Goal: Task Accomplishment & Management: Manage account settings

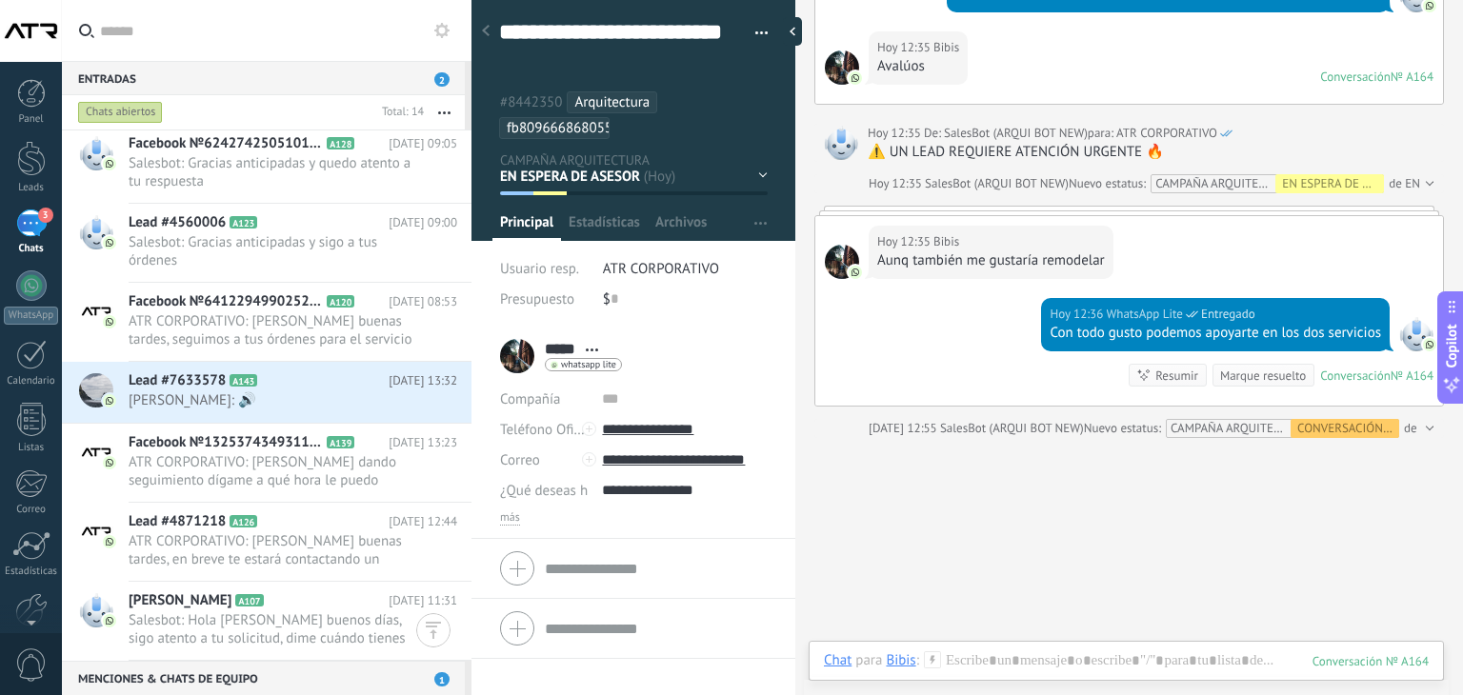
scroll to position [593, 0]
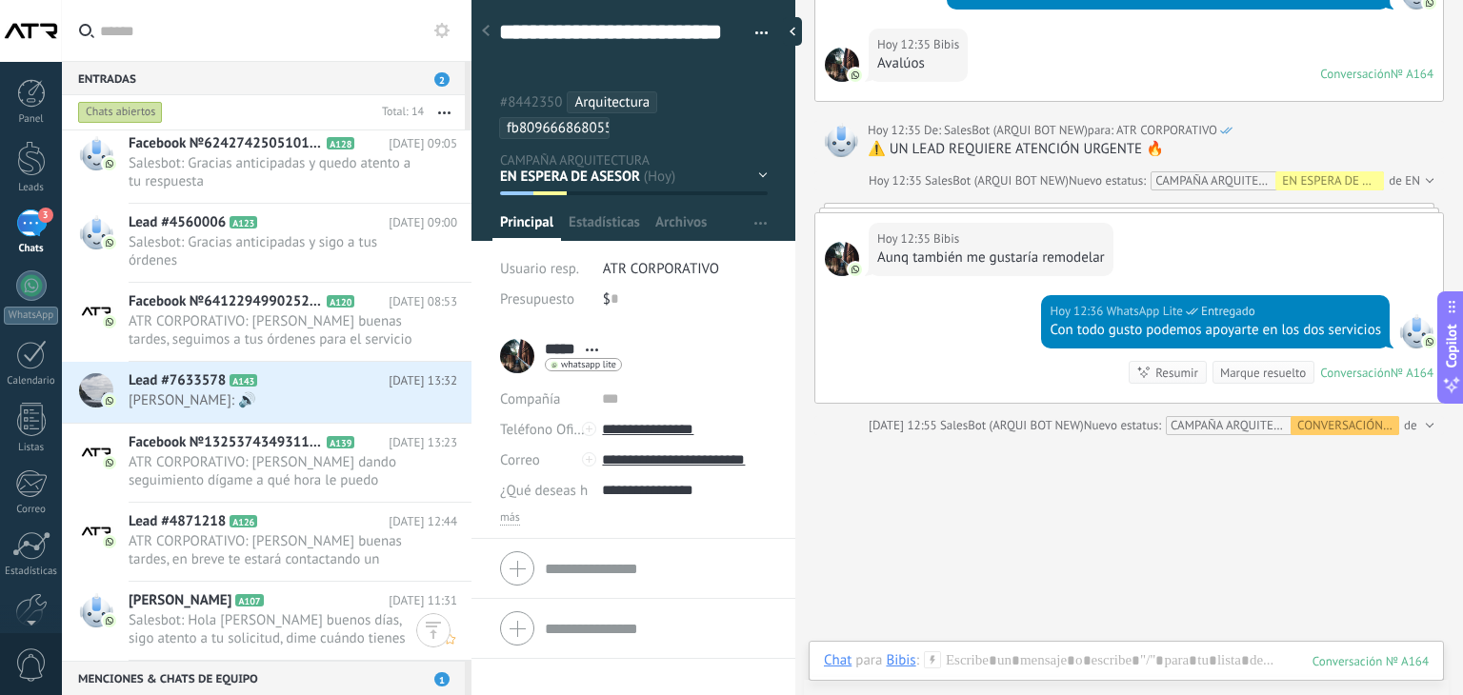
click at [233, 607] on h2 "Carlos A107" at bounding box center [259, 601] width 260 height 19
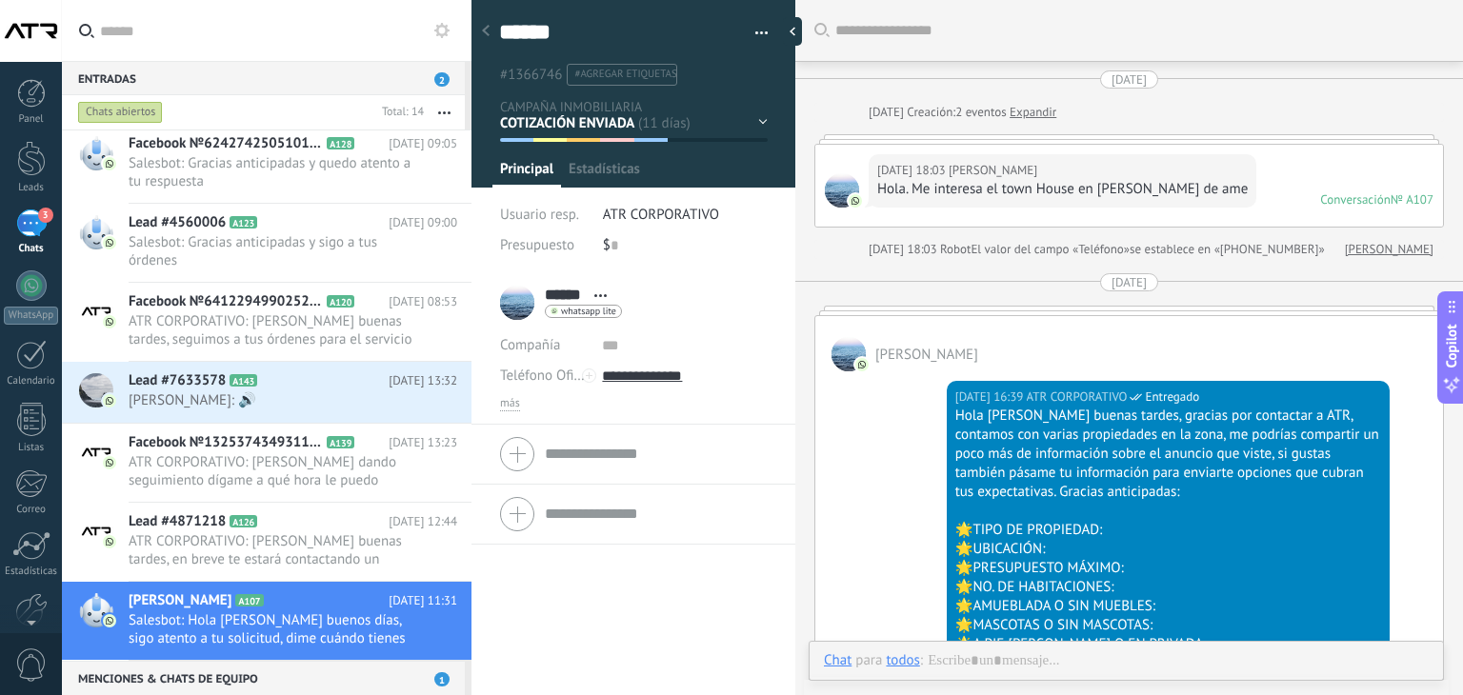
scroll to position [2877, 0]
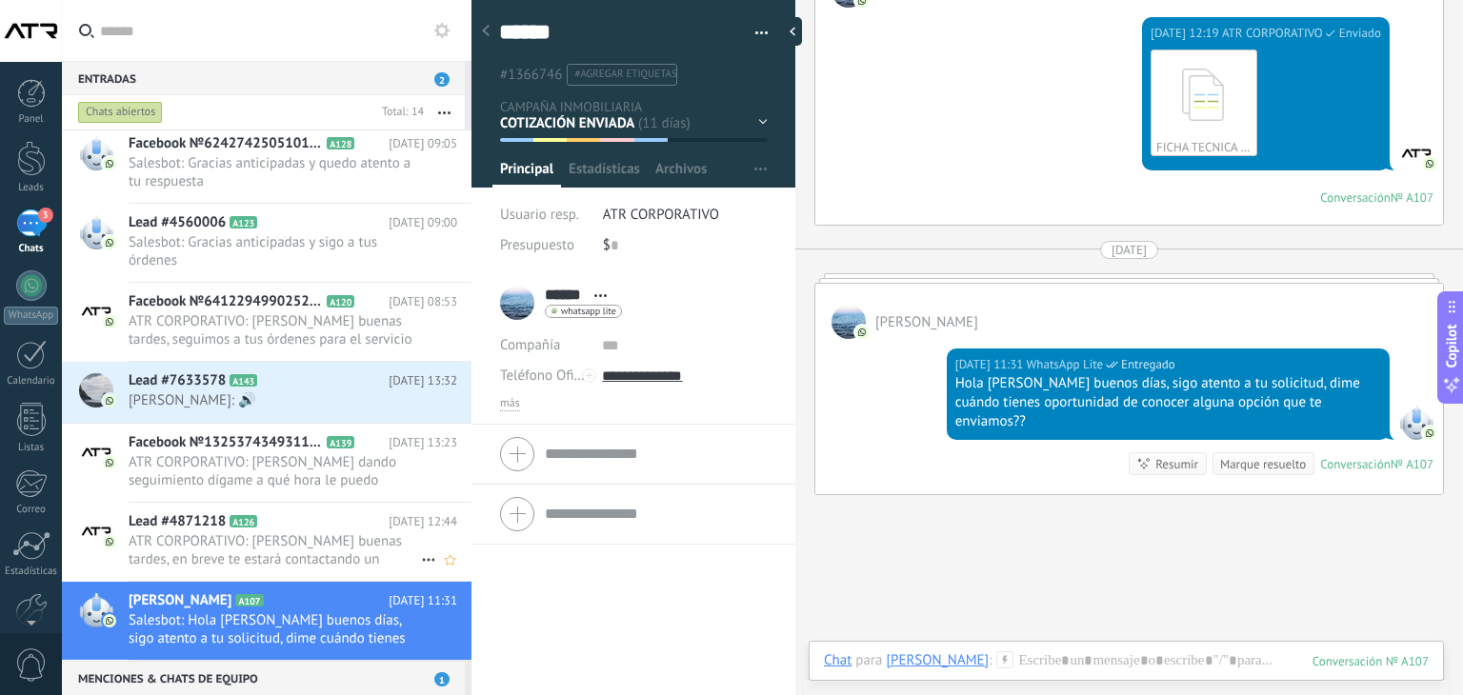
click at [171, 532] on span "ATR CORPORATIVO: [PERSON_NAME] buenas tardes, en breve te estará contactando un…" at bounding box center [275, 550] width 292 height 36
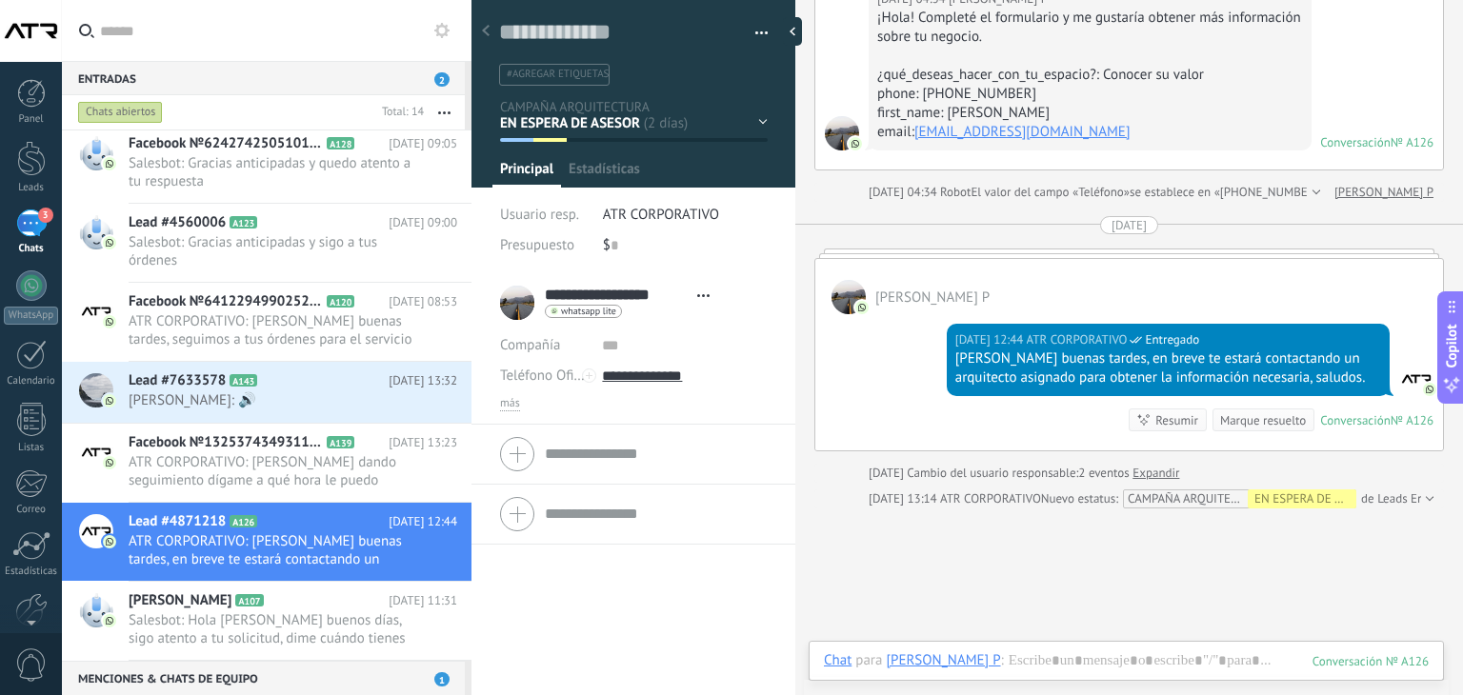
scroll to position [28, 0]
click at [291, 461] on span "ATR CORPORATIVO: [PERSON_NAME] dando seguimiento dígame a qué hora le puedo mar…" at bounding box center [275, 471] width 292 height 36
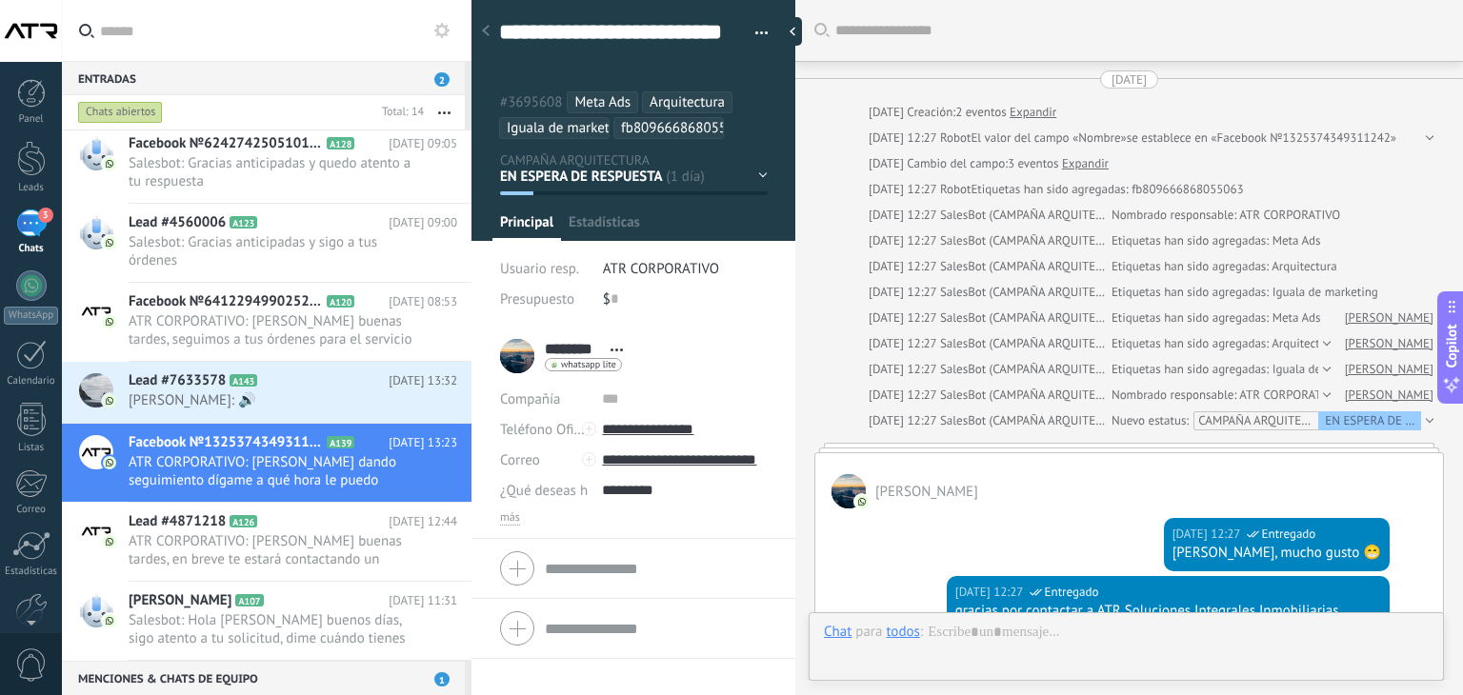
scroll to position [57, 0]
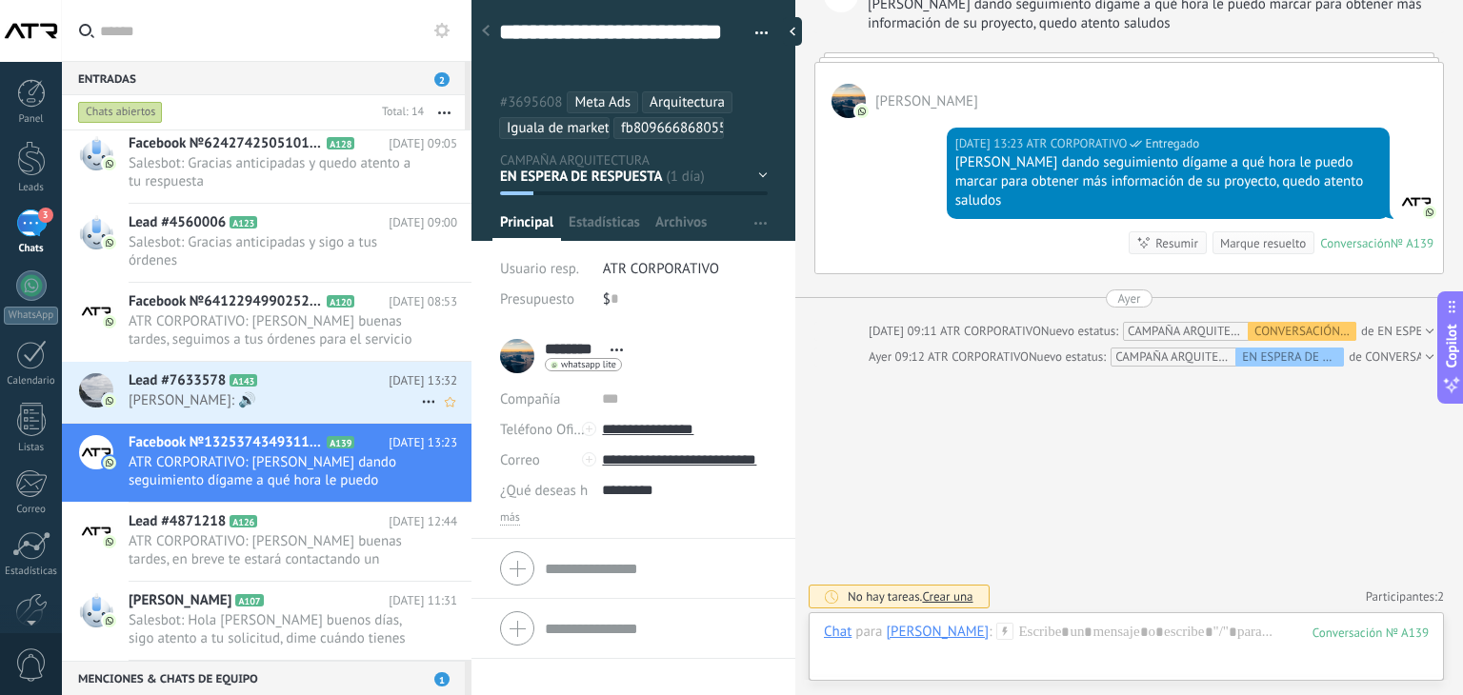
click at [199, 407] on span "[PERSON_NAME]: 🔊" at bounding box center [275, 401] width 292 height 18
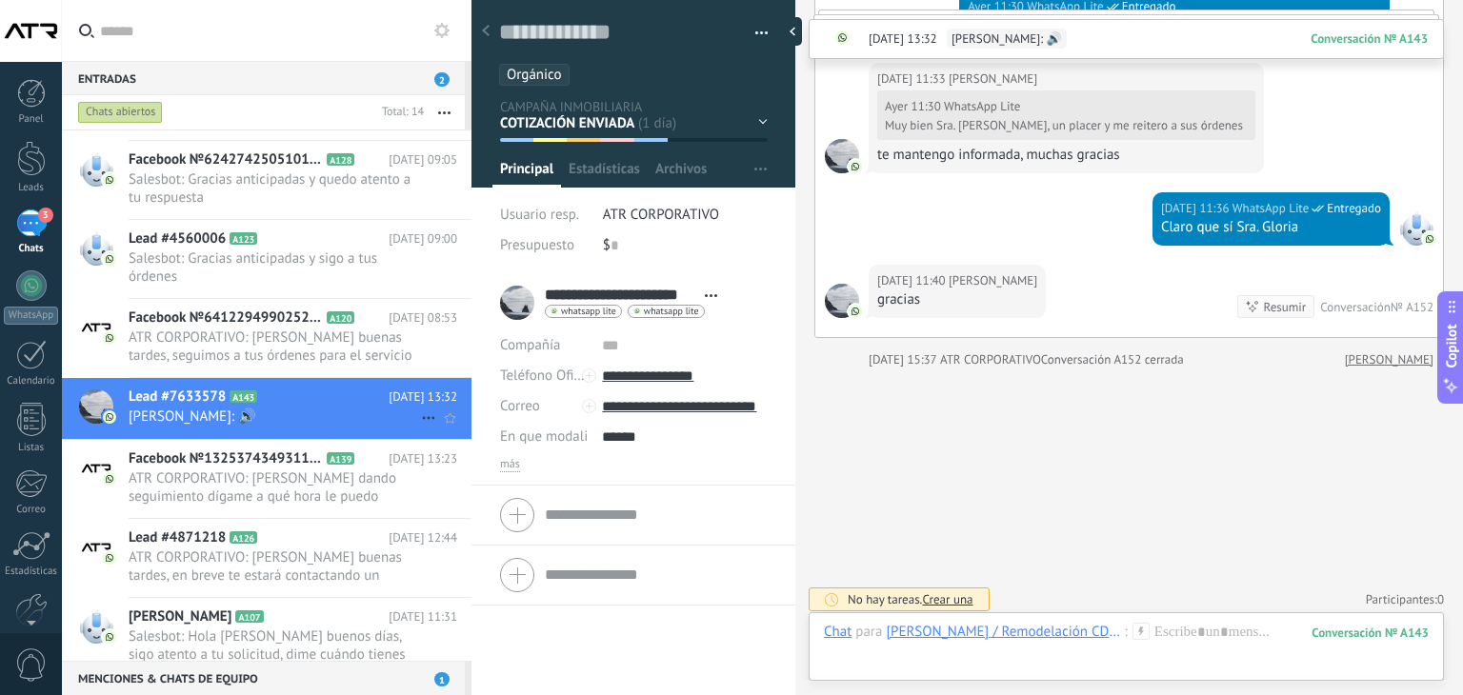
scroll to position [948, 0]
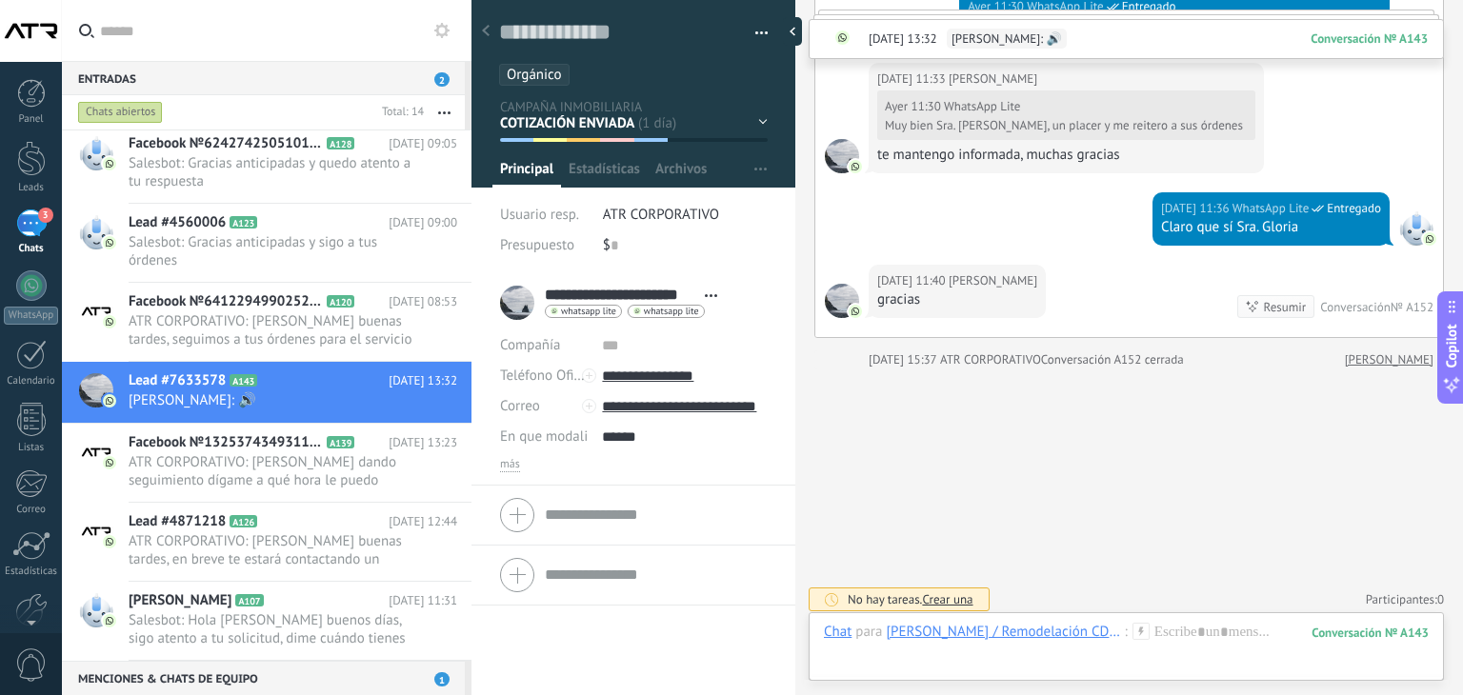
click at [0, 0] on div "EN ESPERA DE RESPUESTA EN ESPERA DE ASESOR CONVERSACIÓN INICIADA SEGUIMIENTO PO…" at bounding box center [0, 0] width 0 height 0
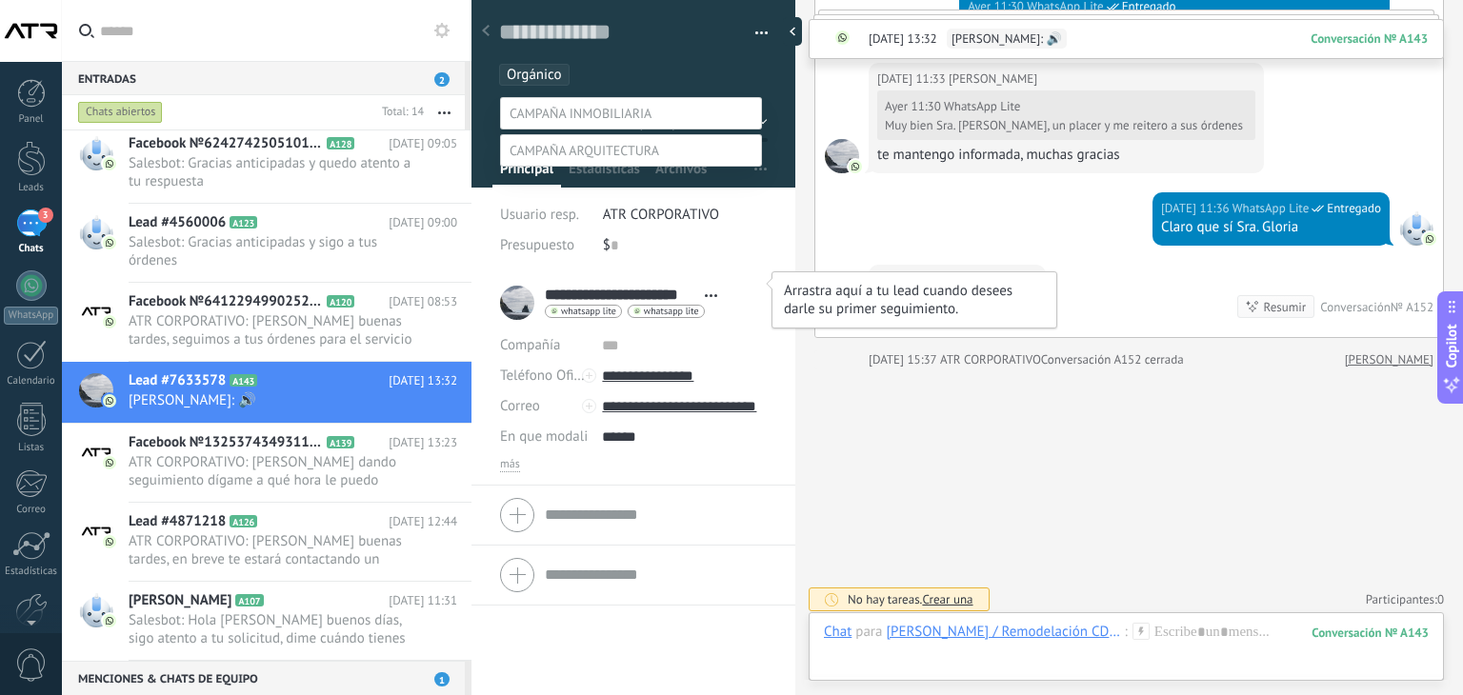
click at [0, 0] on label "SEGUIMIENTO PERSONALIZADO" at bounding box center [0, 0] width 0 height 0
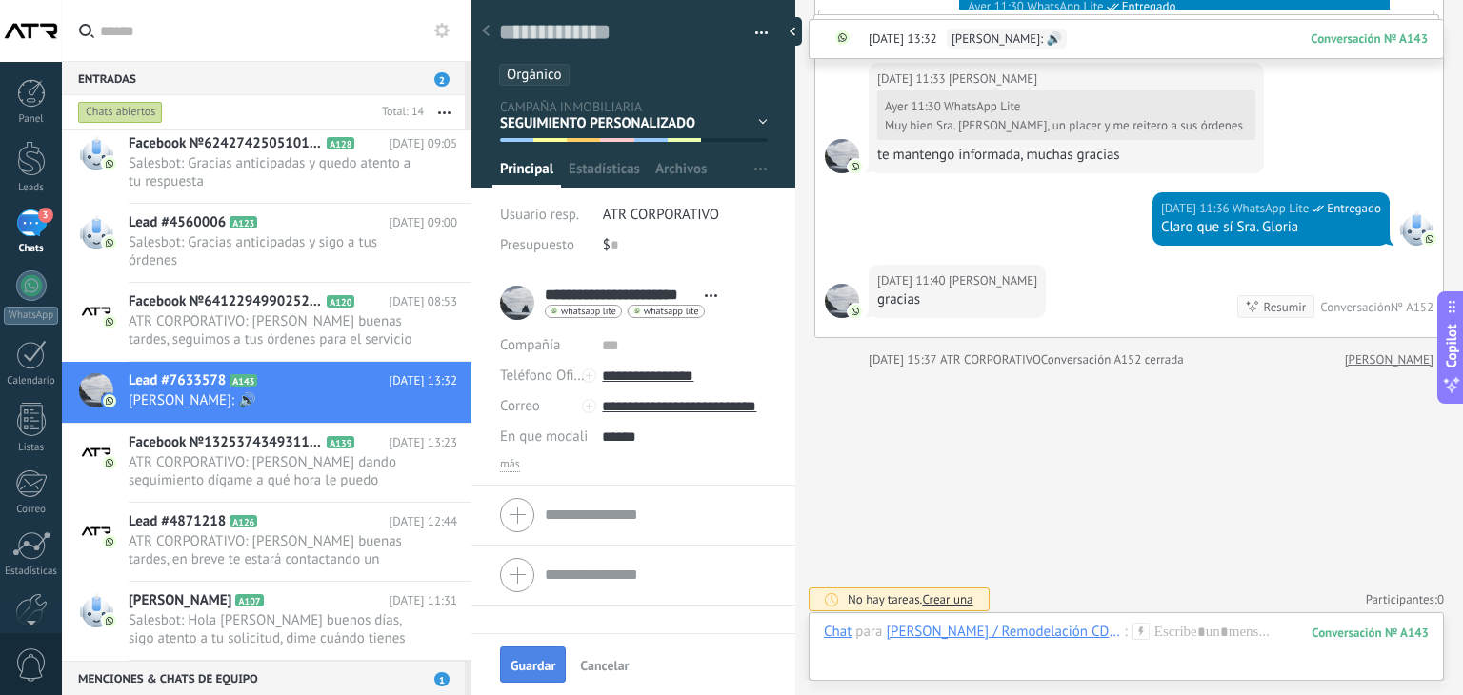
click at [548, 669] on span "Guardar" at bounding box center [533, 665] width 45 height 13
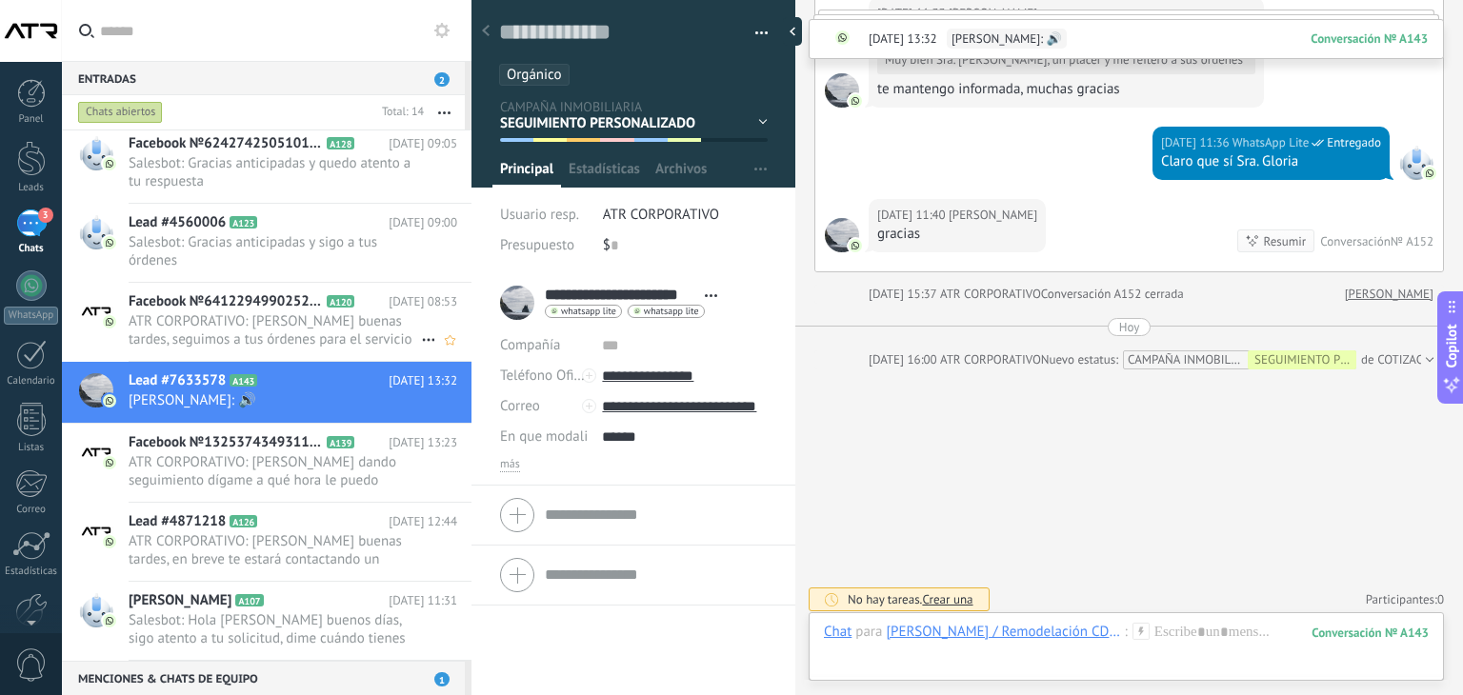
click at [290, 313] on span "ATR CORPORATIVO: [PERSON_NAME] buenas tardes, seguimos a tus órdenes para el se…" at bounding box center [275, 330] width 292 height 36
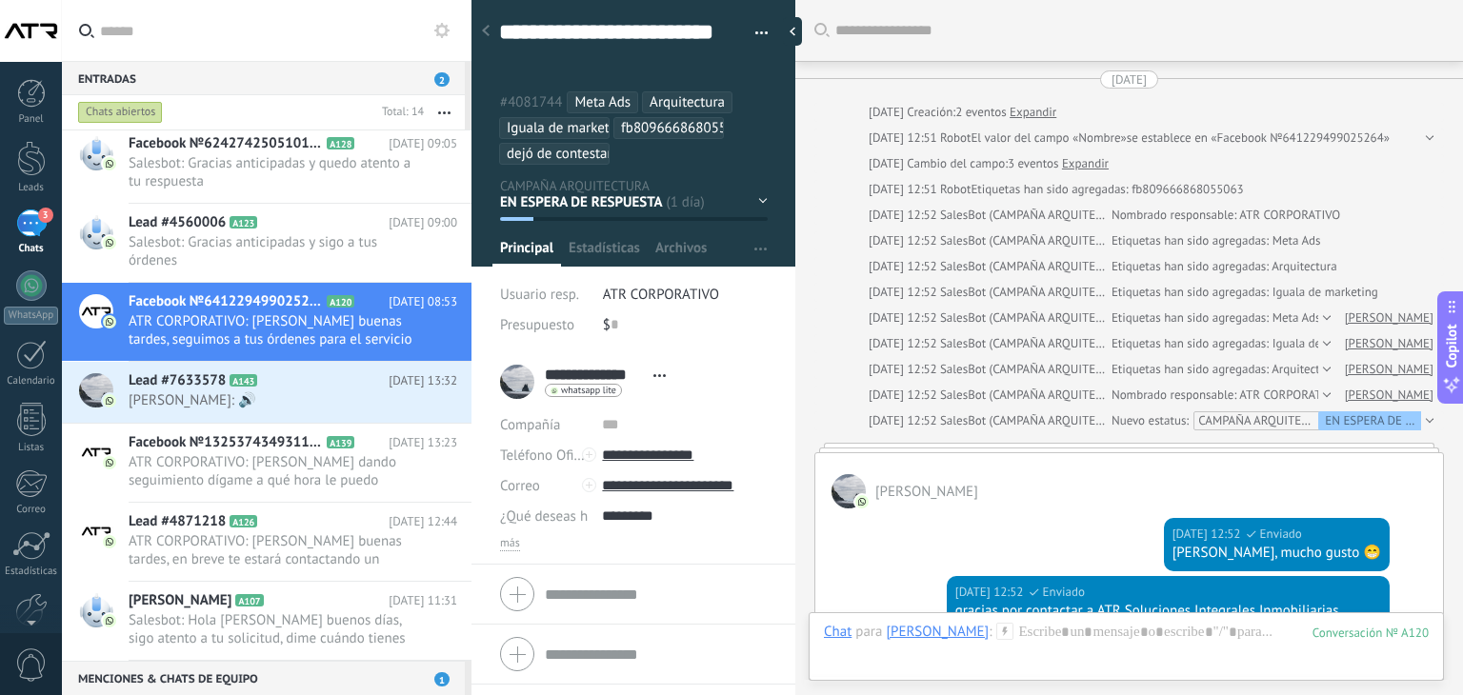
scroll to position [1991, 0]
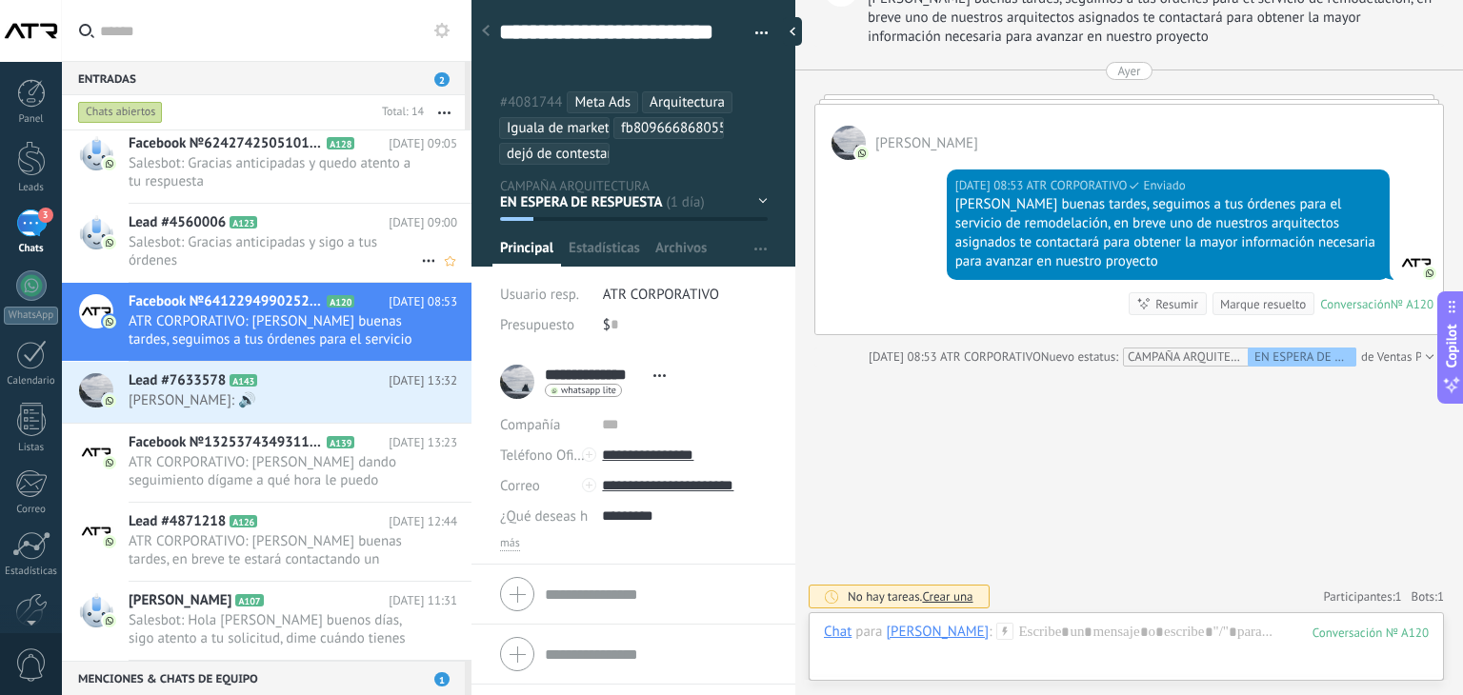
click at [312, 253] on span "Salesbot: Gracias anticipadas y sigo a tus órdenes" at bounding box center [275, 251] width 292 height 36
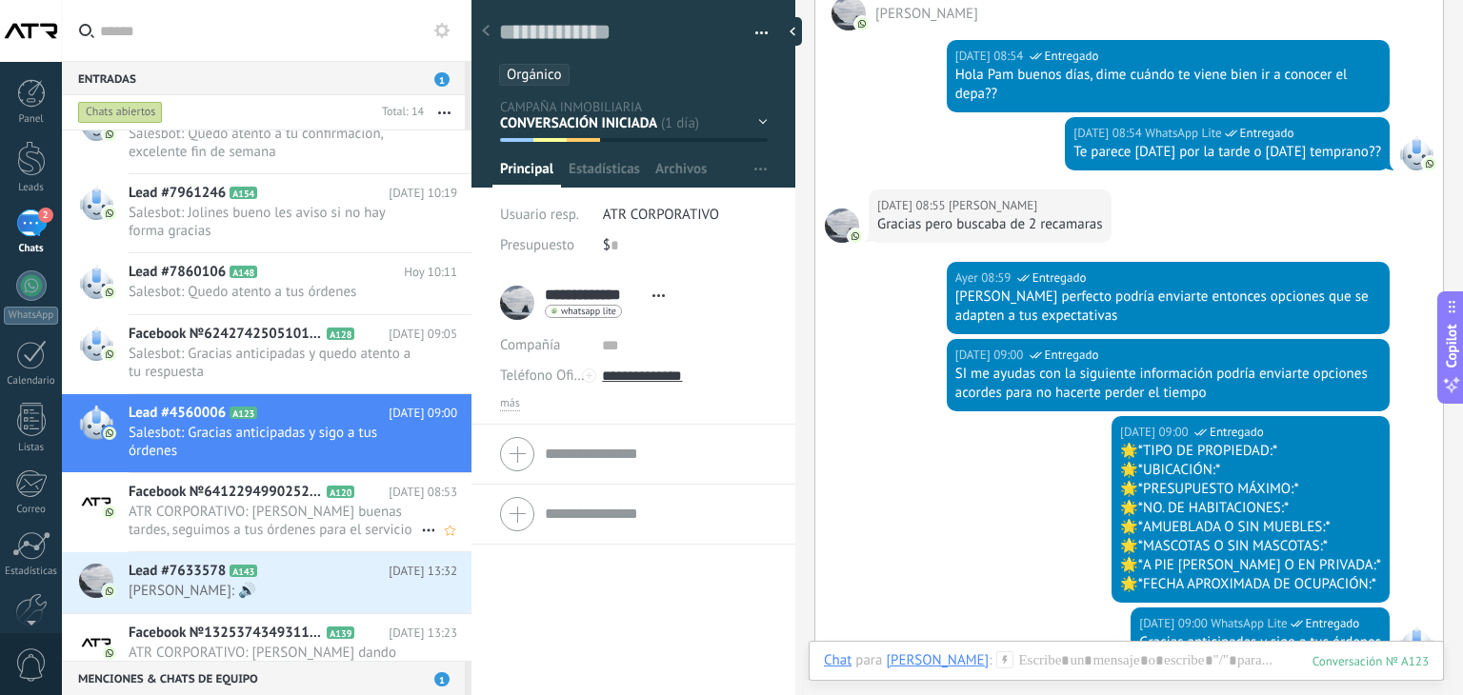
scroll to position [853, 0]
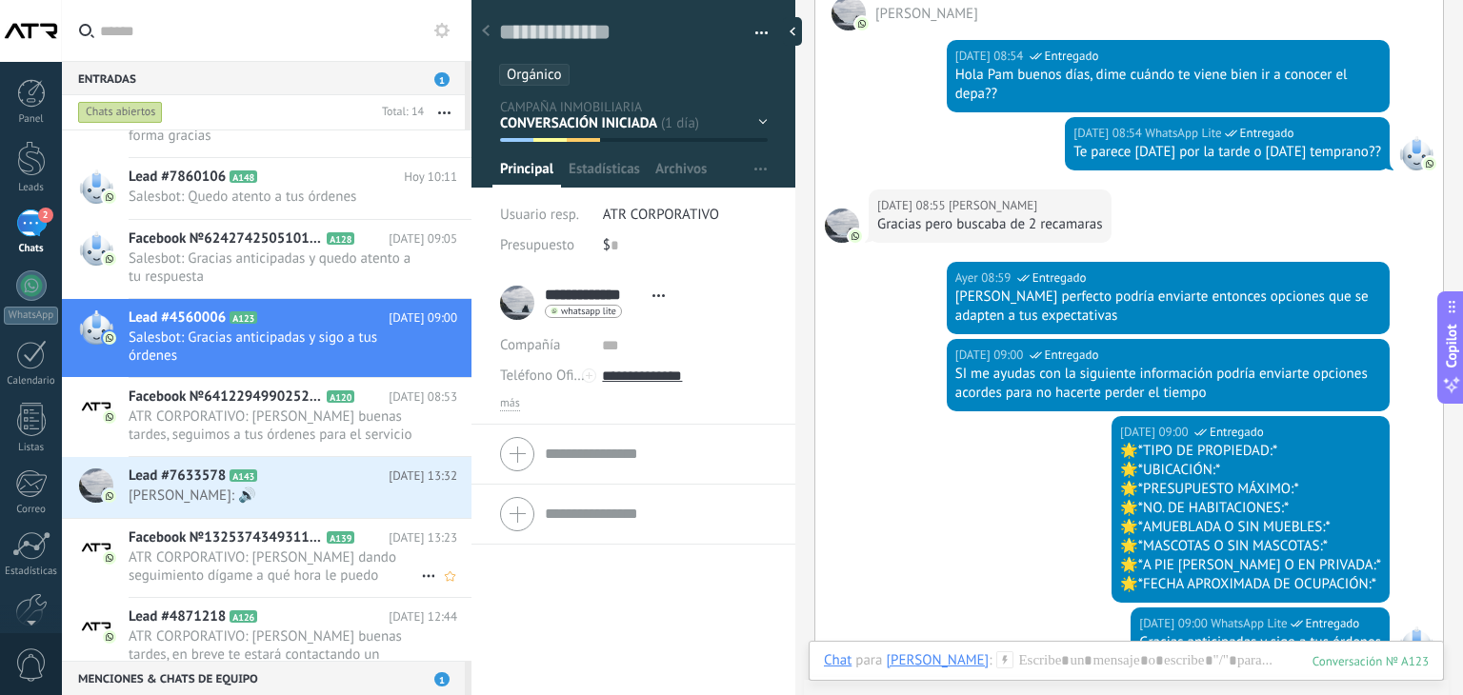
click at [268, 553] on span "ATR CORPORATIVO: [PERSON_NAME] dando seguimiento dígame a qué hora le puedo mar…" at bounding box center [275, 567] width 292 height 36
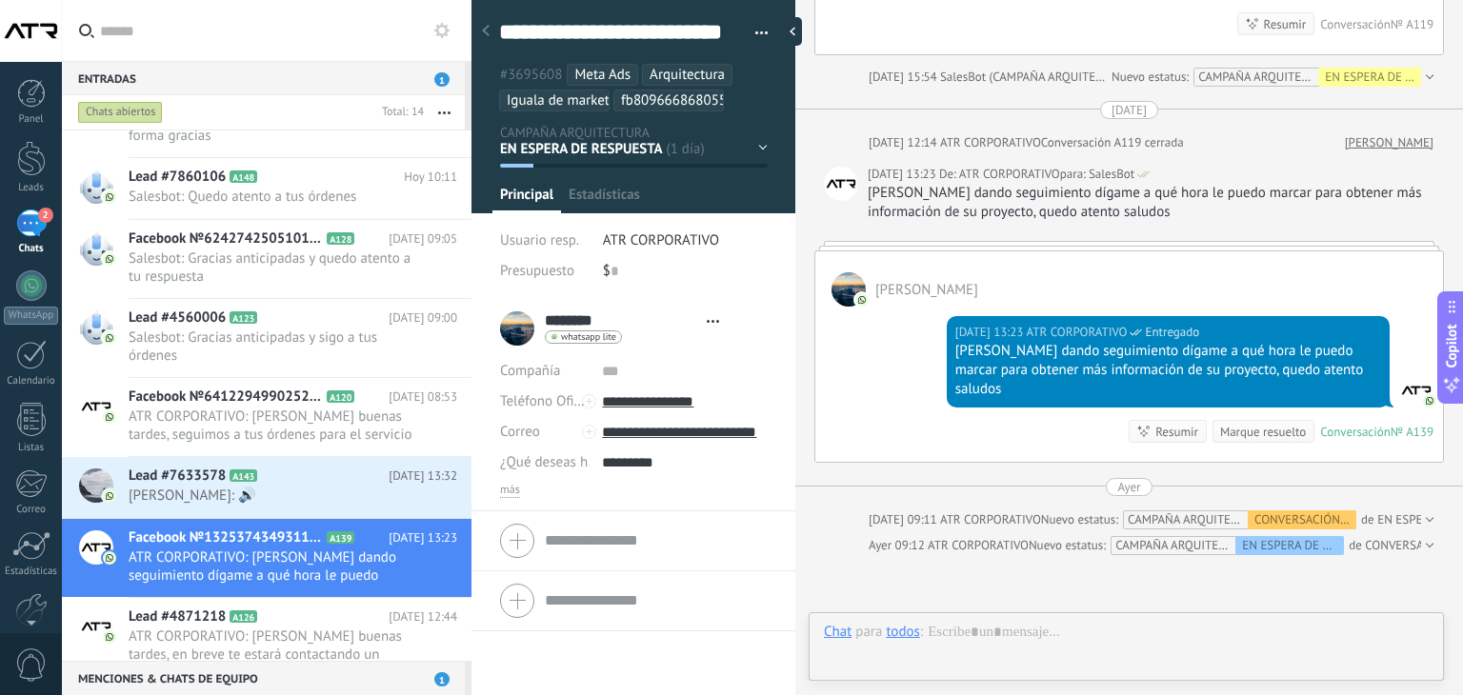
scroll to position [57, 0]
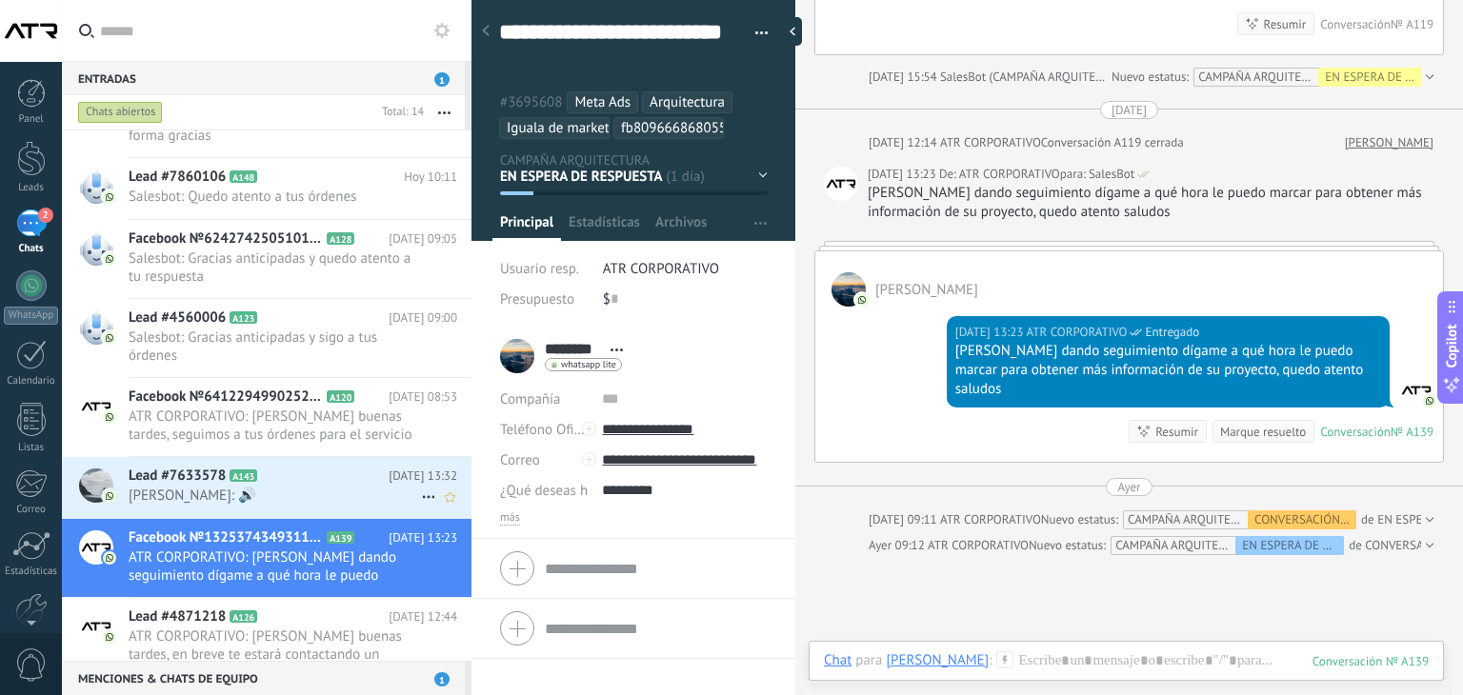
click at [266, 470] on icon at bounding box center [272, 476] width 19 height 19
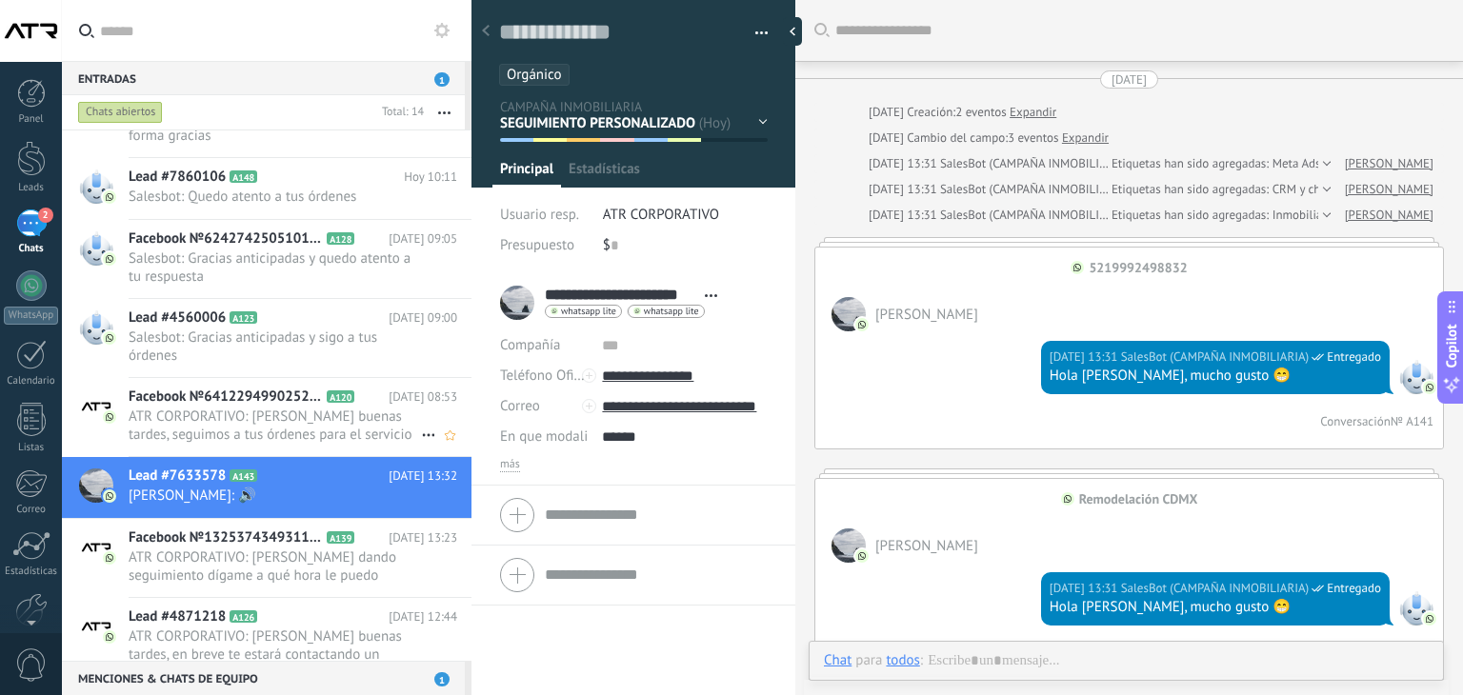
scroll to position [1017, 0]
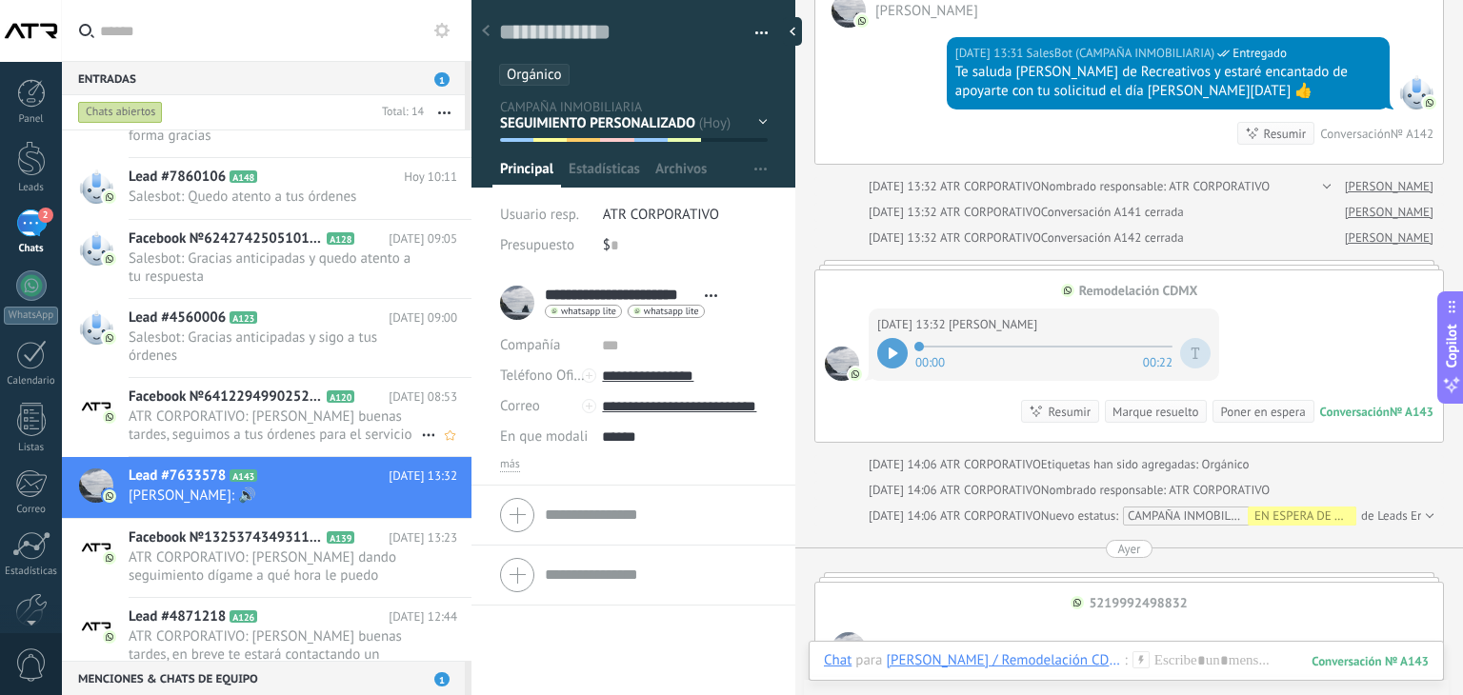
click at [267, 408] on span "ATR CORPORATIVO: [PERSON_NAME] buenas tardes, seguimos a tus órdenes para el se…" at bounding box center [275, 426] width 292 height 36
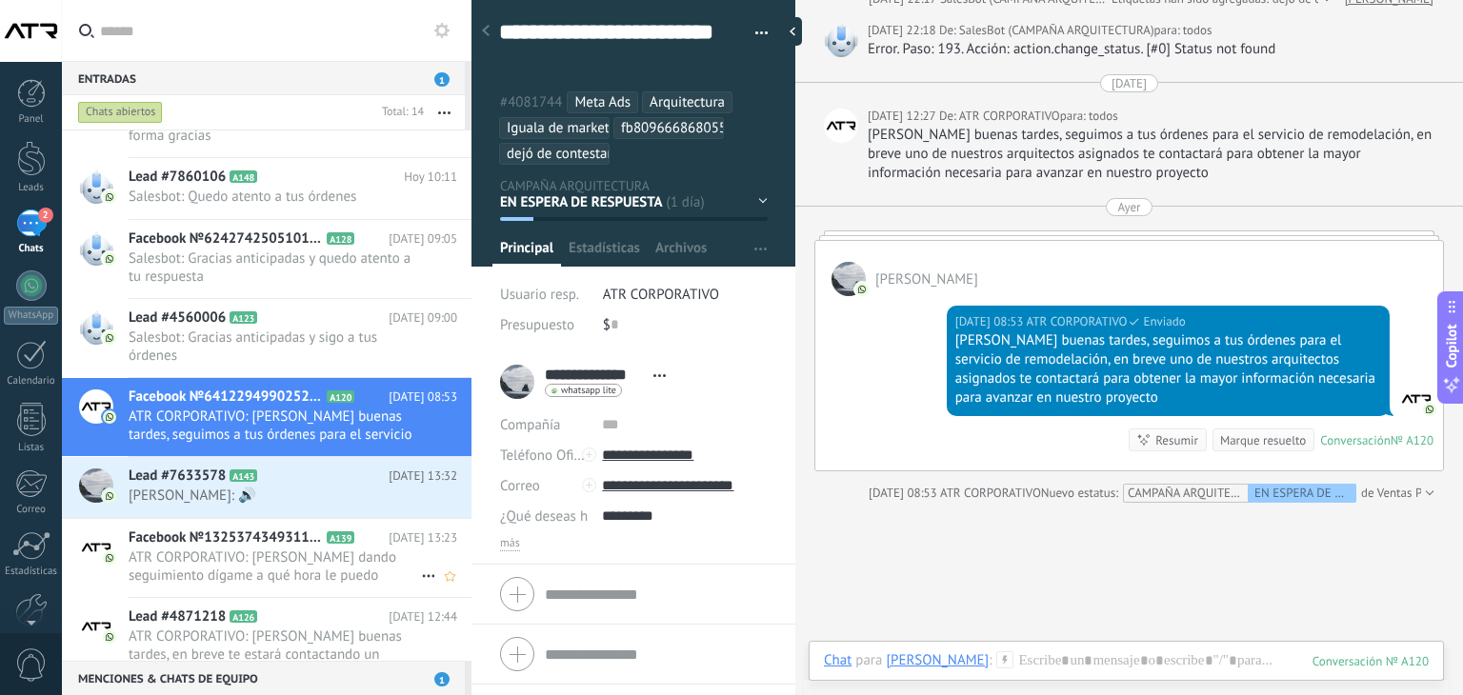
scroll to position [757, 0]
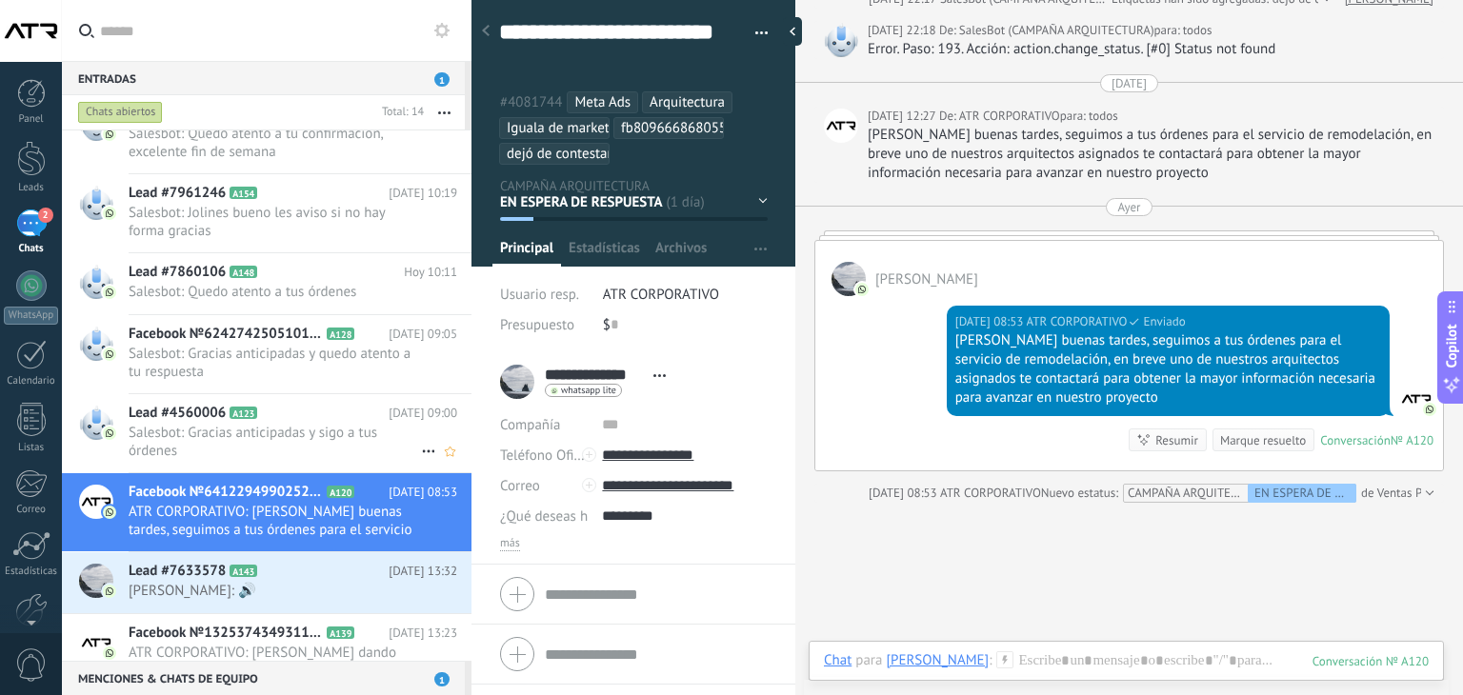
click at [253, 435] on span "Salesbot: Gracias anticipadas y sigo a tus órdenes" at bounding box center [275, 442] width 292 height 36
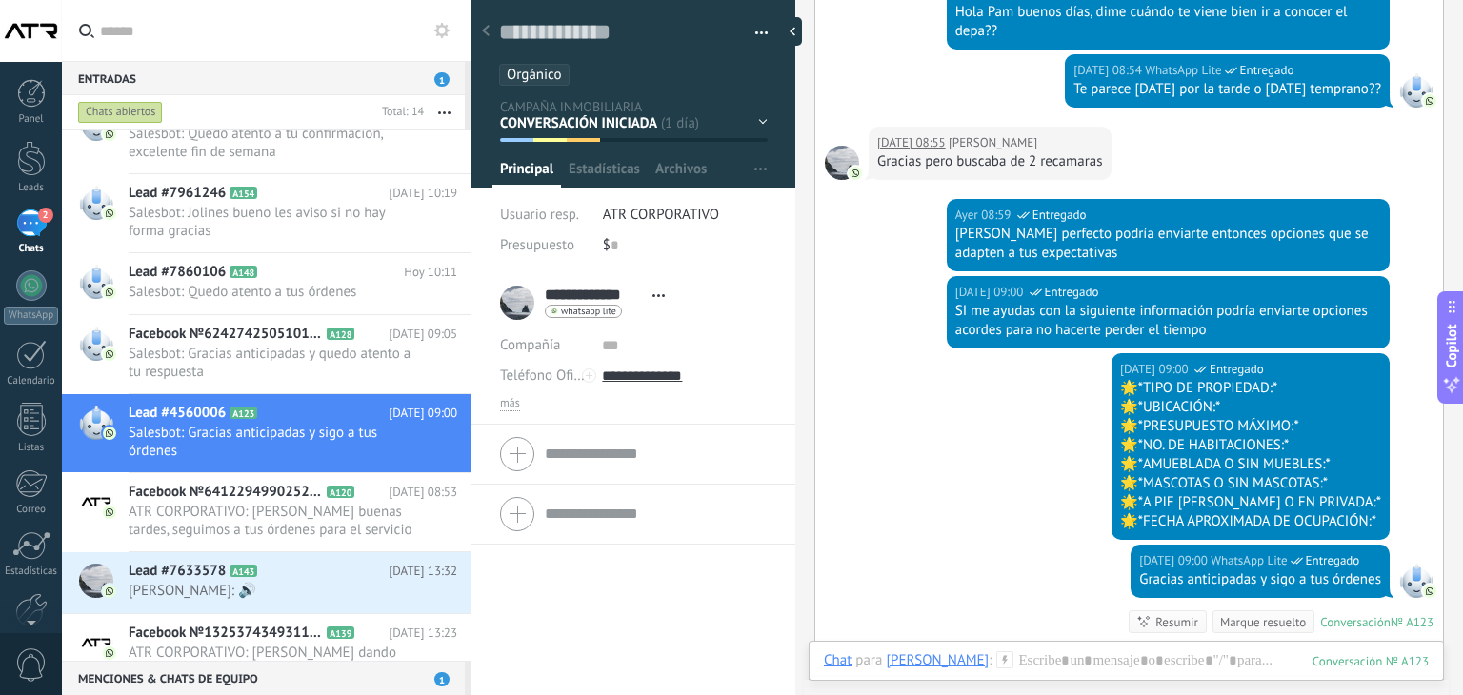
scroll to position [1447, 0]
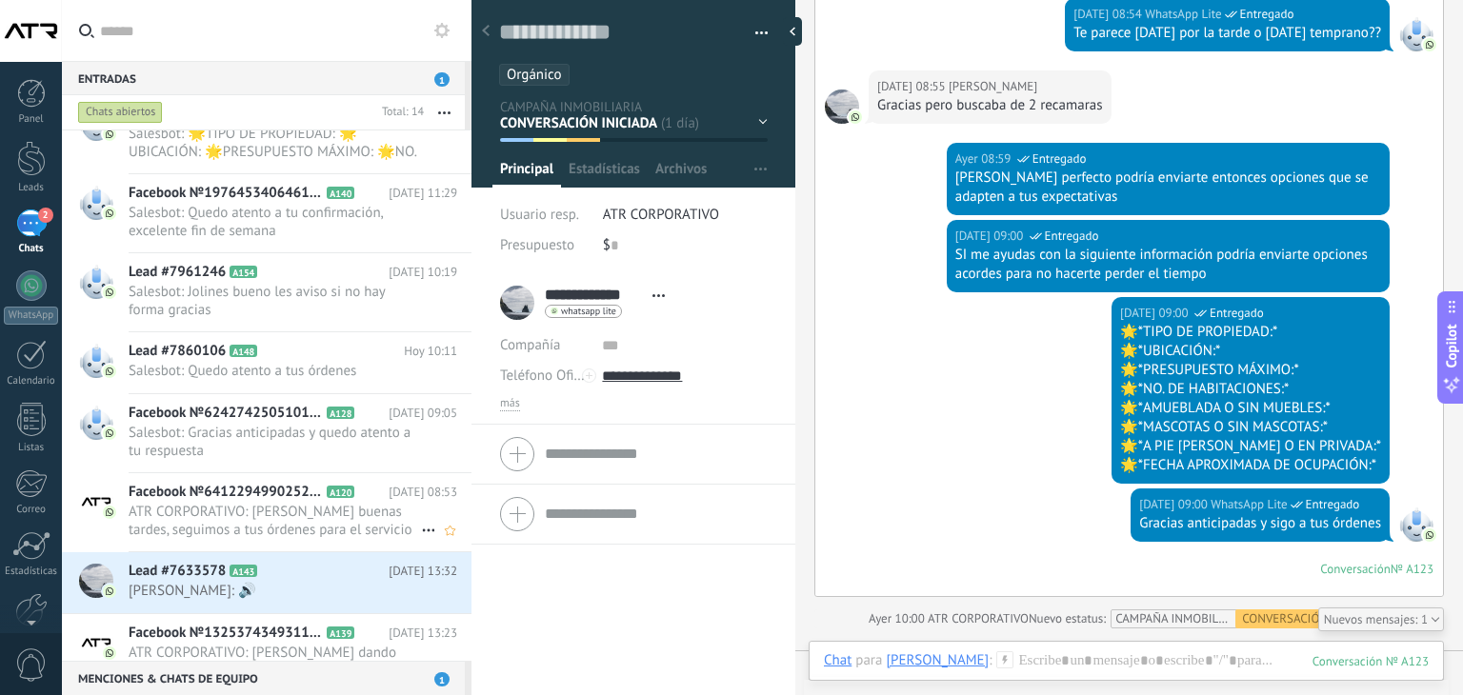
click at [237, 507] on span "ATR CORPORATIVO: [PERSON_NAME] buenas tardes, seguimos a tus órdenes para el se…" at bounding box center [275, 521] width 292 height 36
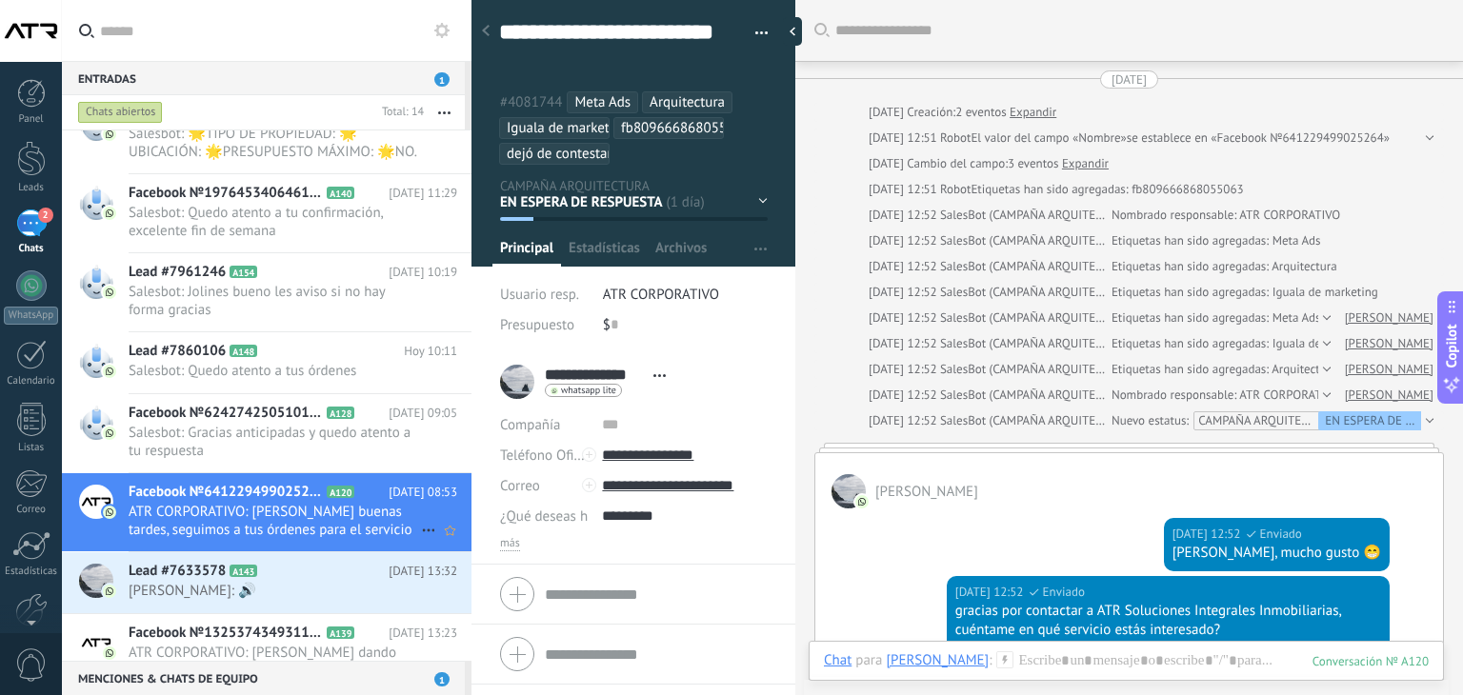
scroll to position [1855, 0]
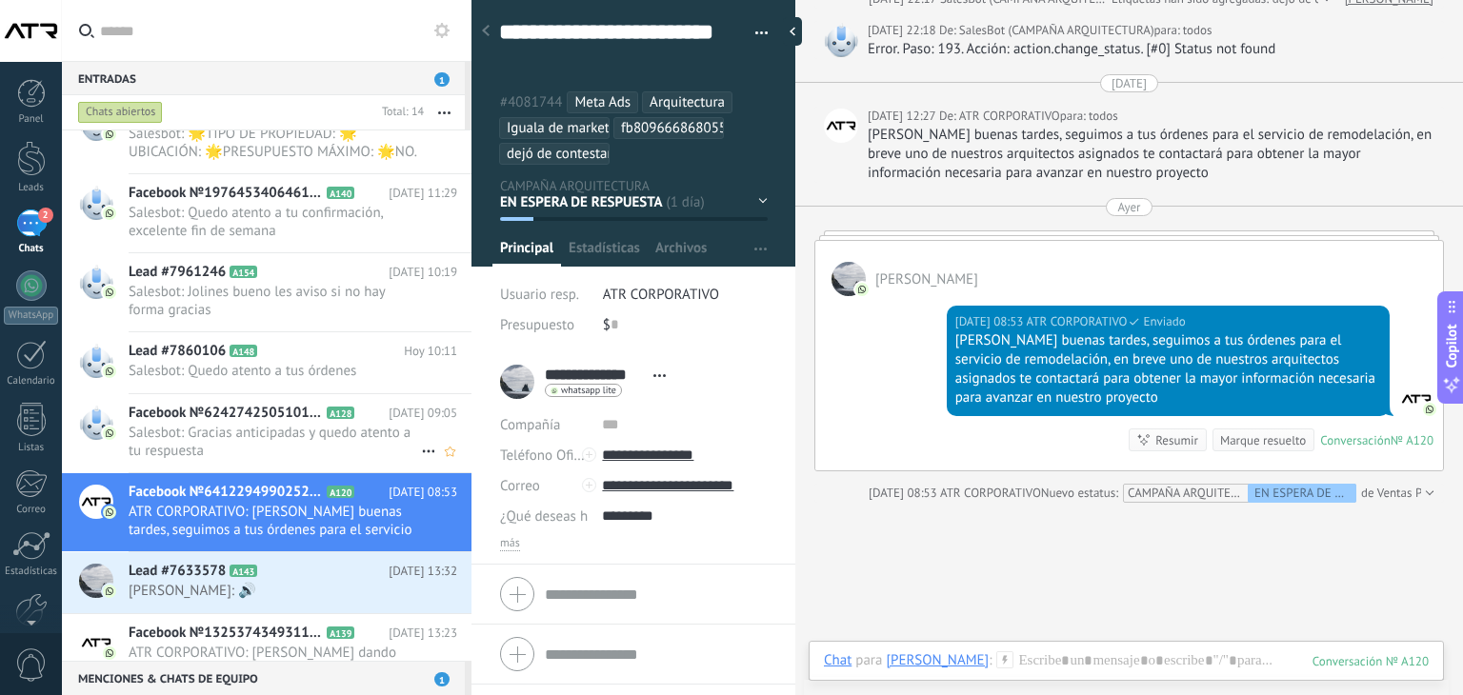
click at [230, 409] on span "Facebook №624274250510159" at bounding box center [226, 413] width 194 height 19
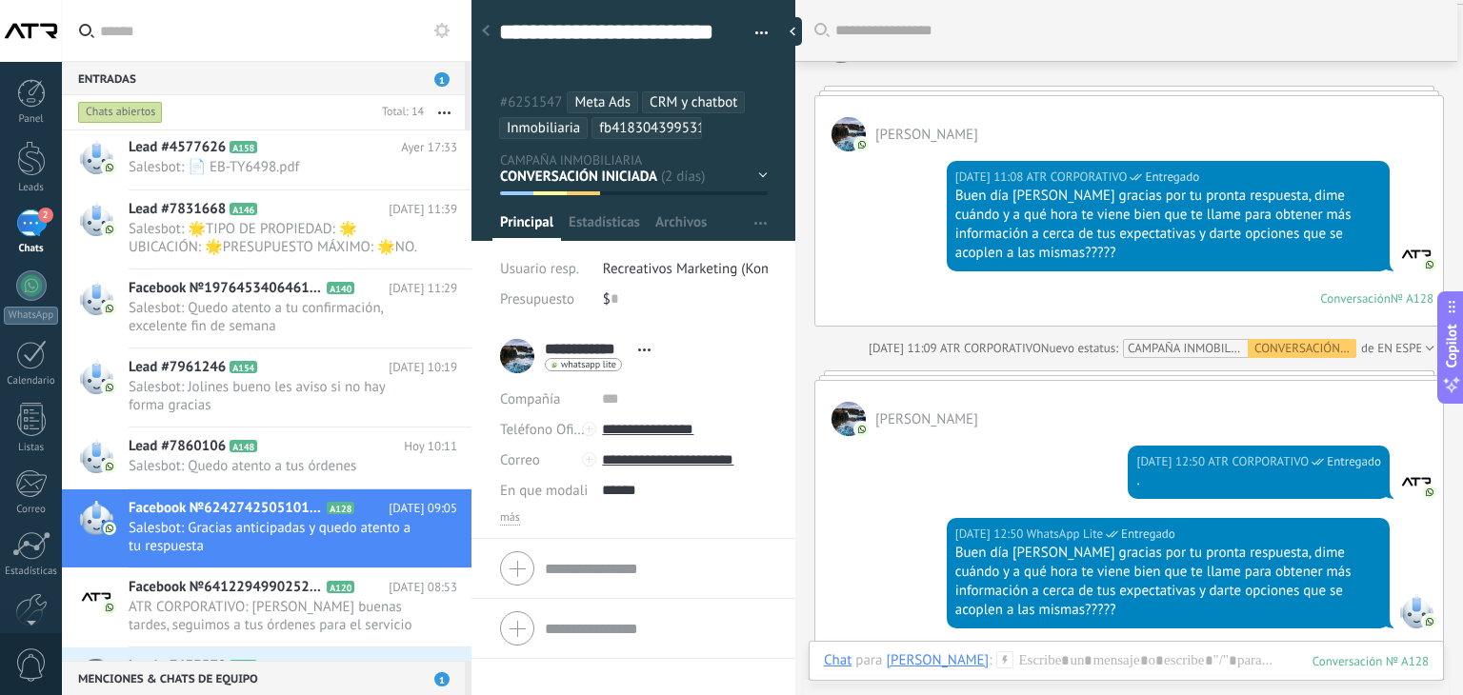
scroll to position [191, 0]
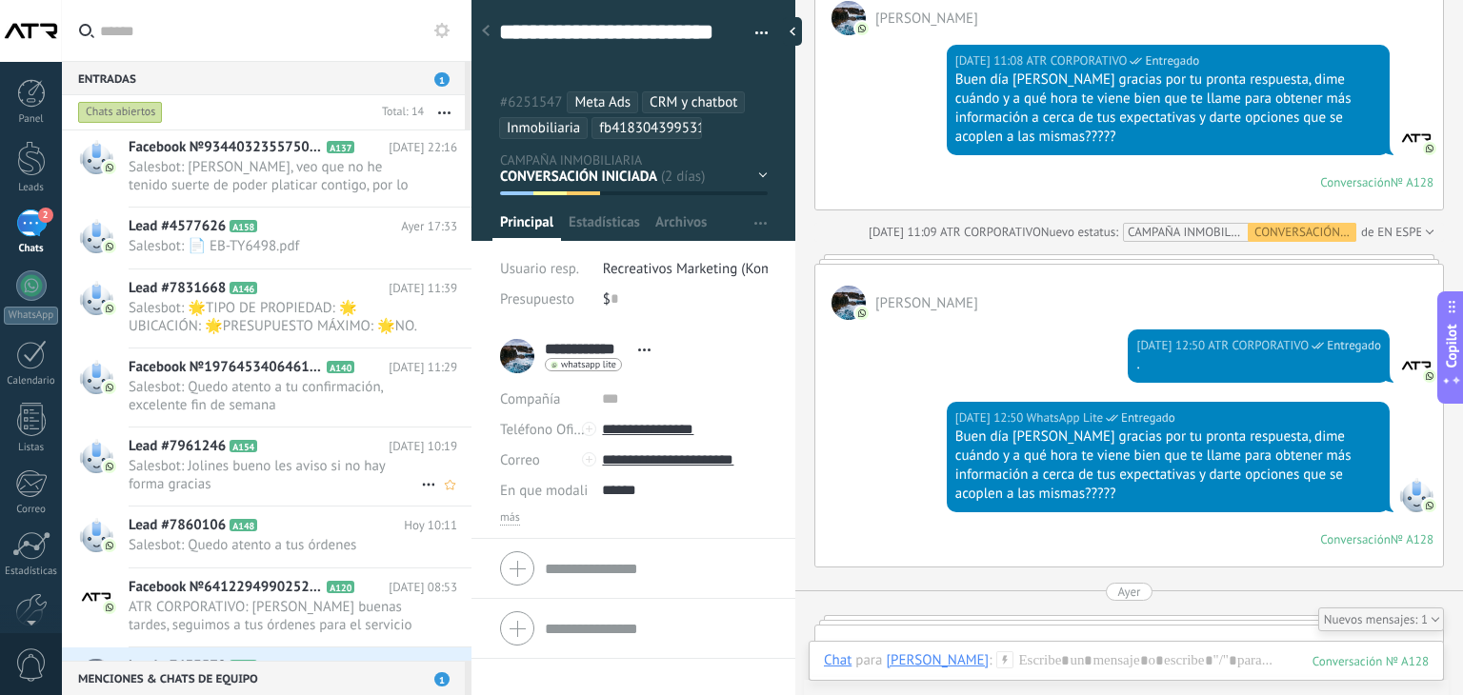
click at [271, 473] on span "Salesbot: Jolines bueno les aviso si no hay forma gracias" at bounding box center [275, 475] width 292 height 36
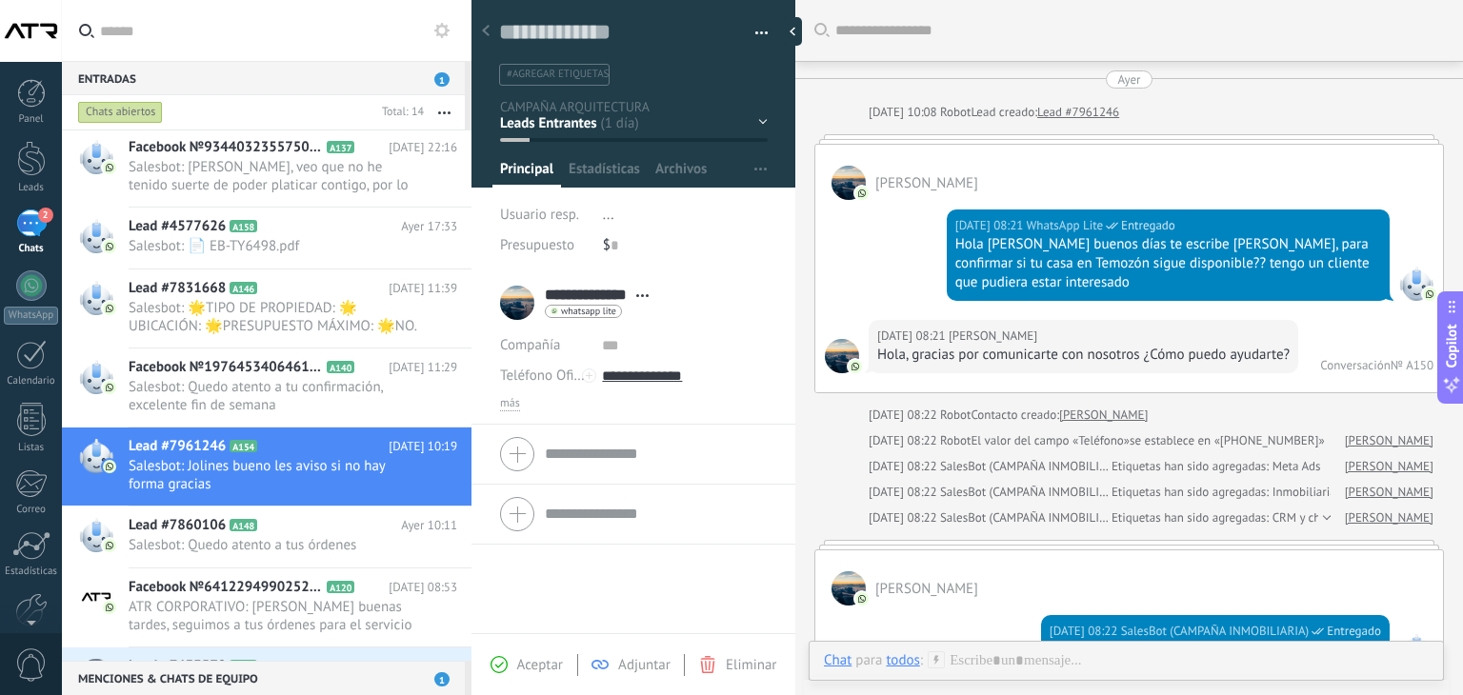
scroll to position [1739, 0]
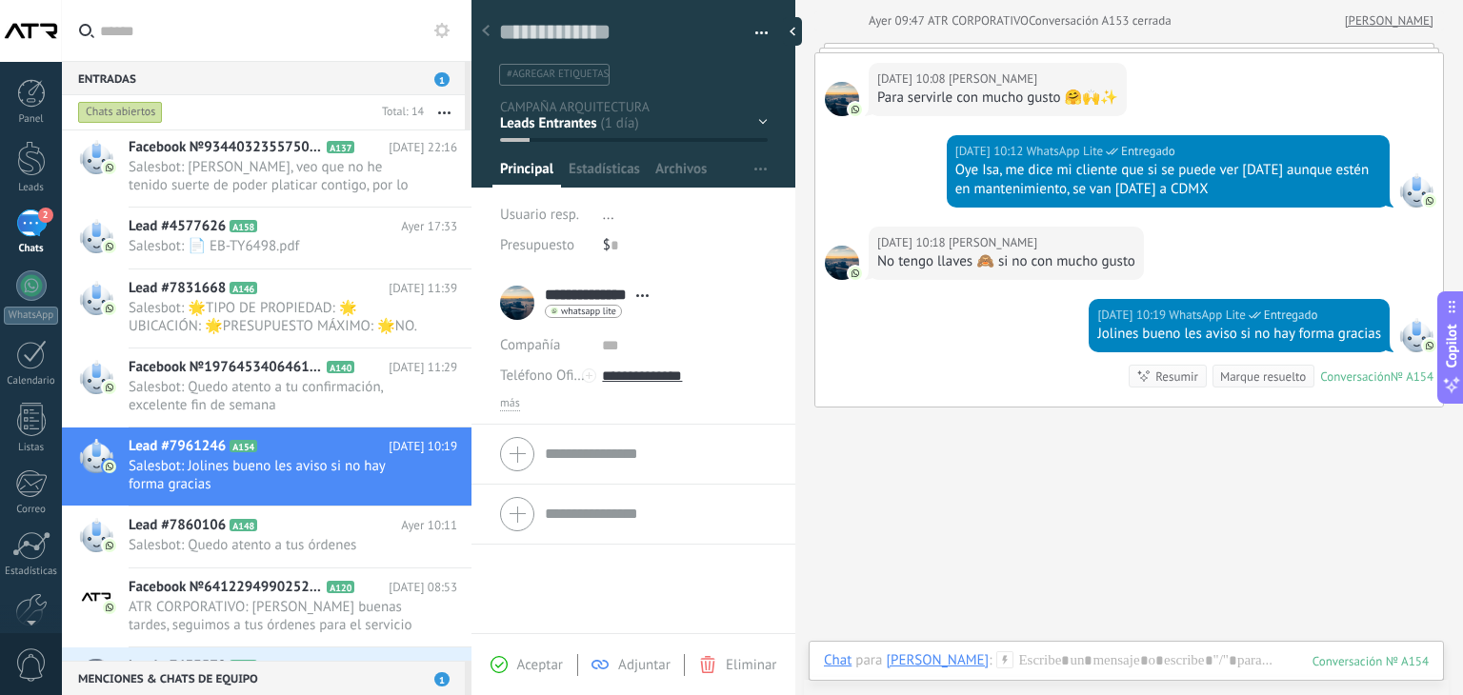
click at [758, 32] on button "button" at bounding box center [755, 33] width 28 height 29
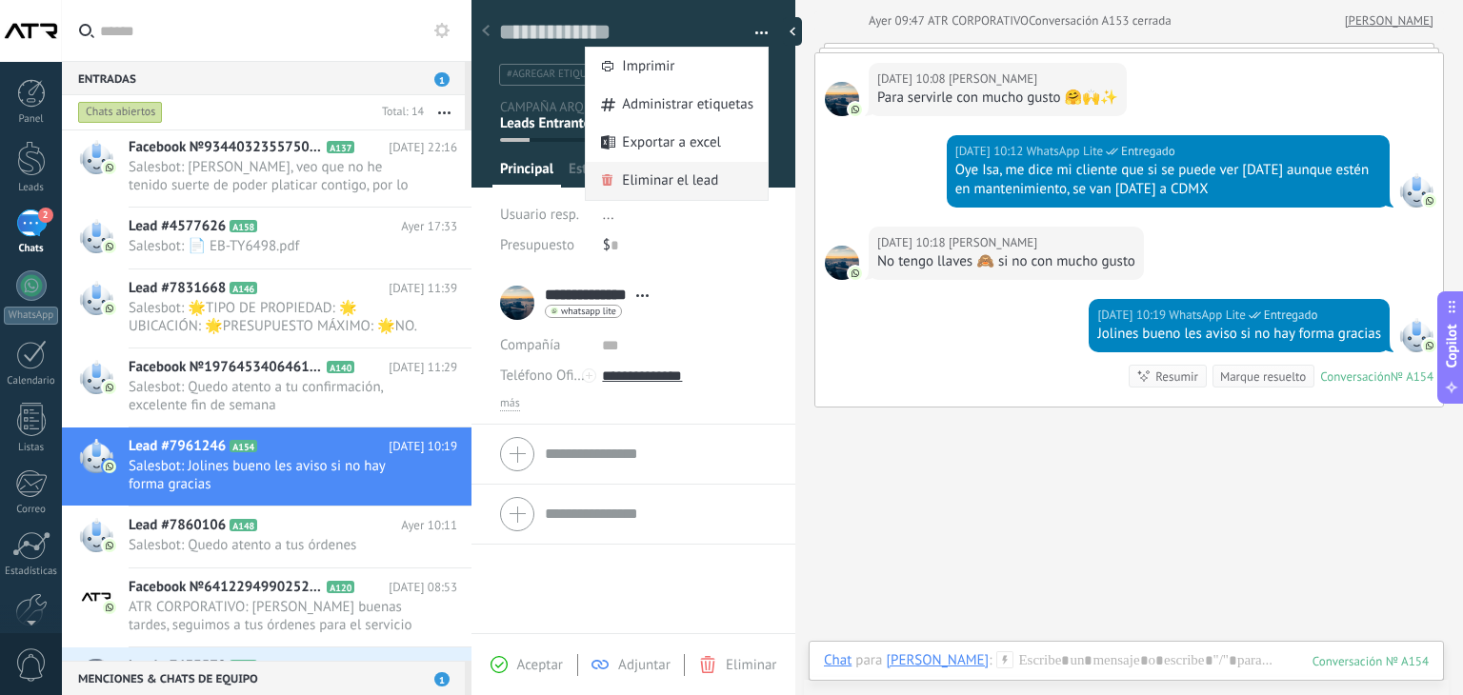
click at [663, 188] on span "Eliminar el lead" at bounding box center [670, 181] width 96 height 38
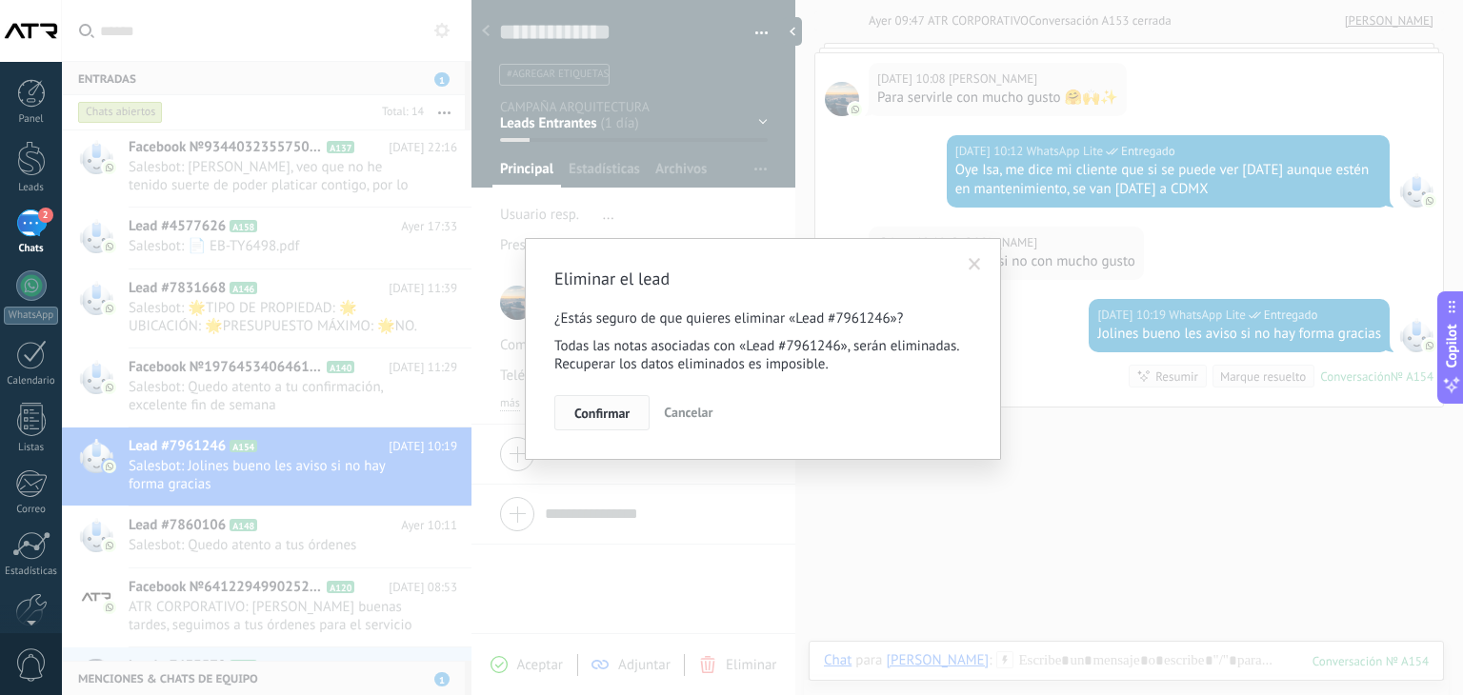
click at [592, 416] on span "Confirmar" at bounding box center [601, 413] width 55 height 13
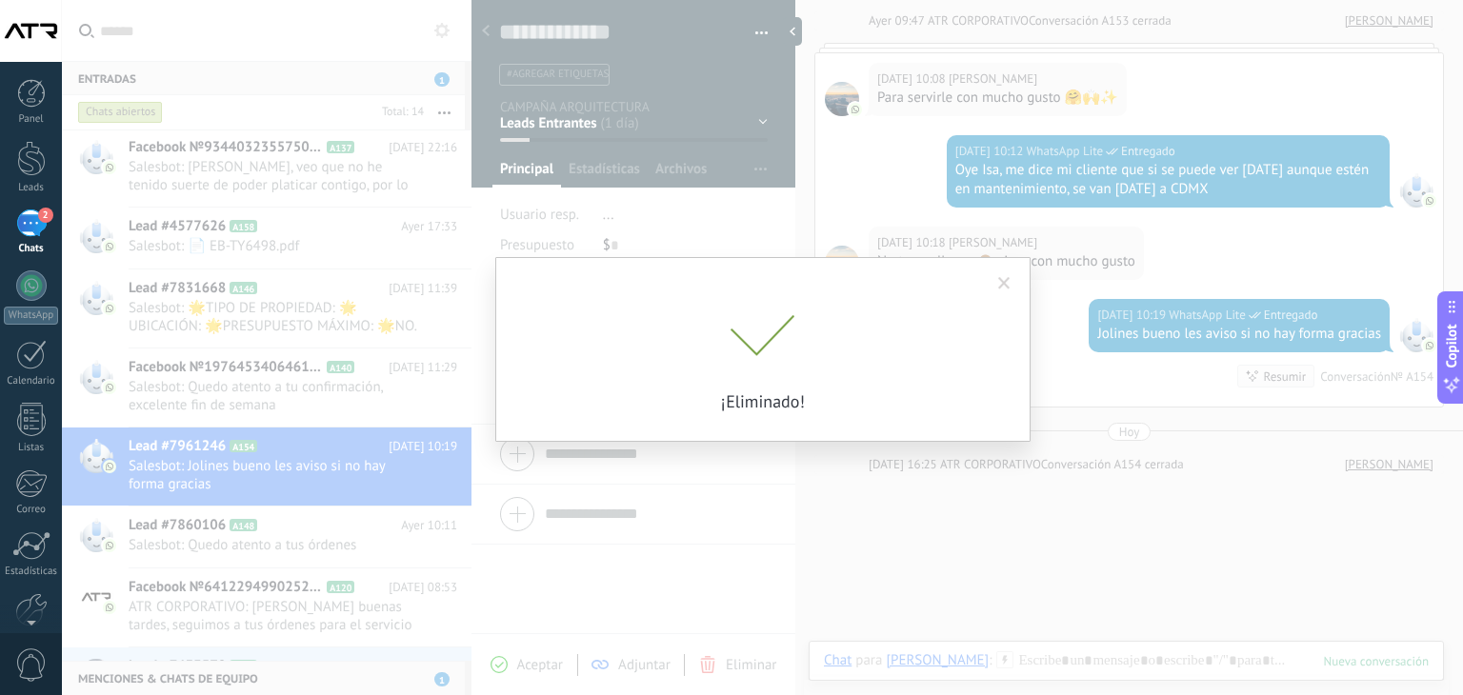
scroll to position [1806, 0]
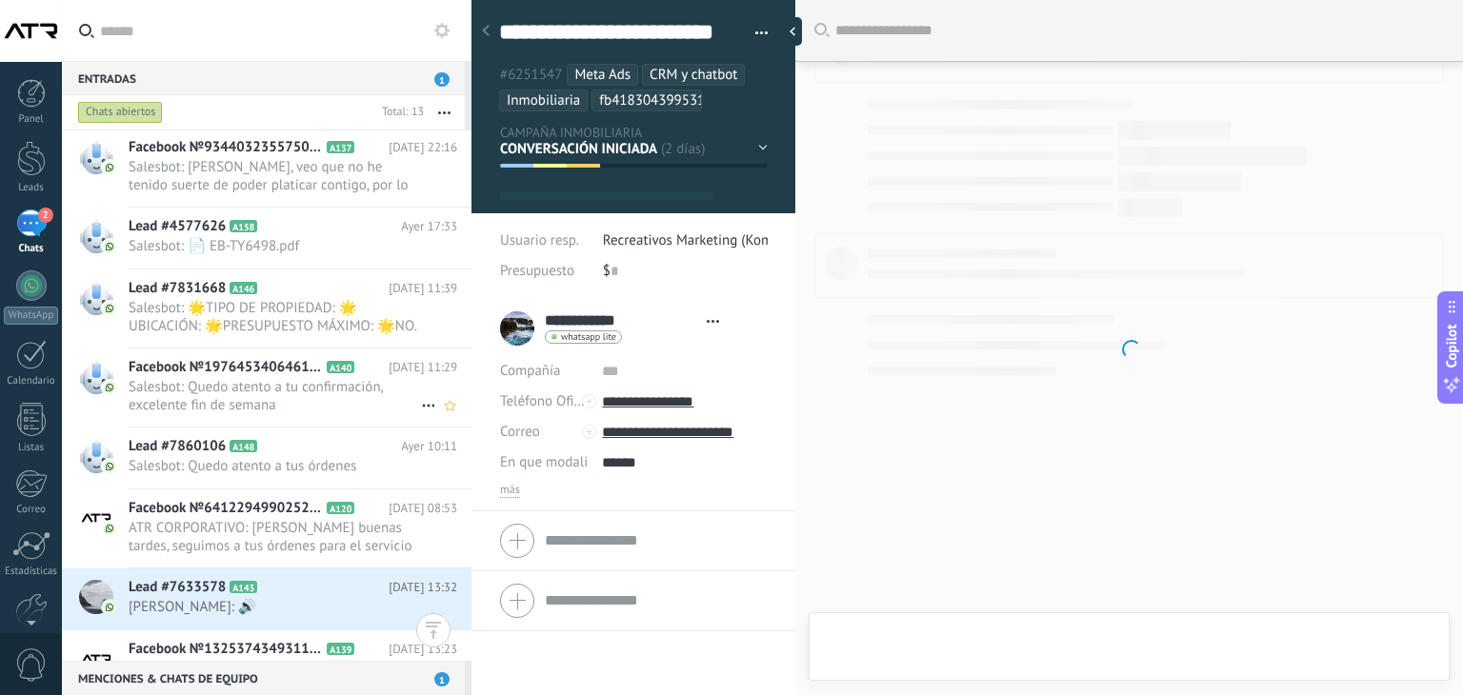
click at [247, 387] on span "Salesbot: Quedo atento a tu confirmación, excelente fin de semana" at bounding box center [275, 396] width 292 height 36
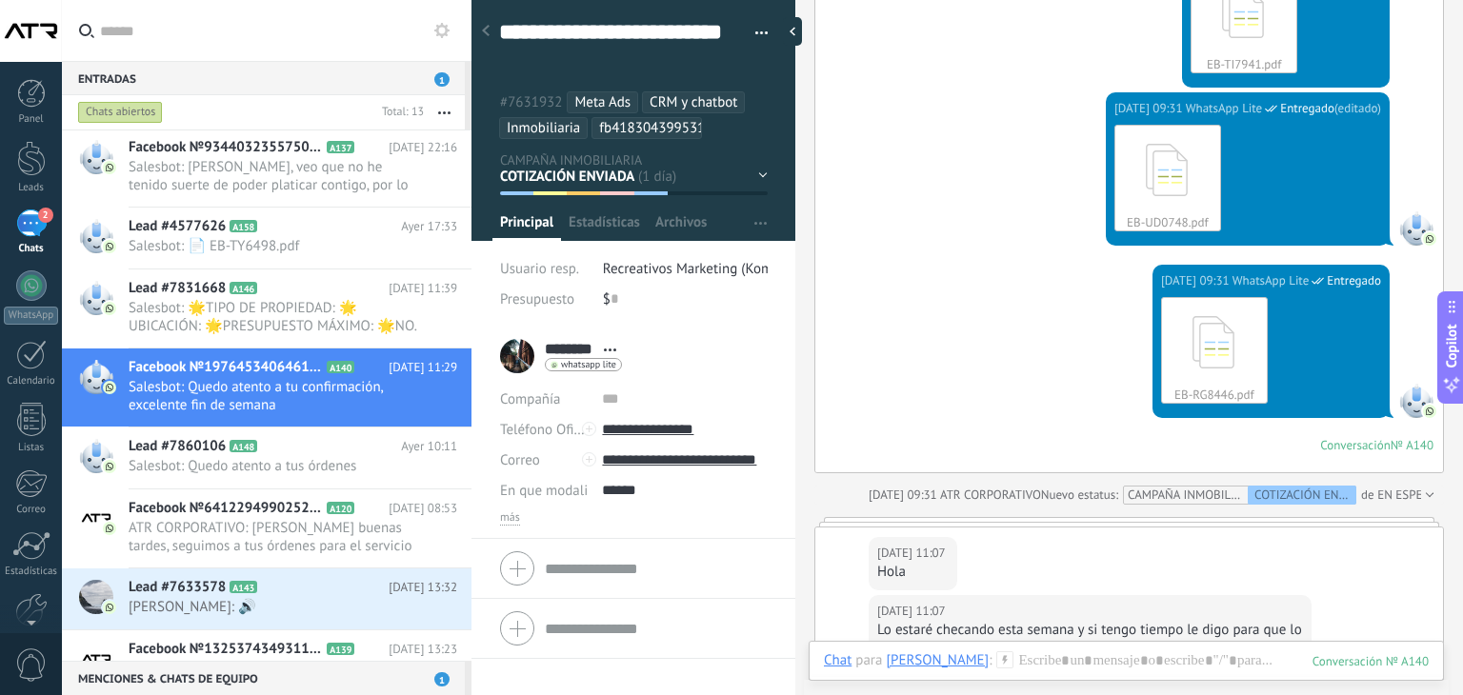
scroll to position [3252, 0]
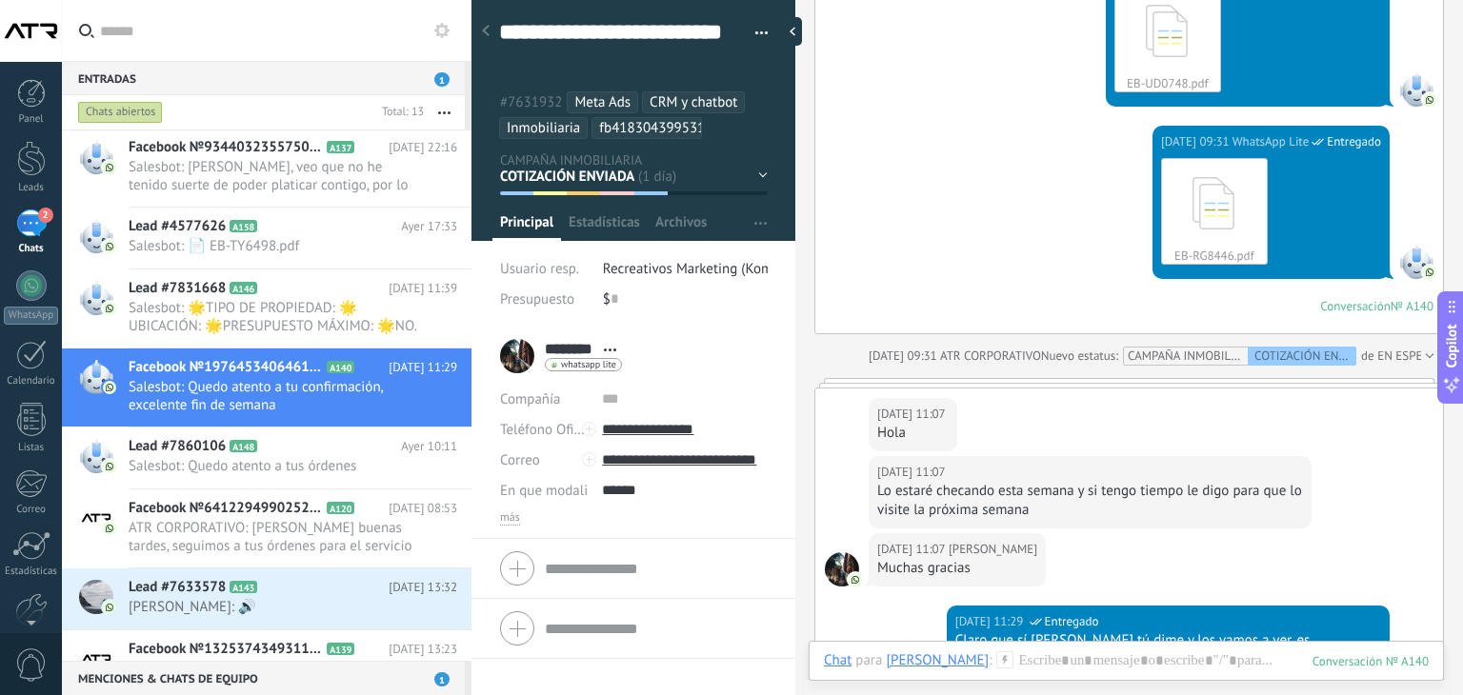
click at [0, 0] on div "EN ESPERA DE RESPUESTA EN ESPERA DE ASESOR CONVERSACIÓN INICIADA SEGUIMIENTO PO…" at bounding box center [0, 0] width 0 height 0
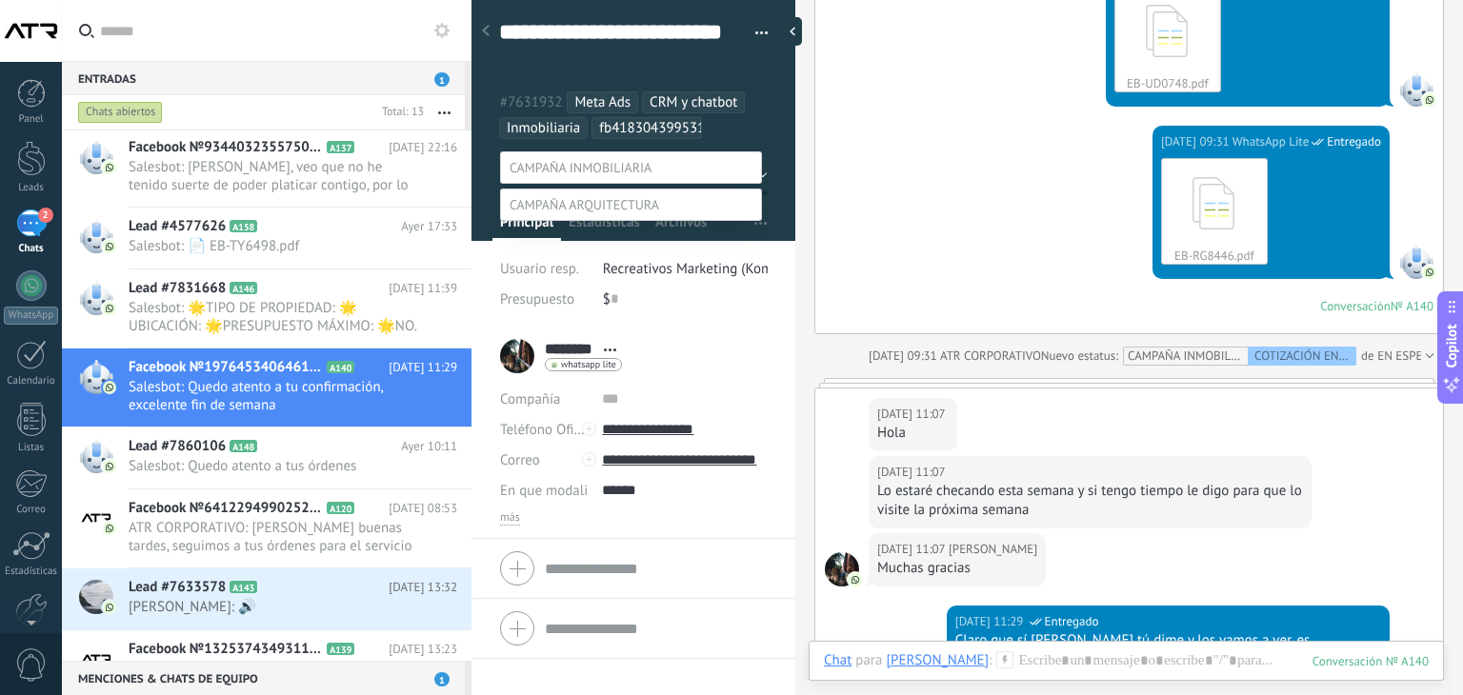
click at [1120, 566] on div at bounding box center [762, 347] width 1401 height 695
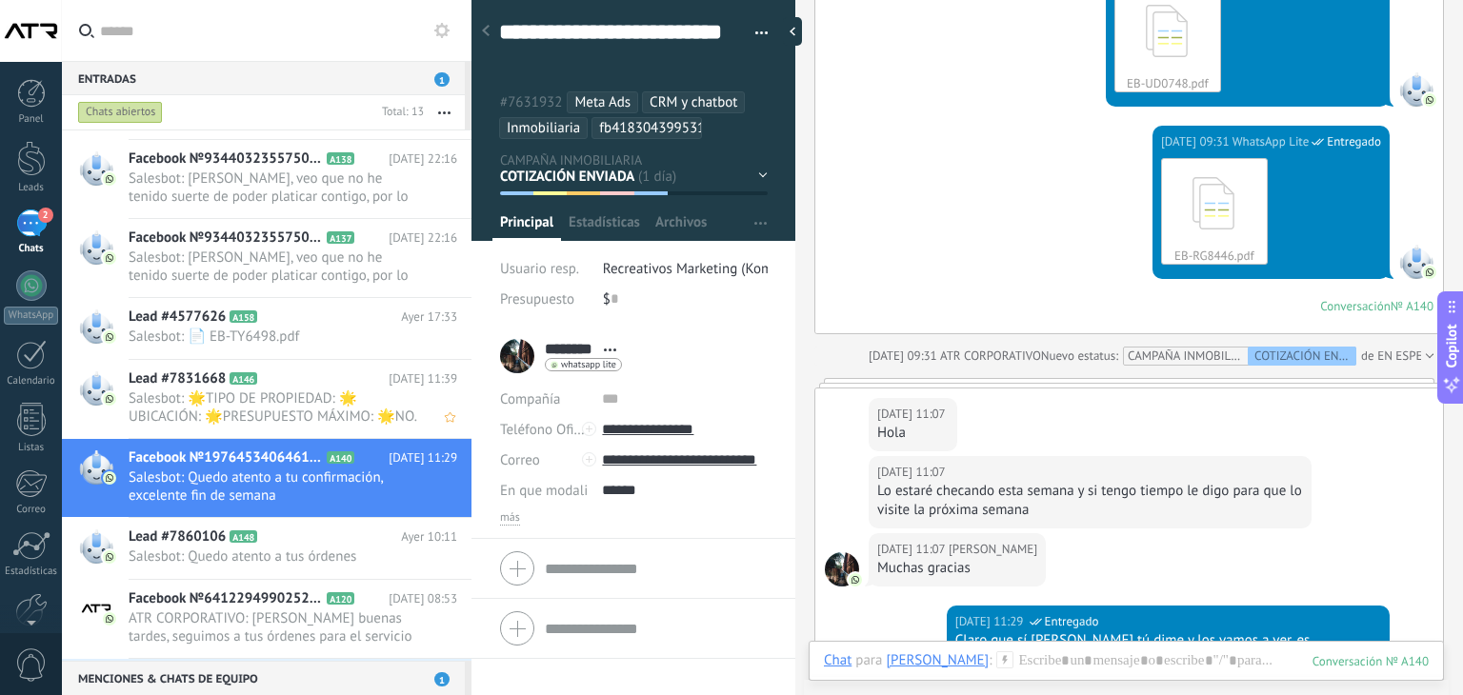
scroll to position [567, 0]
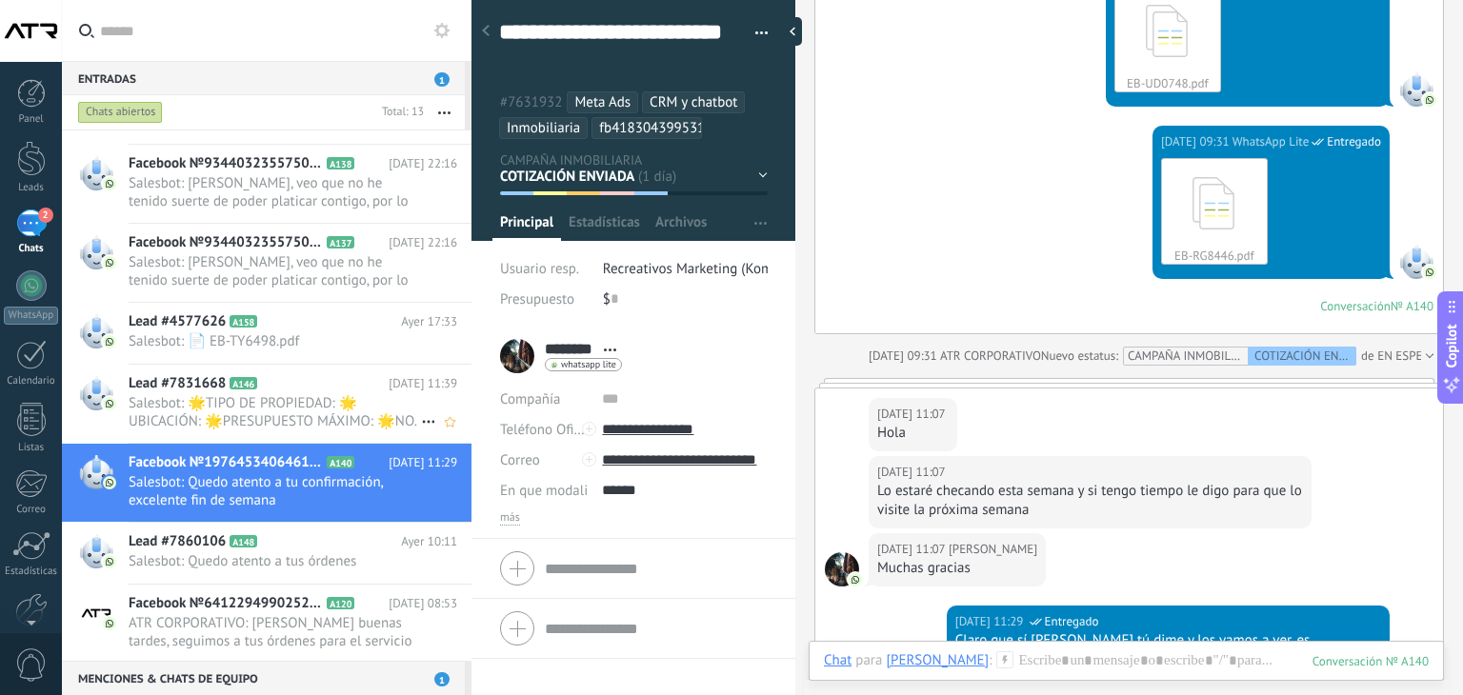
click at [295, 384] on h2 "Lead #7831668 A146" at bounding box center [259, 383] width 260 height 19
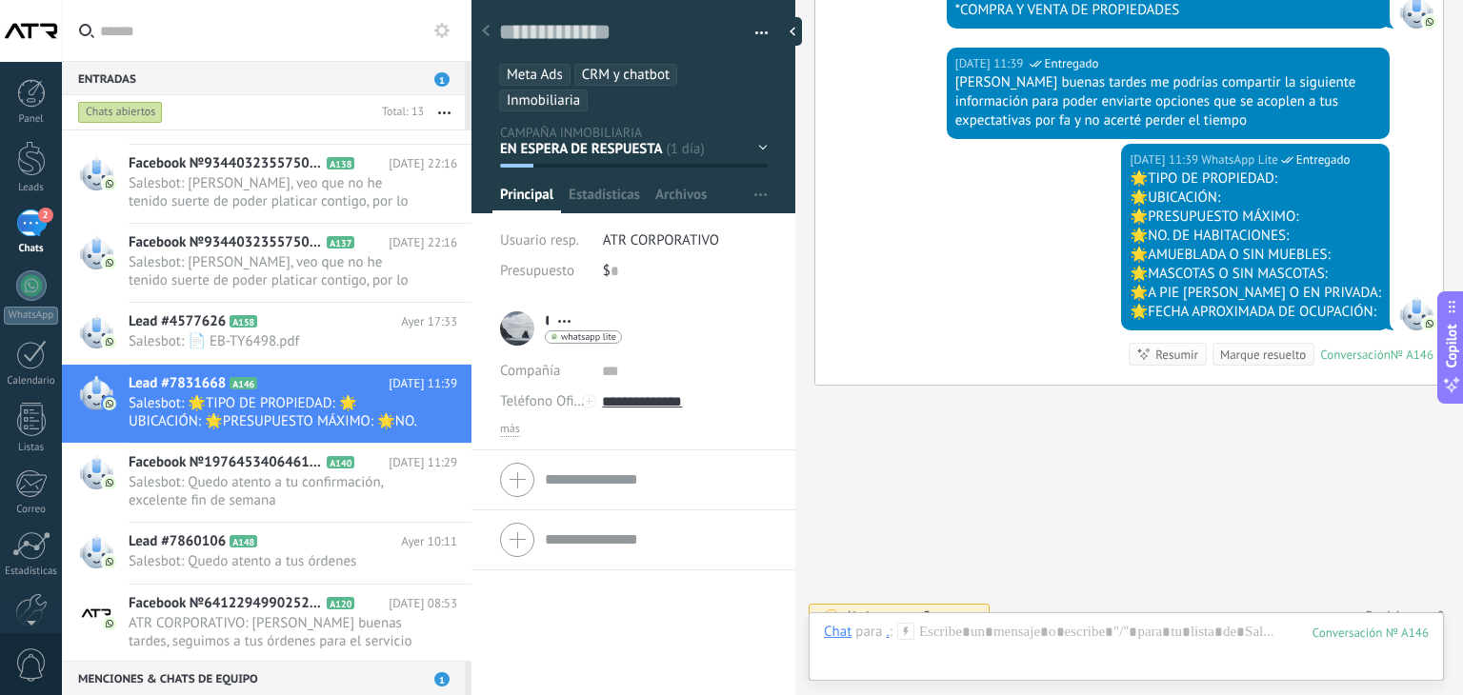
scroll to position [892, 0]
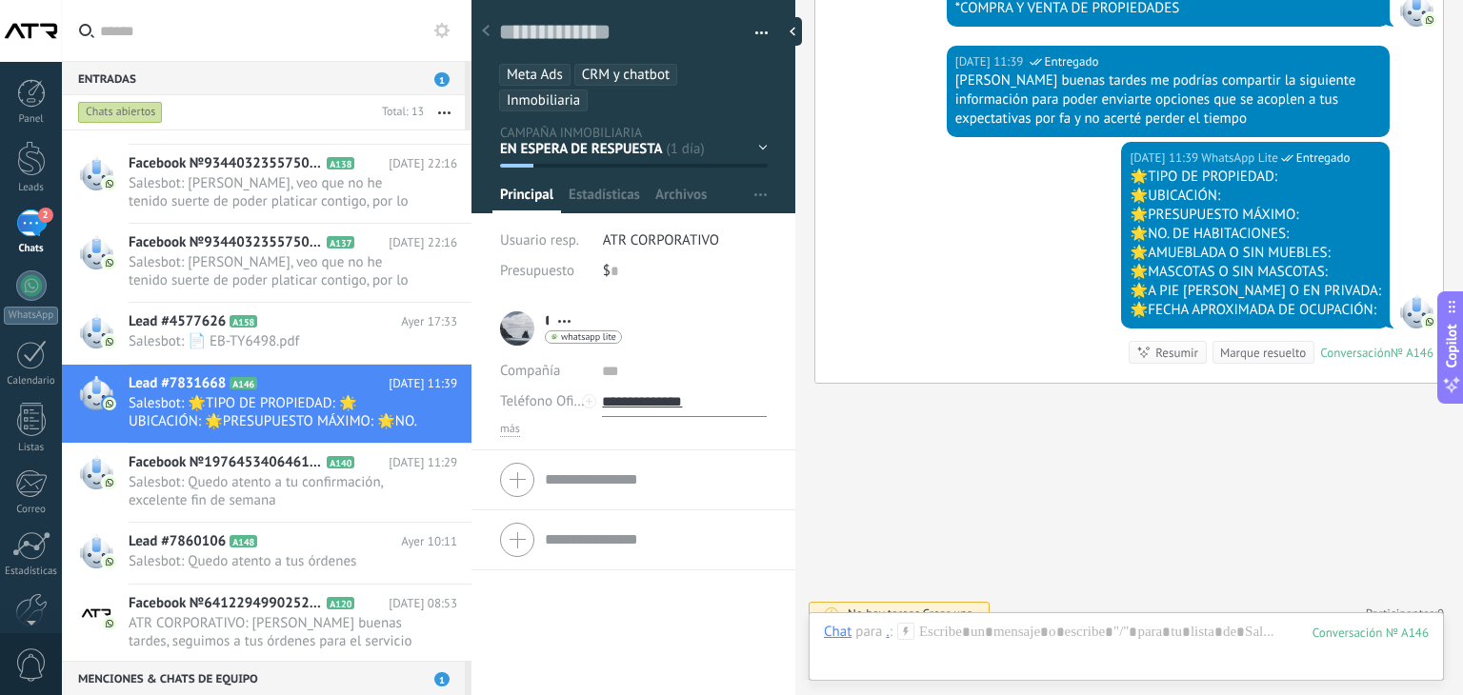
drag, startPoint x: 725, startPoint y: 404, endPoint x: 632, endPoint y: 402, distance: 93.4
click at [632, 402] on input "**********" at bounding box center [684, 402] width 165 height 30
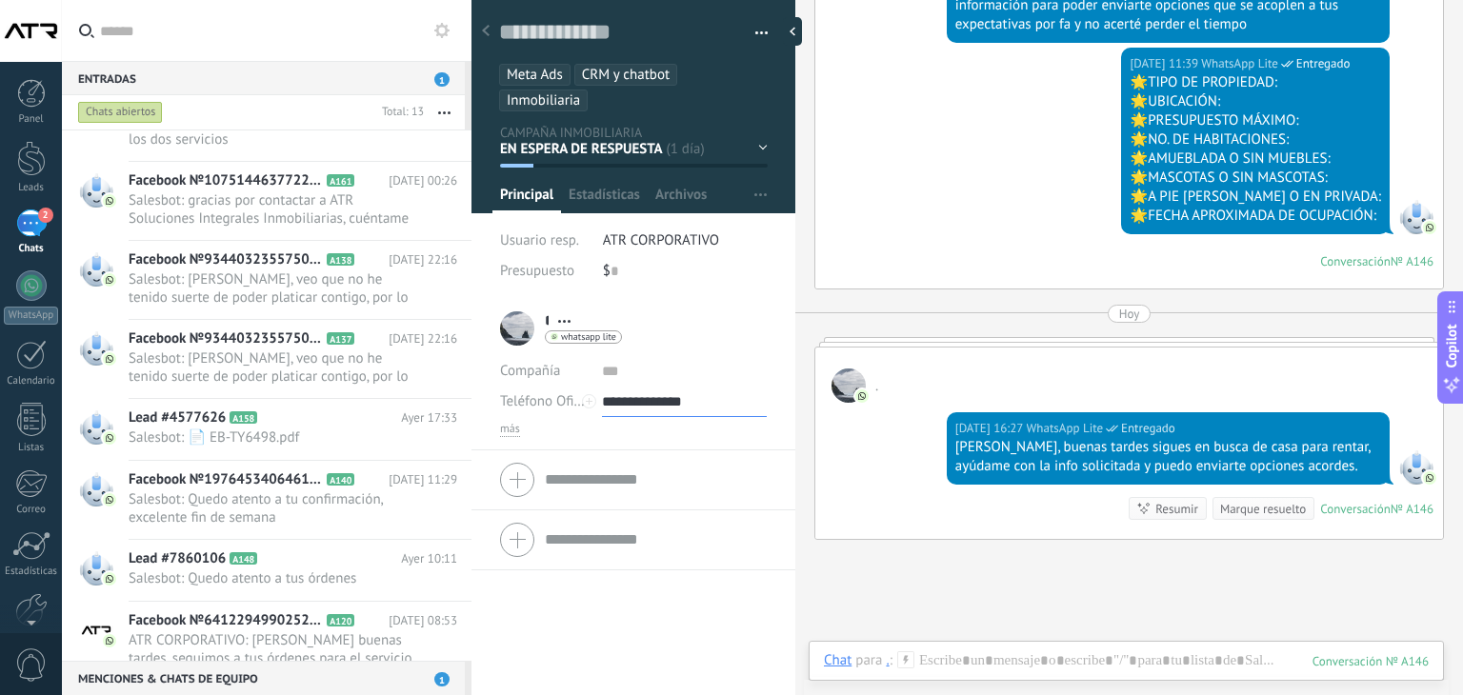
scroll to position [987, 0]
click at [335, 423] on h2 "Lead #4577626 A158" at bounding box center [265, 418] width 272 height 19
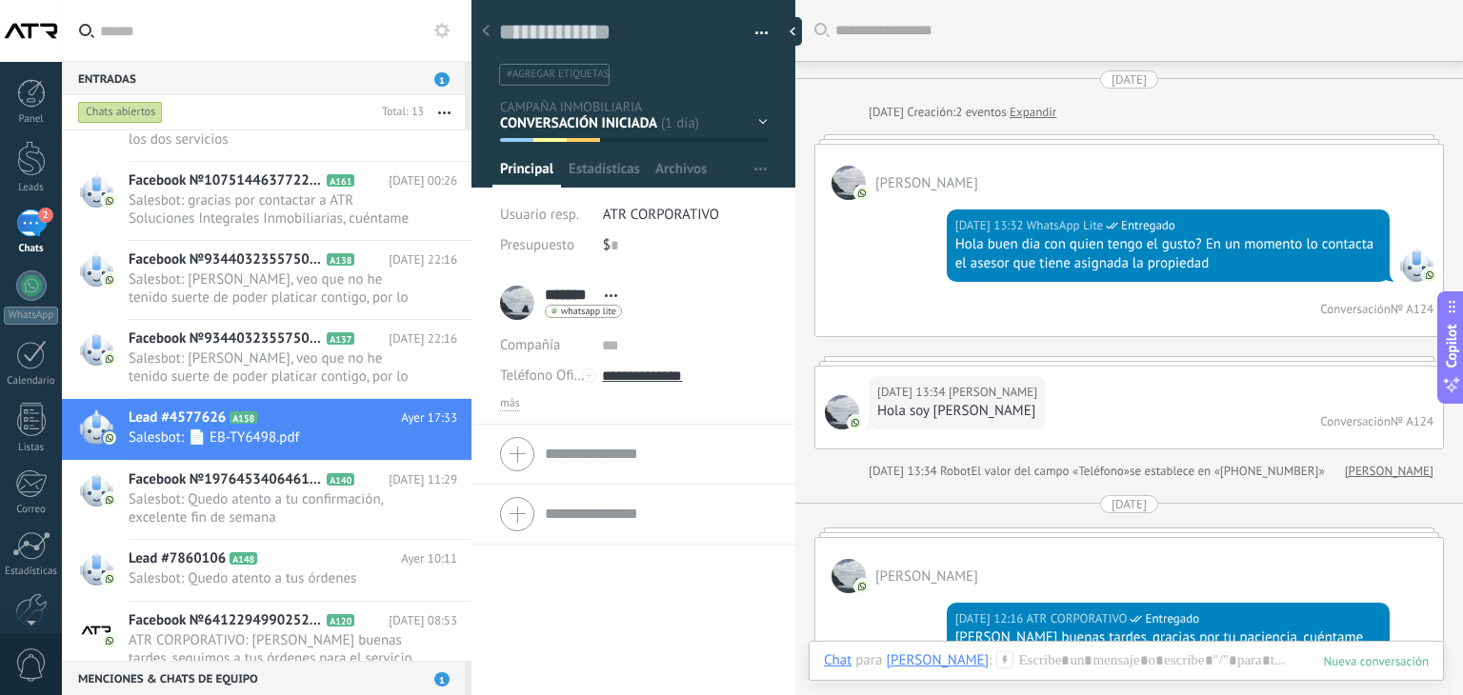
scroll to position [2914, 0]
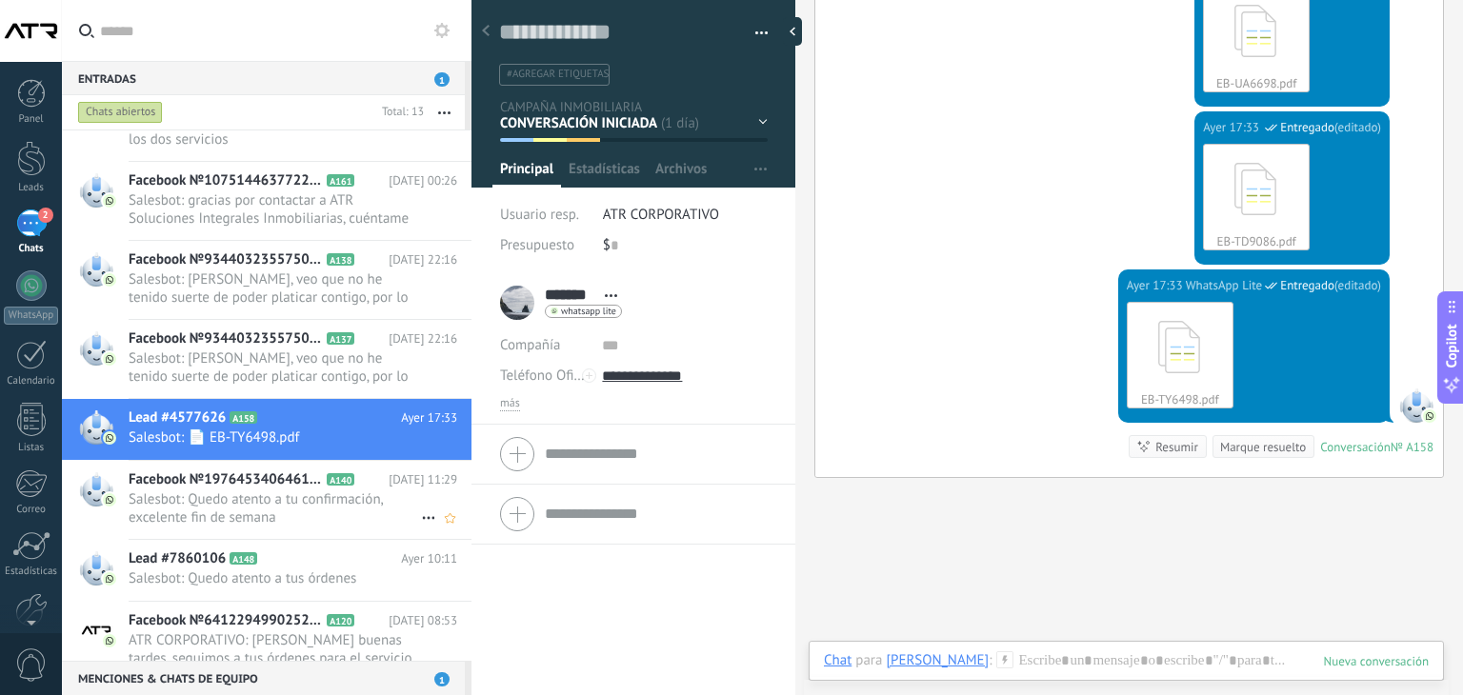
click at [339, 500] on span "Salesbot: Quedo atento a tu confirmación, excelente fin de semana" at bounding box center [275, 509] width 292 height 36
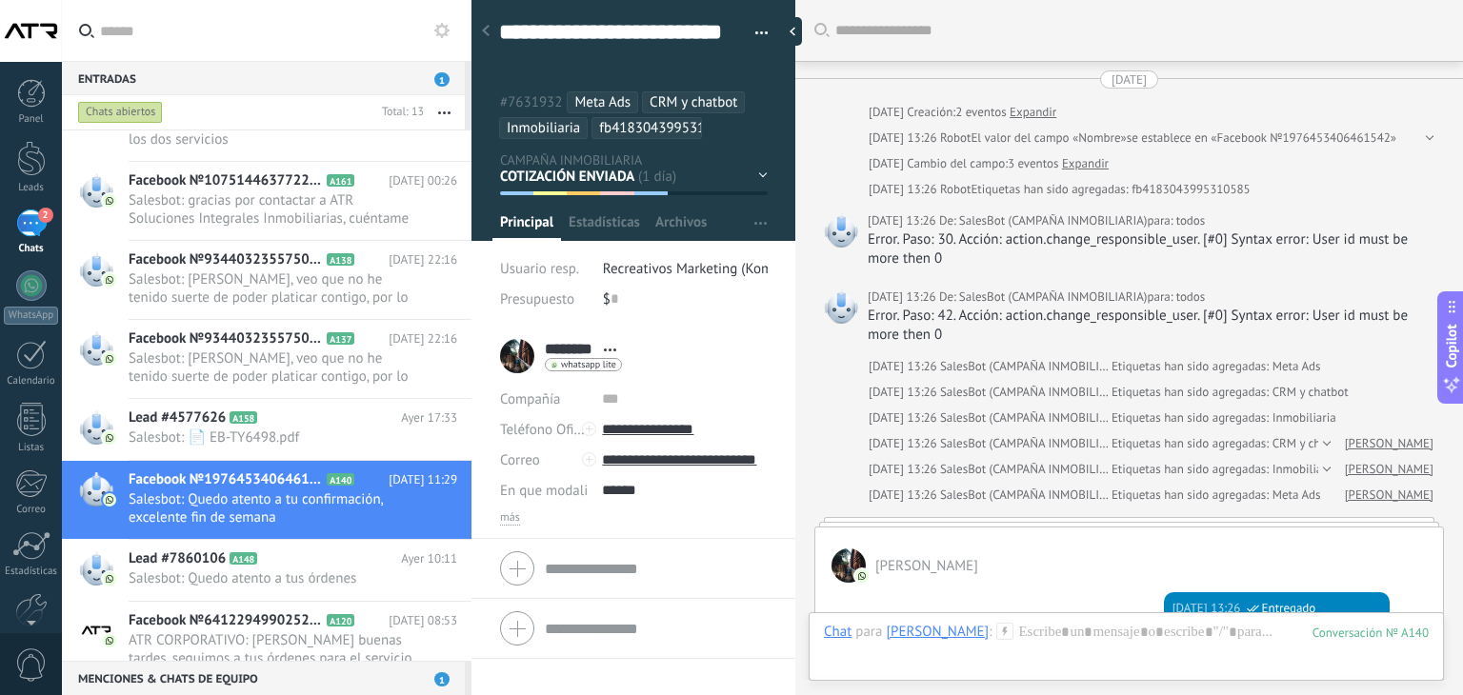
scroll to position [3673, 0]
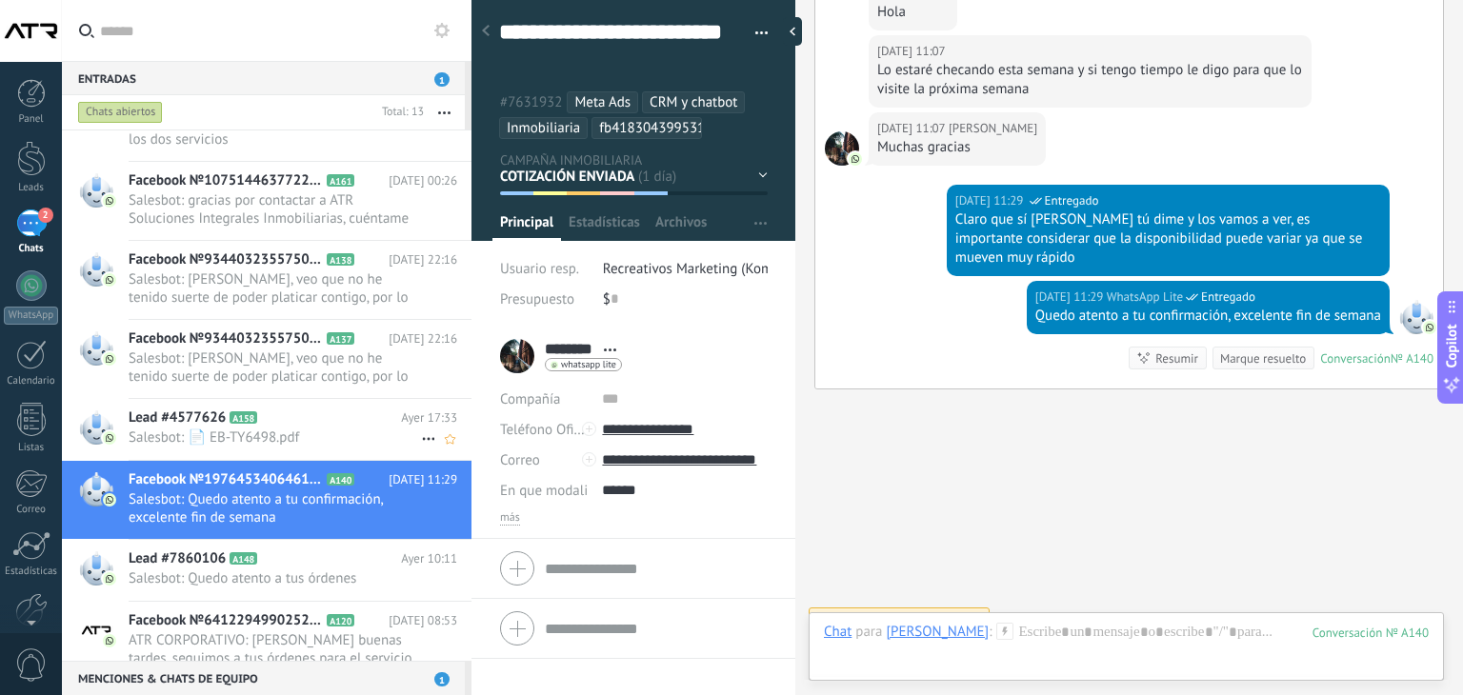
click at [248, 435] on span "Salesbot: 📄 EB-TY6498.pdf" at bounding box center [275, 438] width 292 height 18
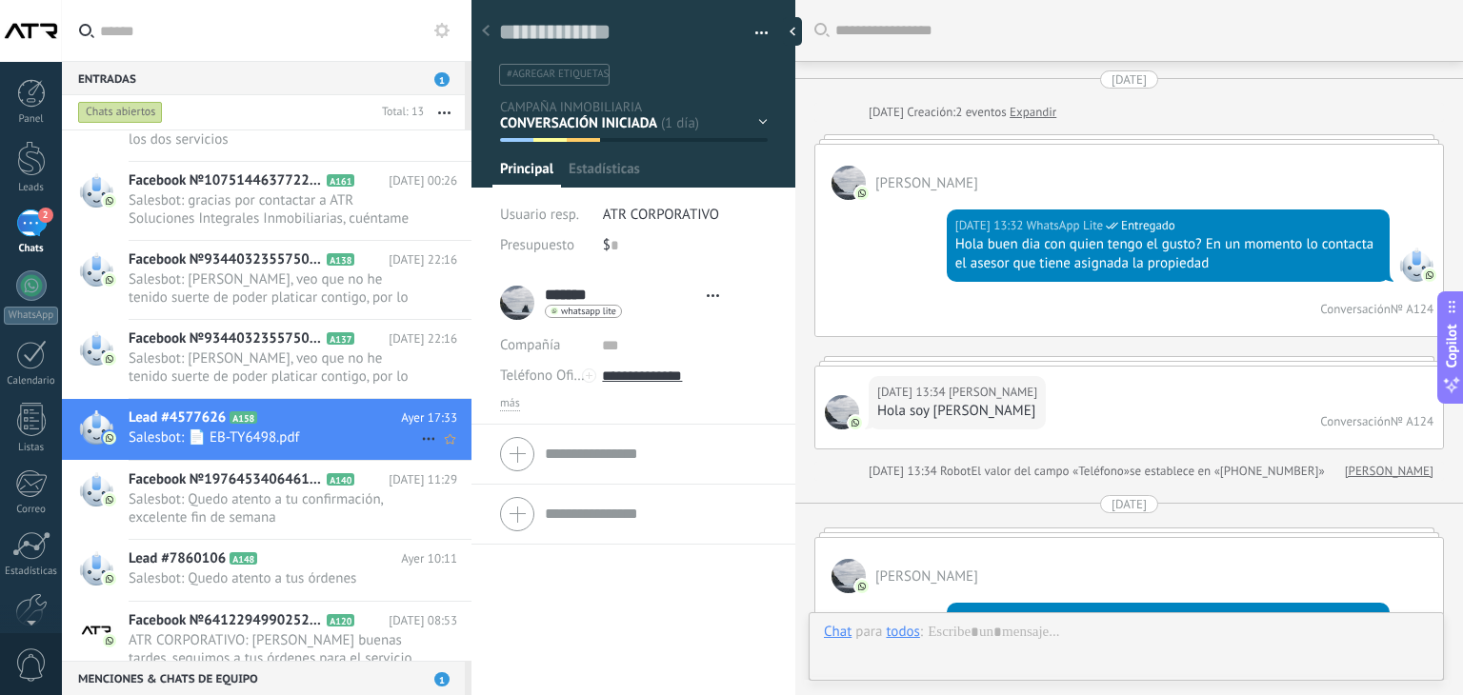
type textarea "**********"
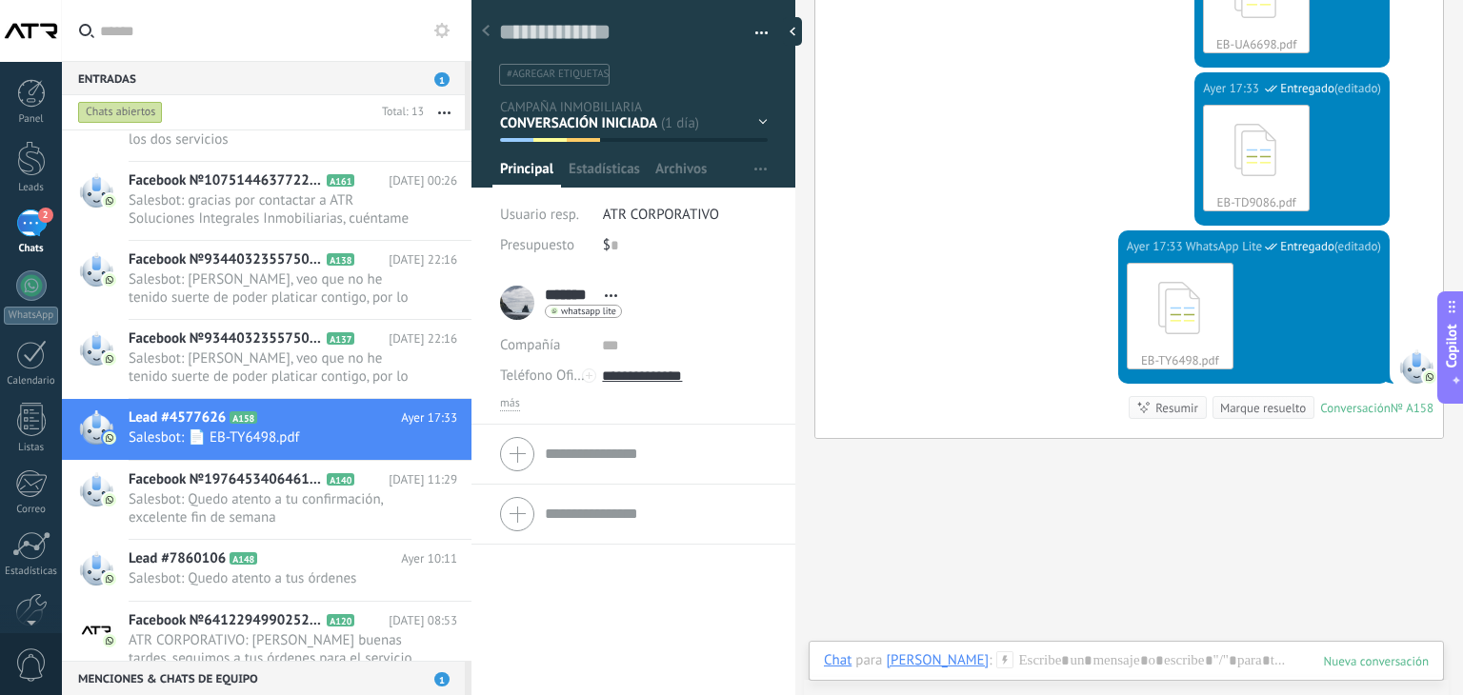
scroll to position [3003, 0]
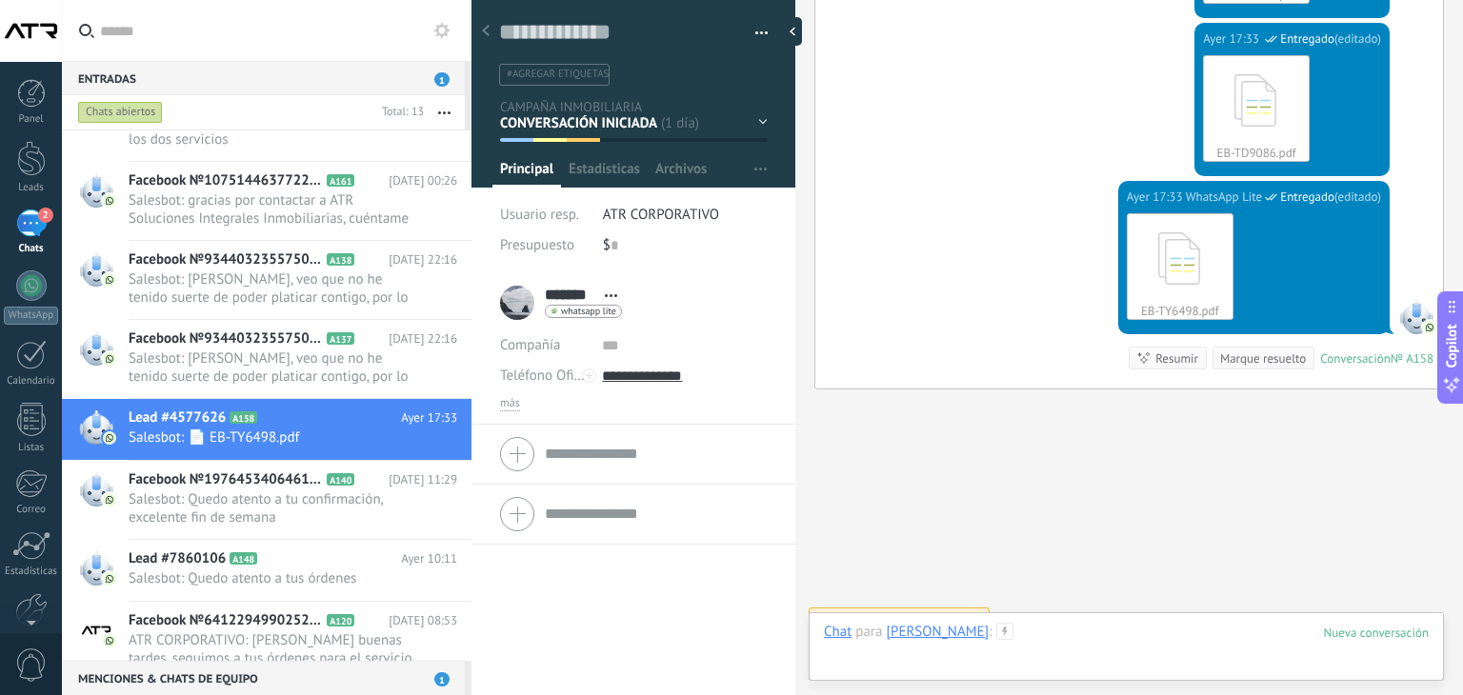
click at [1090, 646] on div at bounding box center [1126, 651] width 605 height 57
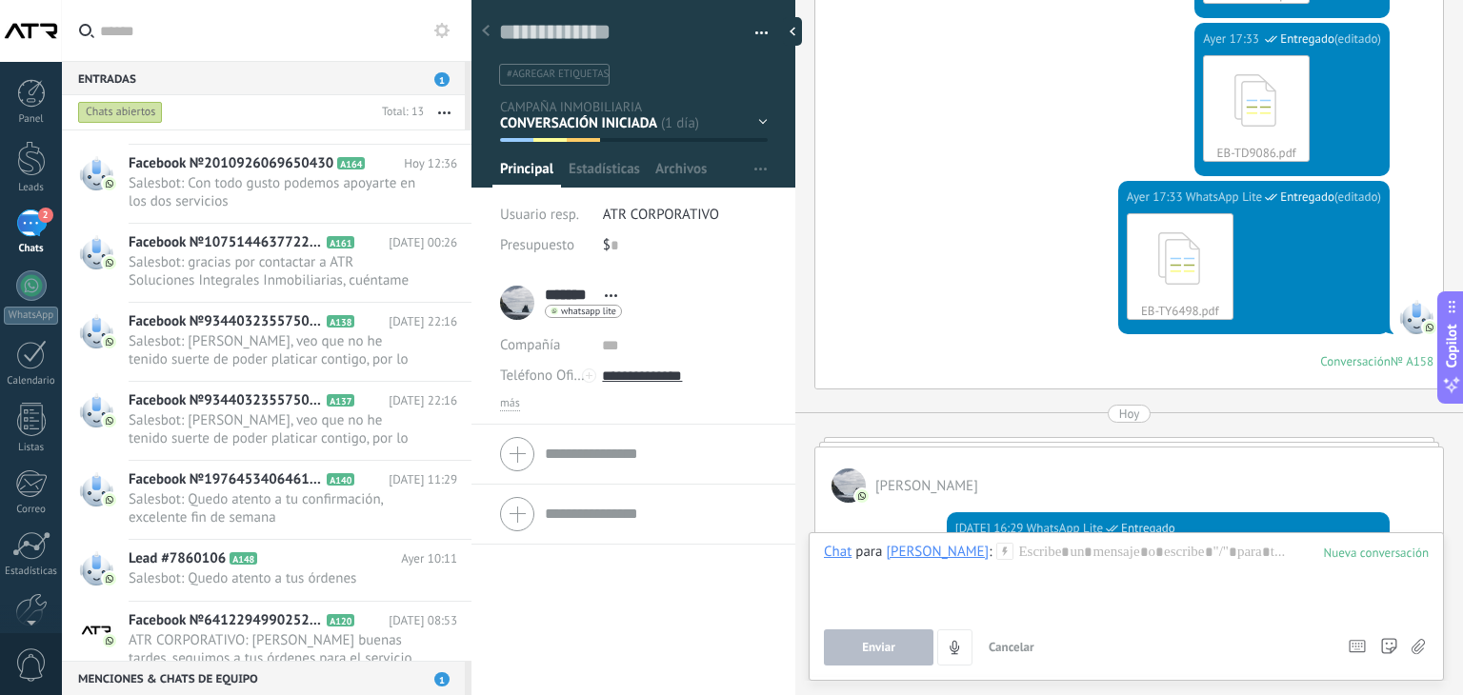
click at [0, 0] on div "EN ESPERA DE RESPUESTA EN ESPERA DE ASESOR CONVERSACIÓN INICIADA SEGUIMIENTO PO…" at bounding box center [0, 0] width 0 height 0
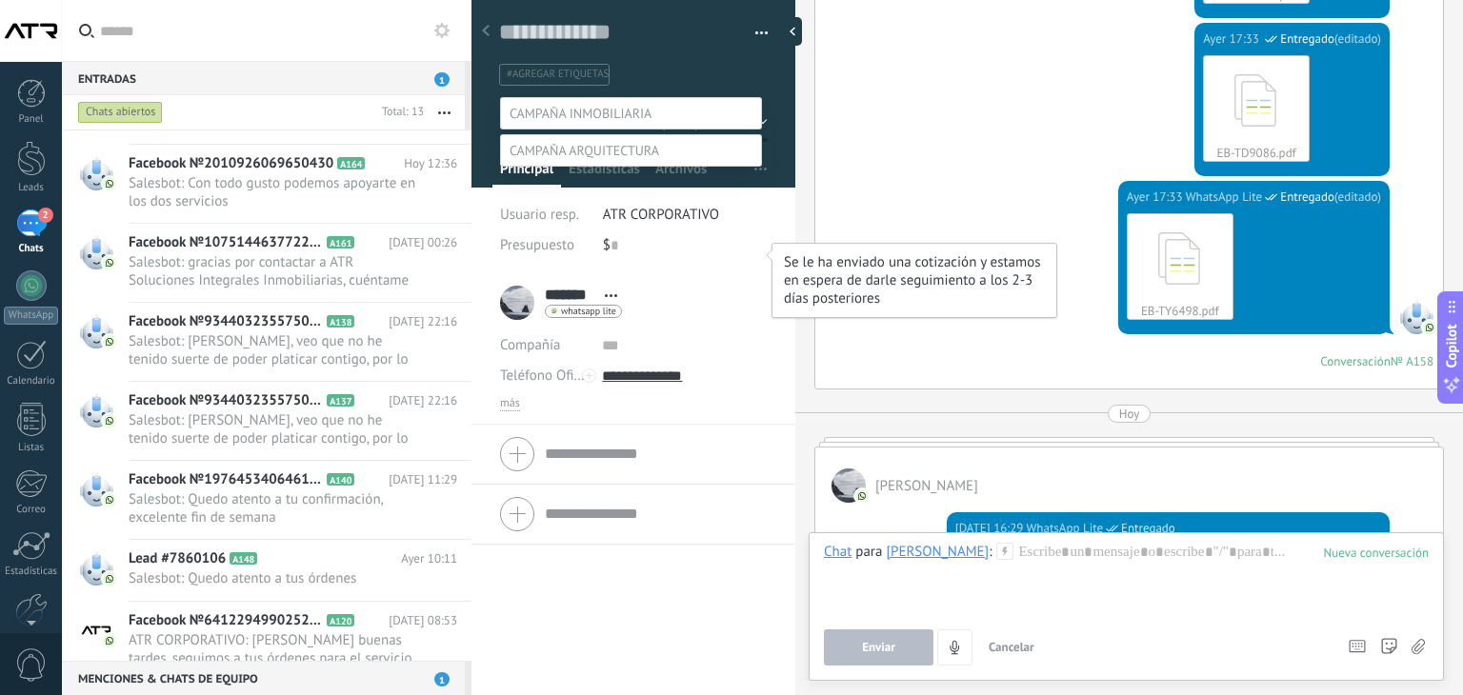
click at [0, 0] on label "COTIZACIÓN ENVIADA" at bounding box center [0, 0] width 0 height 0
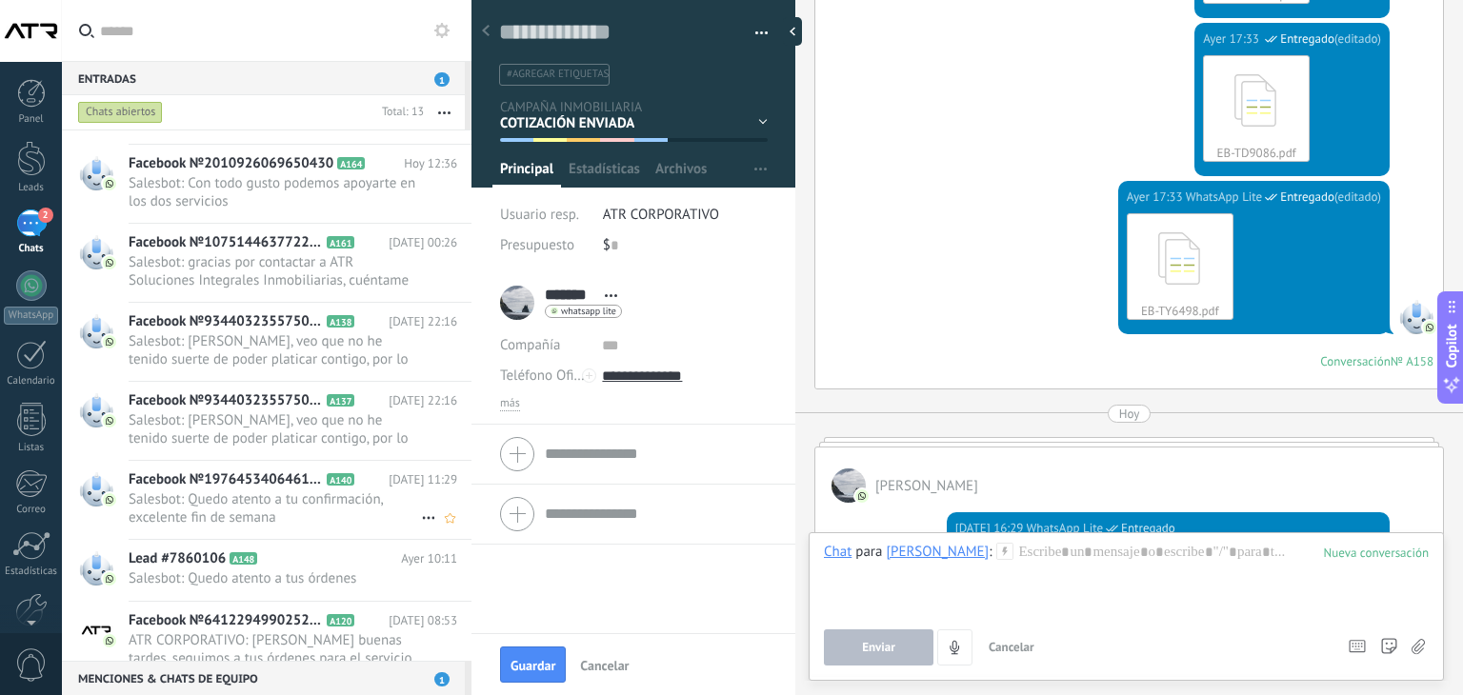
click at [281, 503] on span "Salesbot: Quedo atento a tu confirmación, excelente fin de semana" at bounding box center [275, 509] width 292 height 36
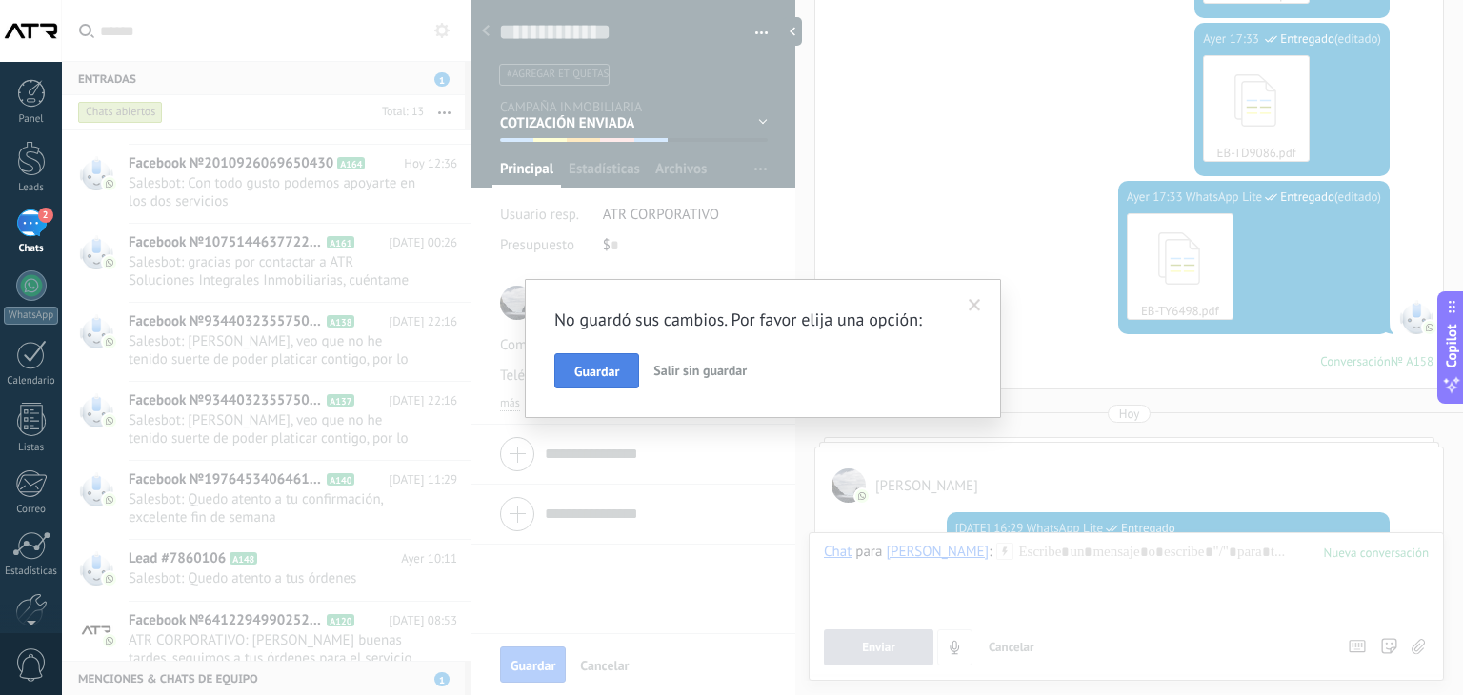
click at [625, 374] on button "Guardar" at bounding box center [596, 371] width 85 height 36
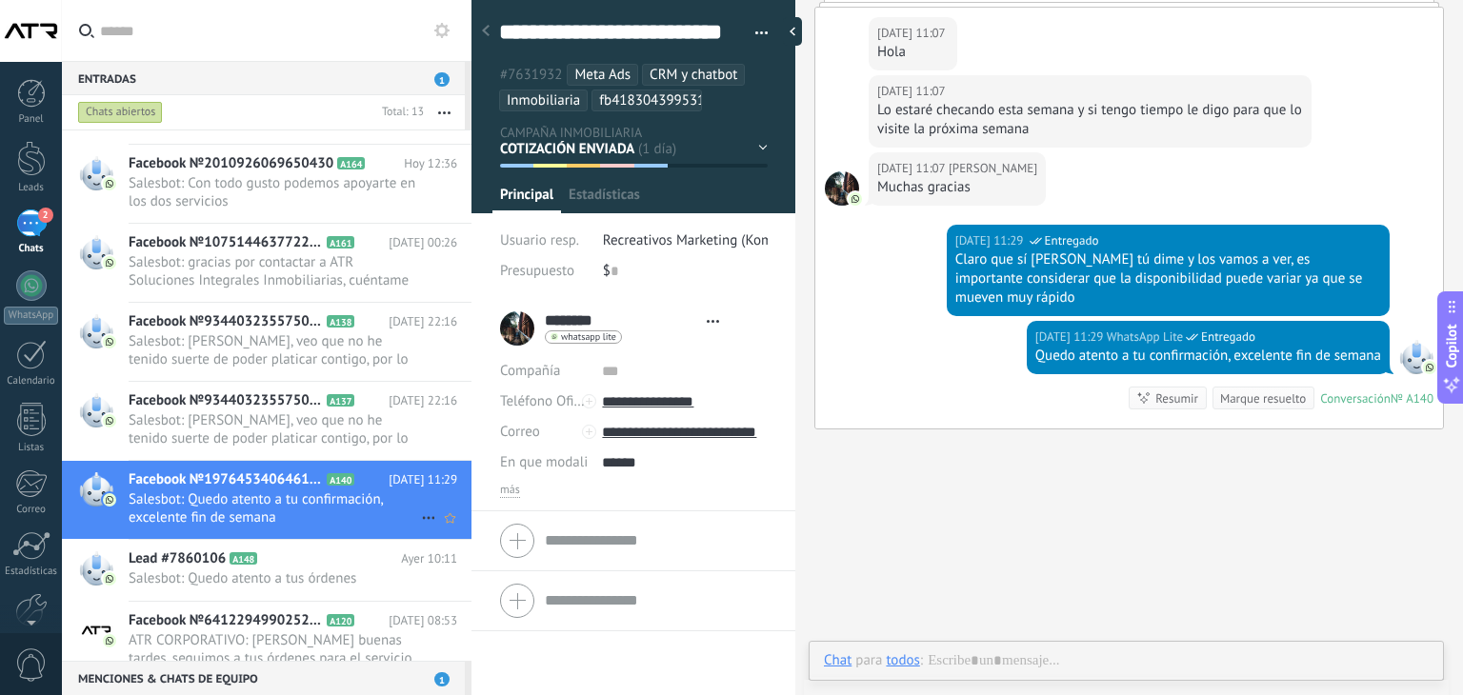
scroll to position [57, 0]
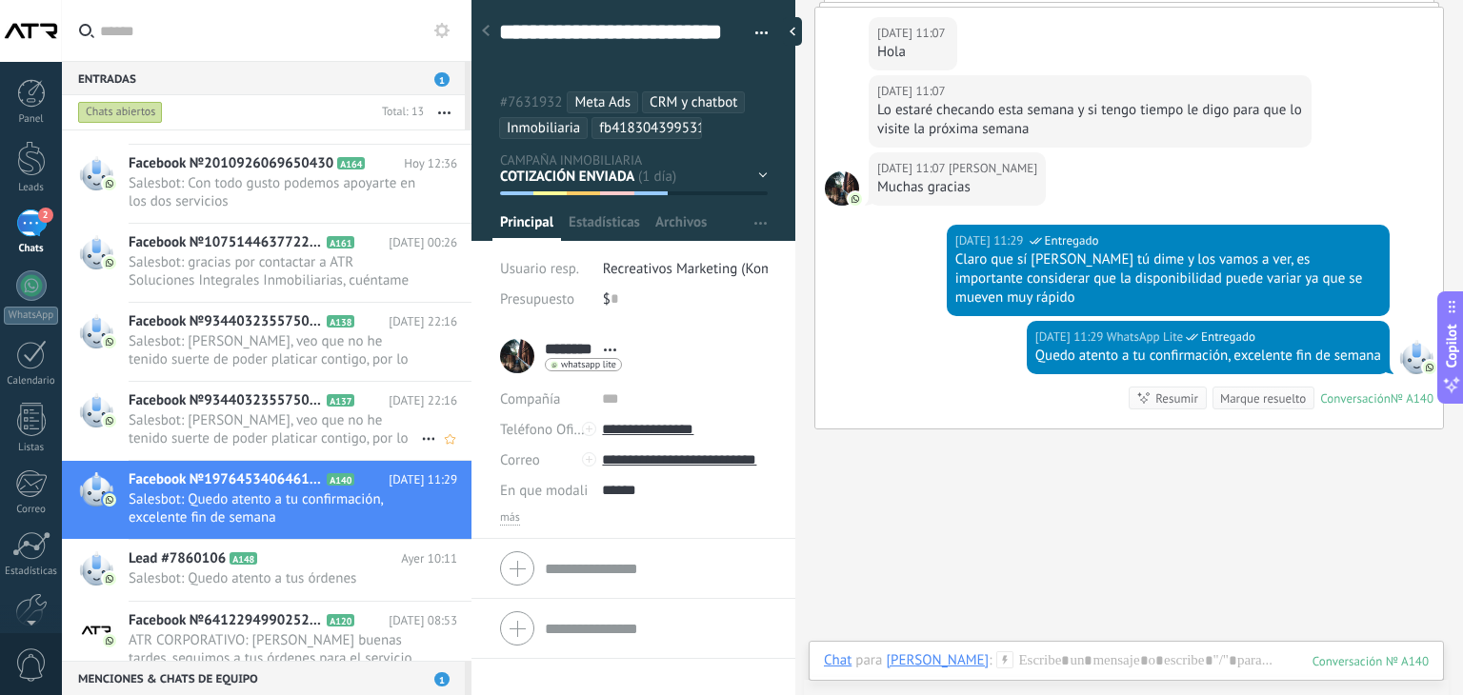
click at [266, 397] on span "Facebook №934403235575062" at bounding box center [226, 401] width 194 height 19
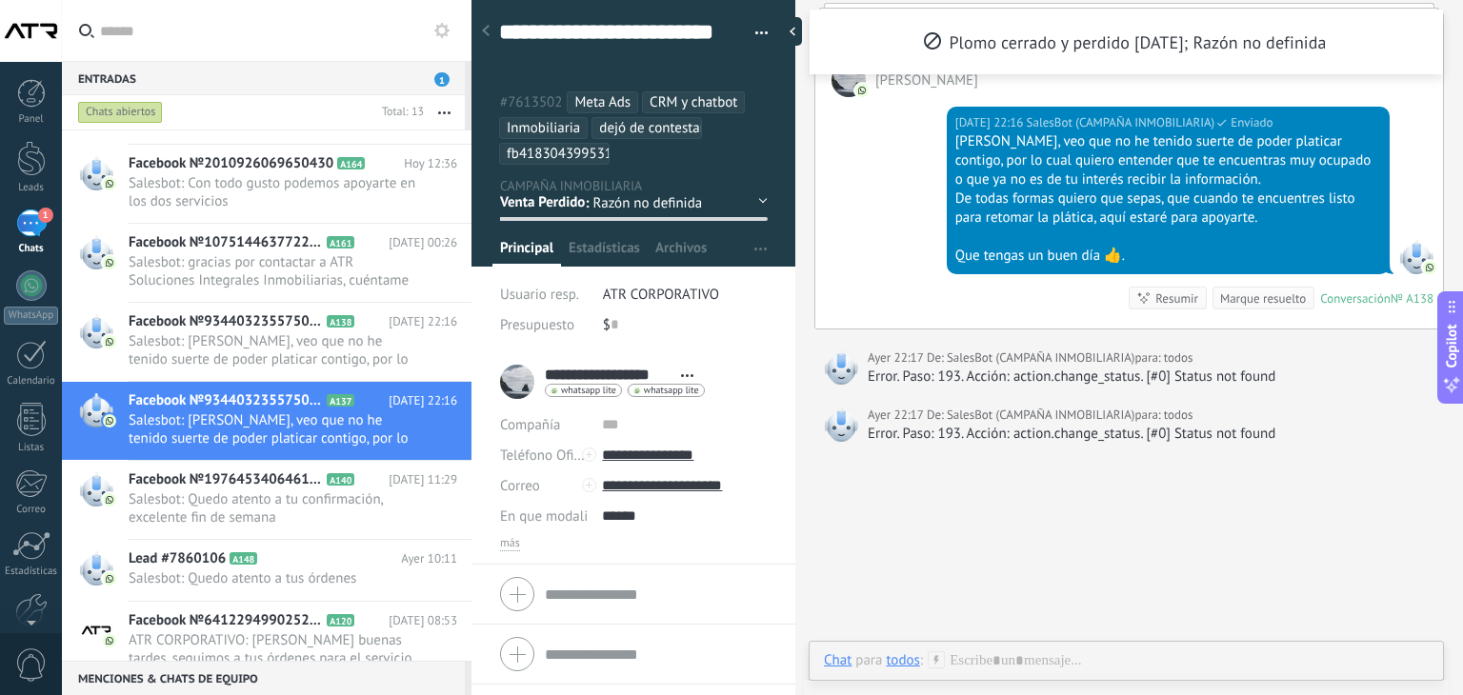
scroll to position [5771, 0]
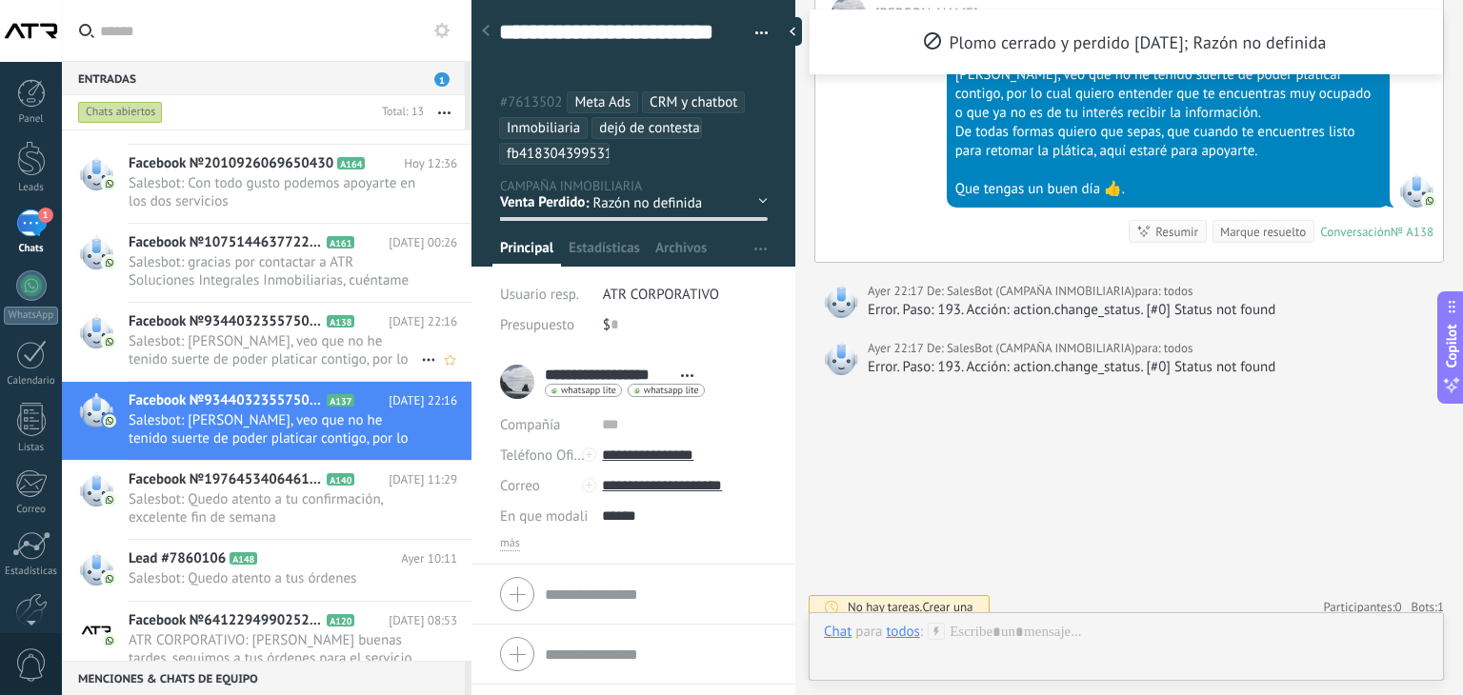
click at [253, 347] on span "Salesbot: Hola Agustin Peña Ojeda, veo que no he tenido suerte de poder platica…" at bounding box center [275, 350] width 292 height 36
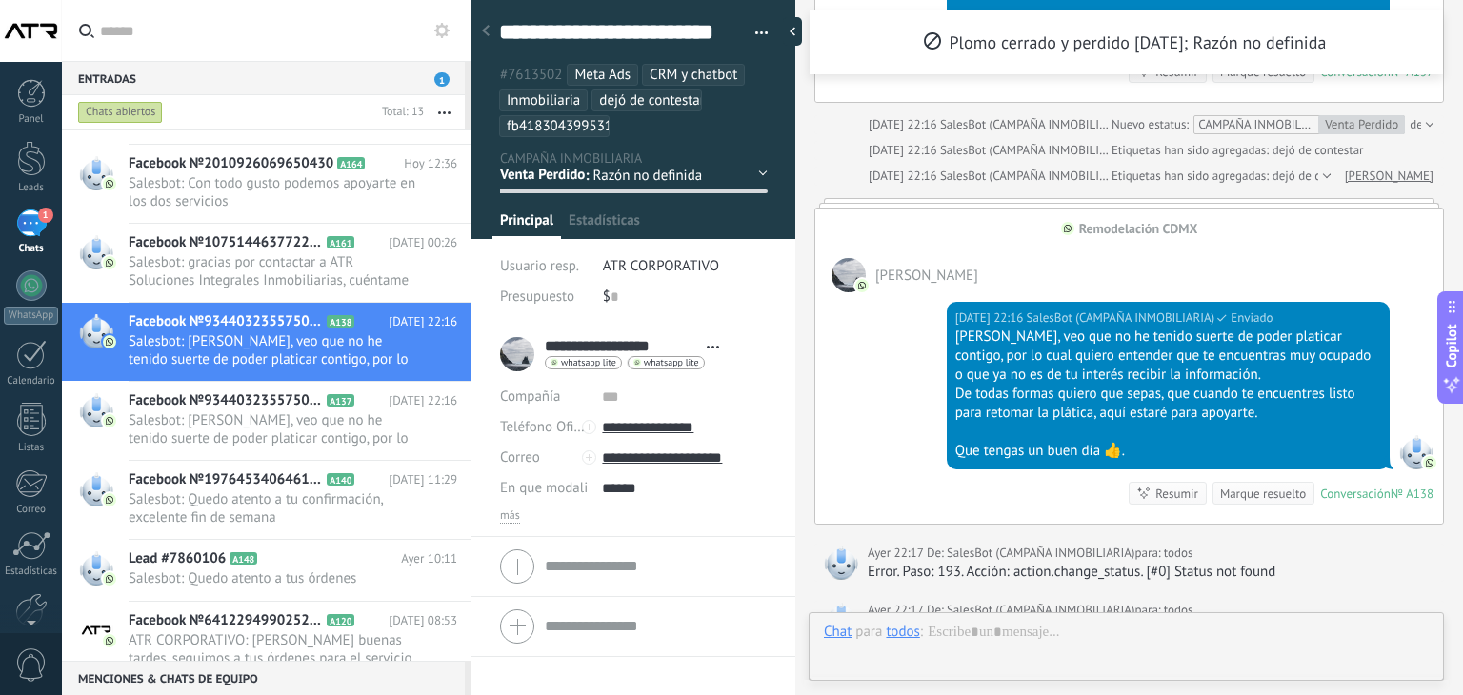
scroll to position [57, 0]
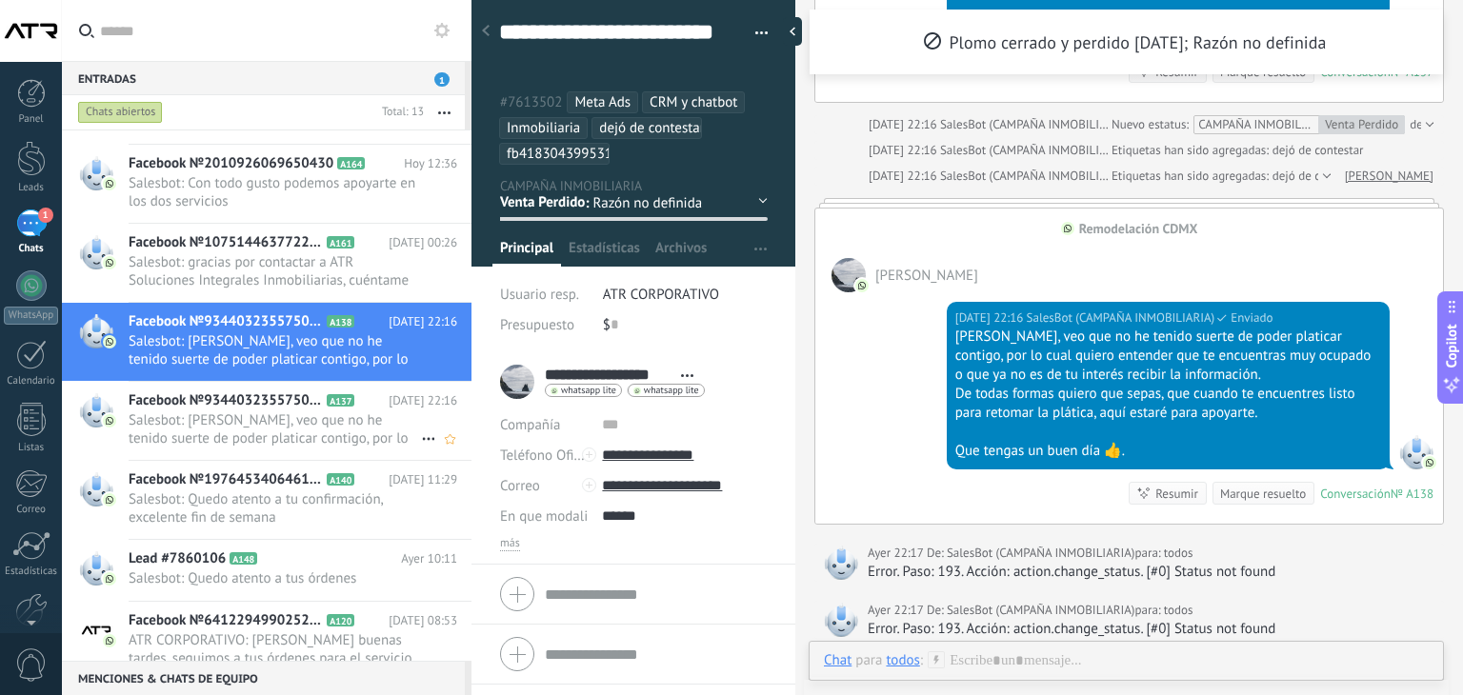
click at [203, 429] on span "Salesbot: Hola Agustin Peña Ojeda, veo que no he tenido suerte de poder platica…" at bounding box center [275, 430] width 292 height 36
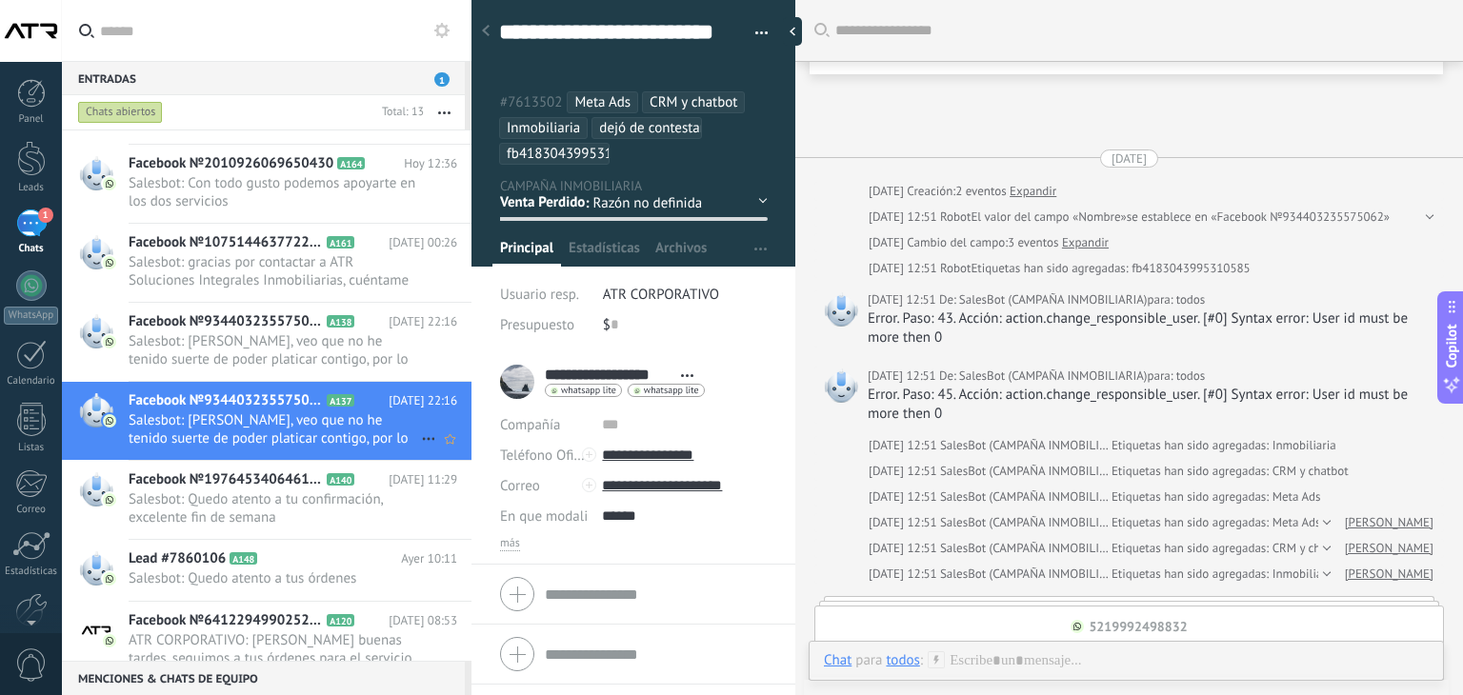
scroll to position [5087, 0]
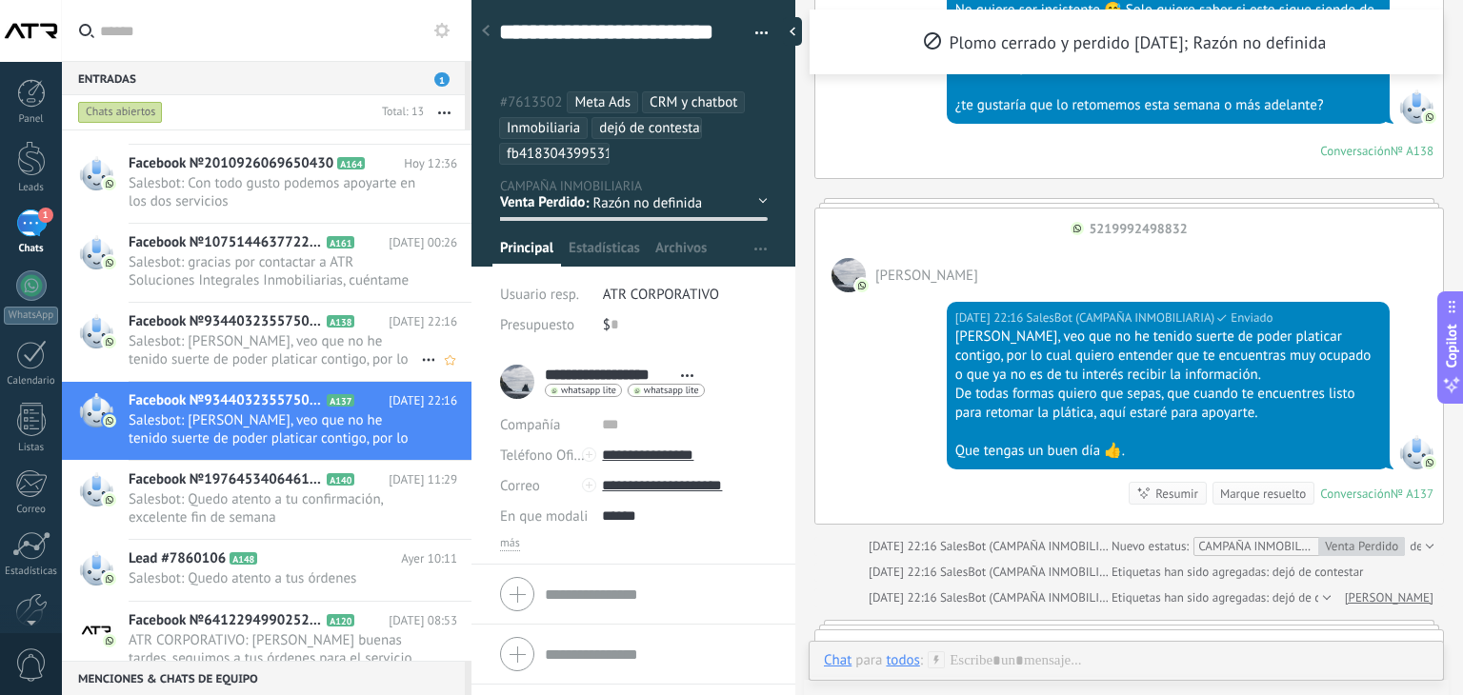
click at [262, 335] on span "Salesbot: Hola Agustin Peña Ojeda, veo que no he tenido suerte de poder platica…" at bounding box center [275, 350] width 292 height 36
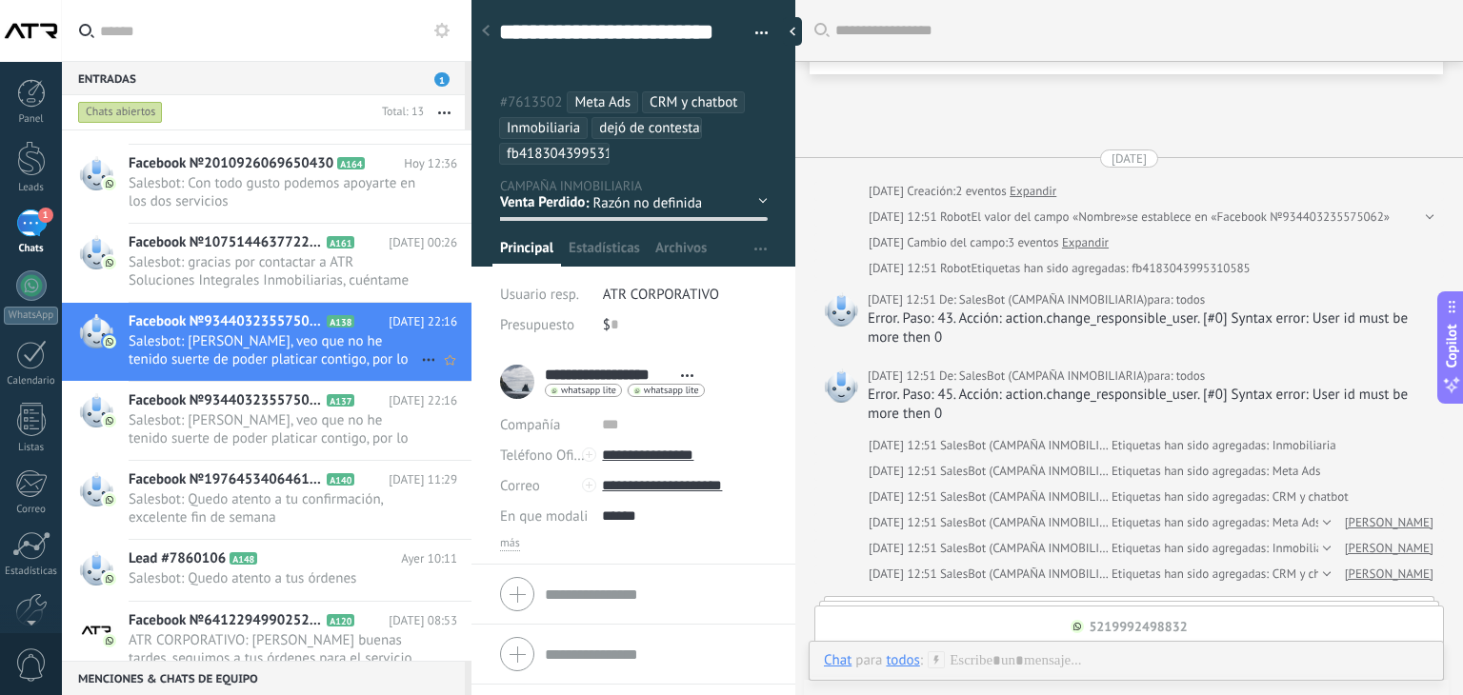
scroll to position [5509, 0]
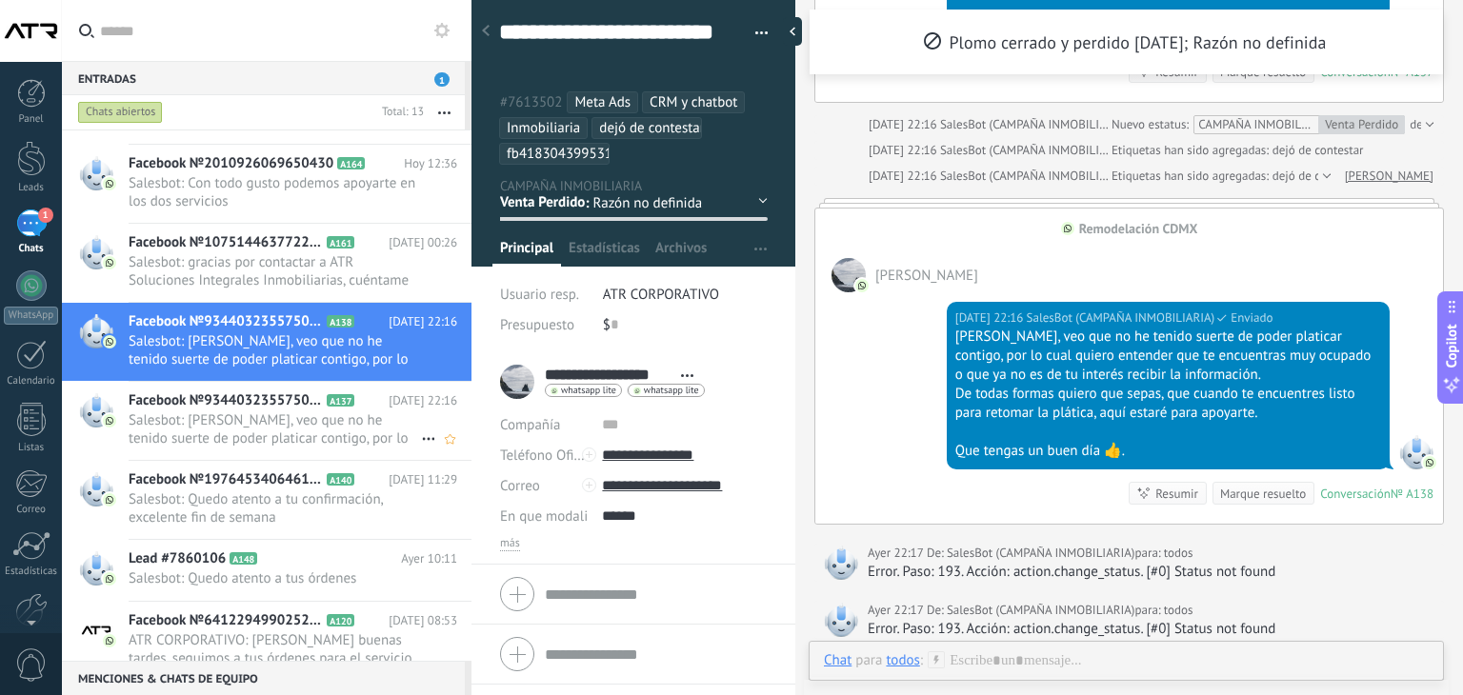
click at [419, 418] on span "Salesbot: Hola Agustin Peña Ojeda, veo que no he tenido suerte de poder platica…" at bounding box center [293, 430] width 329 height 36
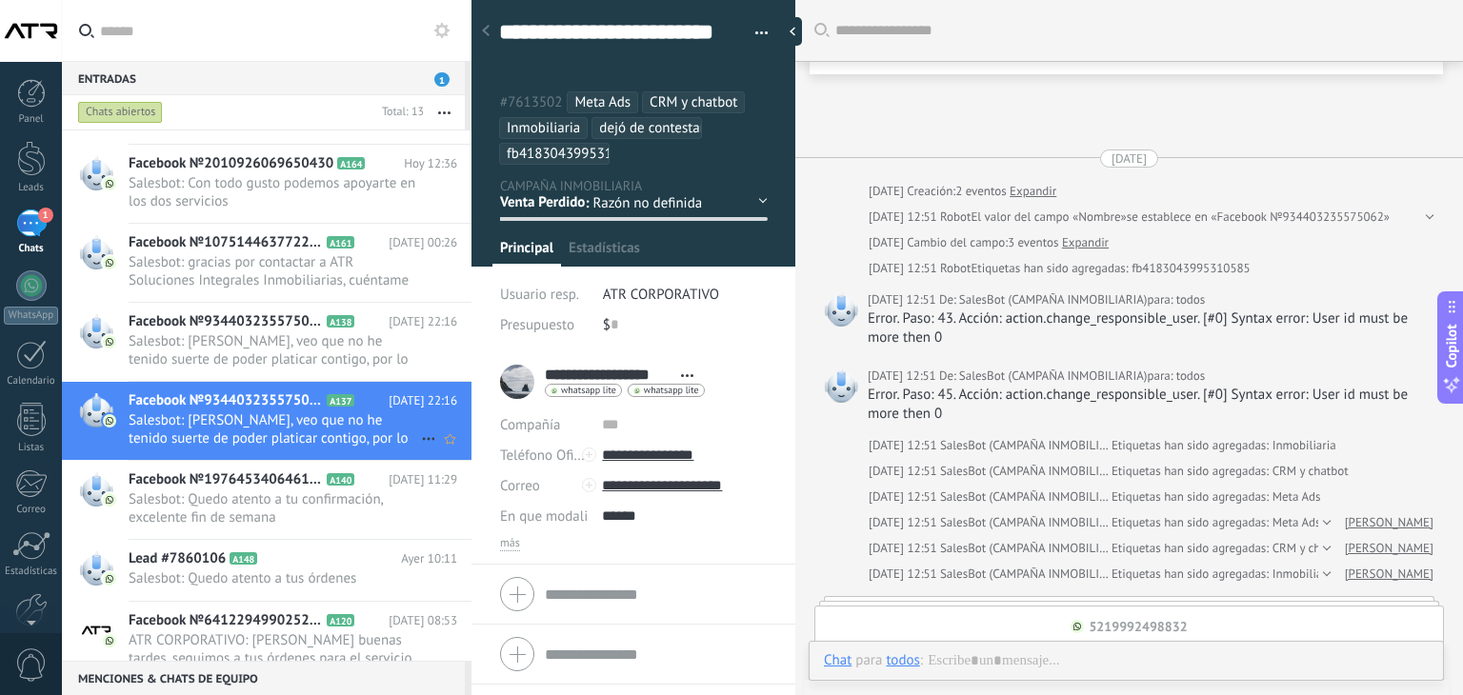
scroll to position [5087, 0]
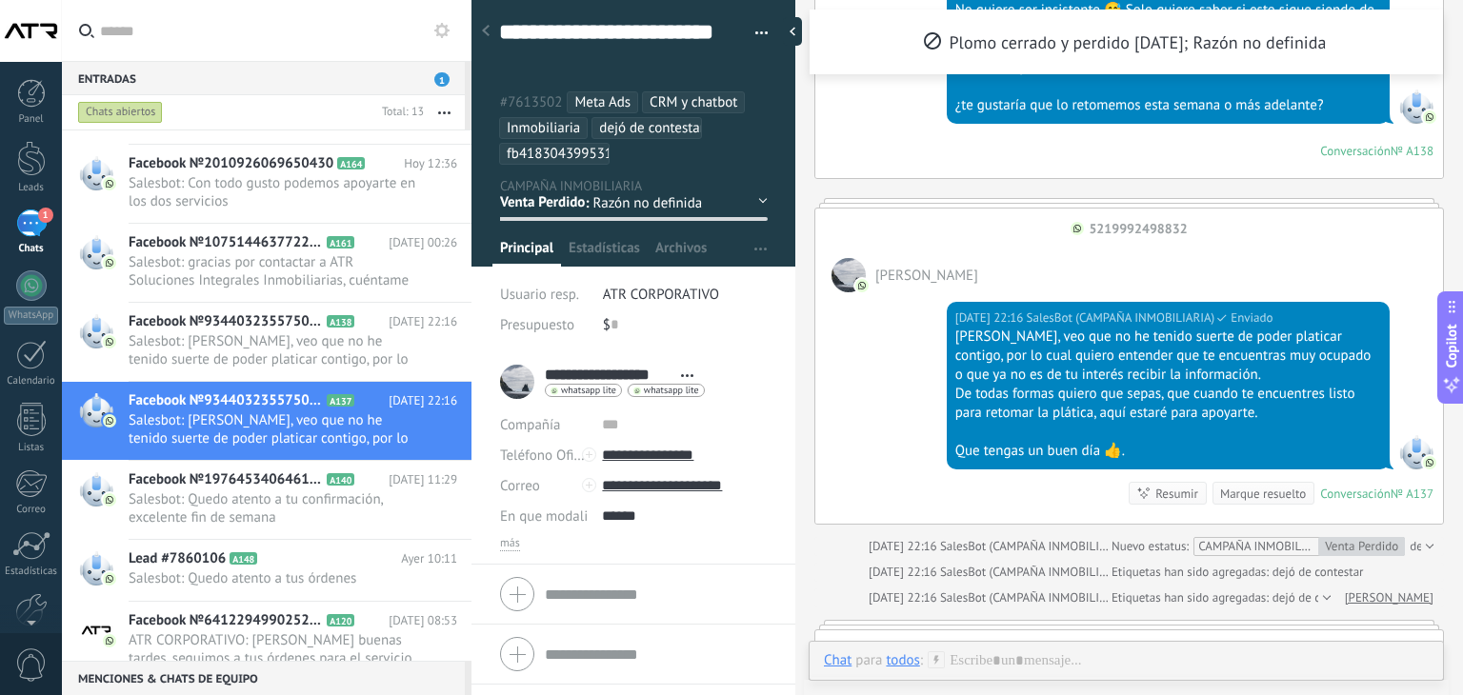
click at [762, 29] on button "button" at bounding box center [755, 33] width 28 height 29
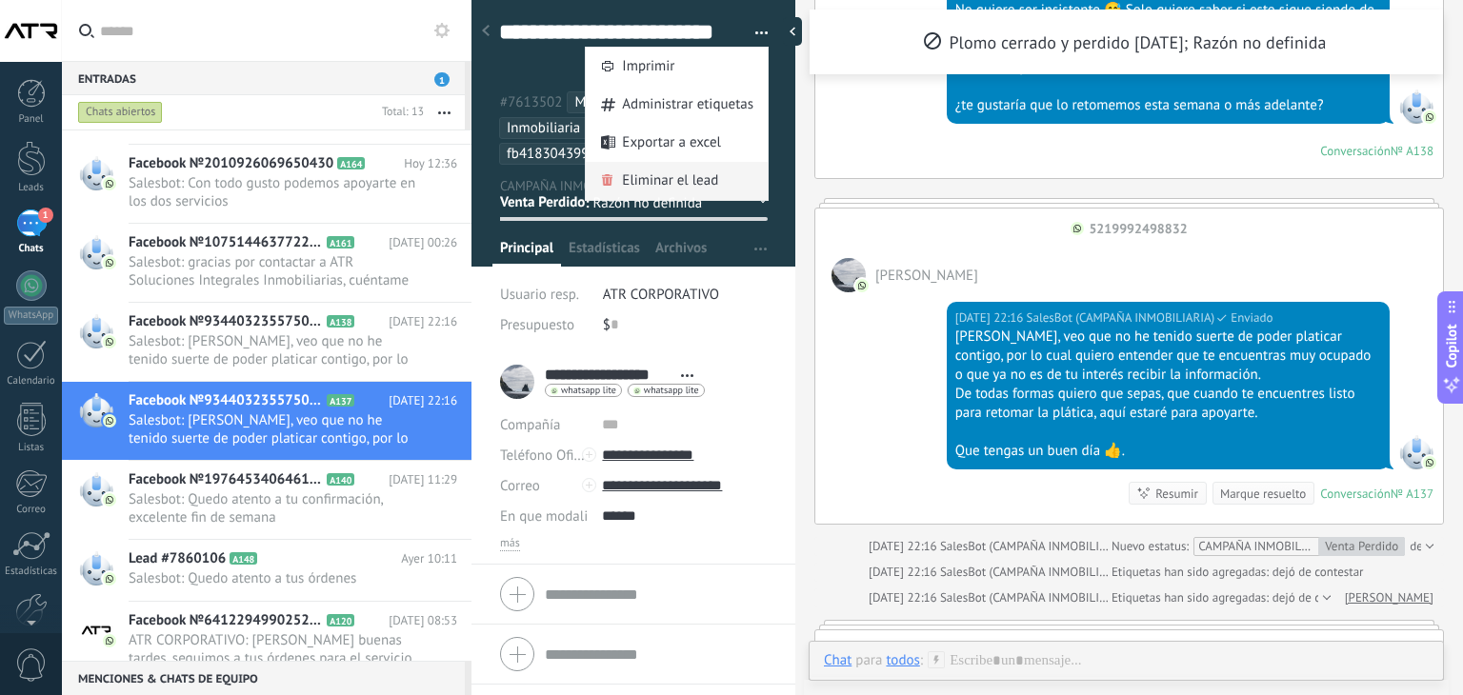
click at [679, 185] on span "Eliminar el lead" at bounding box center [670, 181] width 96 height 38
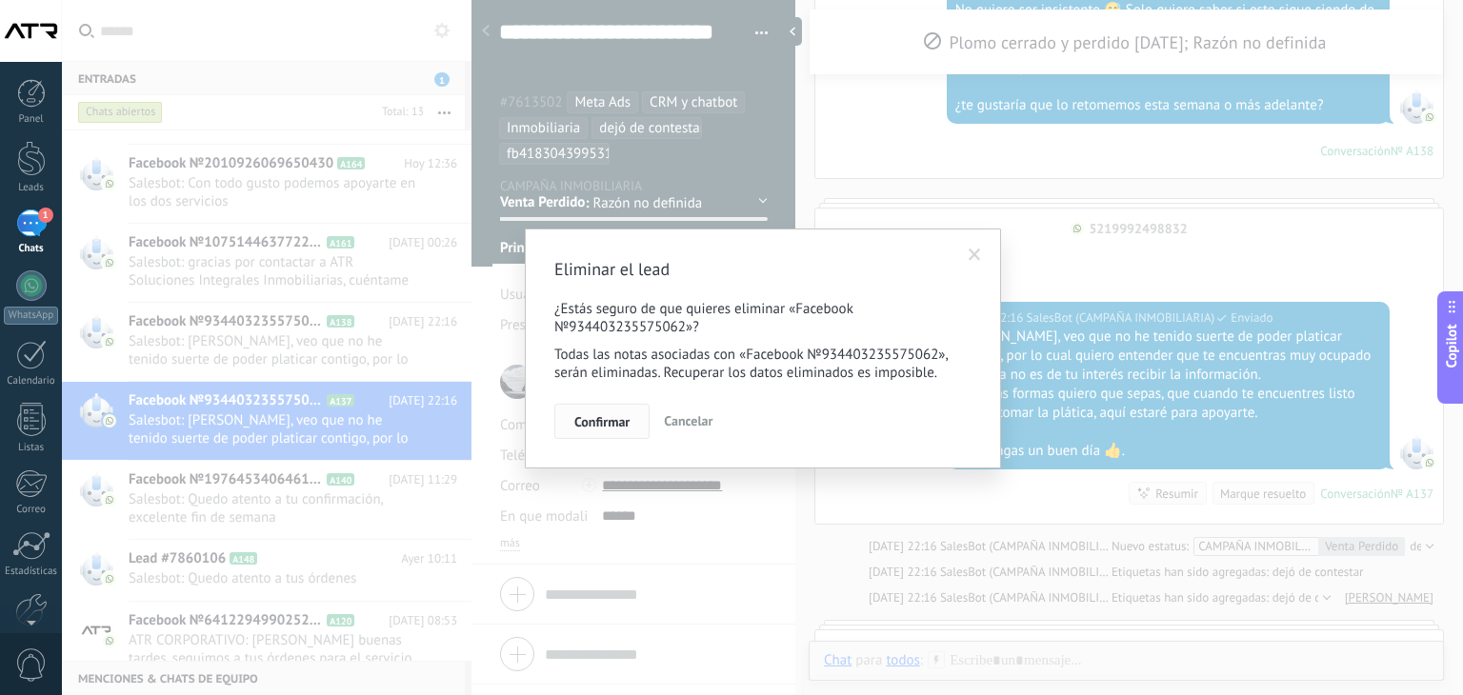
click at [600, 424] on span "Confirmar" at bounding box center [601, 421] width 55 height 13
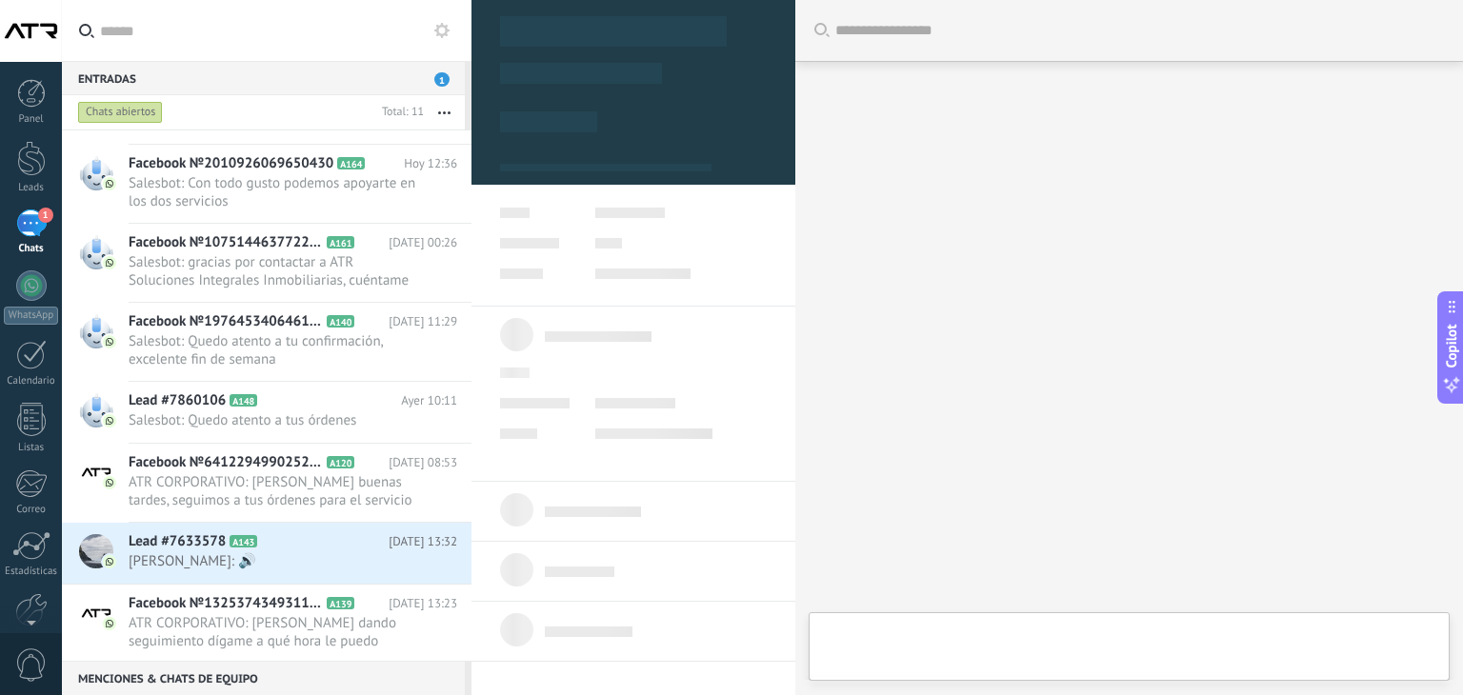
click at [278, 345] on span "Salesbot: Quedo atento a tu confirmación, excelente fin de semana" at bounding box center [275, 350] width 292 height 36
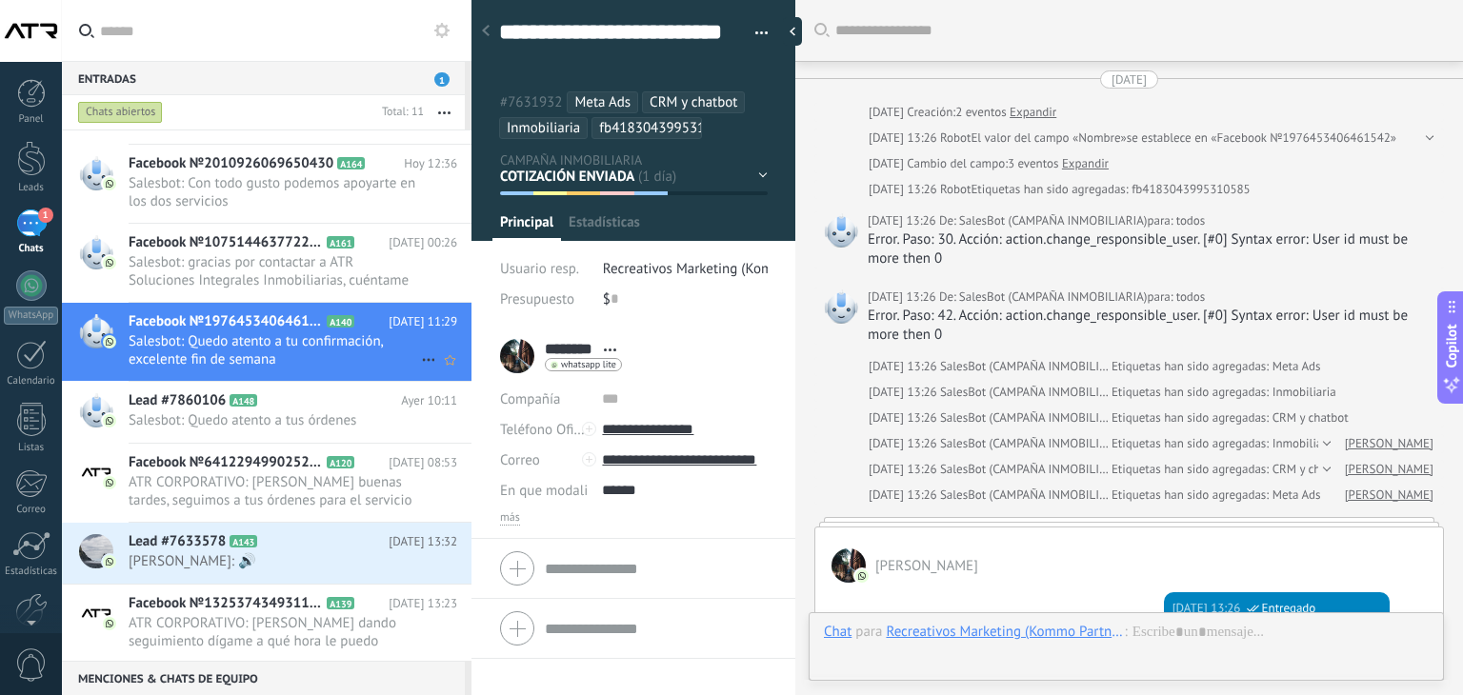
scroll to position [57, 0]
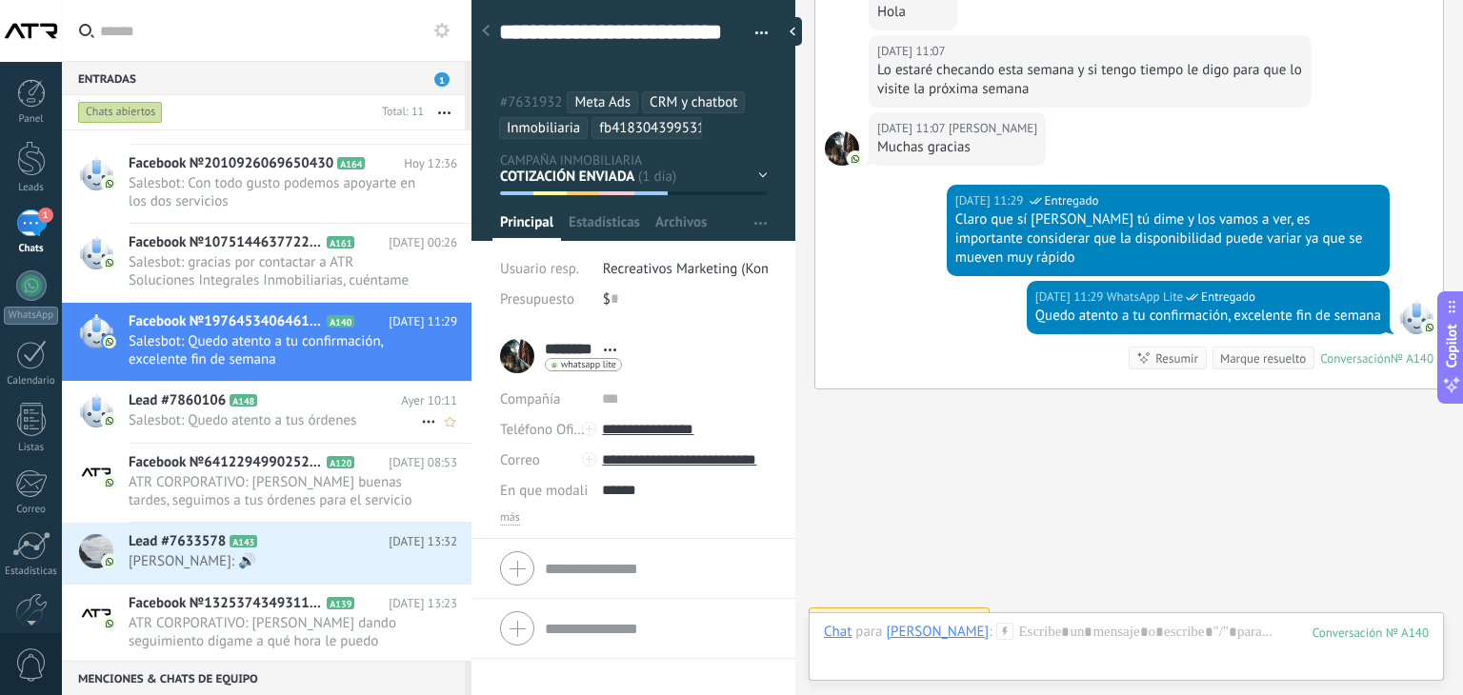
click at [312, 412] on span "Salesbot: Quedo atento a tus órdenes" at bounding box center [275, 421] width 292 height 18
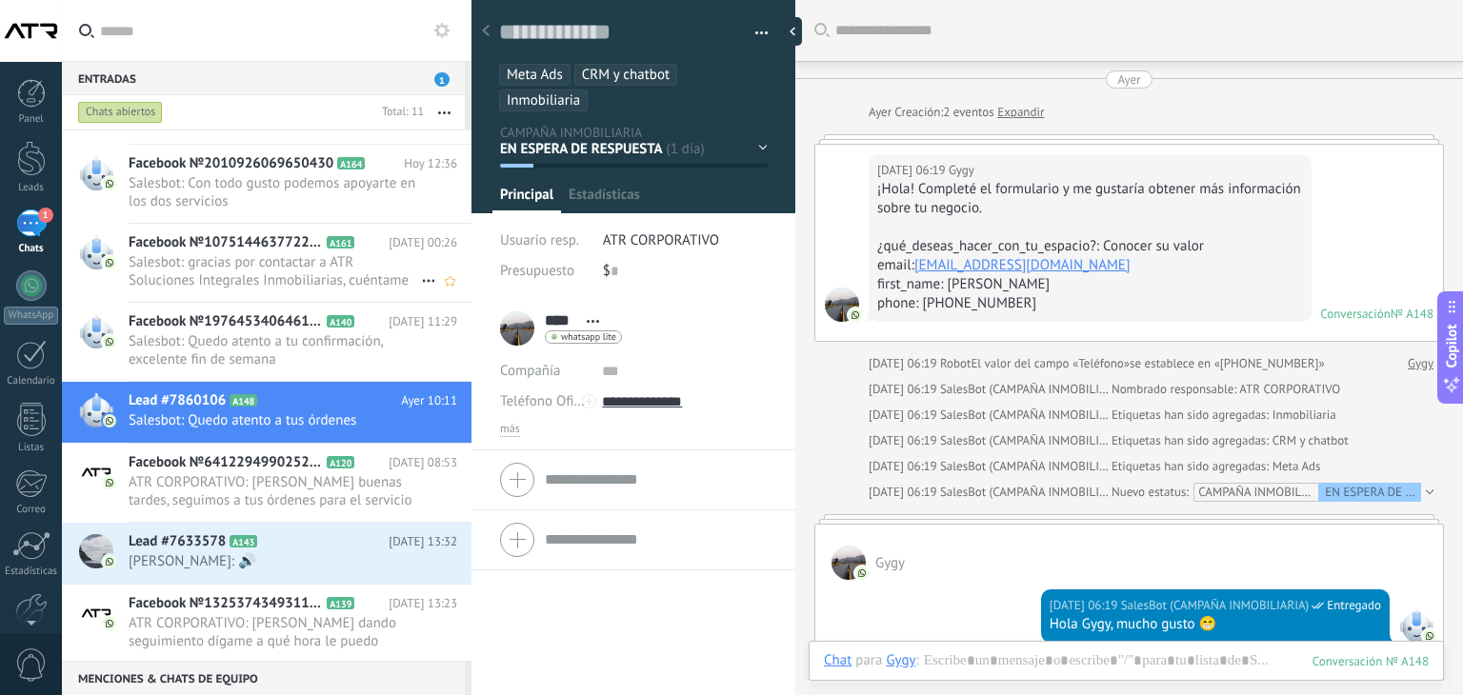
scroll to position [1130, 0]
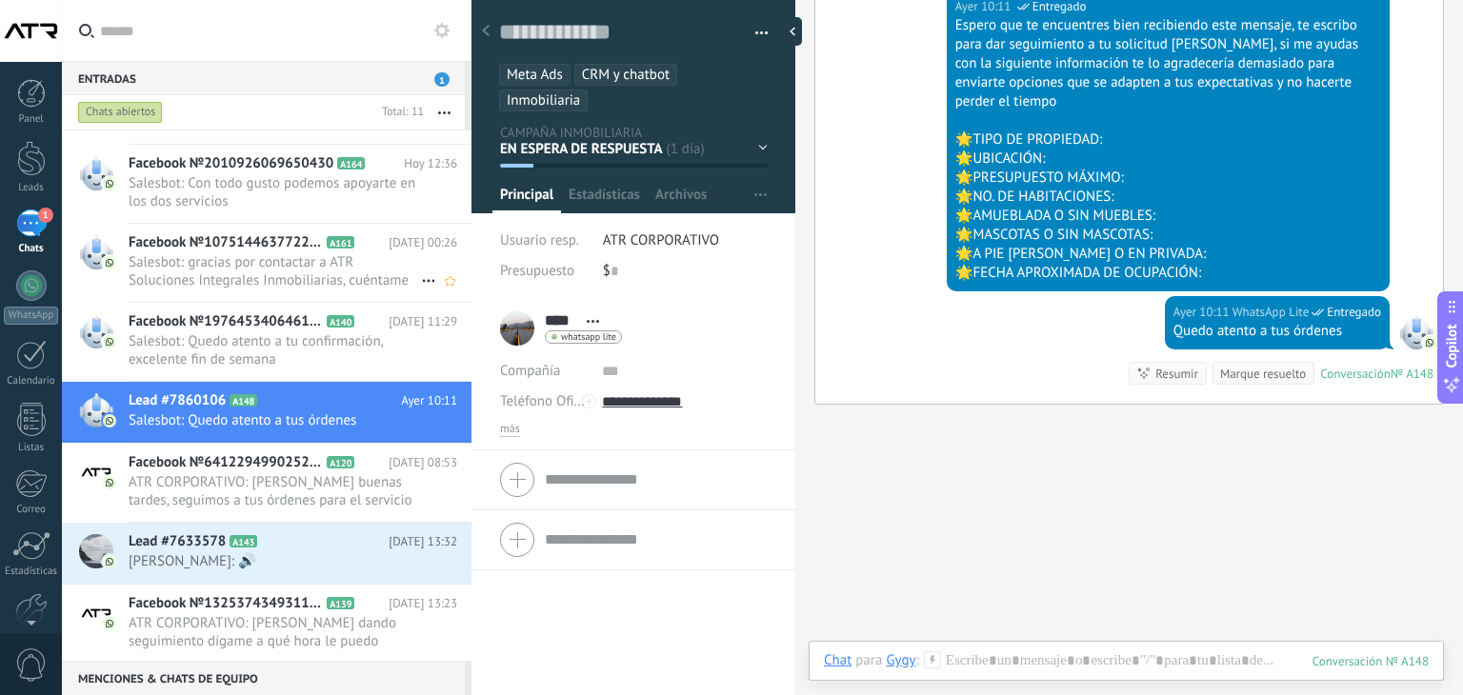
click at [290, 271] on span "Salesbot: gracias por contactar a ATR Soluciones Integrales Inmobiliarias, cuén…" at bounding box center [275, 271] width 292 height 36
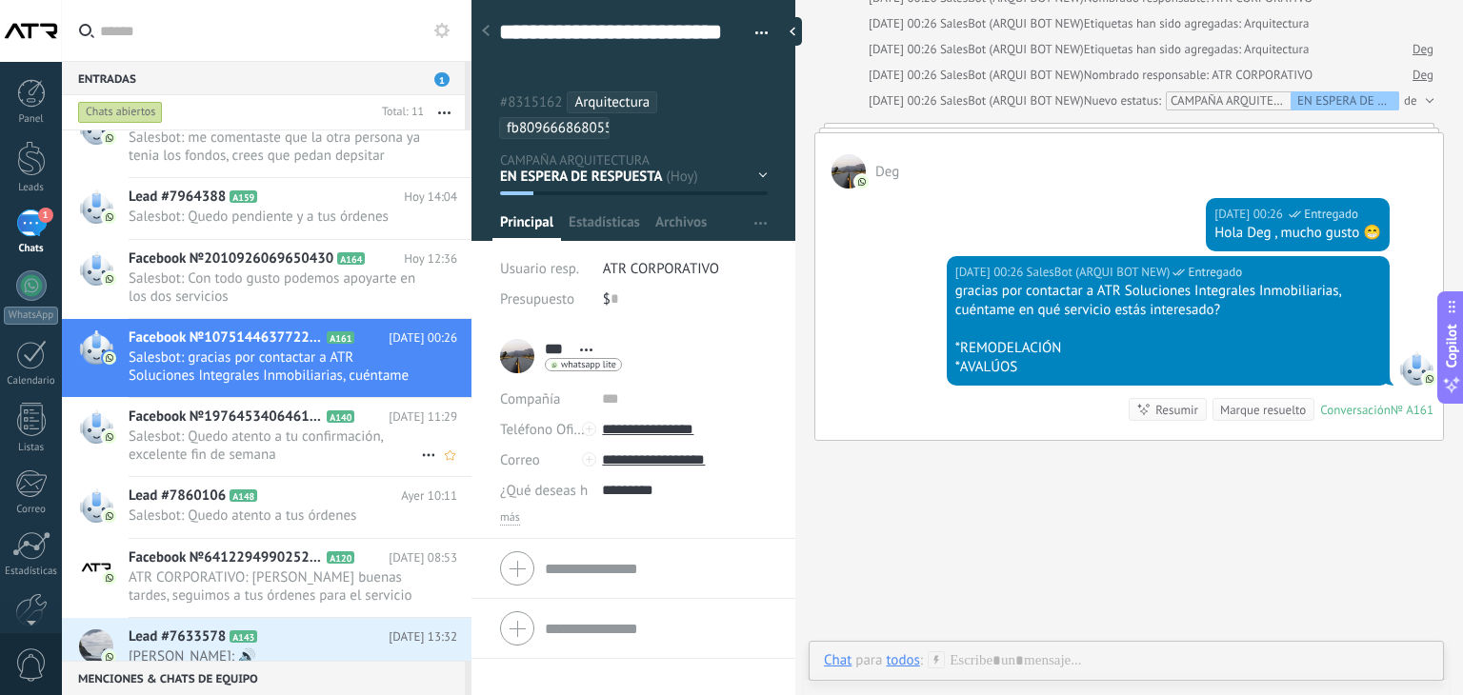
scroll to position [376, 0]
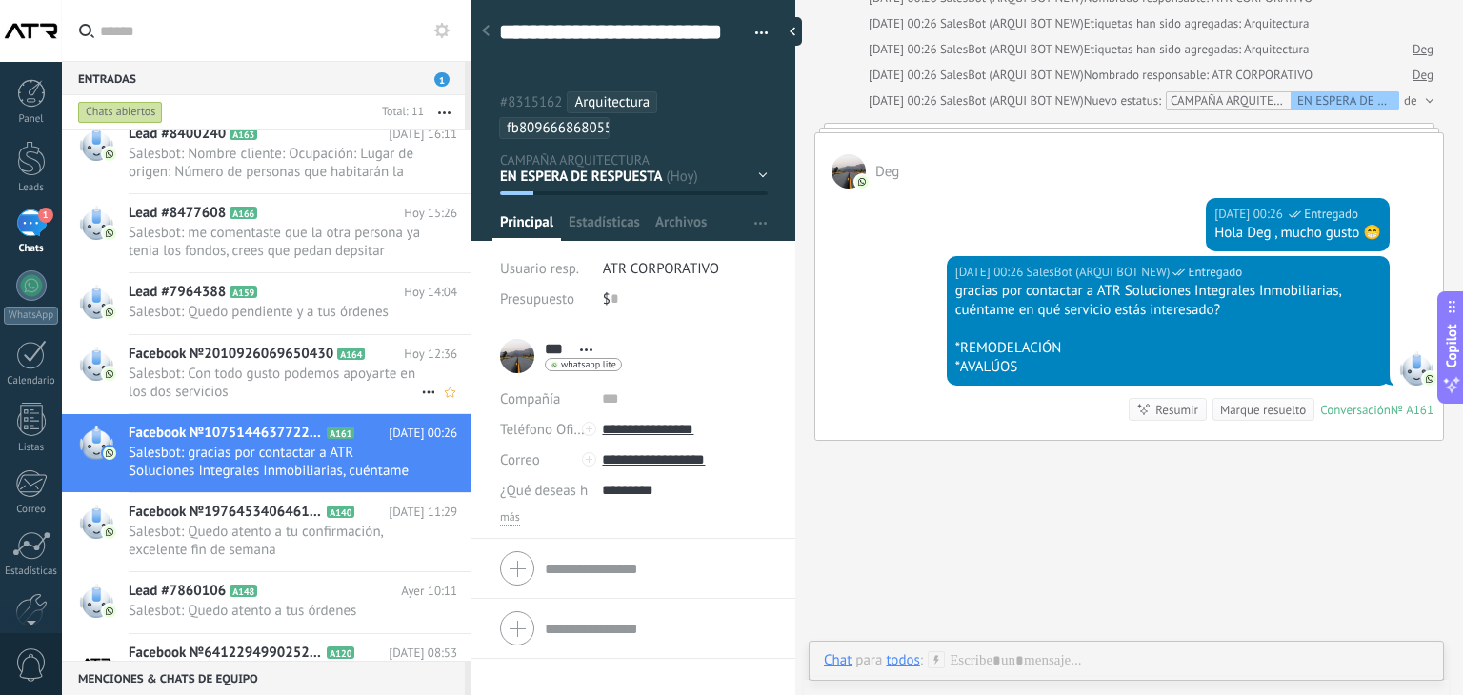
click at [251, 372] on span "Salesbot: Con todo gusto podemos apoyarte en los dos servicios" at bounding box center [275, 383] width 292 height 36
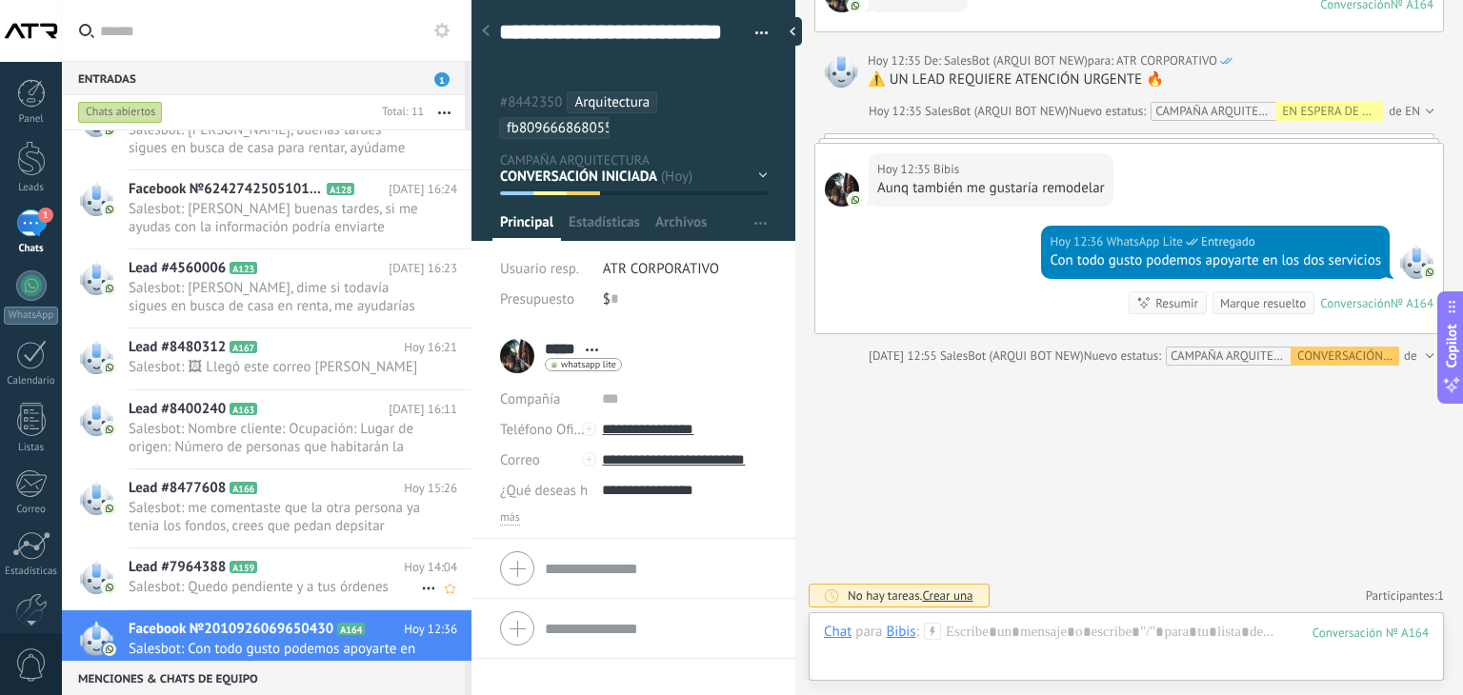
scroll to position [186, 0]
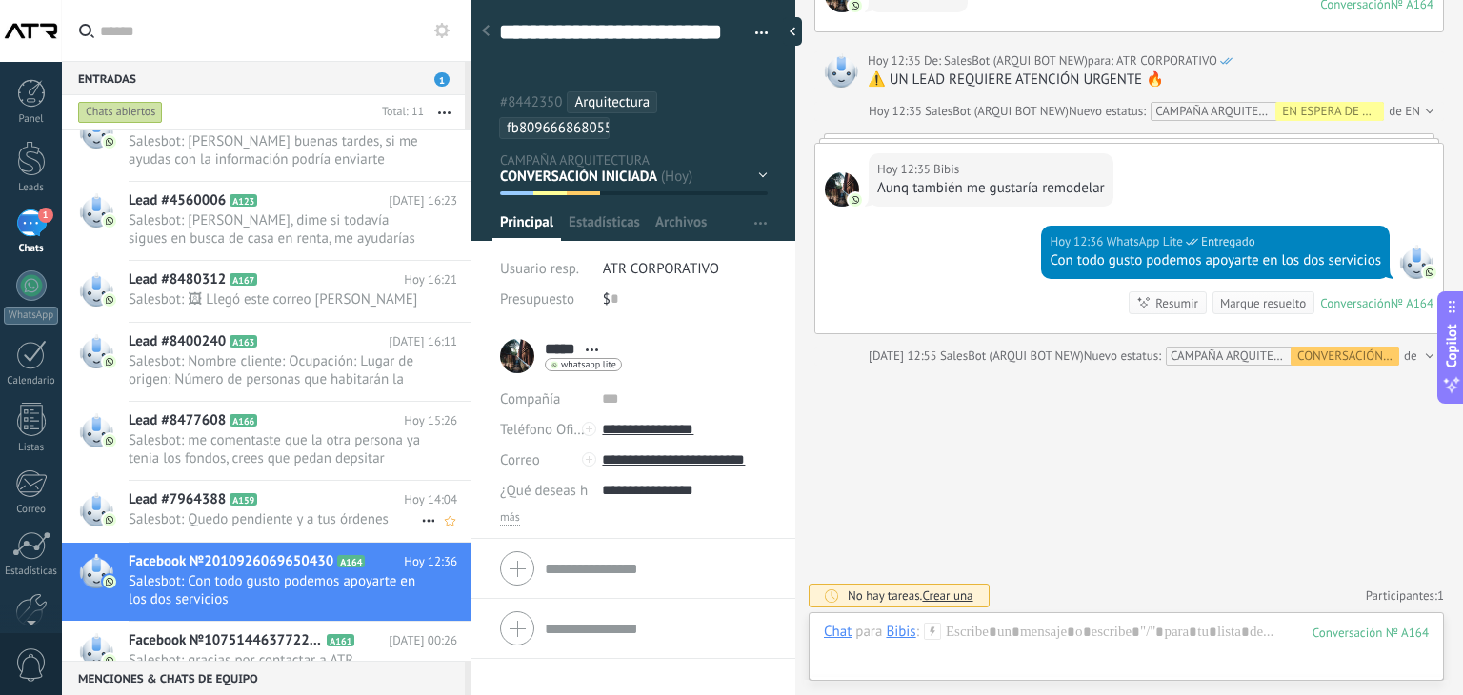
click at [315, 492] on h2 "Lead #7964388 A159" at bounding box center [266, 500] width 275 height 19
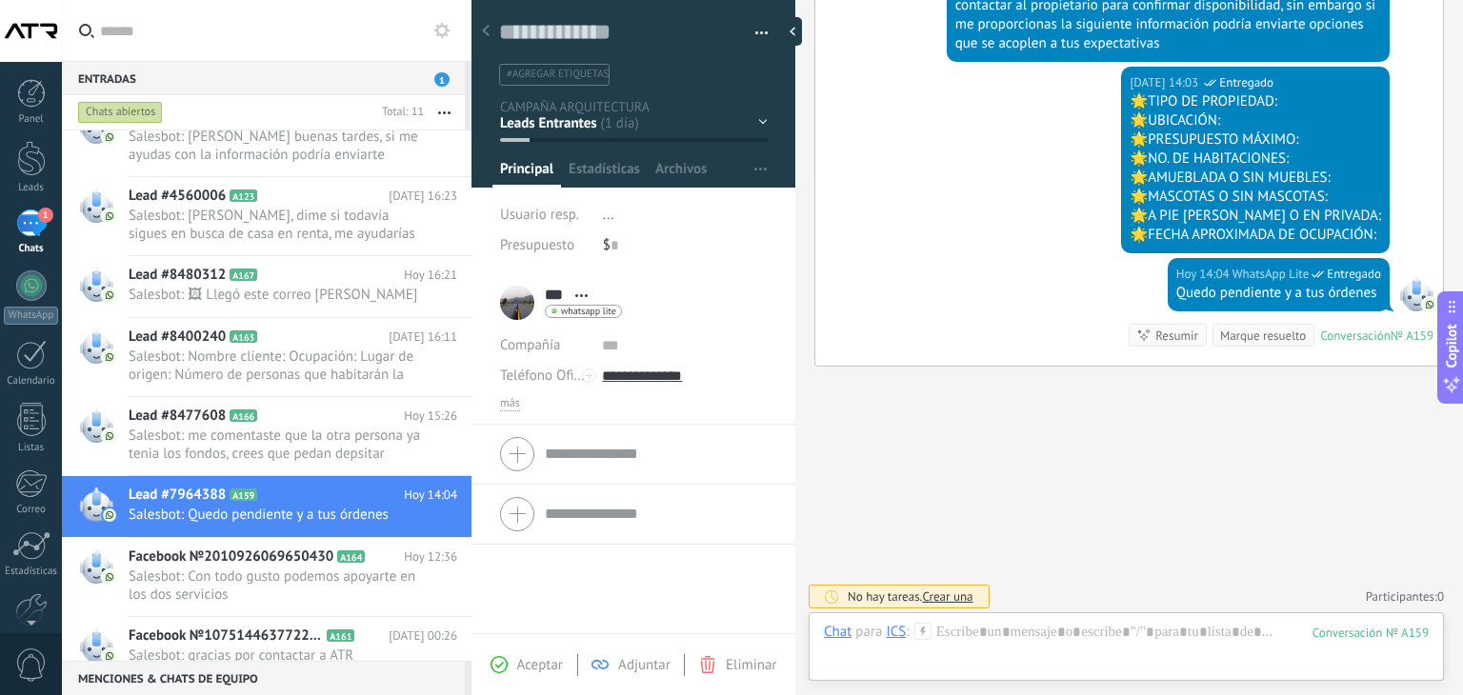
scroll to position [1489, 0]
click at [289, 421] on h2 "Lead #8477608 A166" at bounding box center [266, 416] width 275 height 19
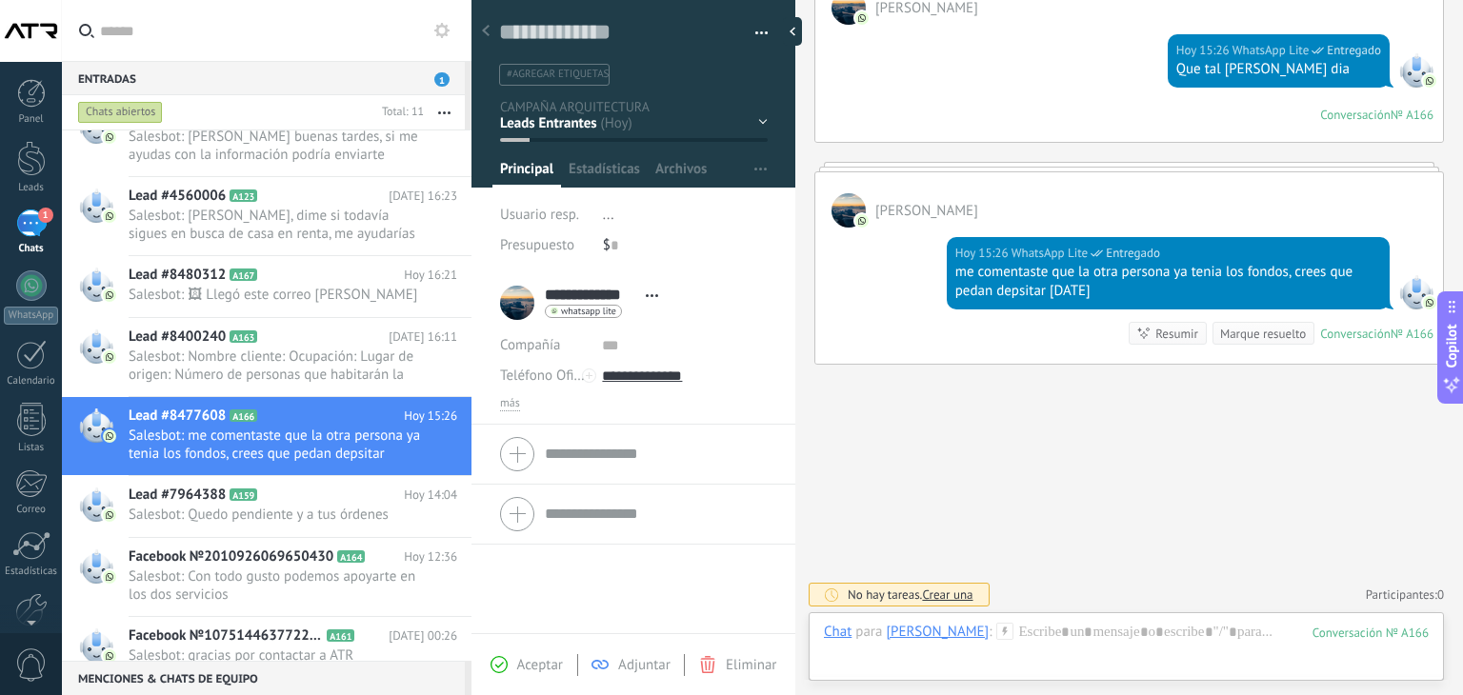
click at [755, 35] on span "button" at bounding box center [761, 36] width 13 height 4
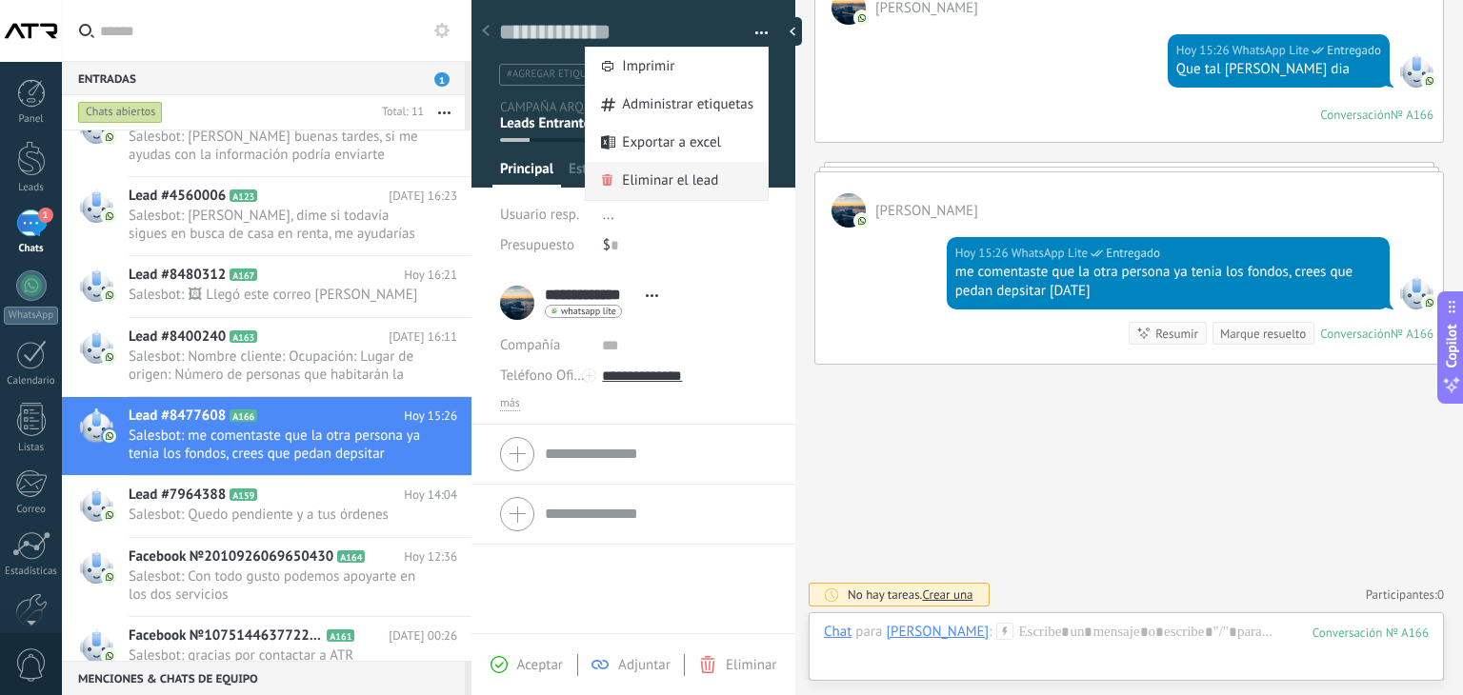
click at [682, 176] on span "Eliminar el lead" at bounding box center [670, 181] width 96 height 38
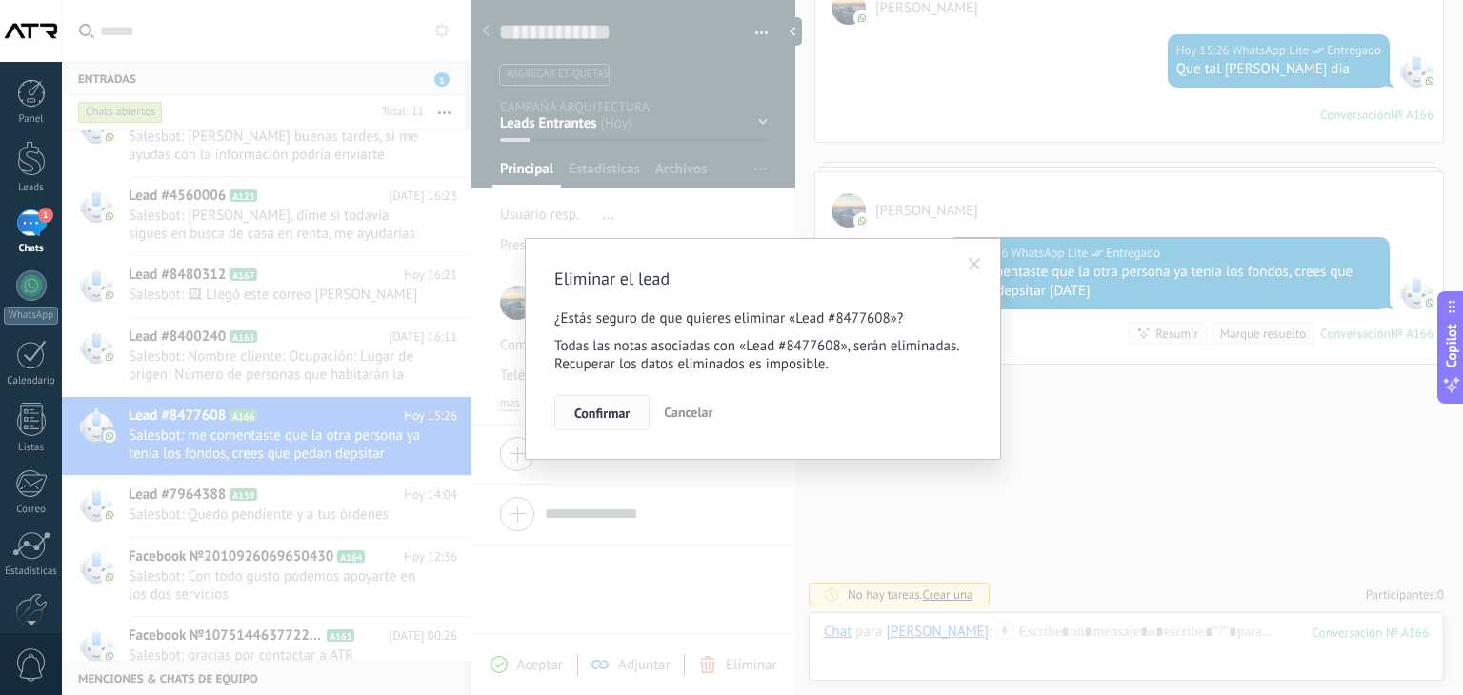
click at [596, 407] on span "Confirmar" at bounding box center [601, 413] width 55 height 13
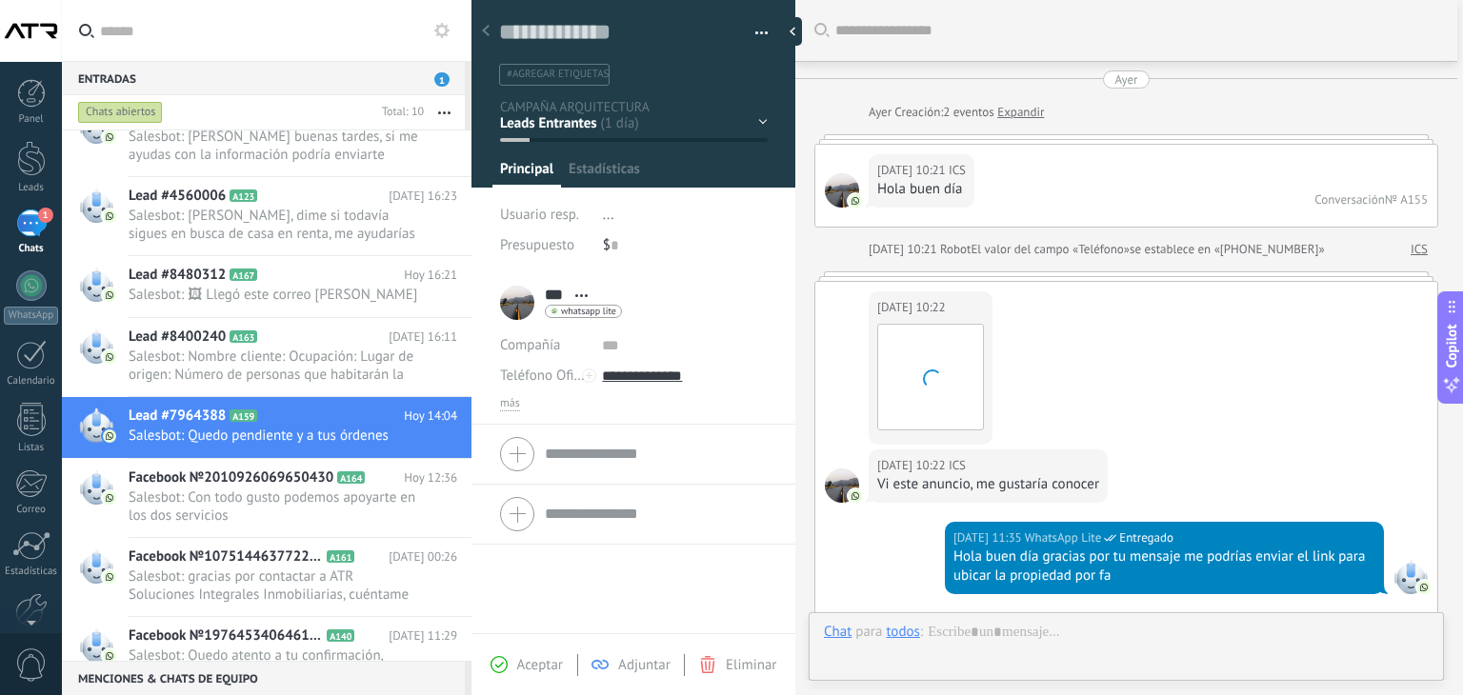
click at [293, 352] on span "Salesbot: Nombre cliente: Ocupación: Lugar de origen: Número de personas que ha…" at bounding box center [275, 366] width 292 height 36
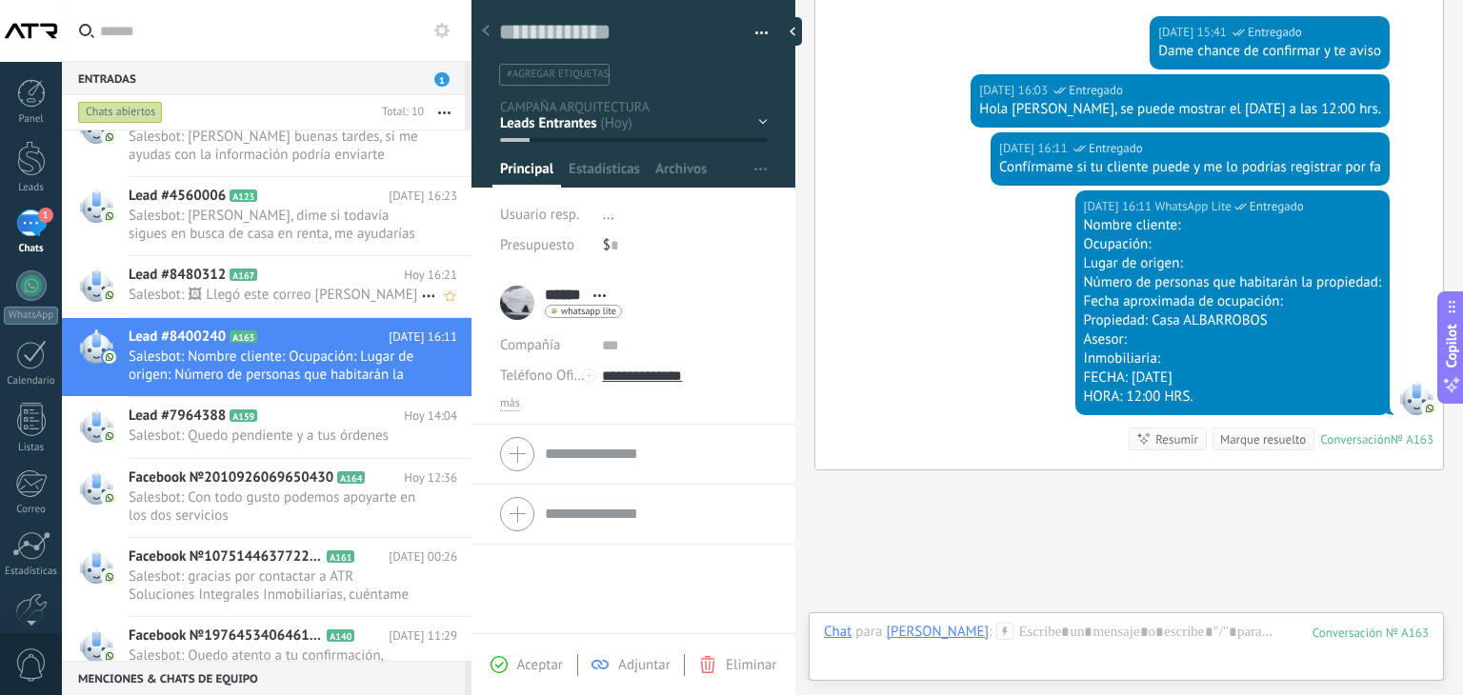
click at [289, 286] on span "Salesbot: 🖼 Llegó este correo Javi" at bounding box center [275, 295] width 292 height 18
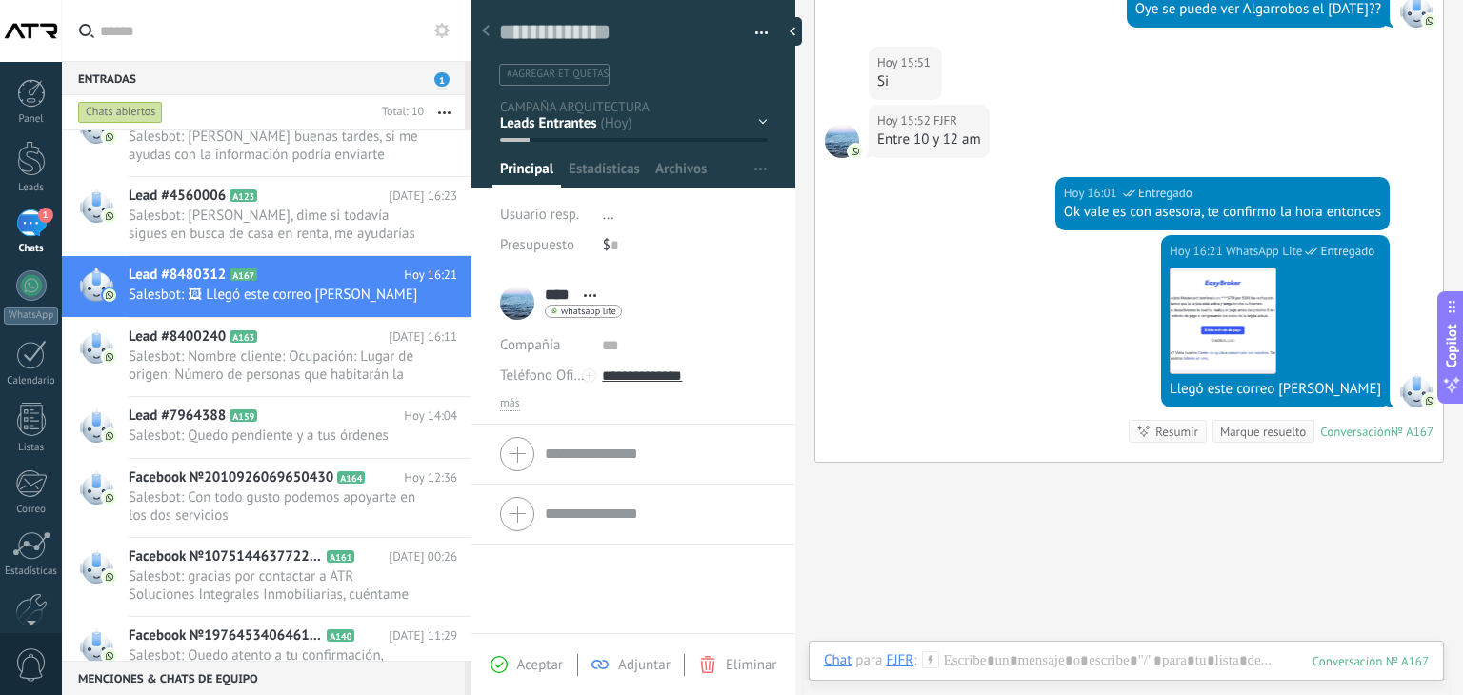
click at [762, 35] on span "button" at bounding box center [761, 36] width 13 height 4
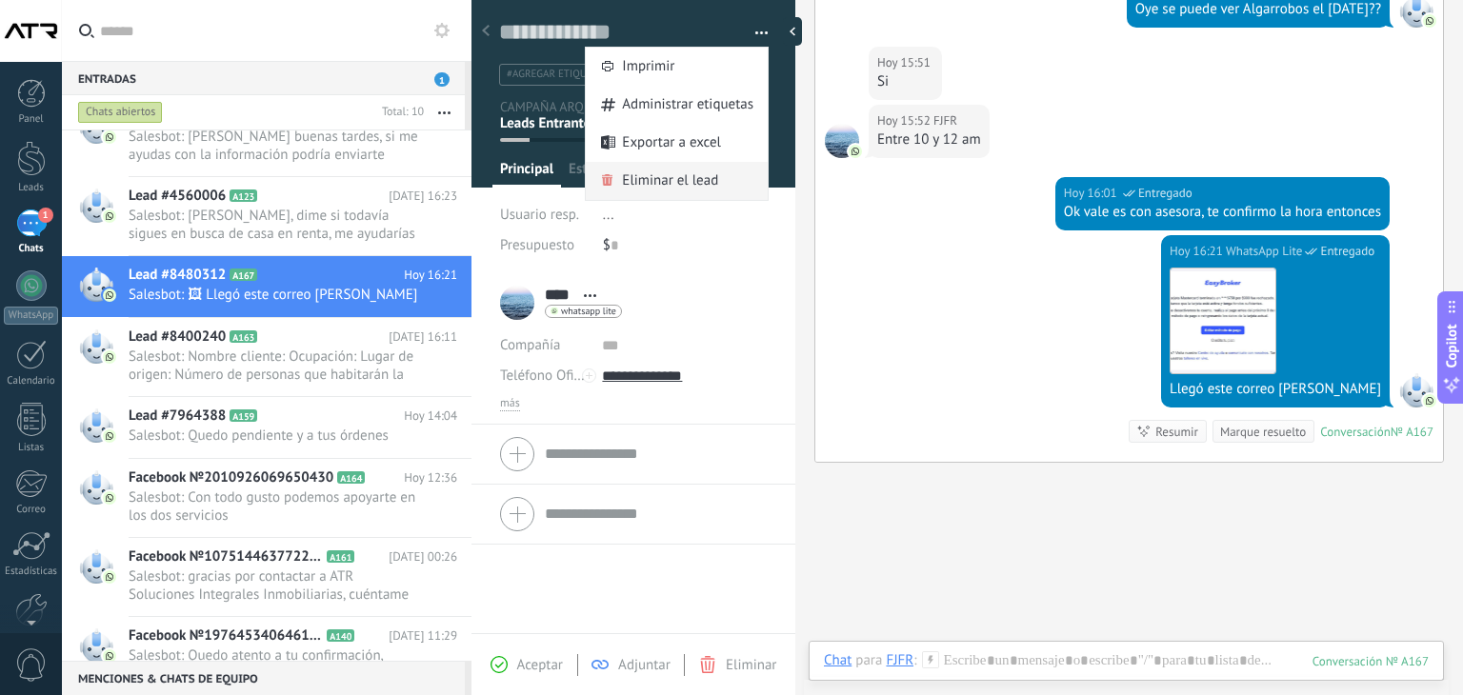
click at [666, 179] on span "Eliminar el lead" at bounding box center [670, 181] width 96 height 38
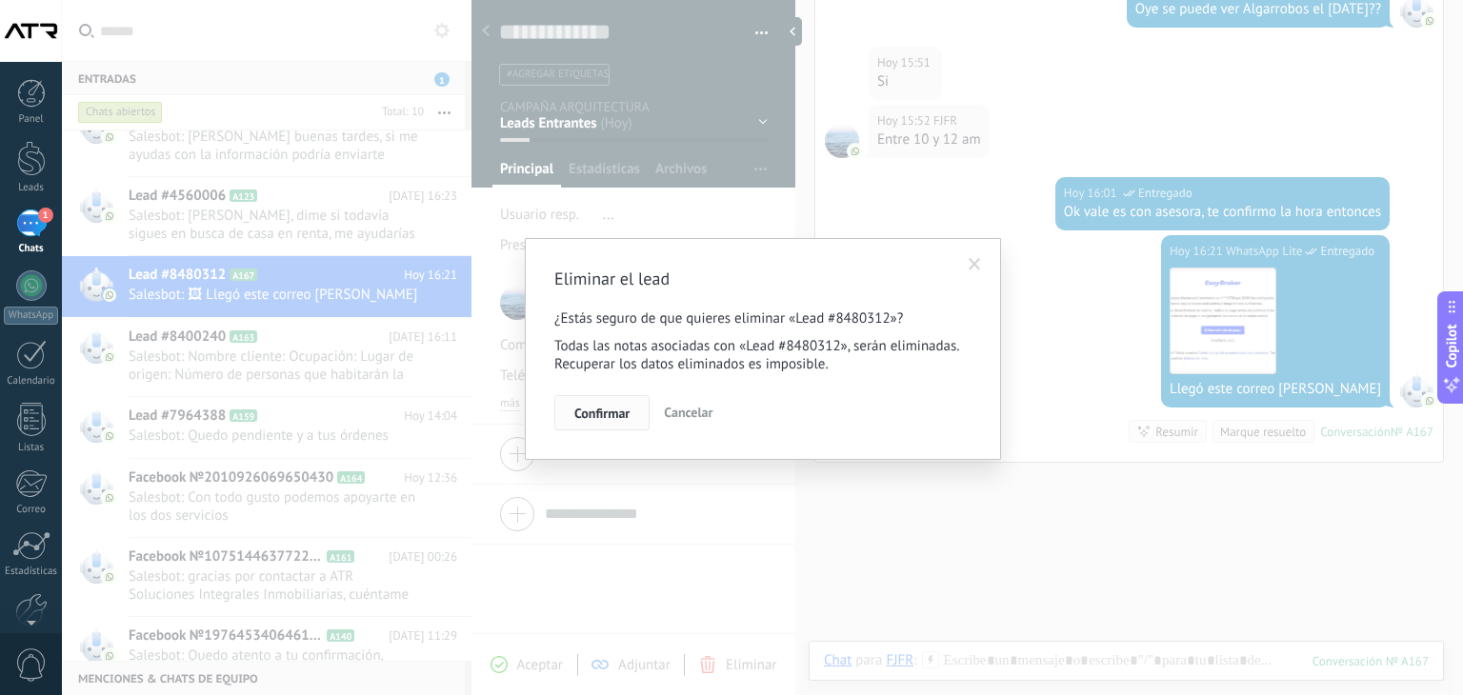
click at [629, 411] on span "Confirmar" at bounding box center [601, 413] width 55 height 13
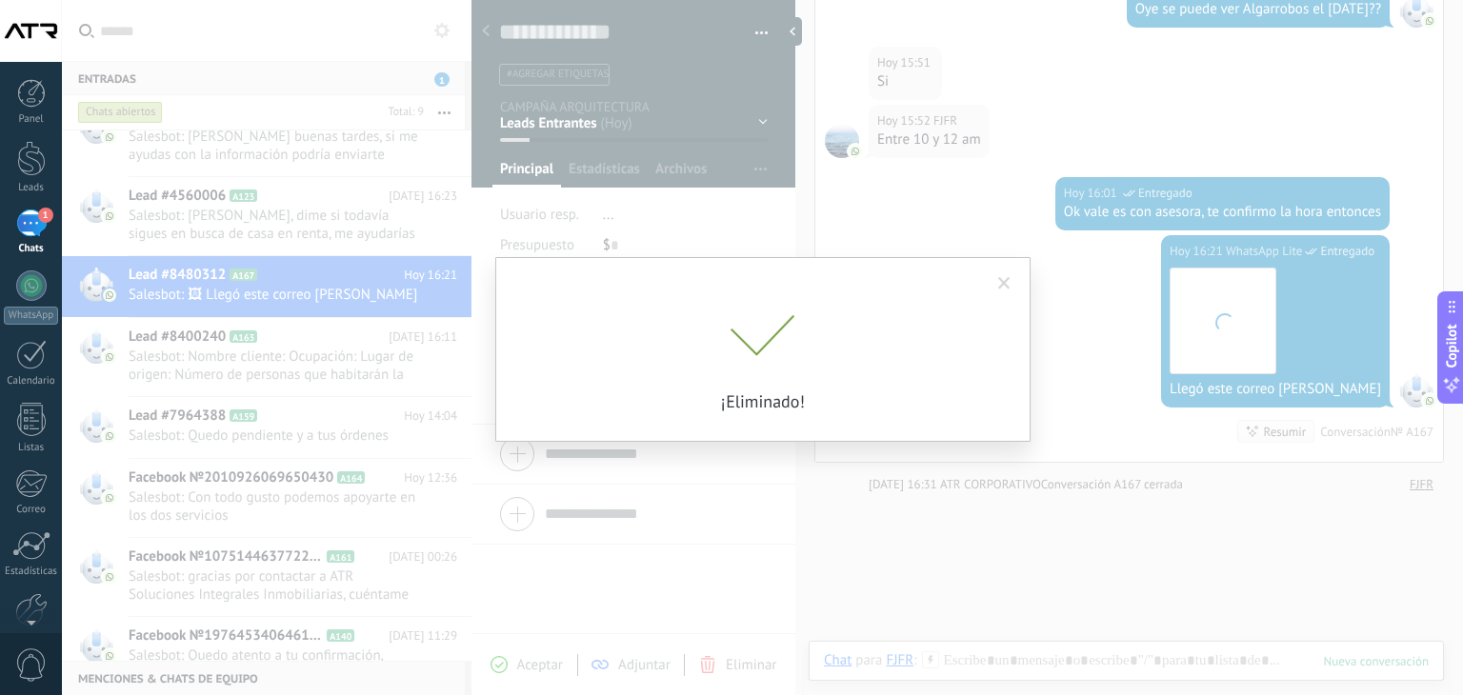
scroll to position [324, 0]
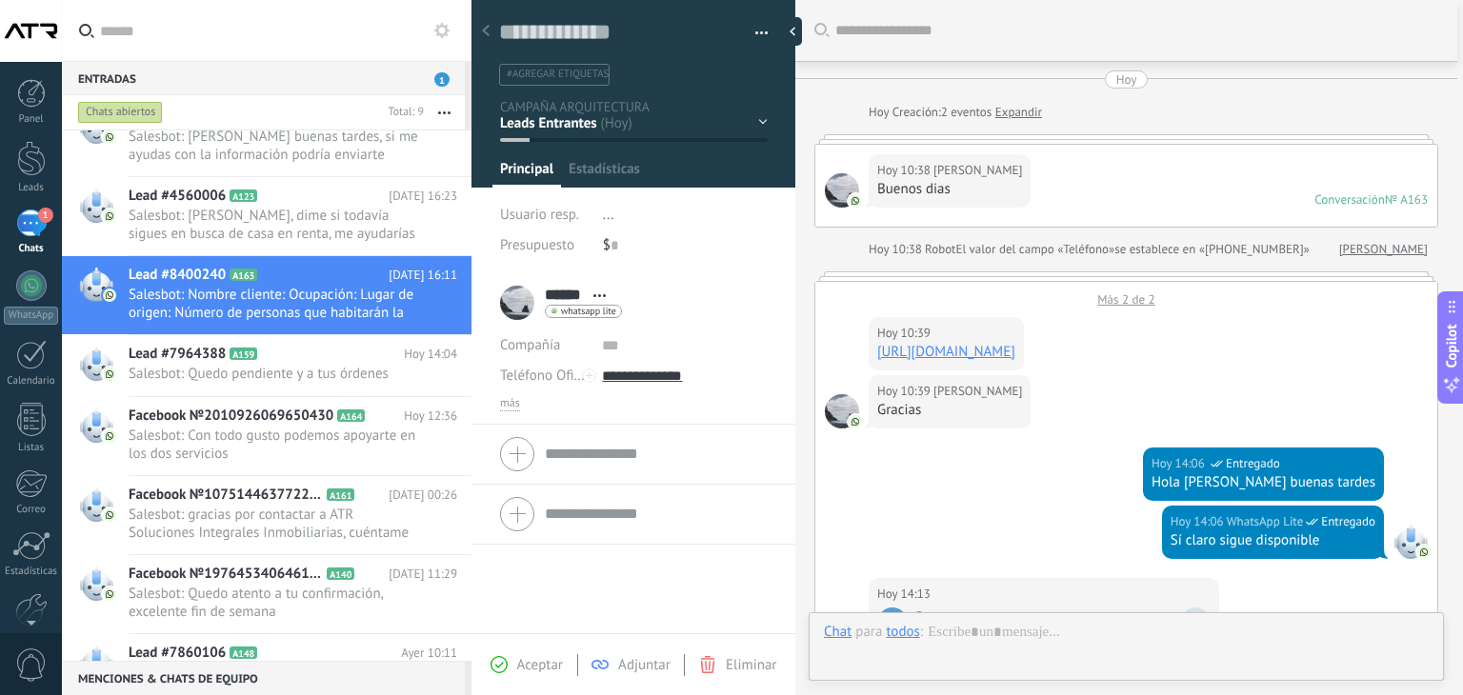
click at [289, 209] on span "Salesbot: Hola Pam, dime si todavía sigues en busca de casa en renta, me ayudar…" at bounding box center [275, 225] width 292 height 36
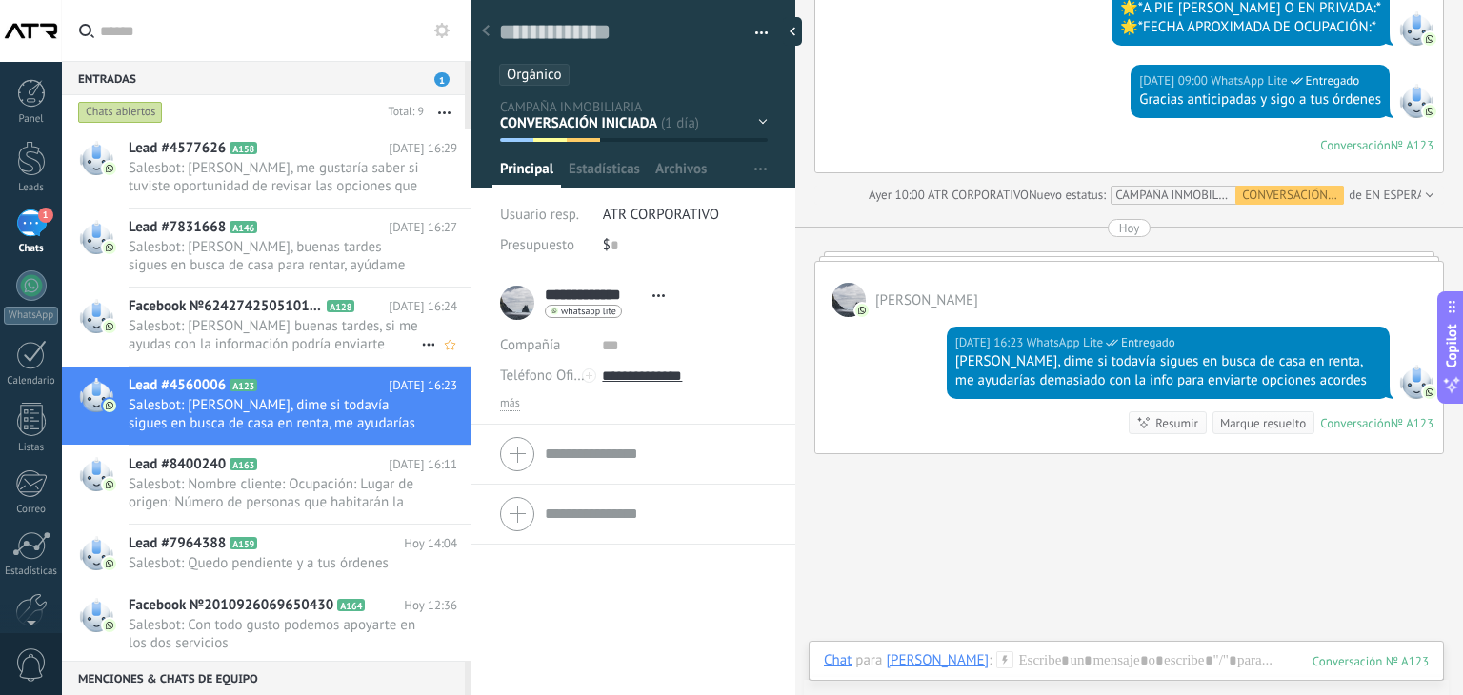
click at [268, 331] on span "Salesbot: Hola Axel buenas tardes, si me ayudas con la información podría envia…" at bounding box center [275, 335] width 292 height 36
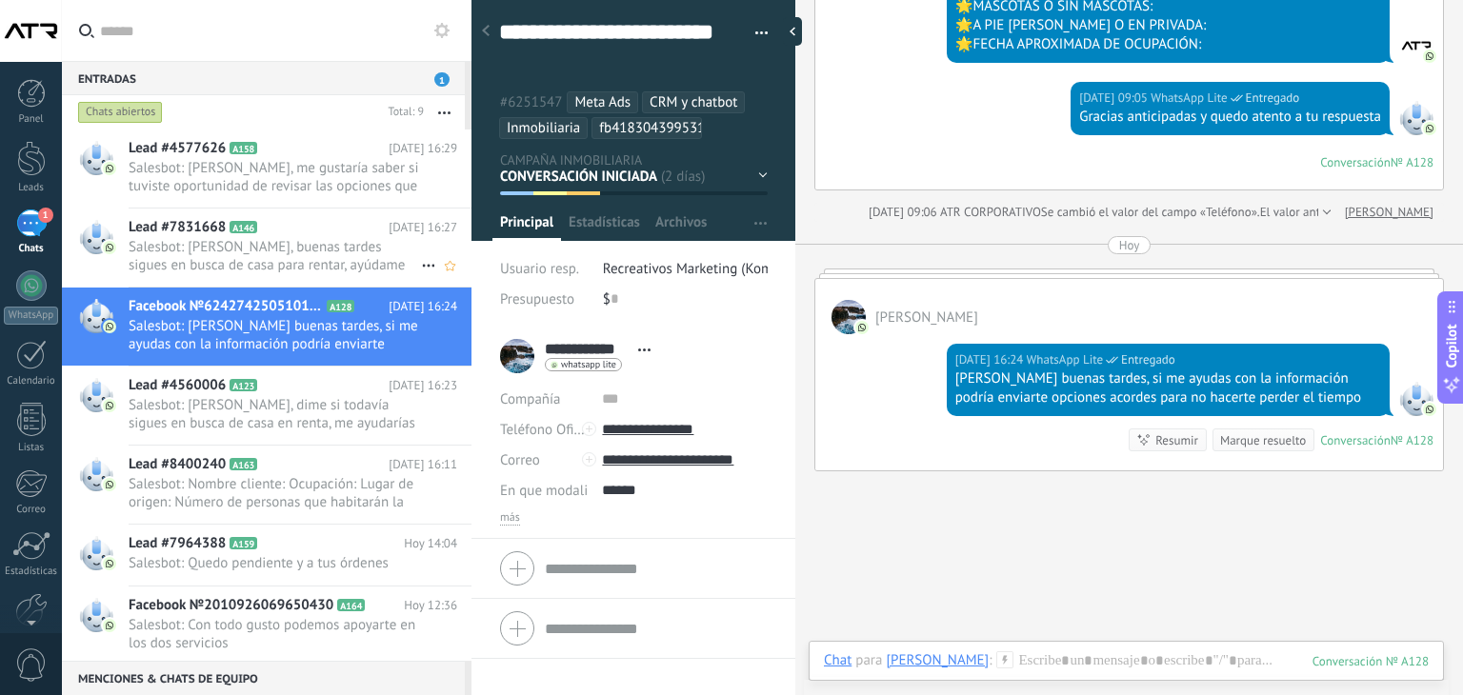
click at [266, 239] on span "Salesbot: Hola Ari, buenas tardes sigues en busca de casa para rentar, ayúdame …" at bounding box center [275, 256] width 292 height 36
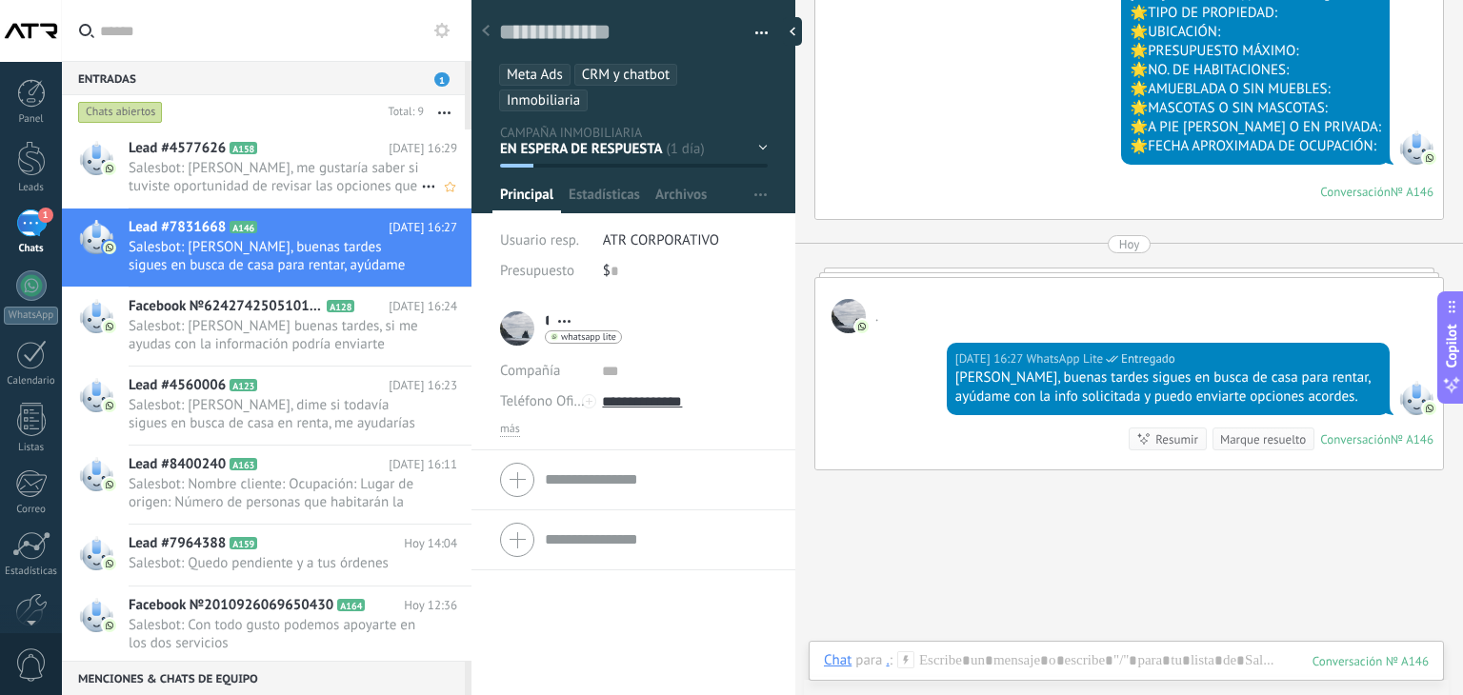
click at [281, 164] on span "Salesbot: Hola Denisse, me gustaría saber si tuviste oportunidad de revisar las…" at bounding box center [275, 177] width 292 height 36
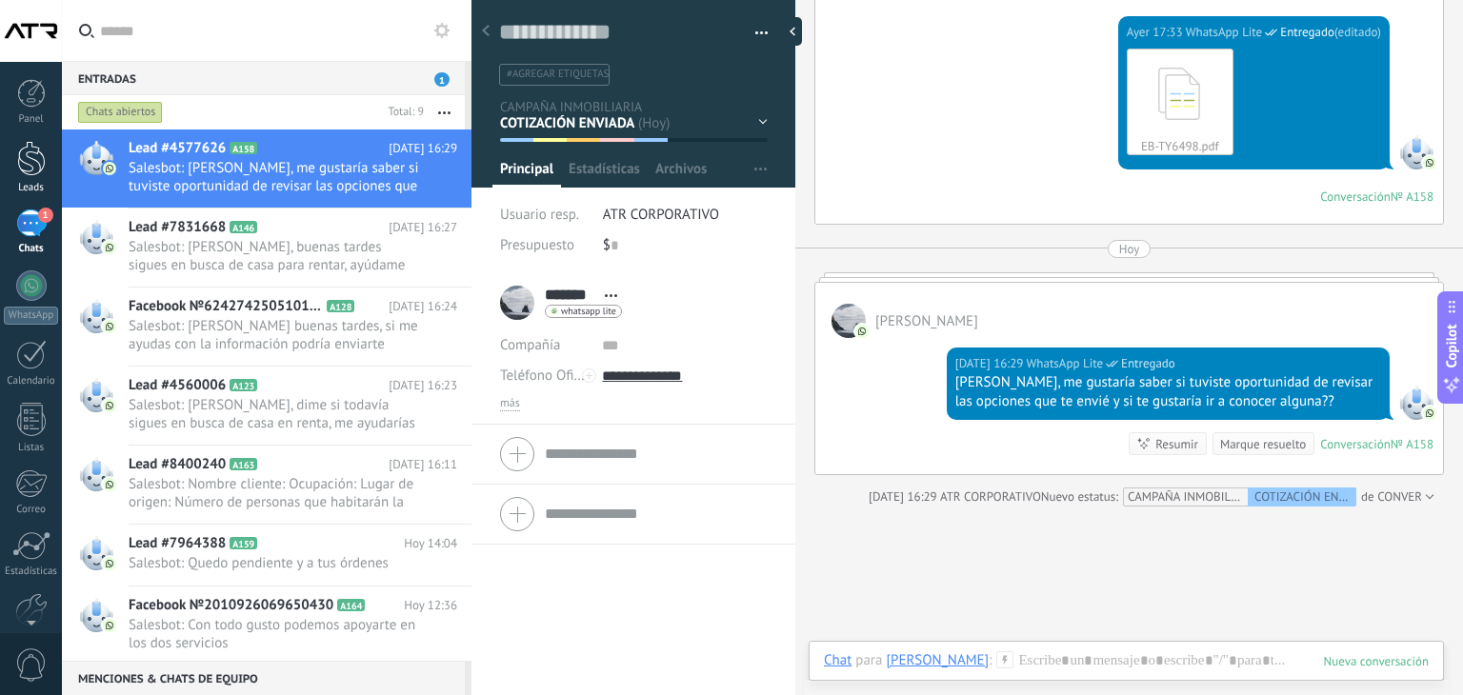
click at [28, 151] on div at bounding box center [31, 158] width 29 height 35
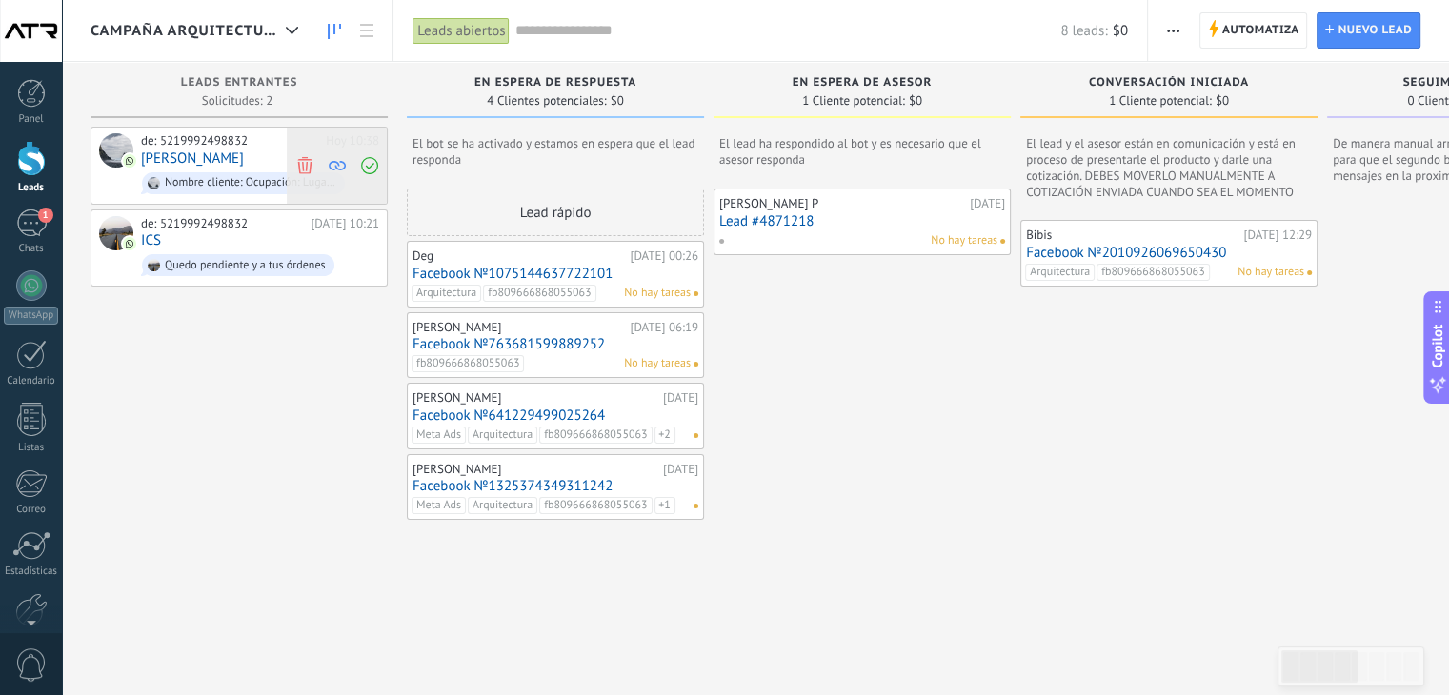
click at [302, 159] on use at bounding box center [304, 164] width 14 height 17
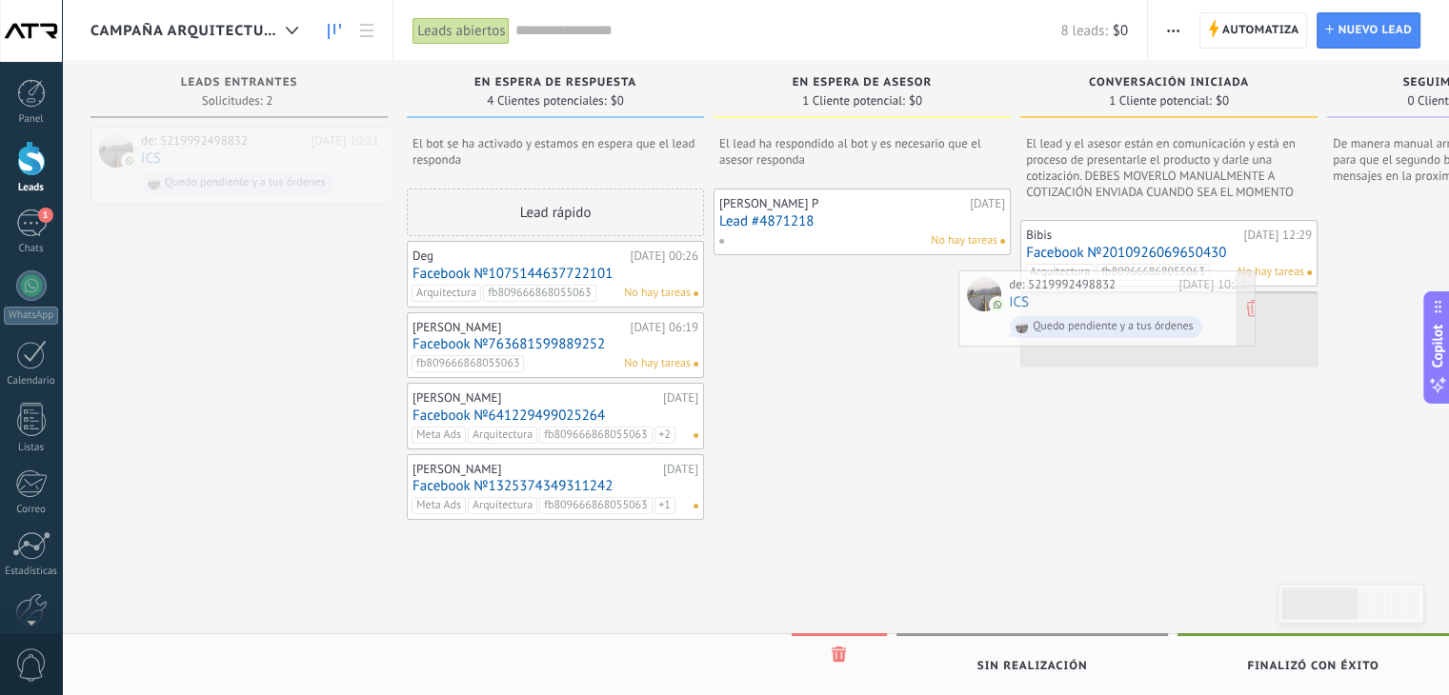
drag, startPoint x: 260, startPoint y: 154, endPoint x: 1174, endPoint y: 313, distance: 927.3
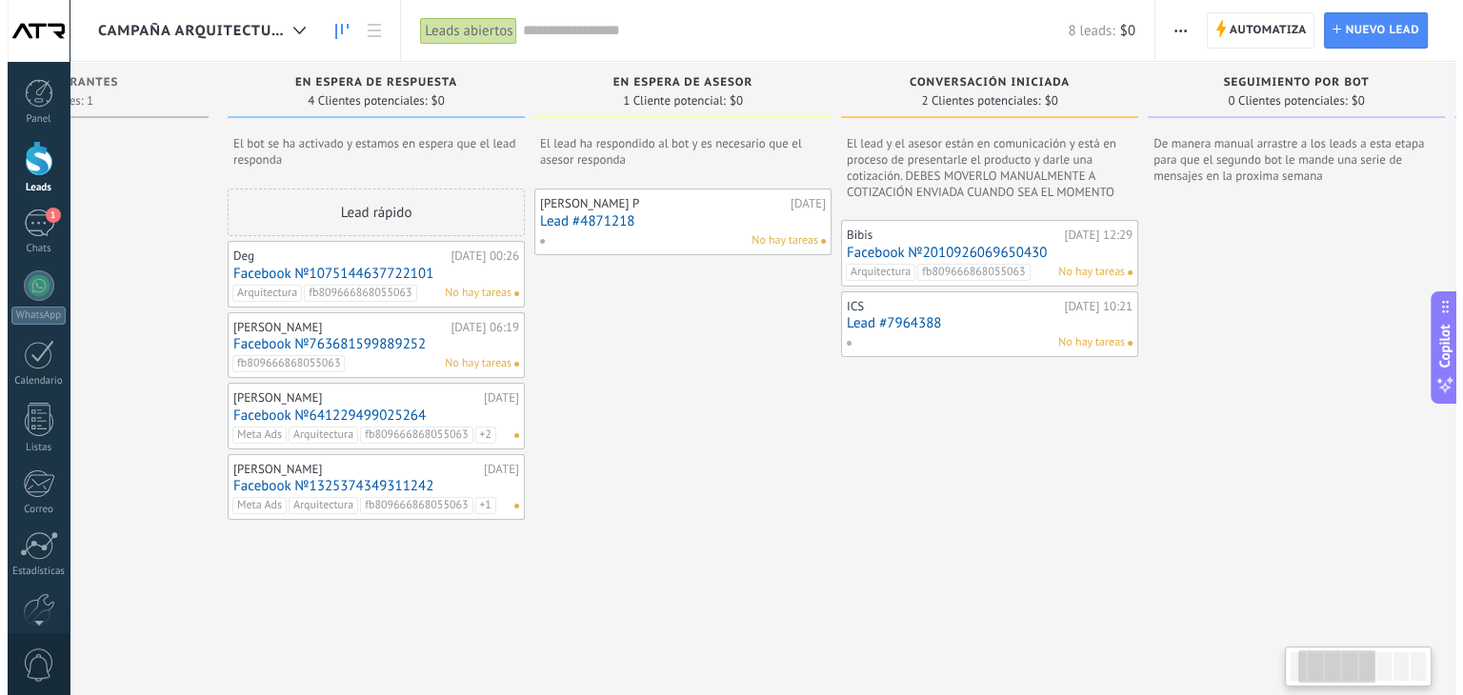
scroll to position [0, 187]
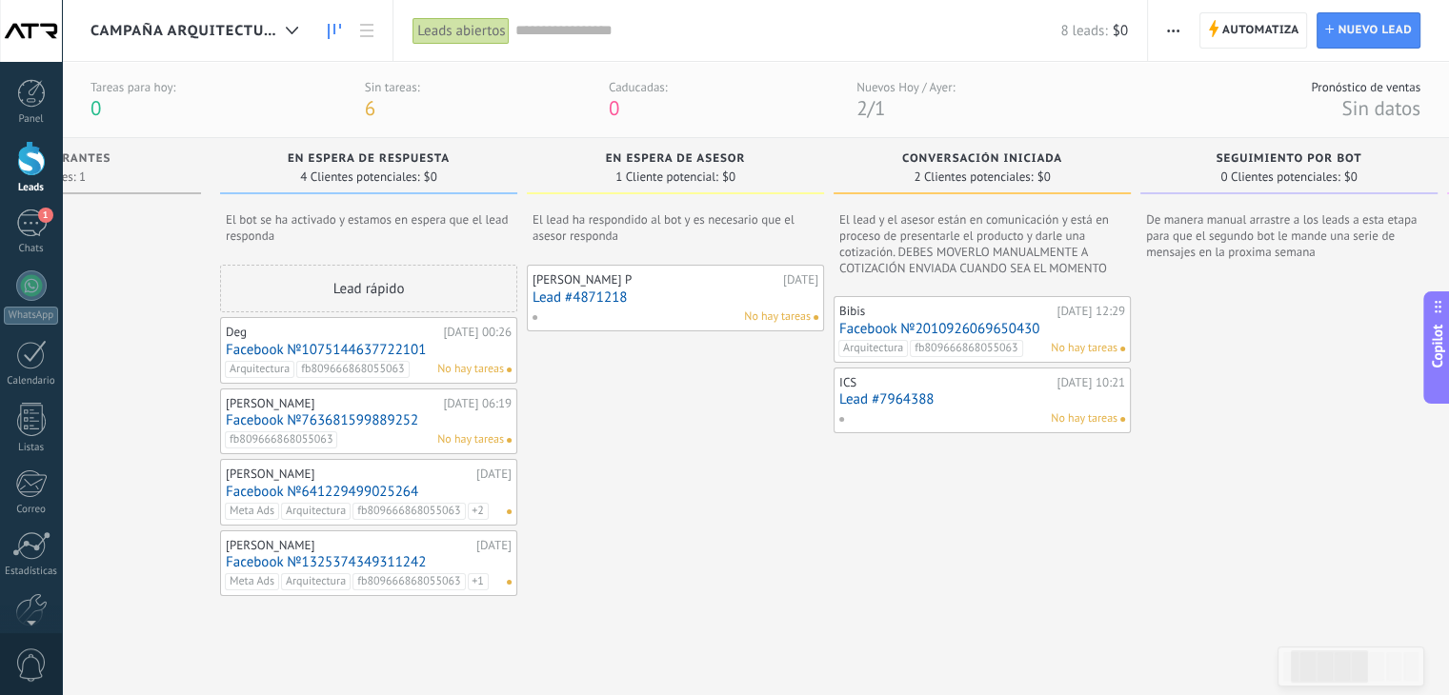
click at [895, 330] on link "Facebook №2010926069650430" at bounding box center [982, 329] width 286 height 16
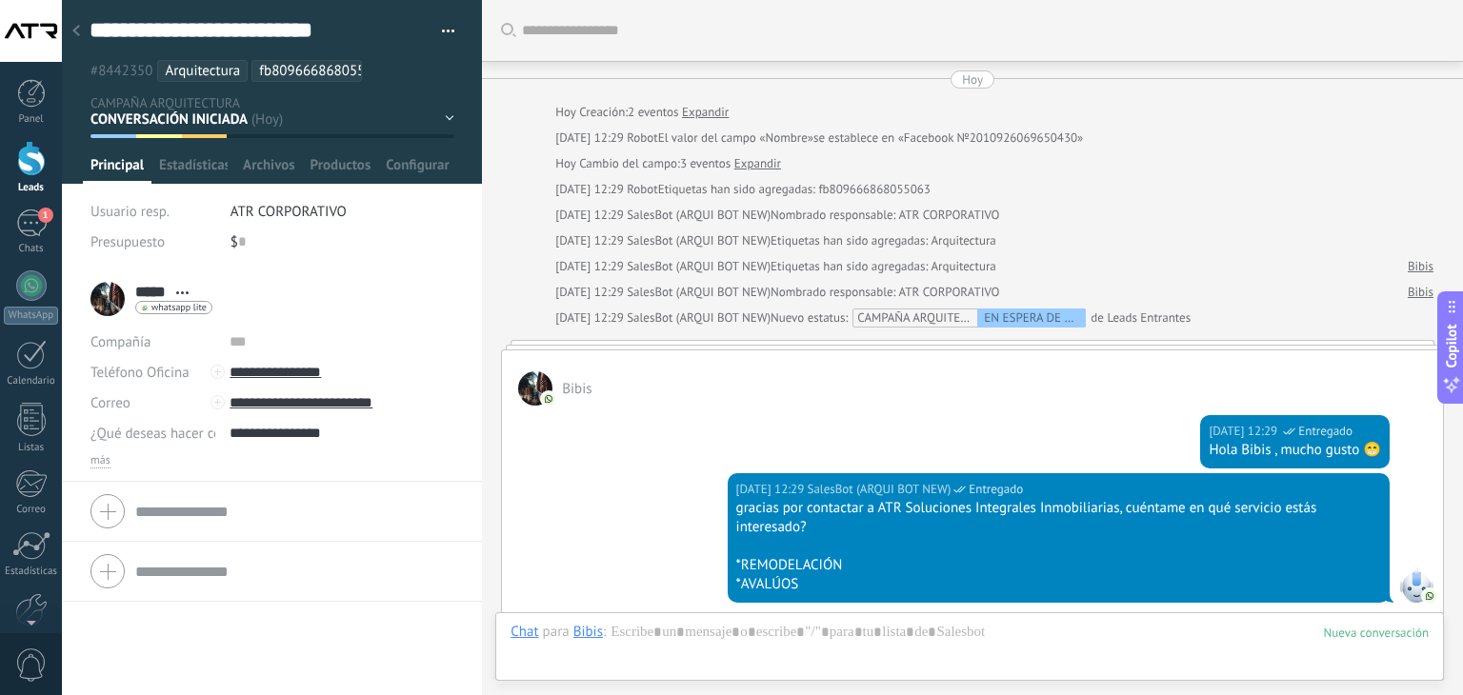
scroll to position [664, 0]
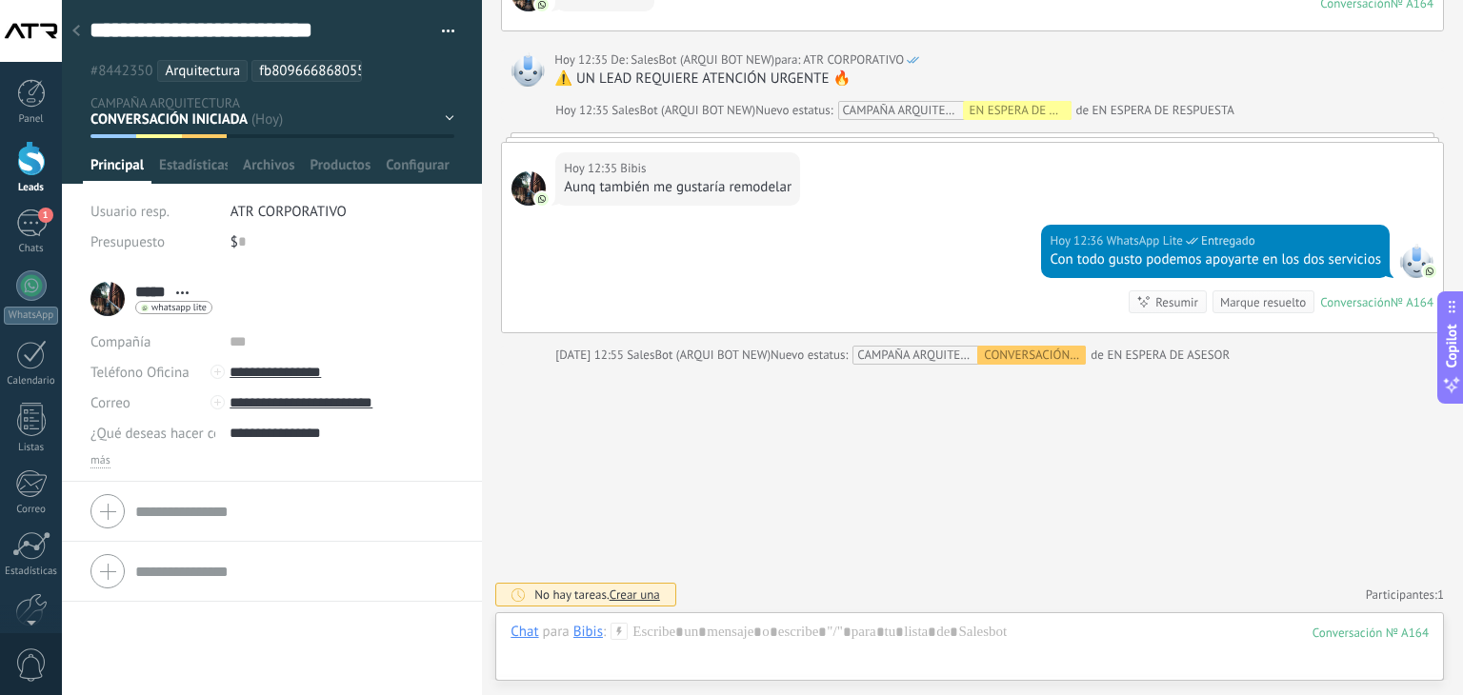
click at [77, 26] on icon at bounding box center [76, 30] width 8 height 11
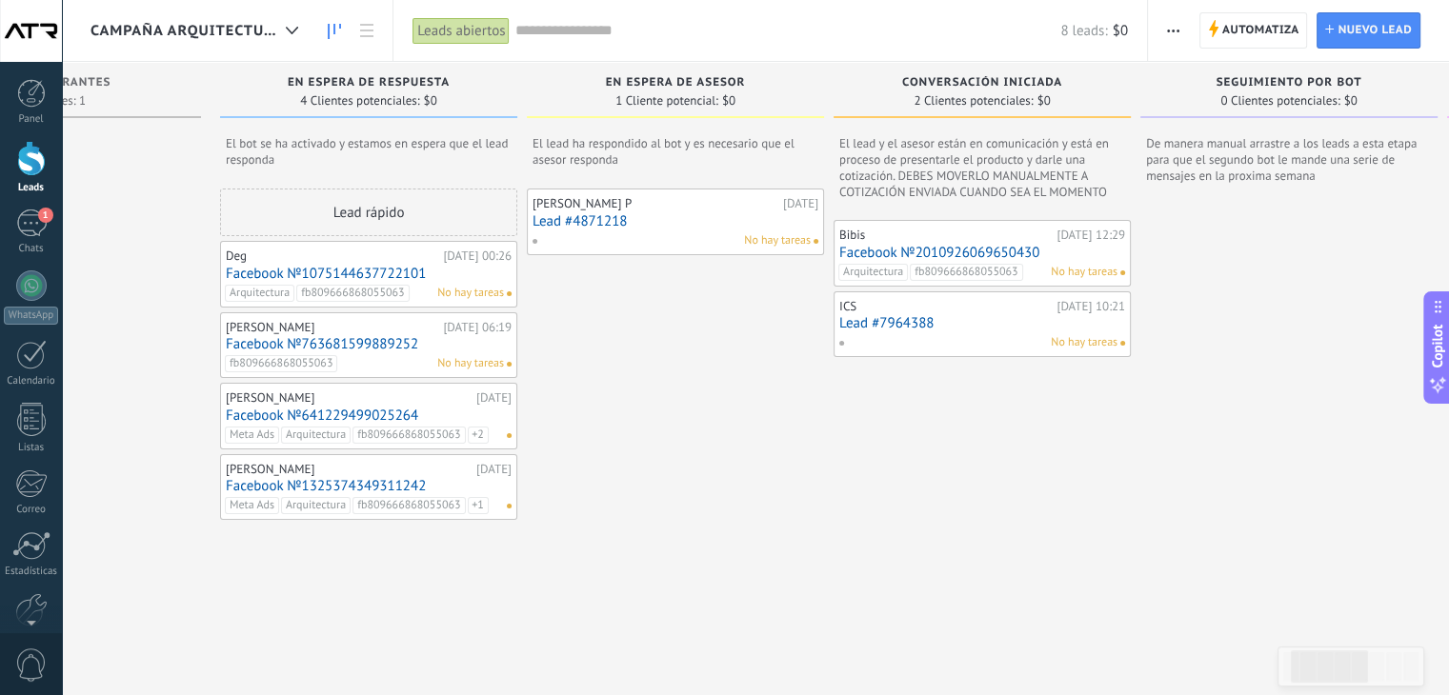
click at [909, 320] on link "Lead #7964388" at bounding box center [982, 323] width 286 height 16
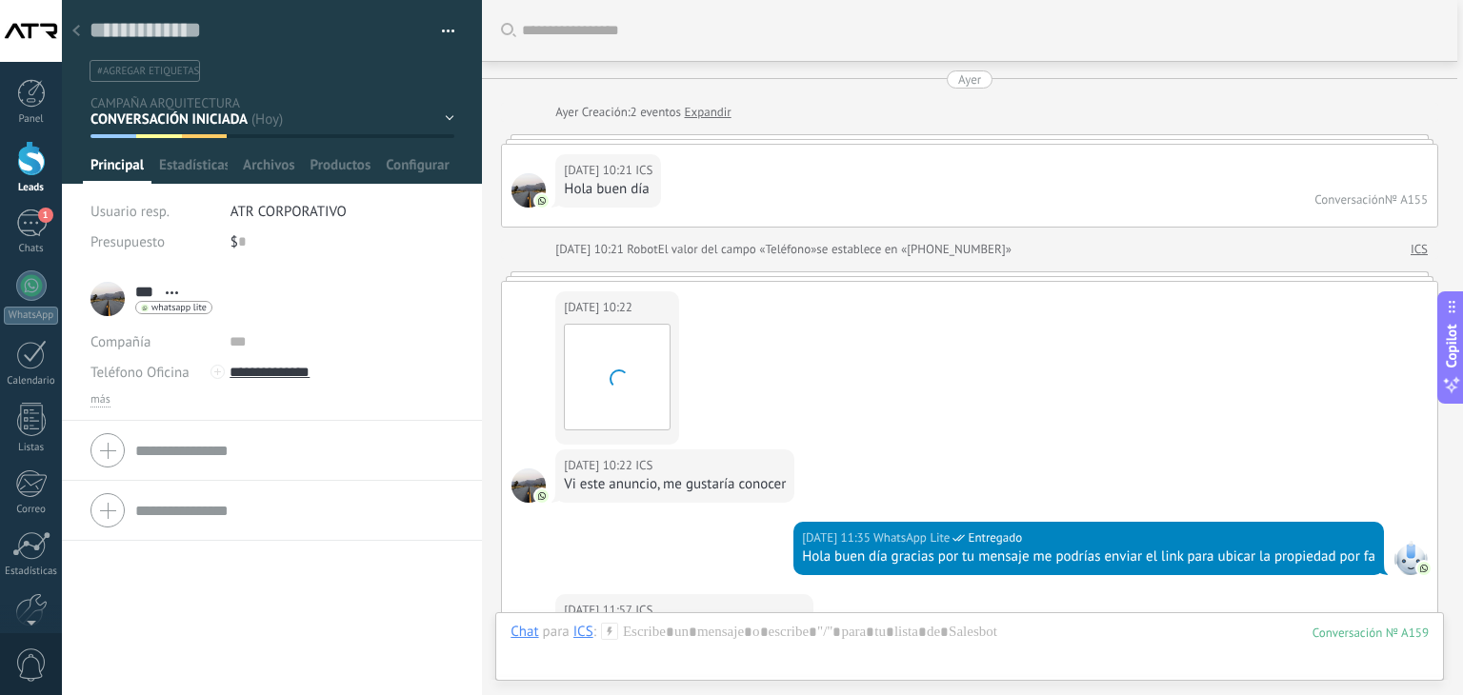
scroll to position [1524, 0]
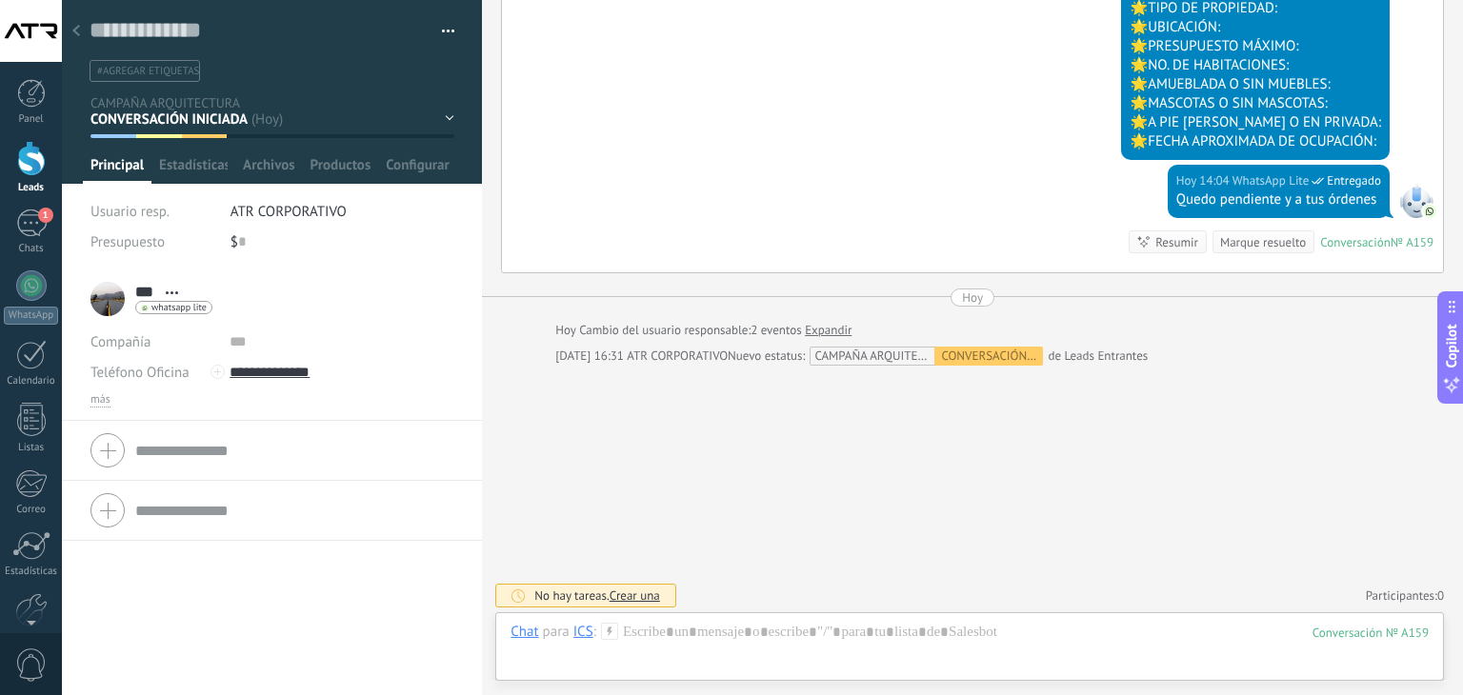
click at [0, 0] on div "EN ESPERA DE RESPUESTA EN ESPERA DE ASESOR CONVERSACIÓN INICIADA SEGUIMIENTO PO…" at bounding box center [0, 0] width 0 height 0
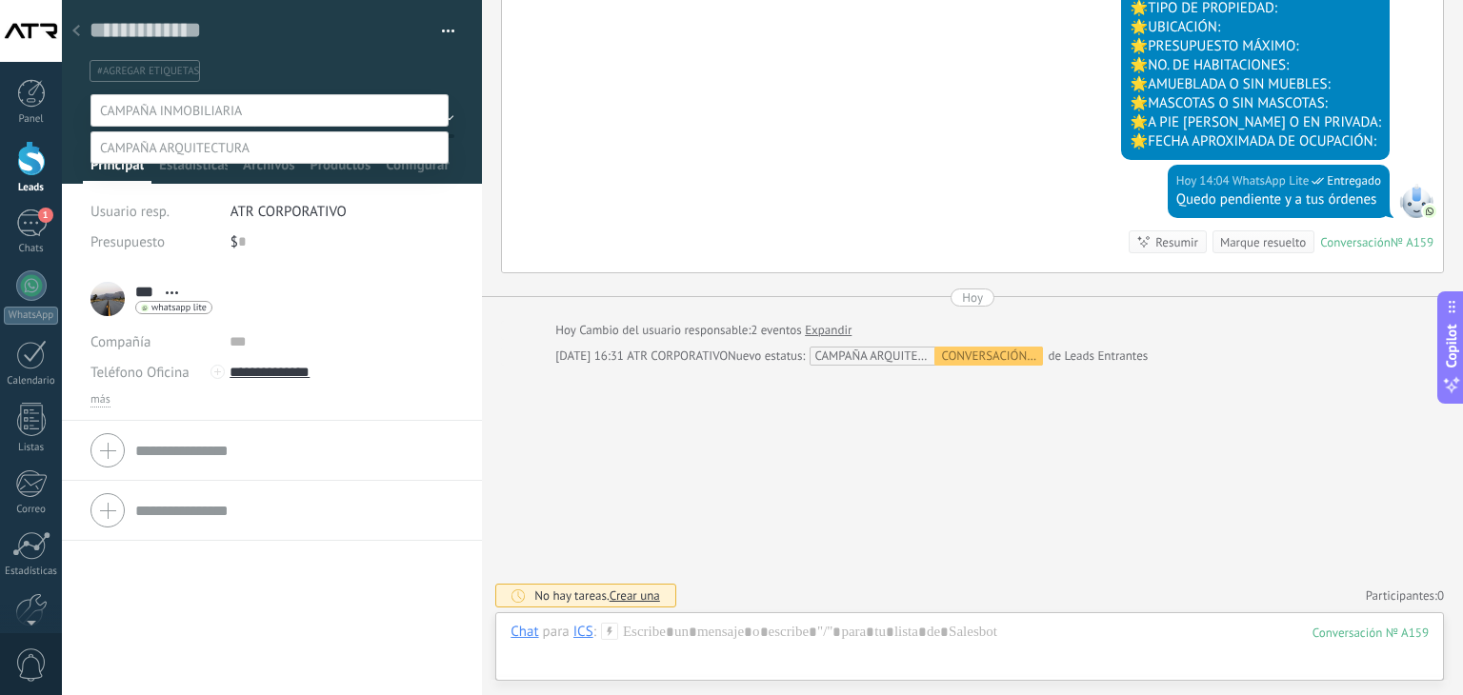
scroll to position [37, 0]
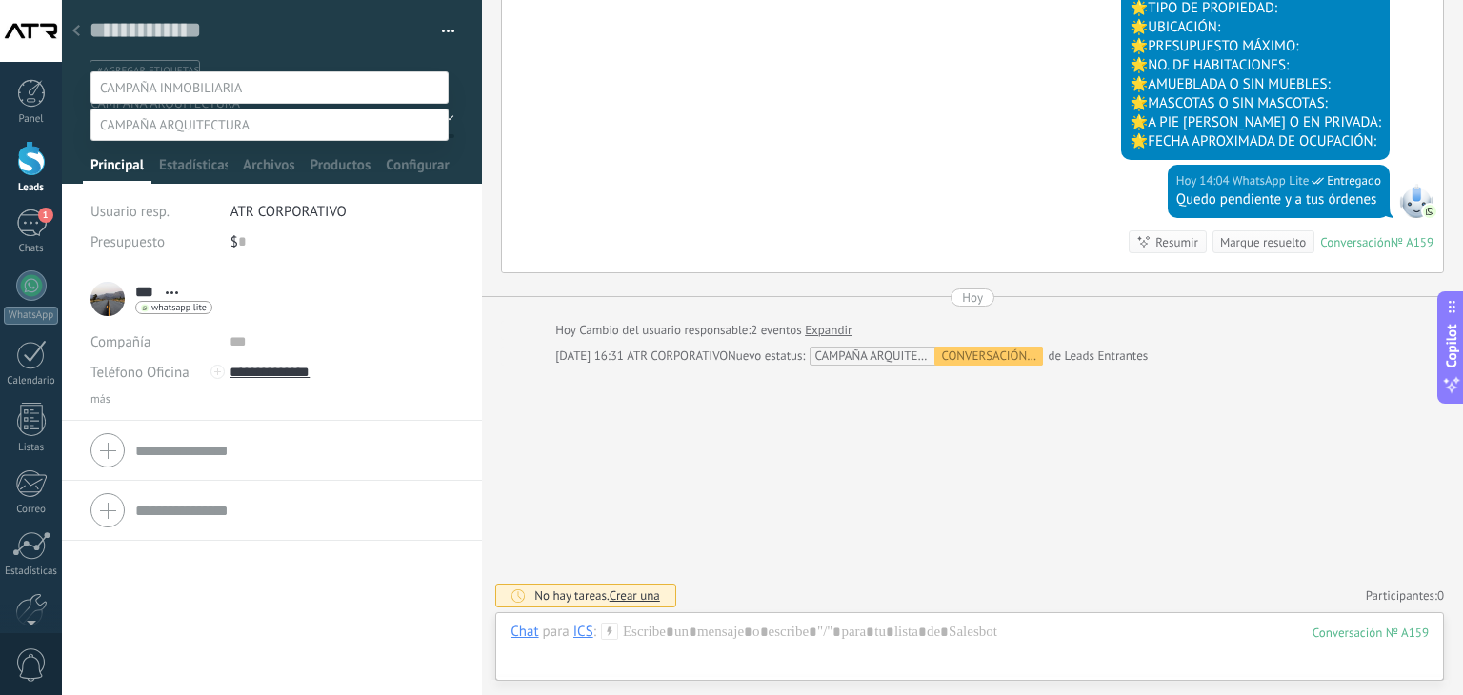
click at [344, 71] on label at bounding box center [269, 87] width 358 height 32
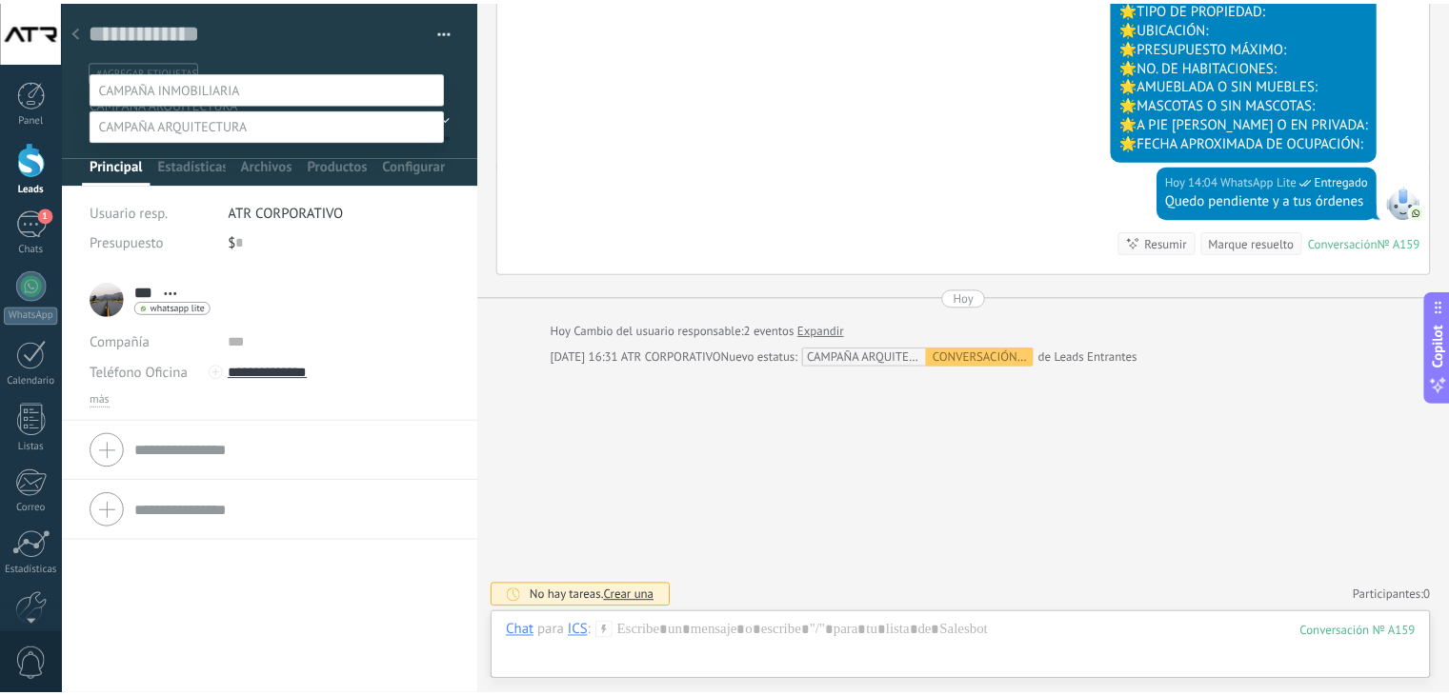
scroll to position [0, 0]
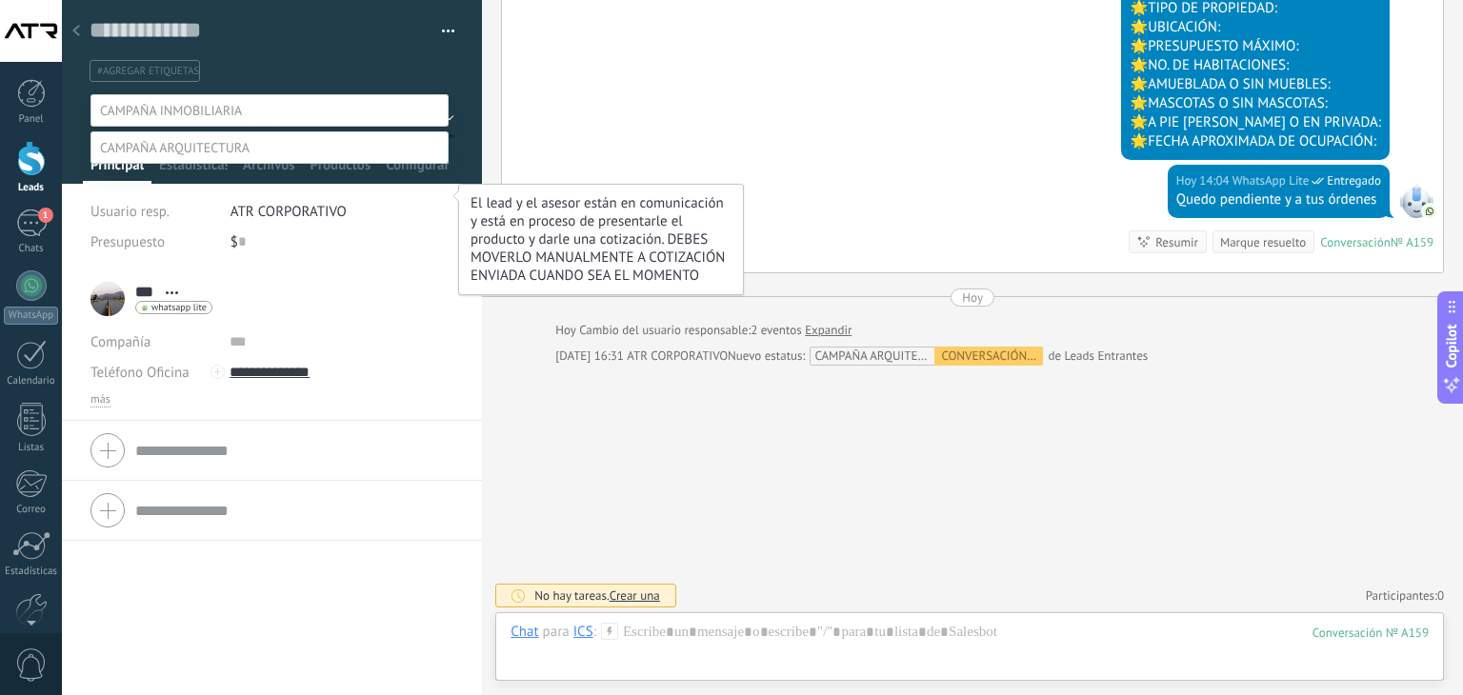
click at [0, 0] on label "CONVERSACIÓN INICIADA" at bounding box center [0, 0] width 0 height 0
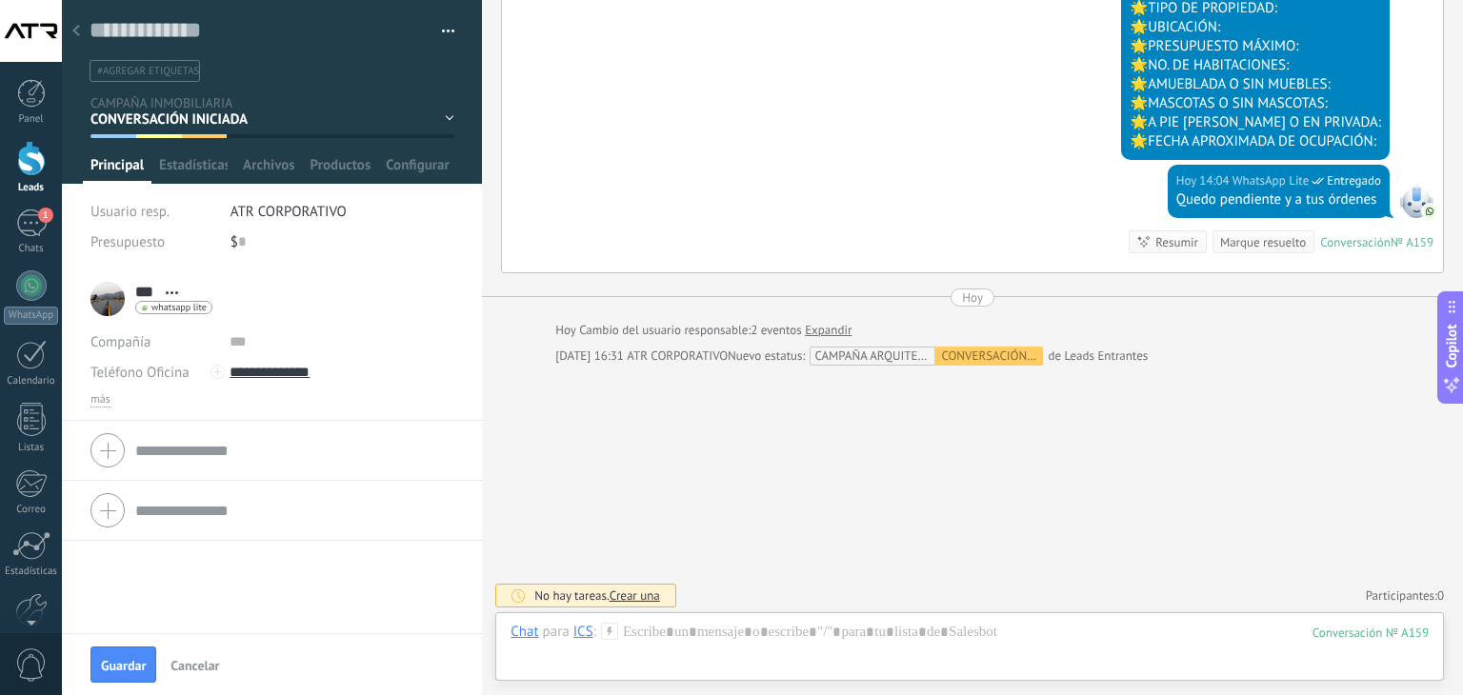
click at [72, 31] on icon at bounding box center [76, 30] width 8 height 11
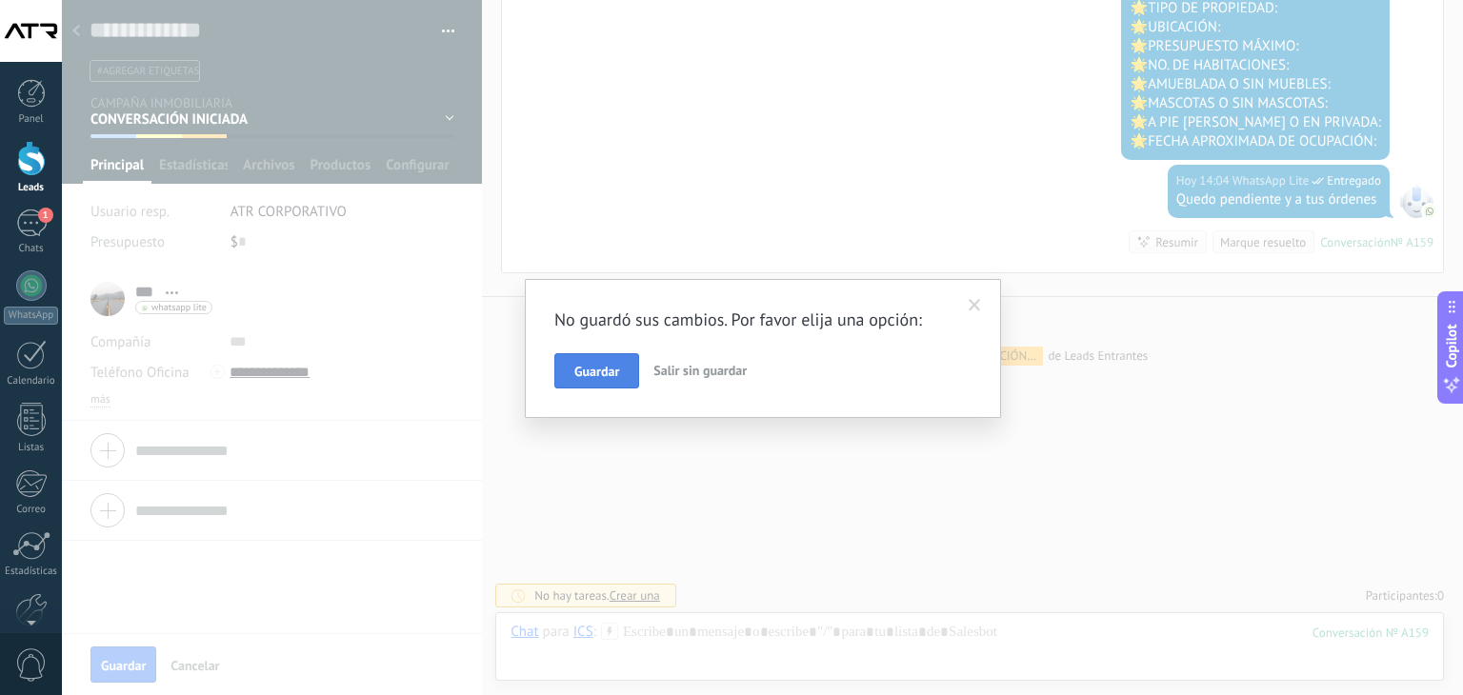
click at [606, 366] on span "Guardar" at bounding box center [596, 371] width 45 height 13
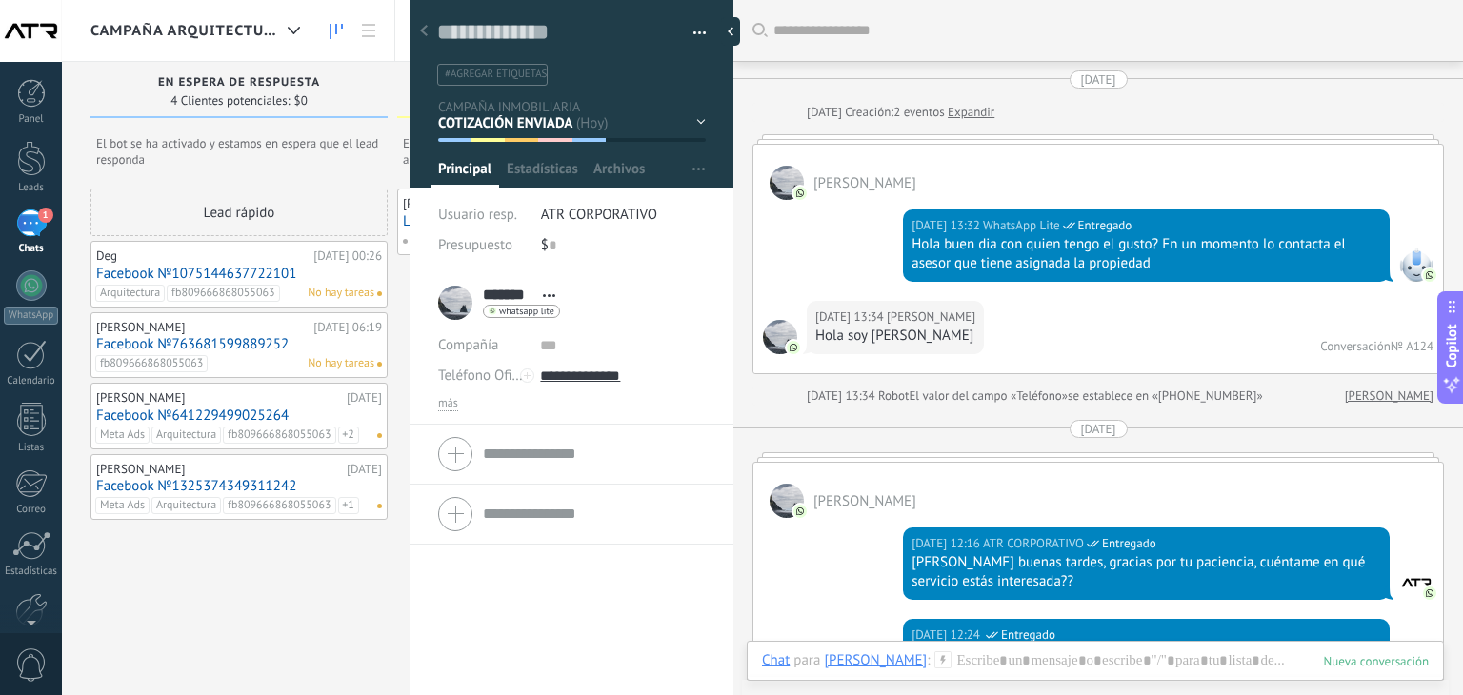
scroll to position [3087, 0]
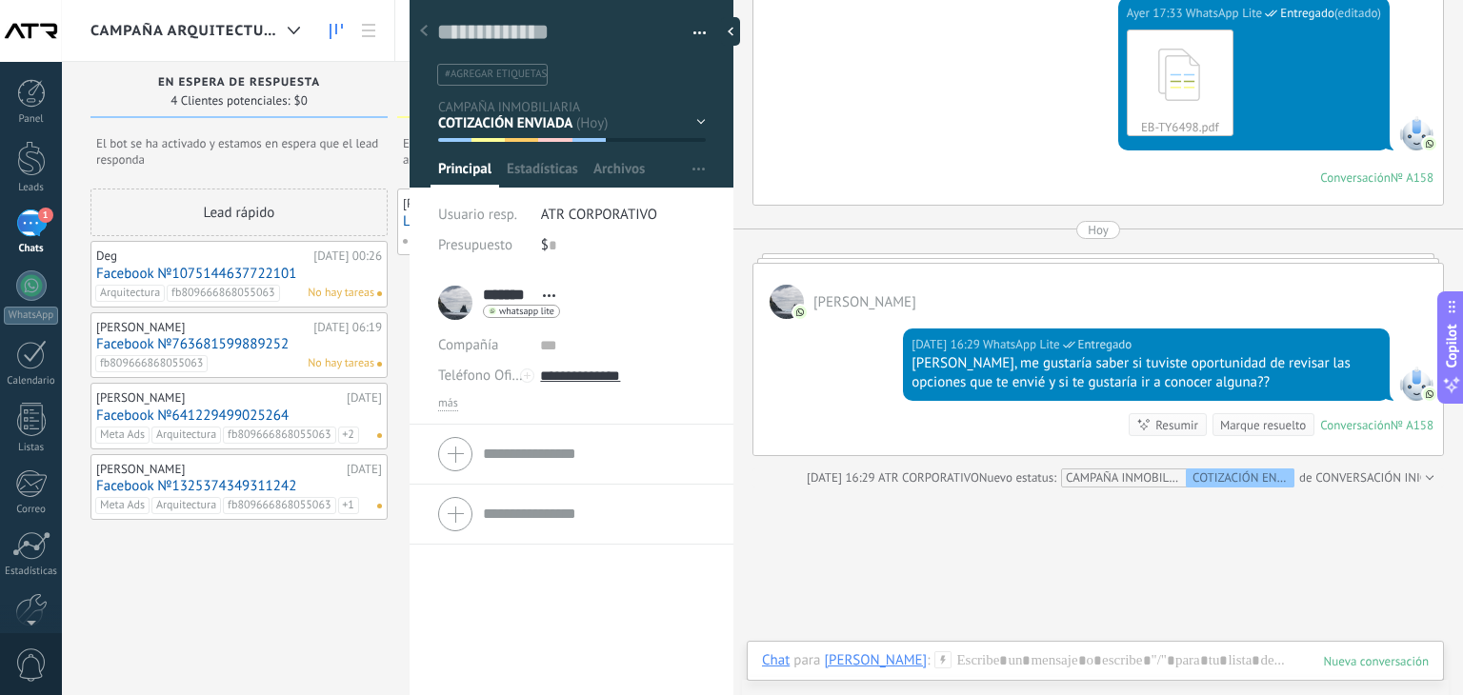
click at [420, 30] on icon at bounding box center [424, 30] width 8 height 11
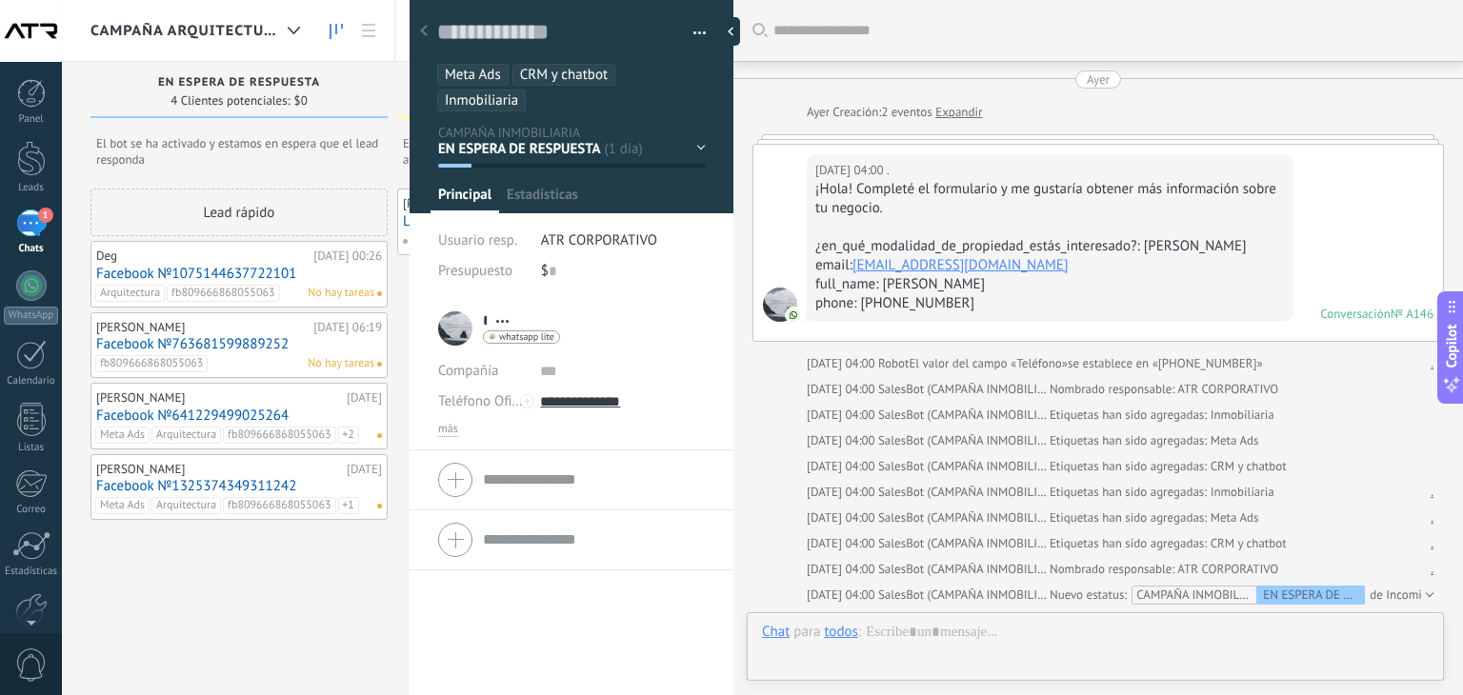
scroll to position [1155, 0]
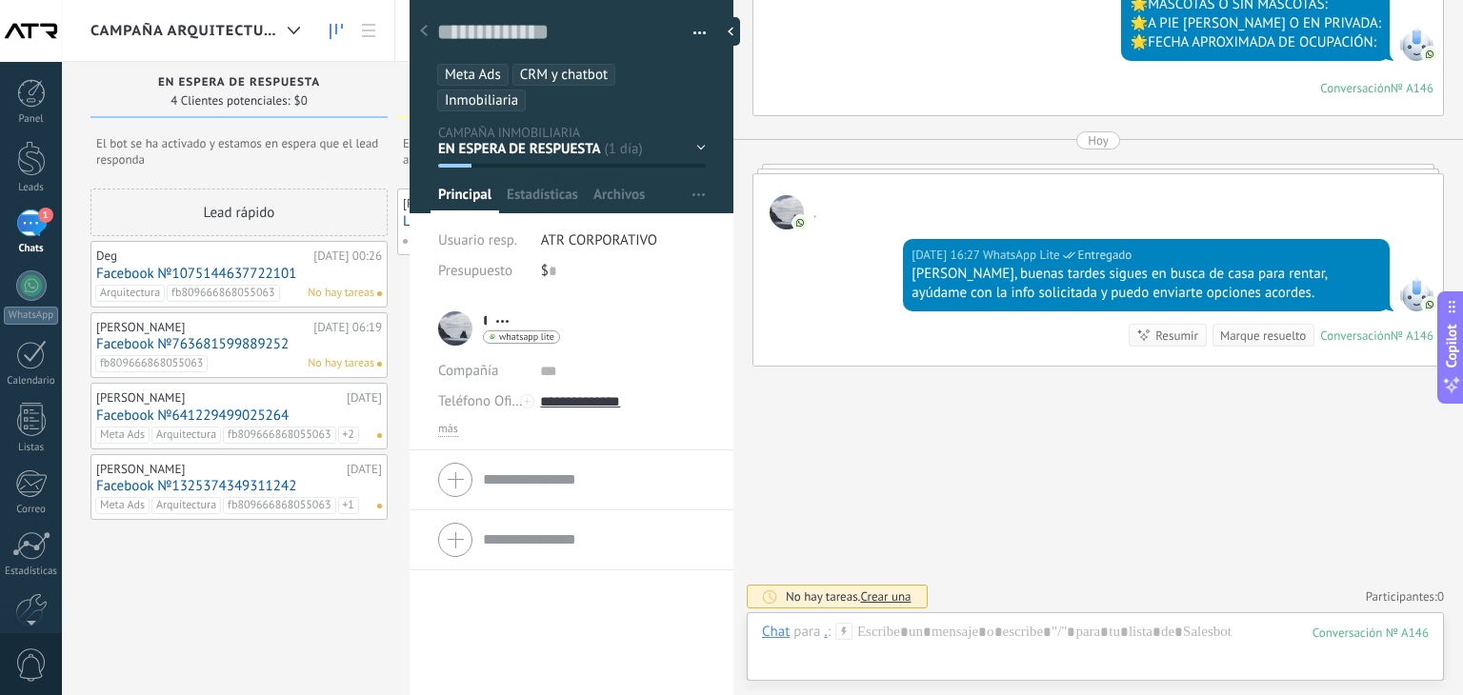
click at [421, 31] on use at bounding box center [424, 30] width 8 height 11
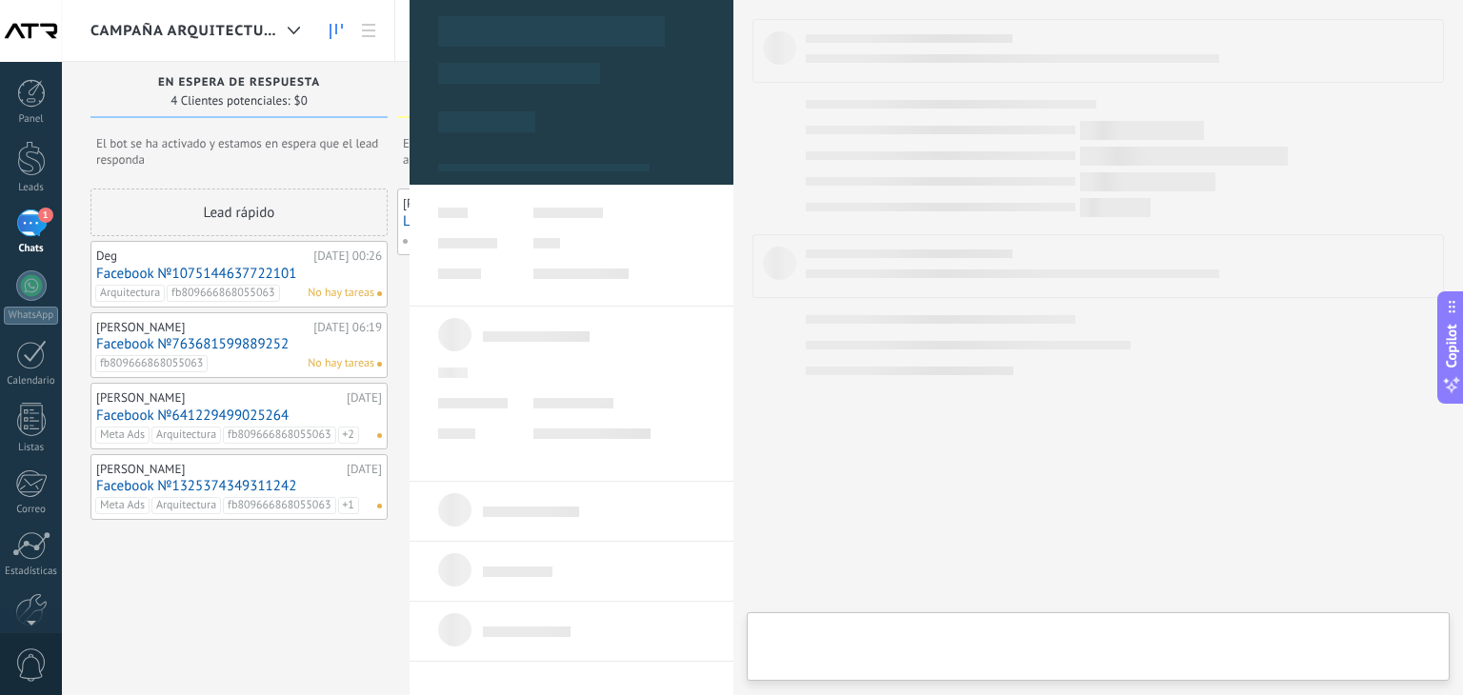
type textarea "**********"
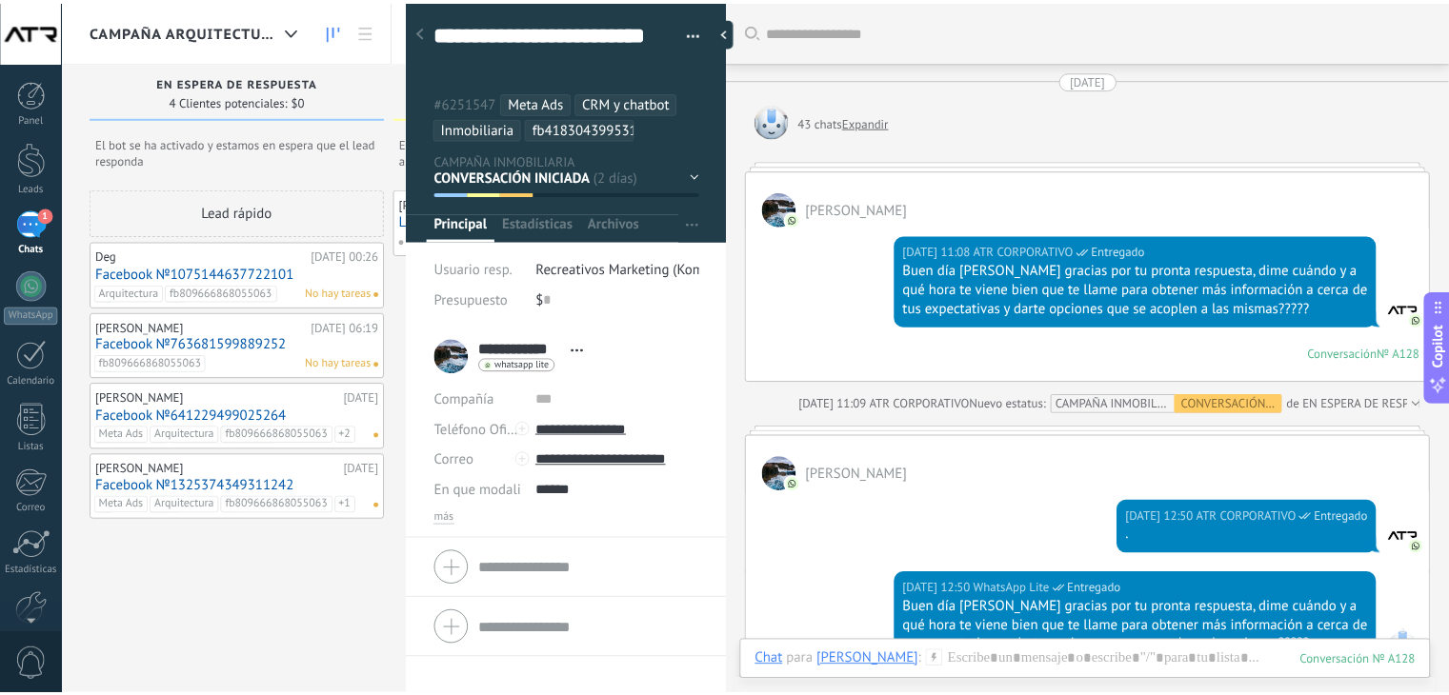
scroll to position [1024, 0]
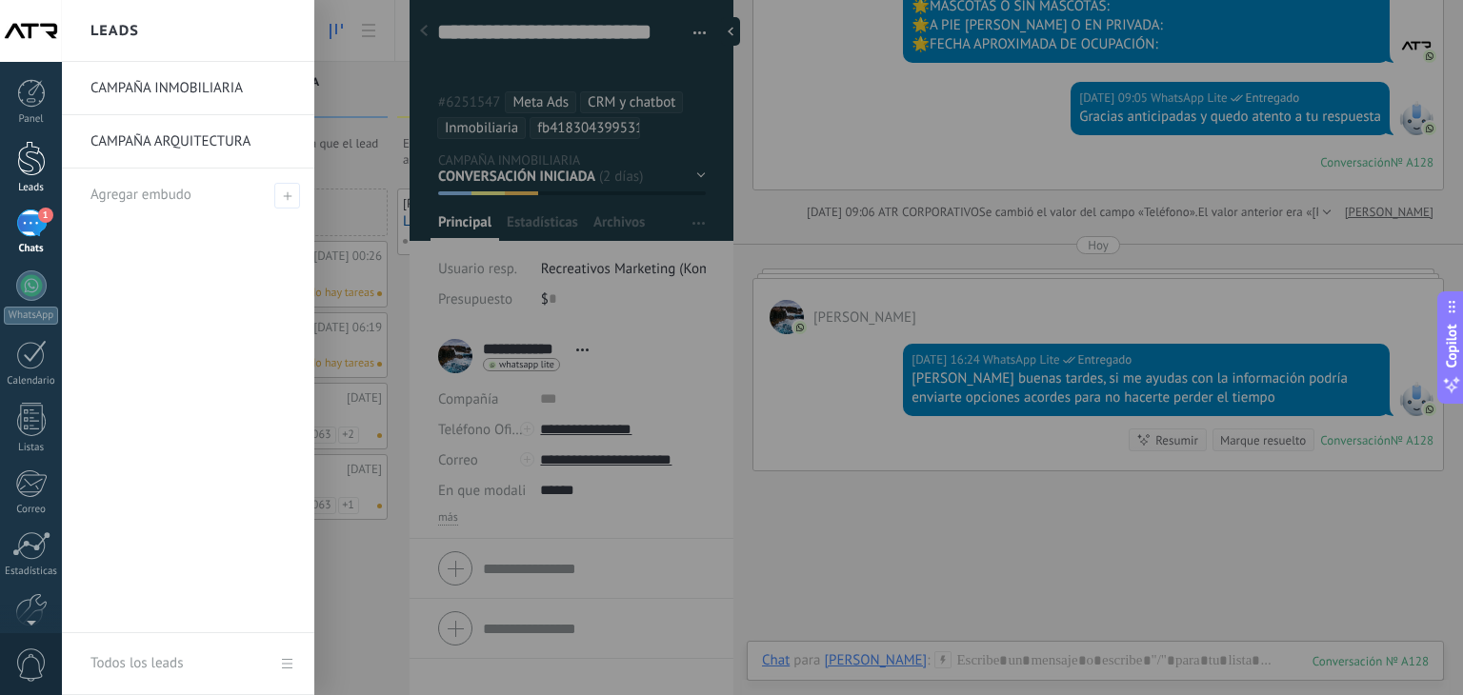
click at [27, 164] on div at bounding box center [31, 158] width 29 height 35
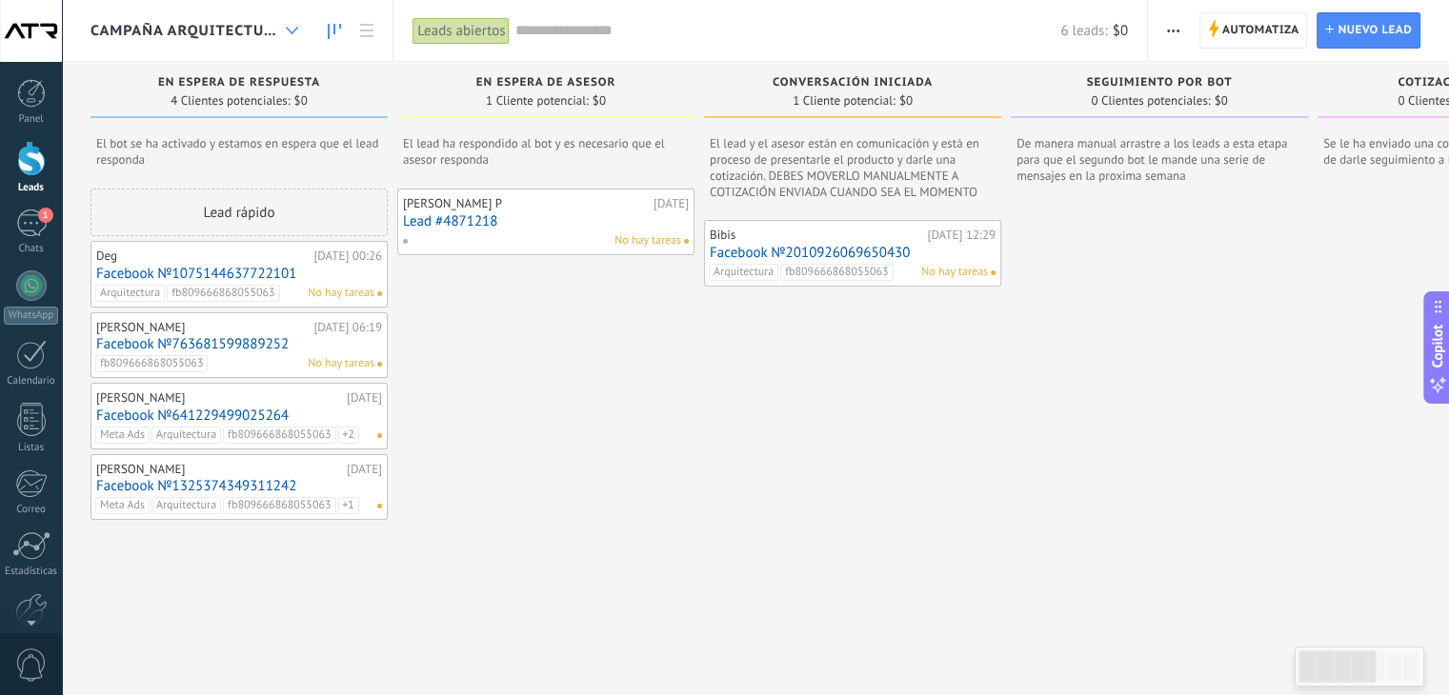
click at [298, 25] on div at bounding box center [291, 30] width 31 height 37
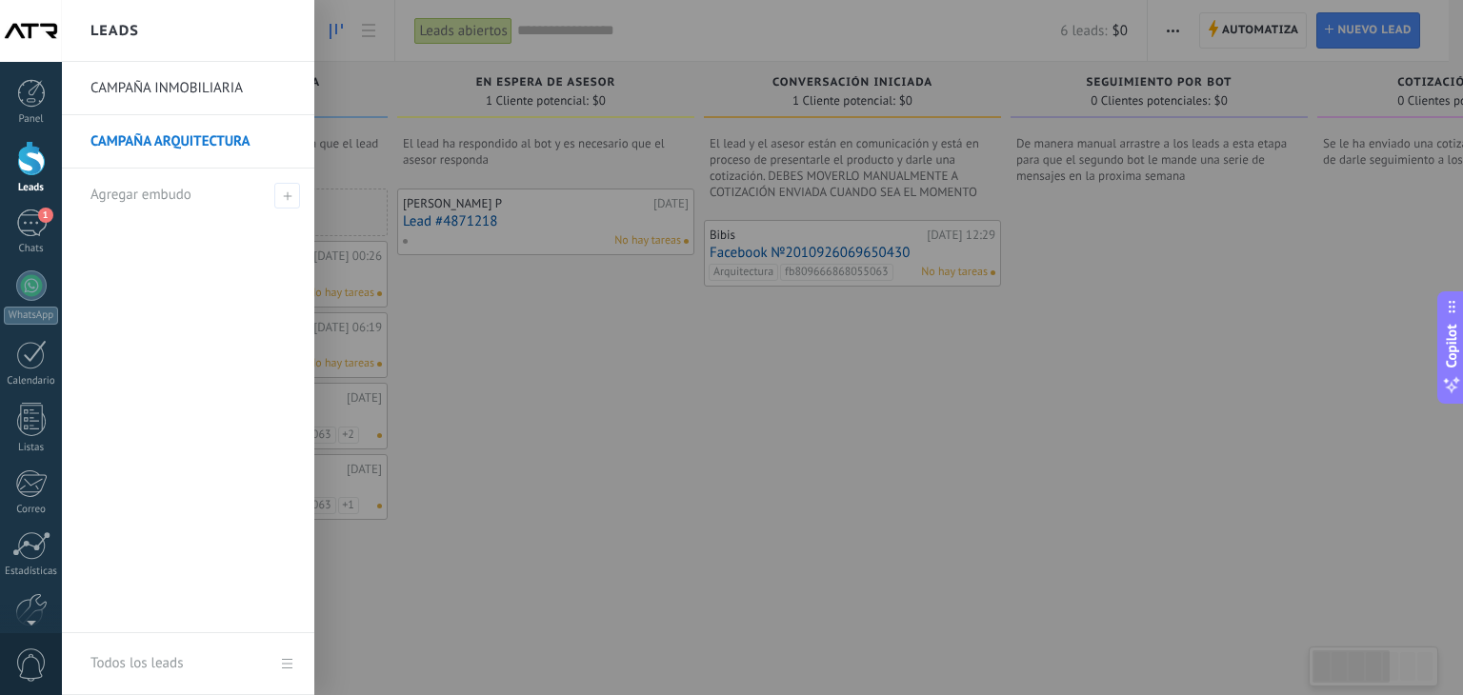
click at [234, 92] on link "CAMPAÑA INMOBILIARIA" at bounding box center [192, 88] width 205 height 53
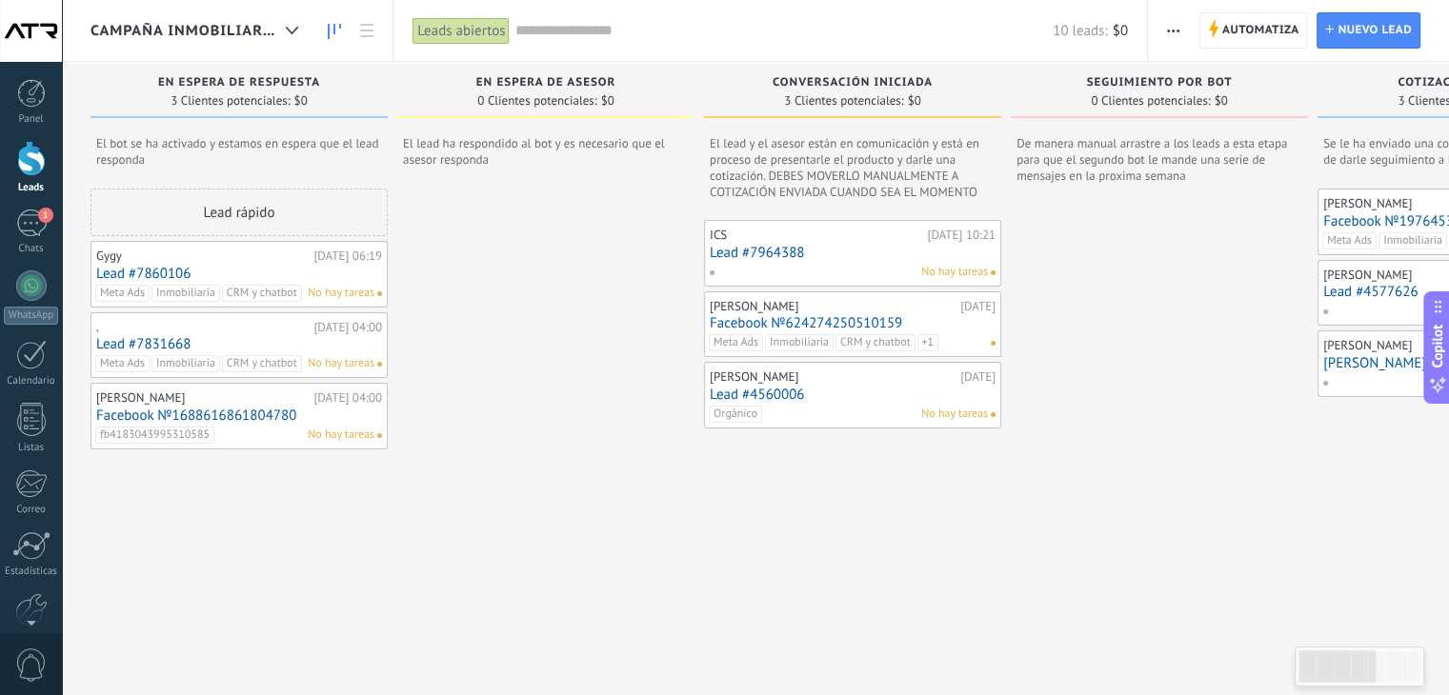
scroll to position [57, 0]
click at [237, 412] on link "Facebook №1688616861804780" at bounding box center [239, 416] width 286 height 16
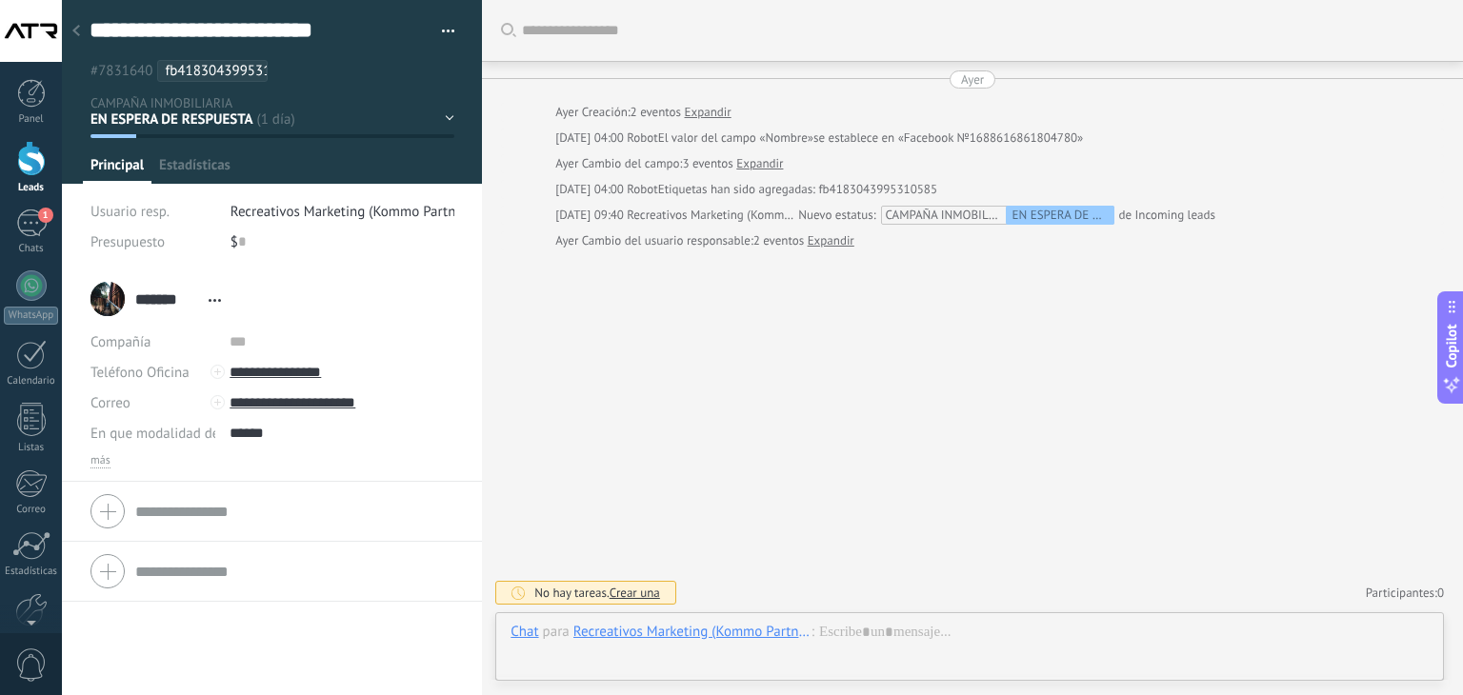
scroll to position [28, 0]
click at [80, 34] on div at bounding box center [76, 31] width 27 height 37
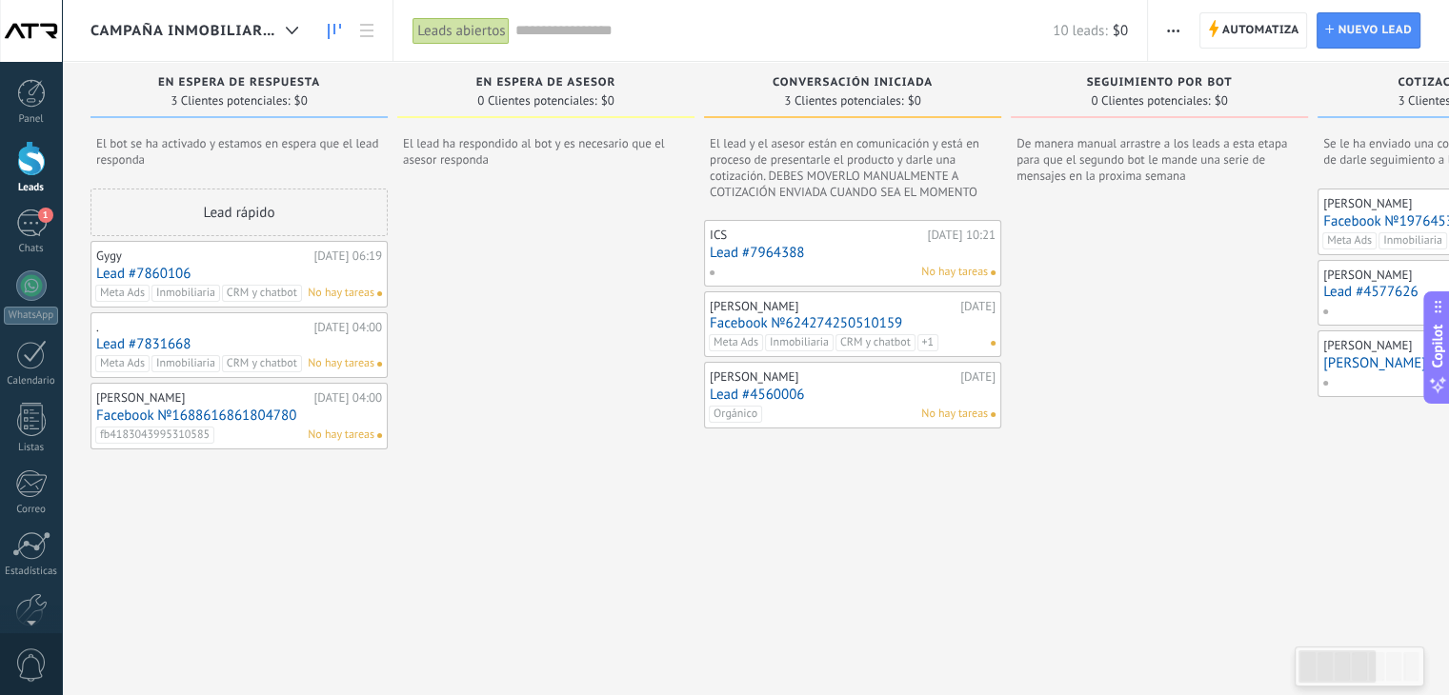
click at [239, 409] on link "Facebook №1688616861804780" at bounding box center [239, 416] width 286 height 16
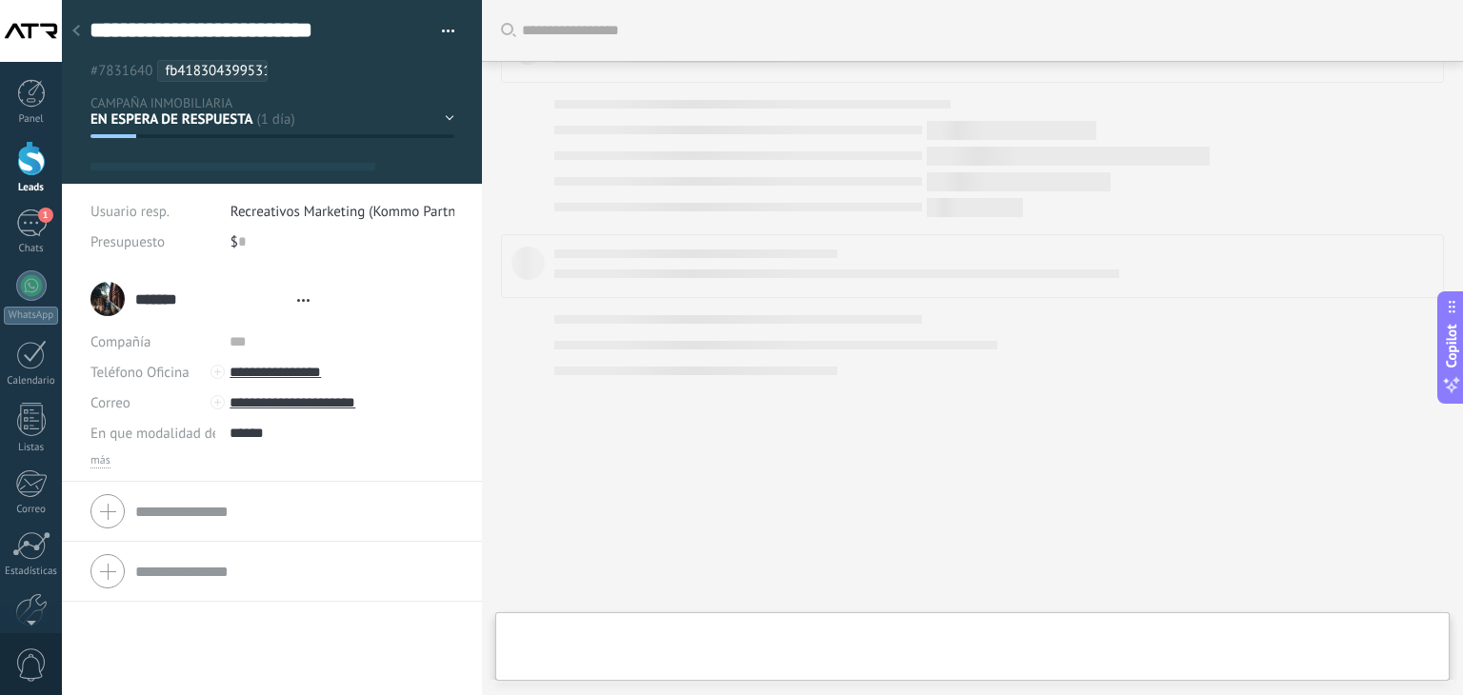
type textarea "**********"
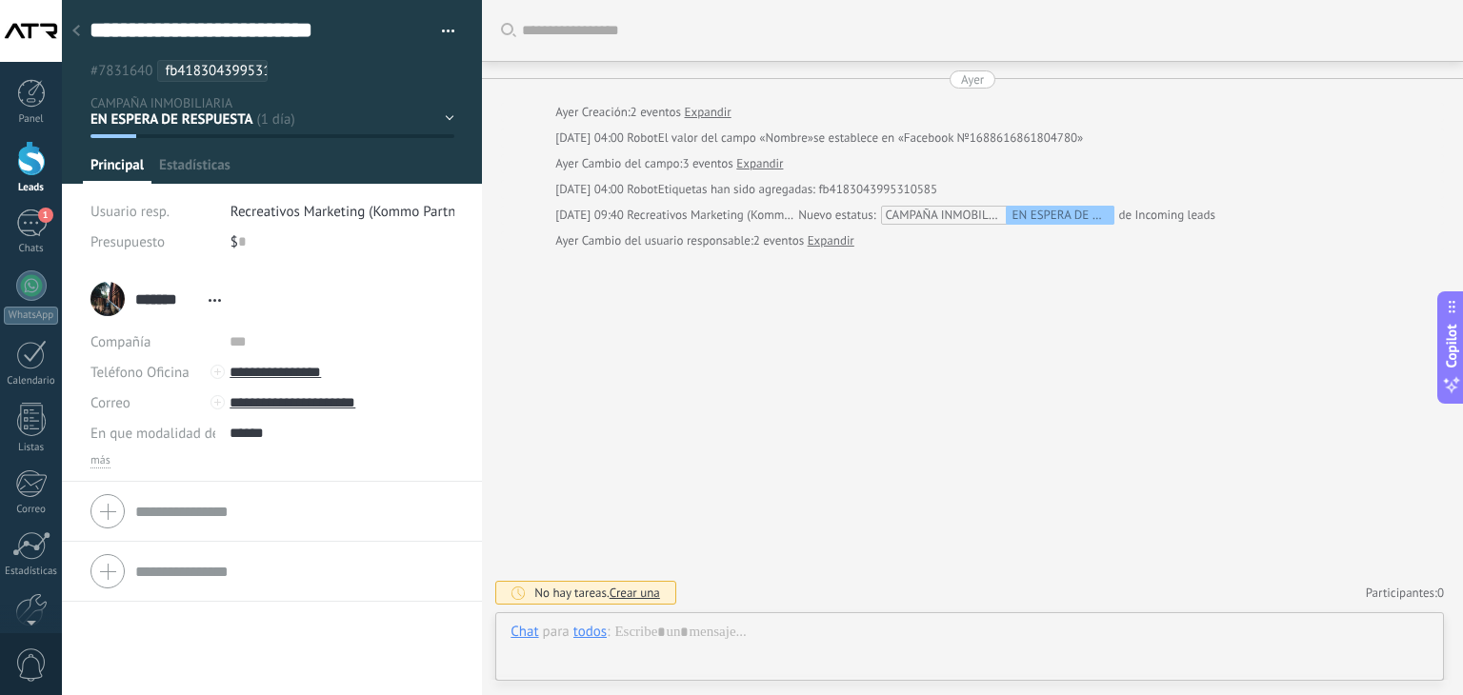
scroll to position [28, 0]
drag, startPoint x: 363, startPoint y: 372, endPoint x: 255, endPoint y: 370, distance: 107.7
click at [255, 370] on input "**********" at bounding box center [342, 372] width 224 height 30
type input "**********"
click at [76, 28] on icon at bounding box center [76, 30] width 8 height 11
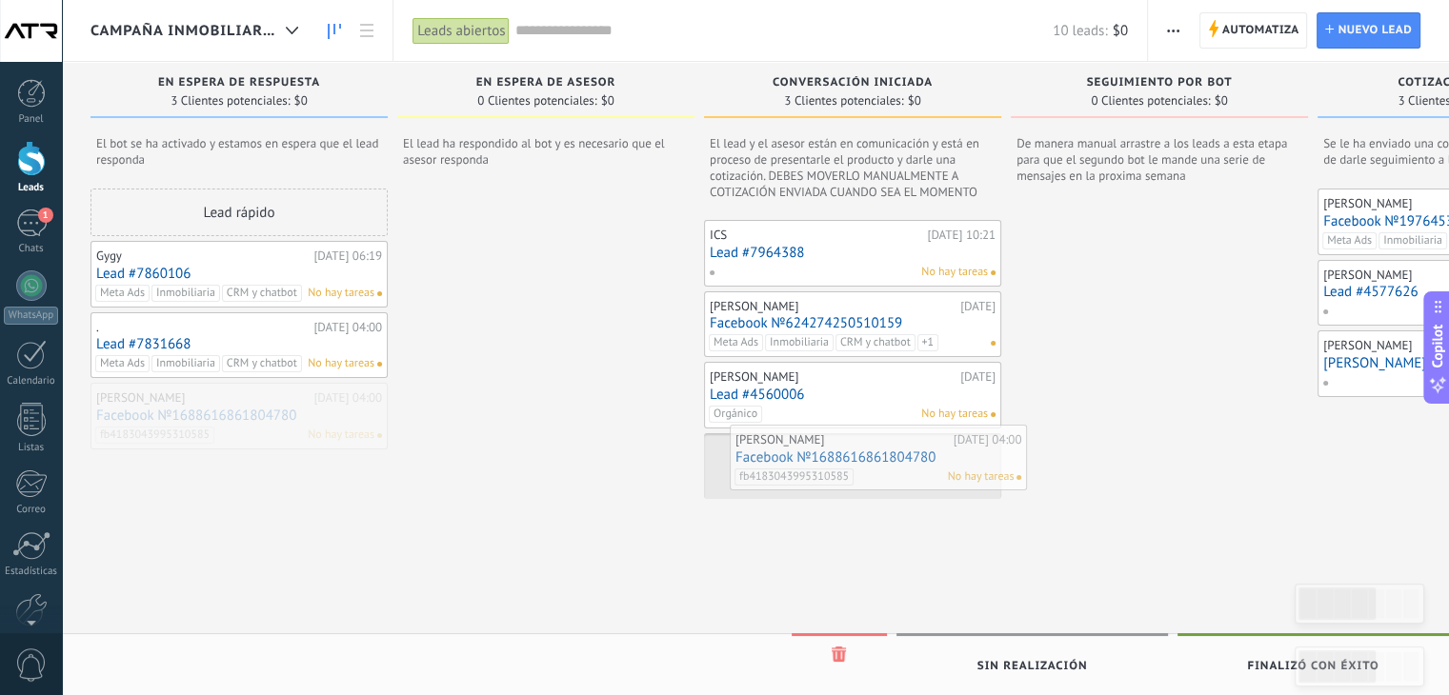
drag, startPoint x: 171, startPoint y: 408, endPoint x: 807, endPoint y: 451, distance: 636.8
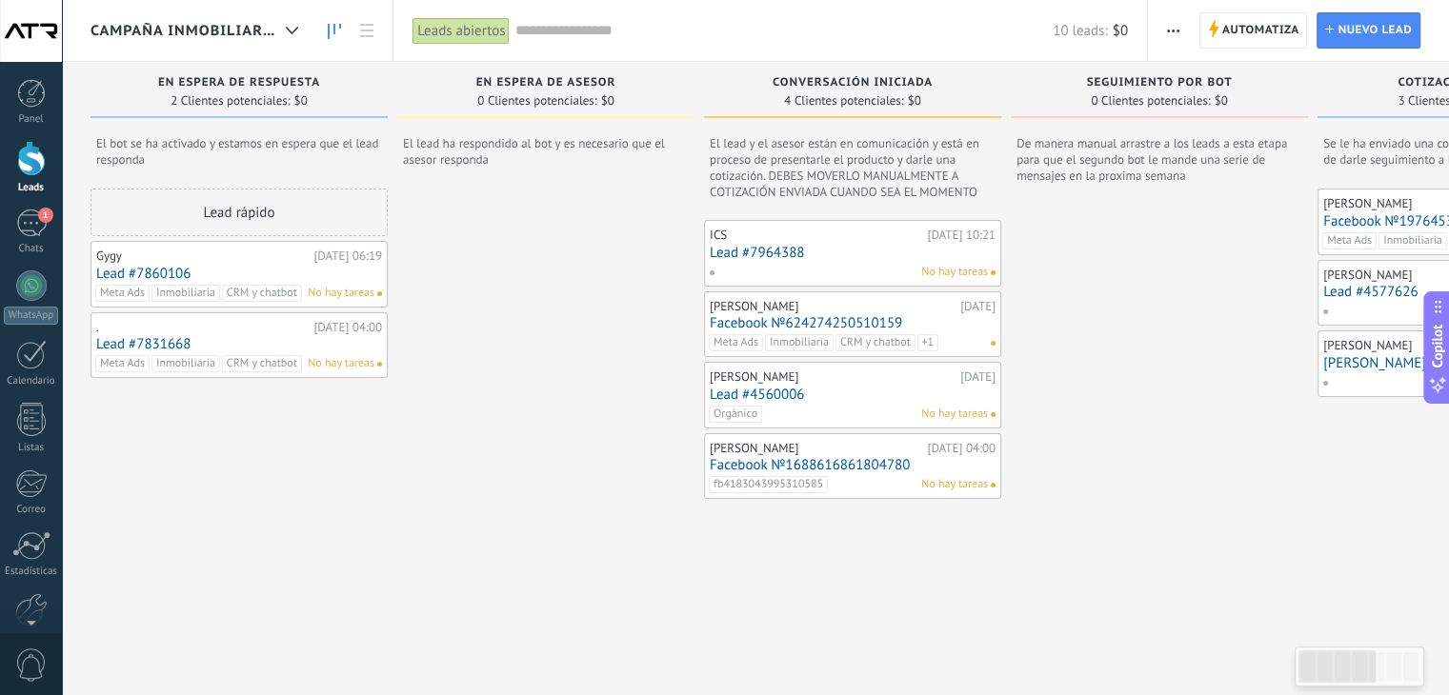
click at [157, 338] on link "Lead #7831668" at bounding box center [239, 344] width 286 height 16
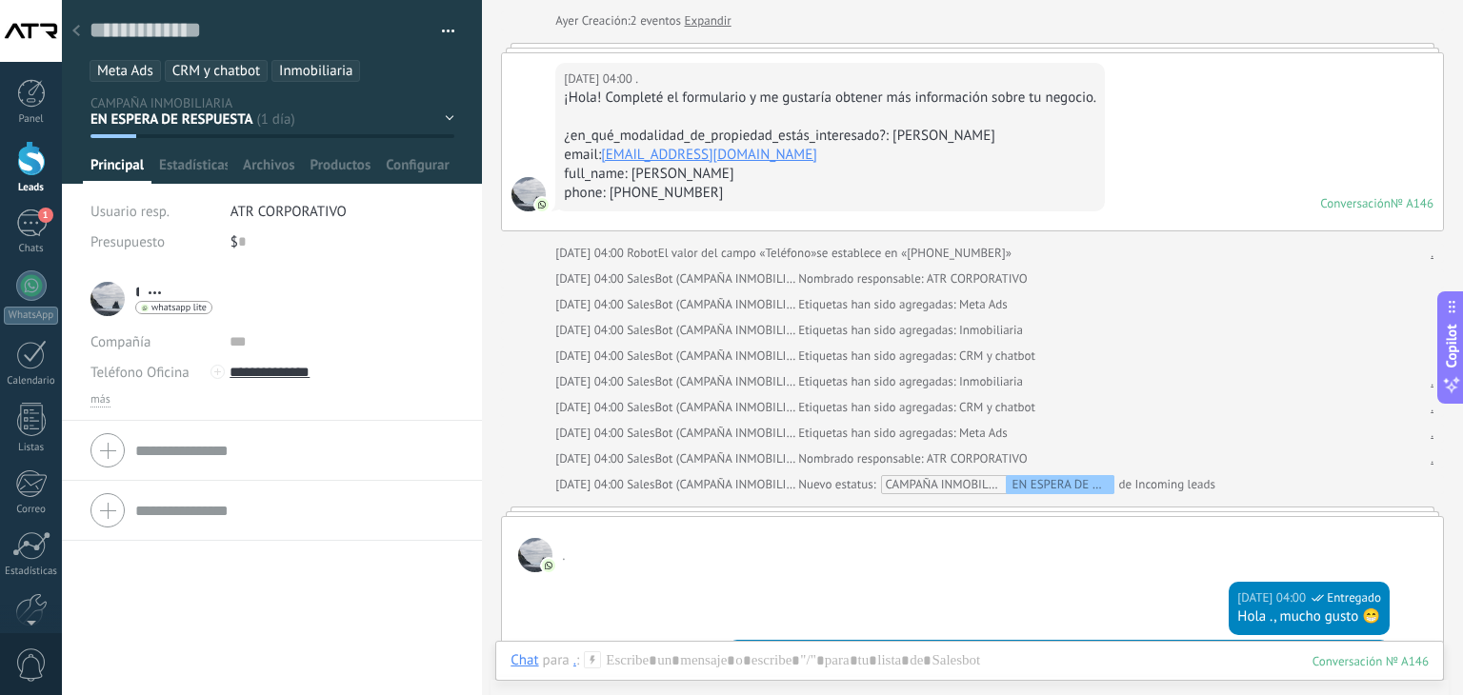
scroll to position [95, 0]
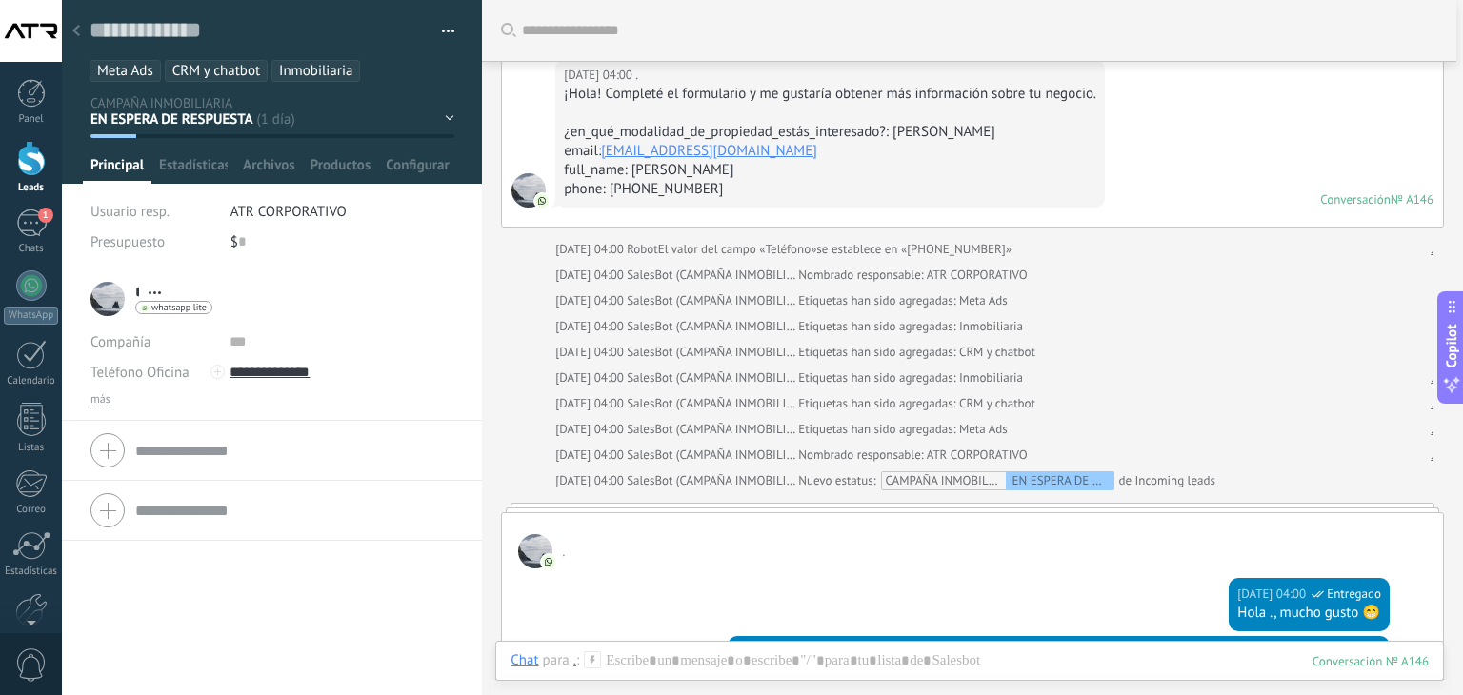
click at [72, 34] on icon at bounding box center [76, 30] width 8 height 11
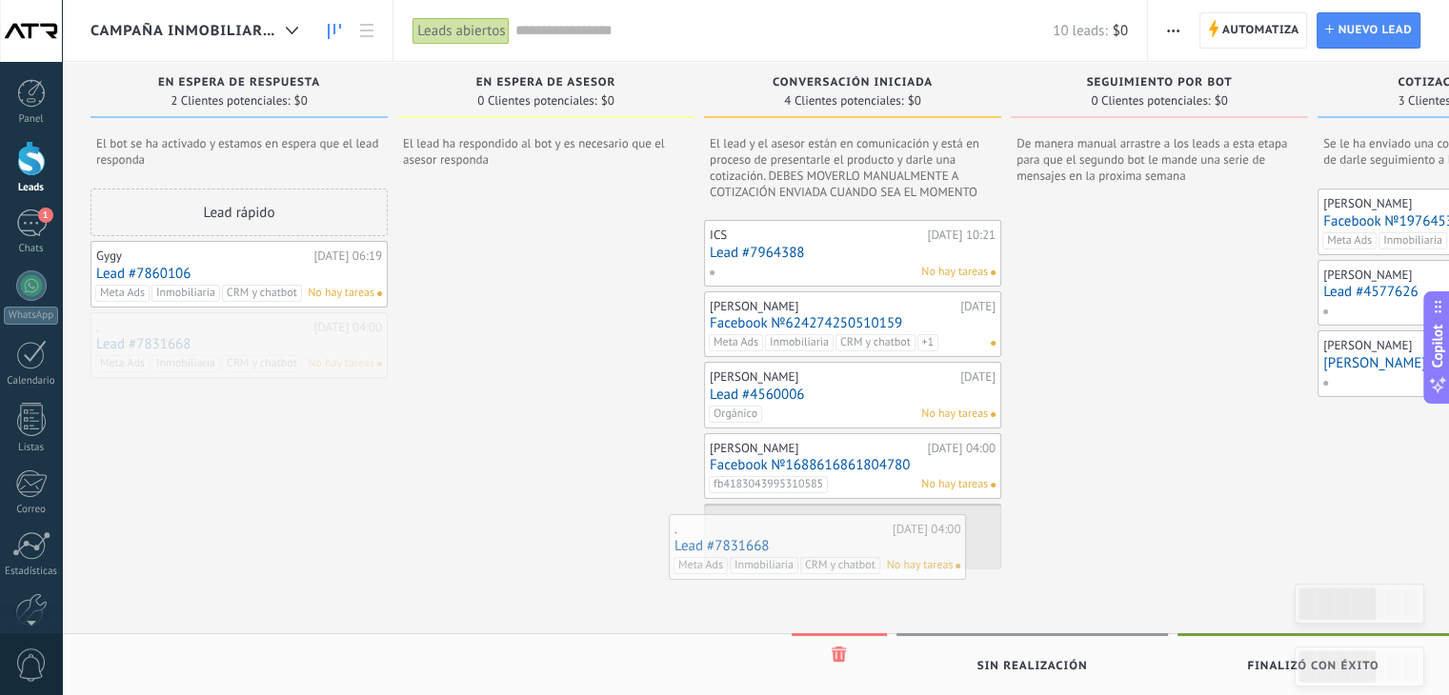
drag, startPoint x: 245, startPoint y: 343, endPoint x: 823, endPoint y: 546, distance: 612.8
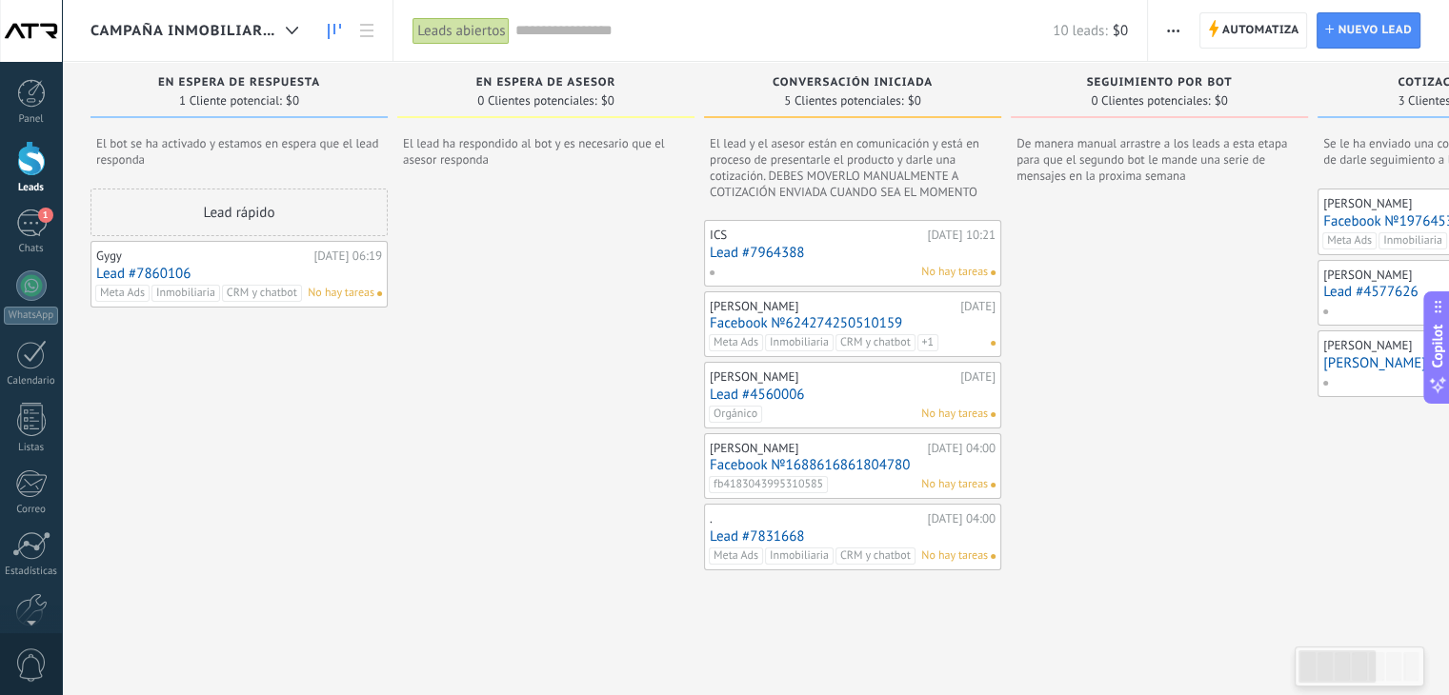
click at [165, 271] on link "Lead #7860106" at bounding box center [239, 274] width 286 height 16
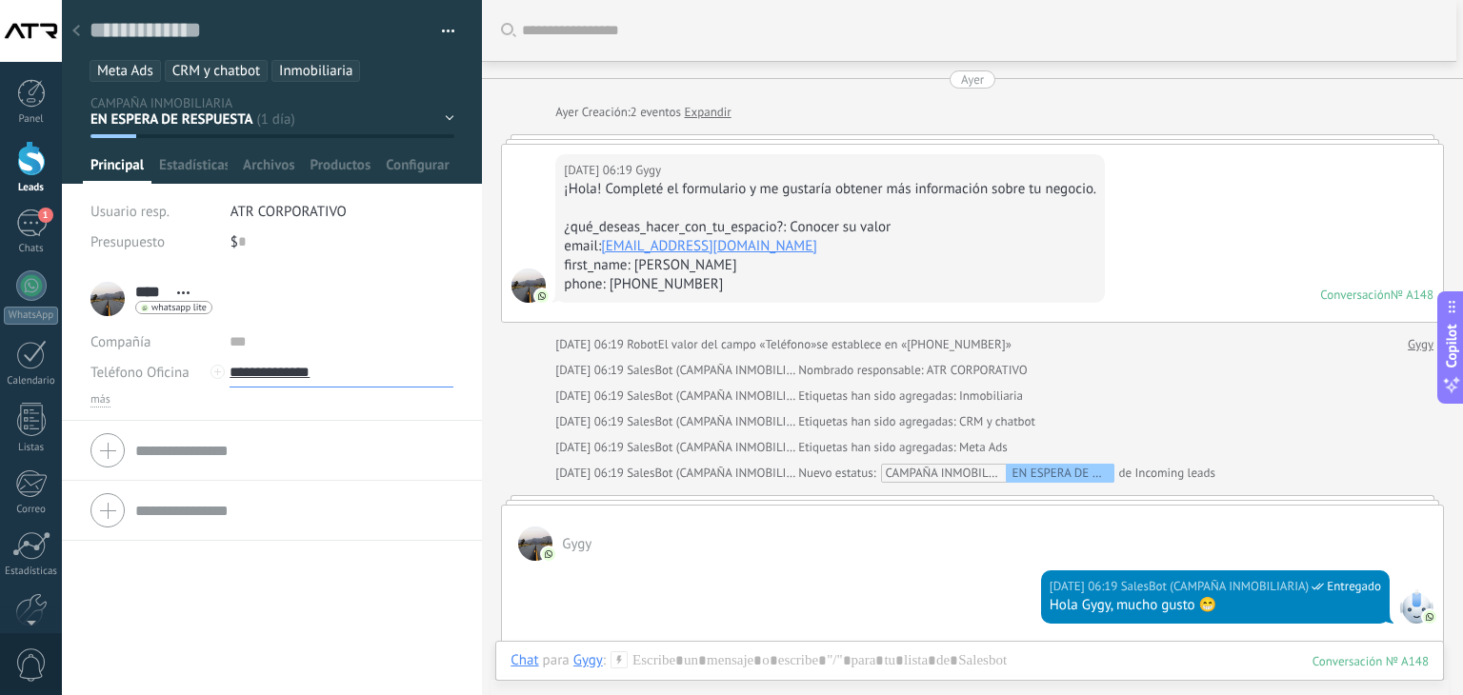
drag, startPoint x: 368, startPoint y: 378, endPoint x: 255, endPoint y: 372, distance: 112.6
click at [255, 372] on input "**********" at bounding box center [342, 372] width 224 height 30
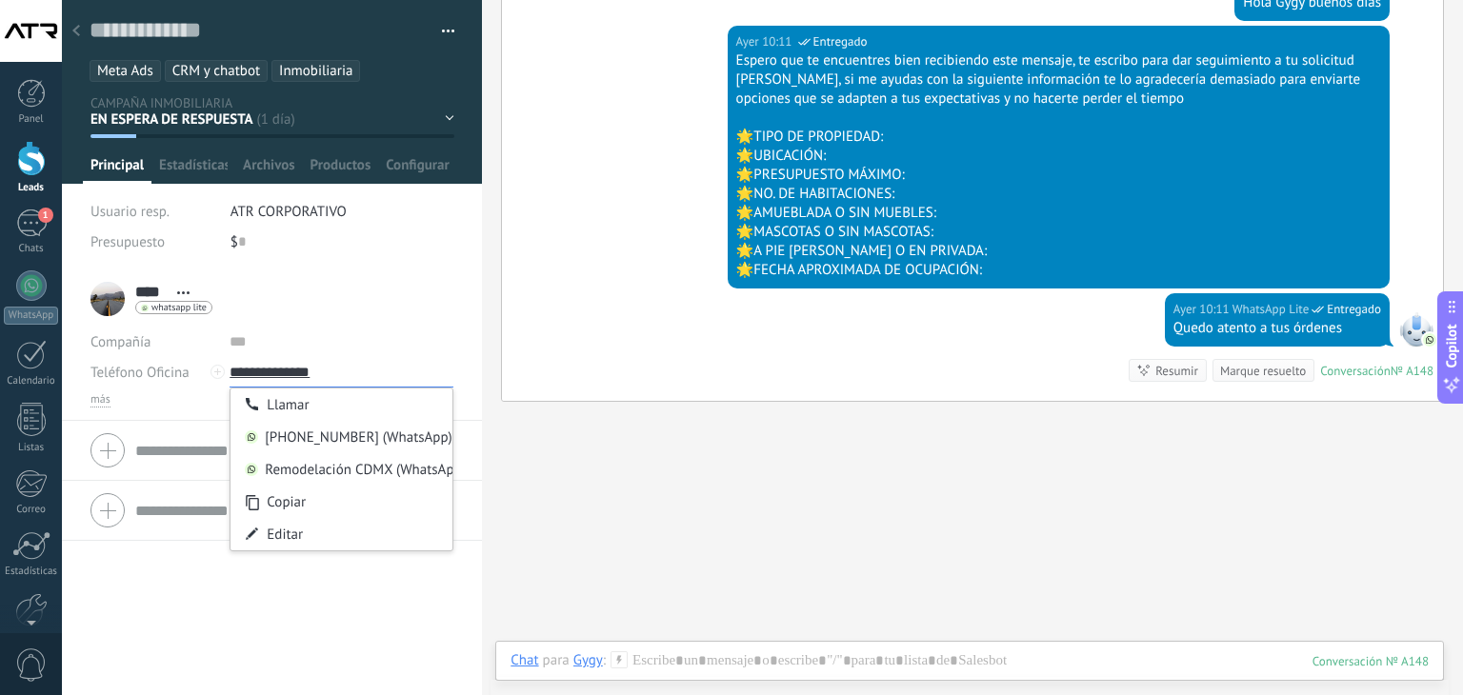
scroll to position [1113, 0]
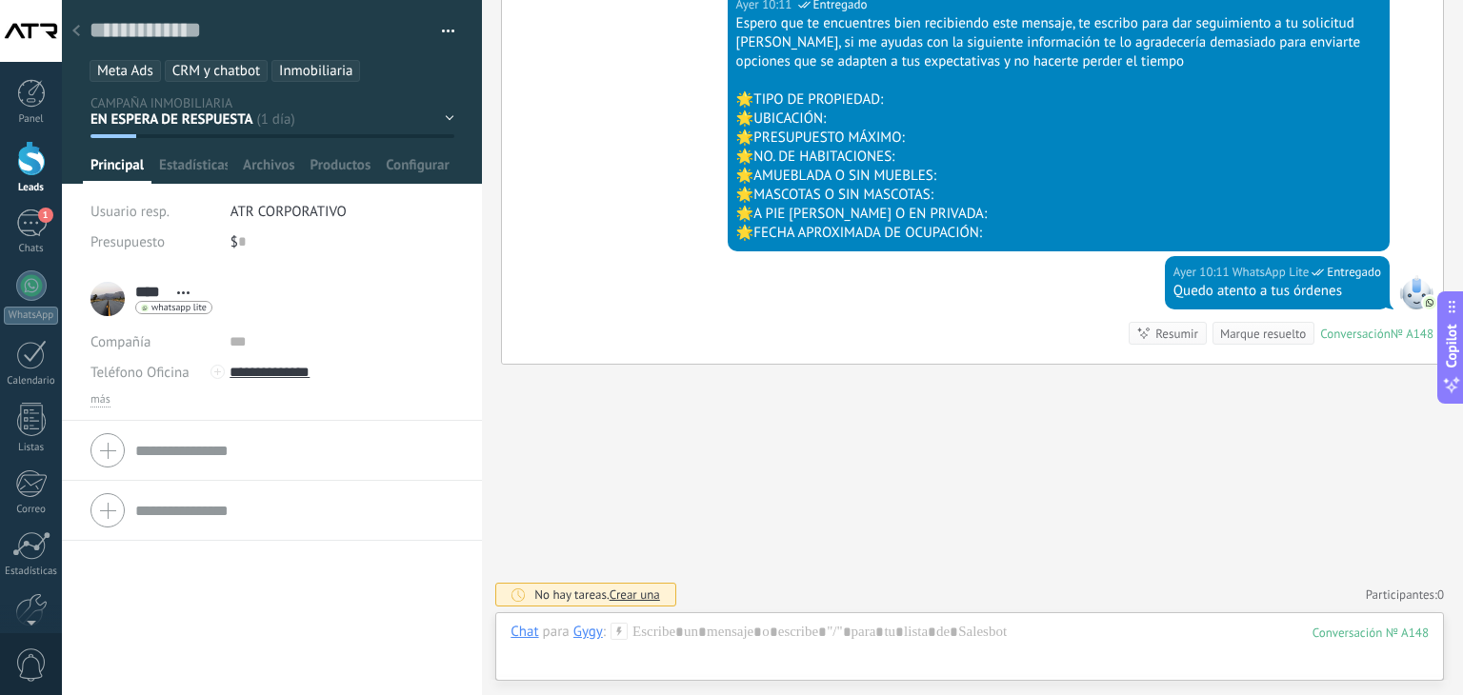
click at [0, 0] on div "EN ESPERA DE RESPUESTA EN ESPERA DE ASESOR CONVERSACIÓN INICIADA SEGUIMIENTO PO…" at bounding box center [0, 0] width 0 height 0
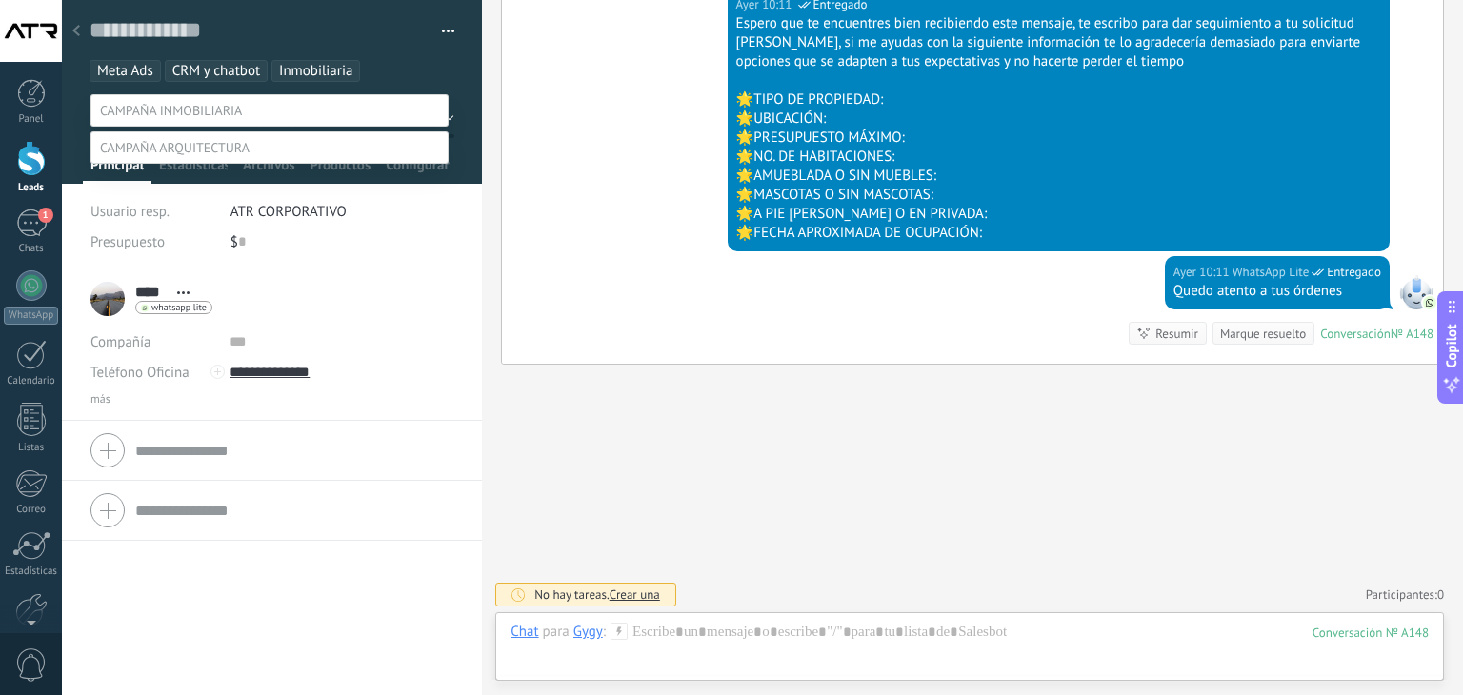
click at [590, 459] on div at bounding box center [762, 347] width 1401 height 695
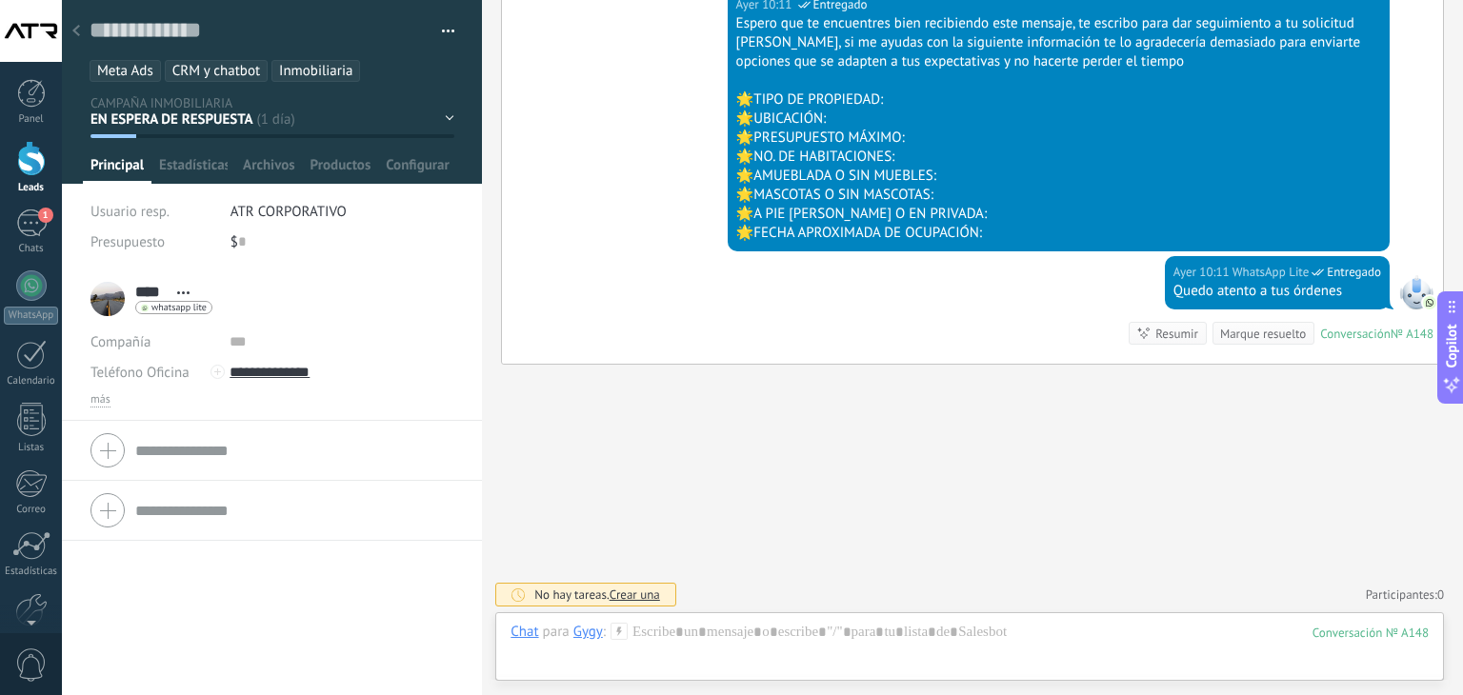
click at [0, 0] on div "EN ESPERA DE RESPUESTA EN ESPERA DE ASESOR CONVERSACIÓN INICIADA SEGUIMIENTO PO…" at bounding box center [0, 0] width 0 height 0
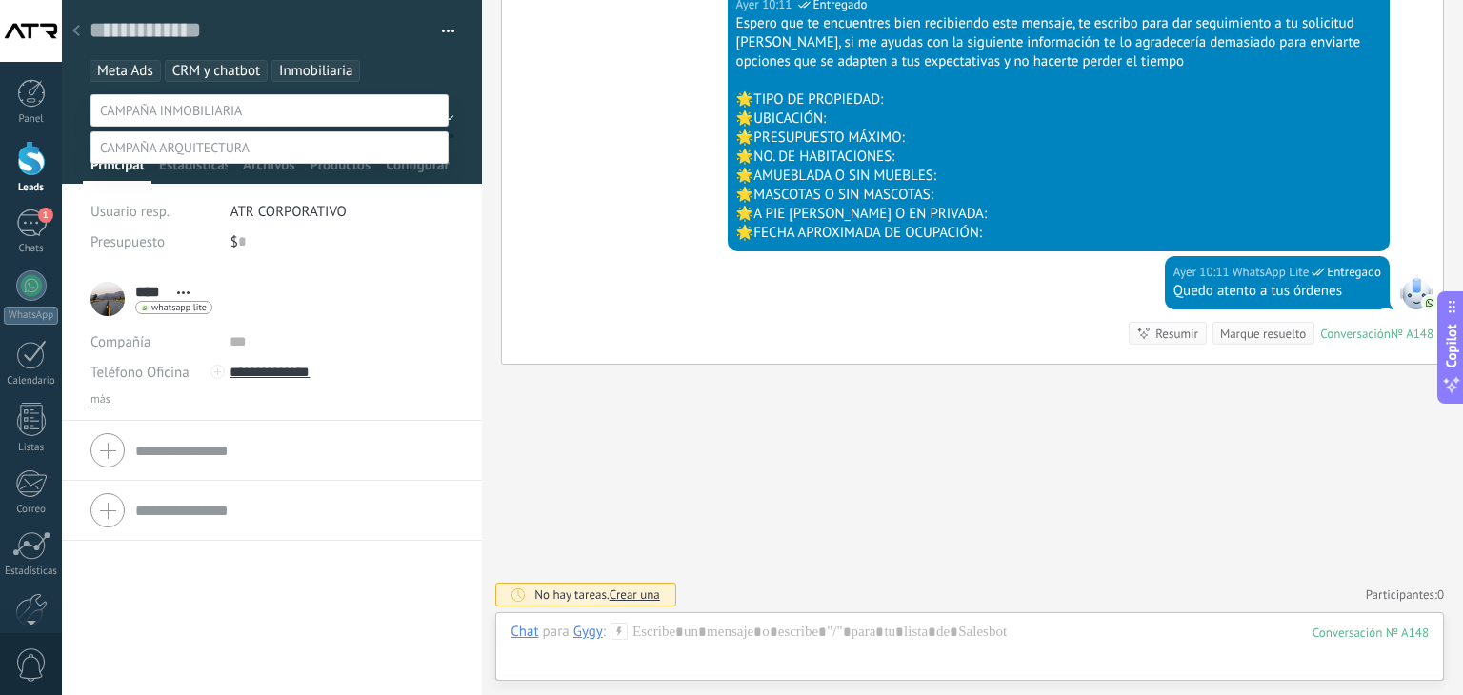
click at [230, 106] on span at bounding box center [171, 110] width 142 height 17
click at [618, 482] on div at bounding box center [762, 347] width 1401 height 695
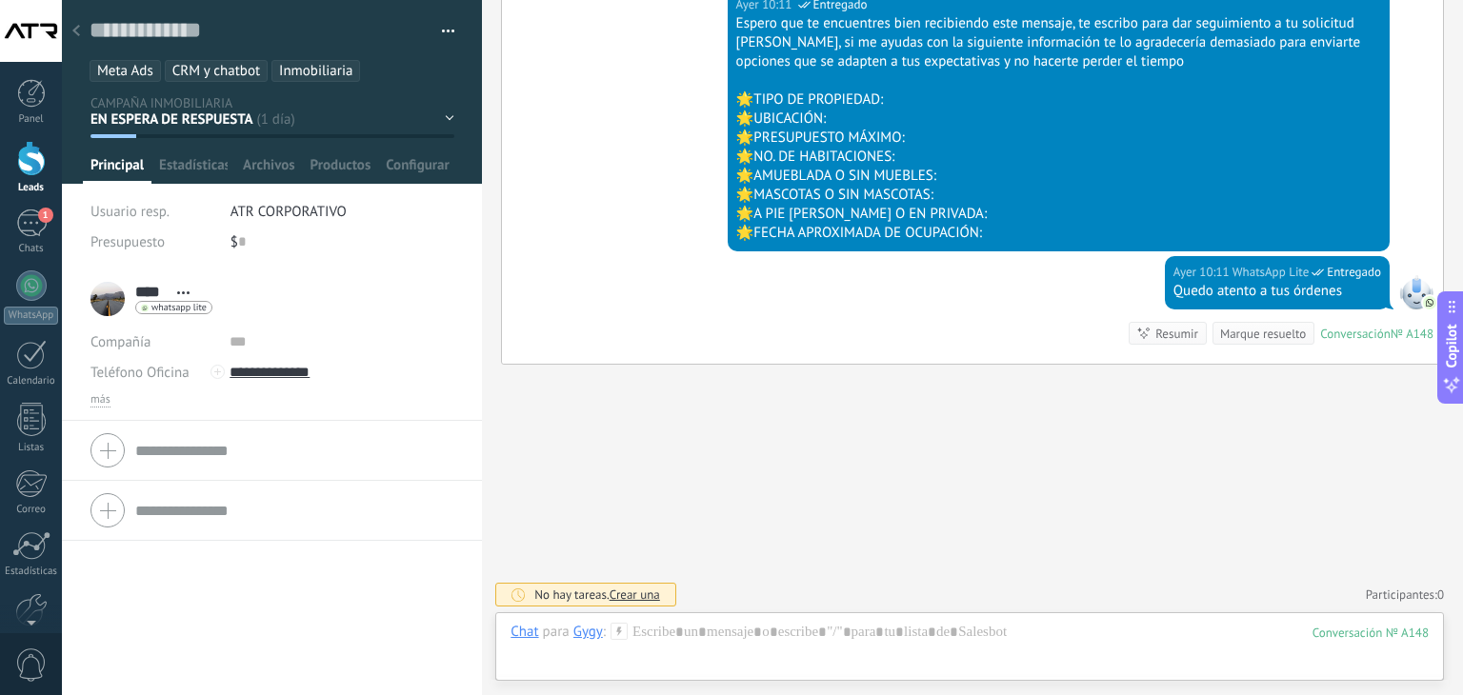
click at [78, 28] on use at bounding box center [76, 30] width 8 height 11
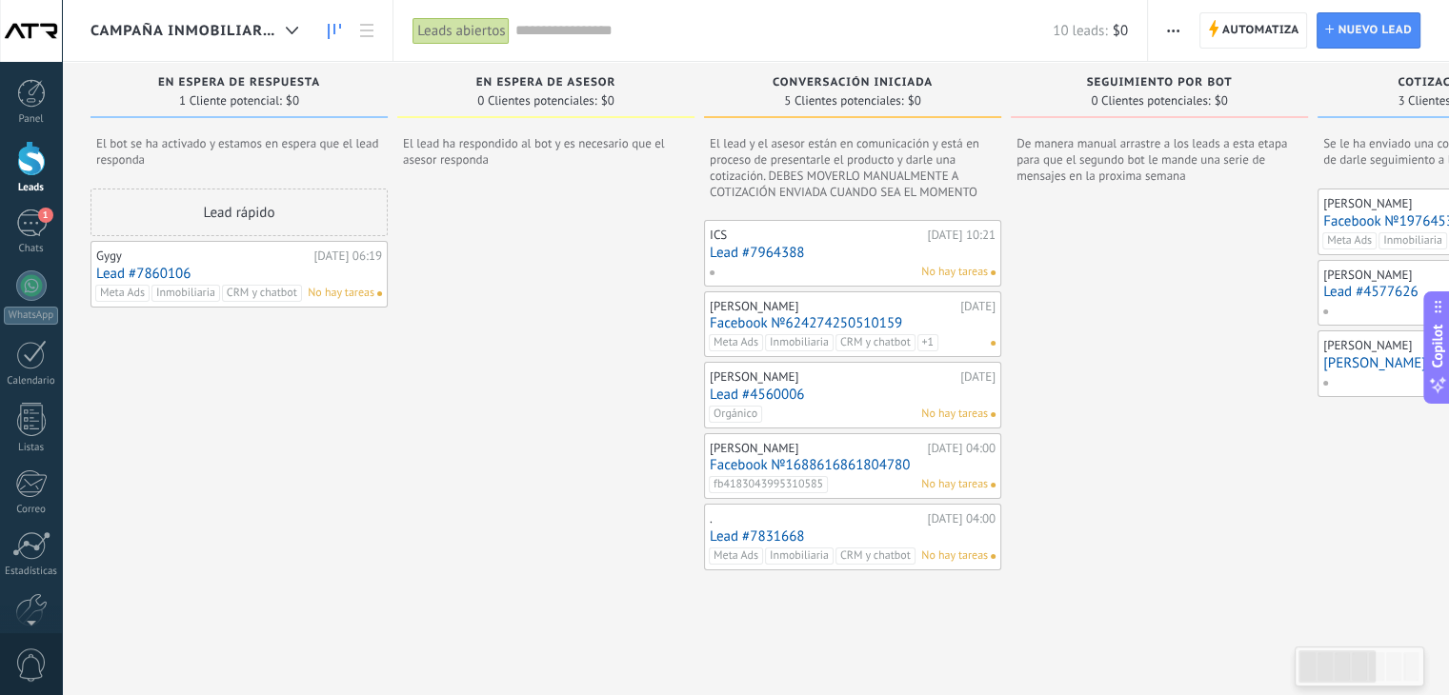
click at [148, 276] on link "Lead #7860106" at bounding box center [239, 274] width 286 height 16
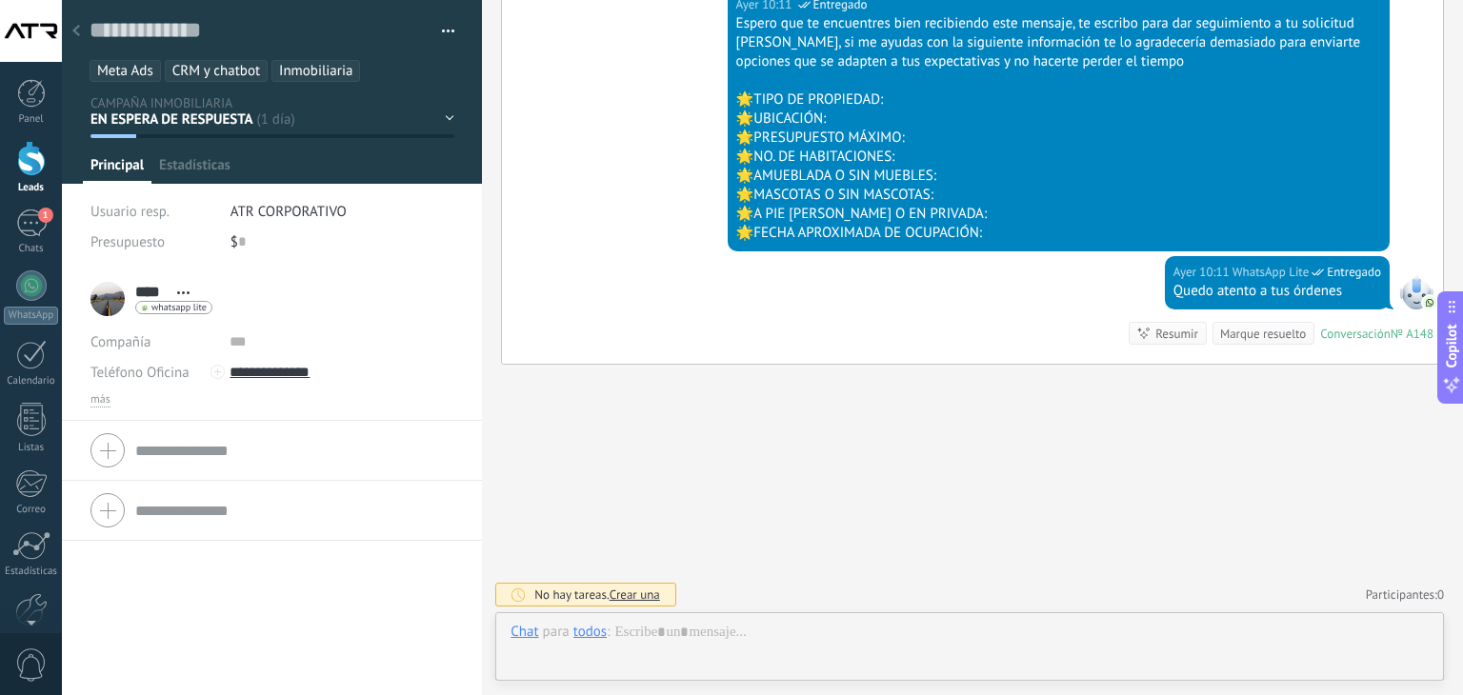
scroll to position [28, 0]
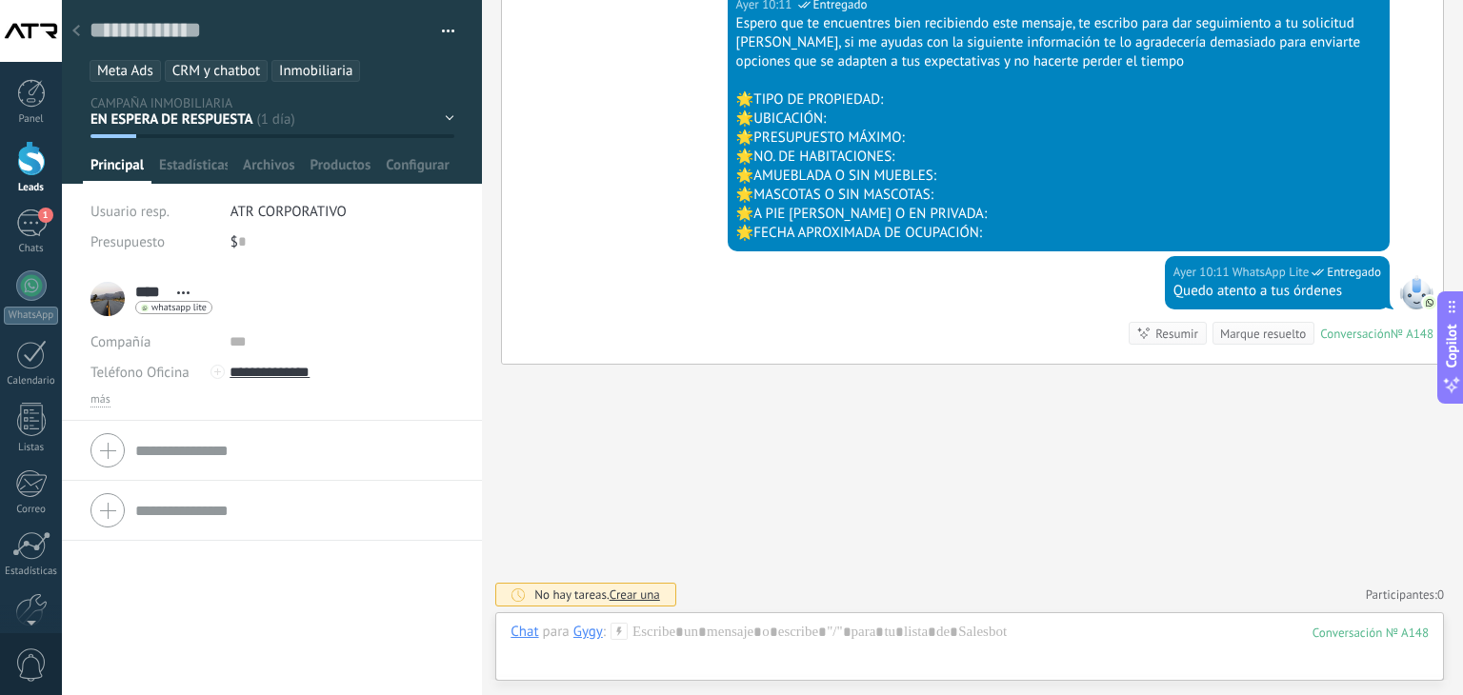
click at [0, 0] on div "EN ESPERA DE RESPUESTA EN ESPERA DE ASESOR CONVERSACIÓN INICIADA SEGUIMIENTO PO…" at bounding box center [0, 0] width 0 height 0
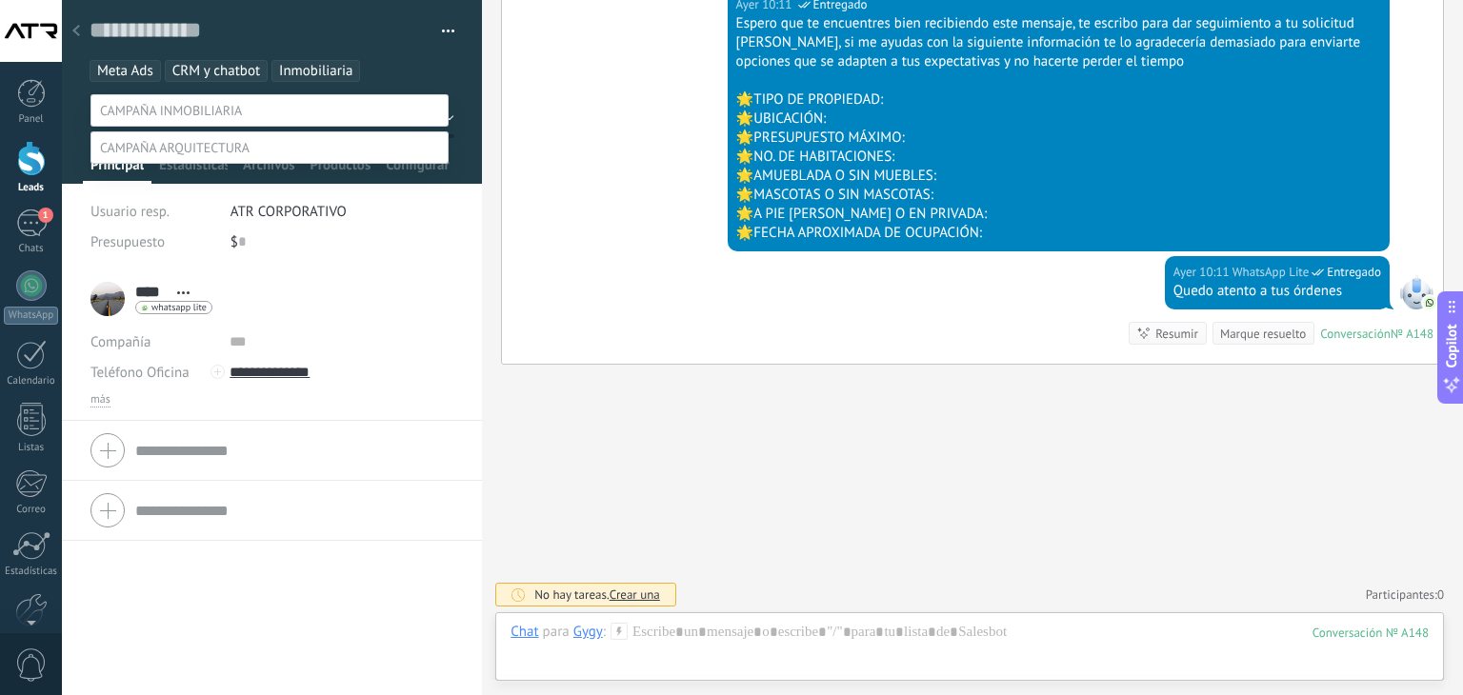
click at [570, 396] on div at bounding box center [762, 347] width 1401 height 695
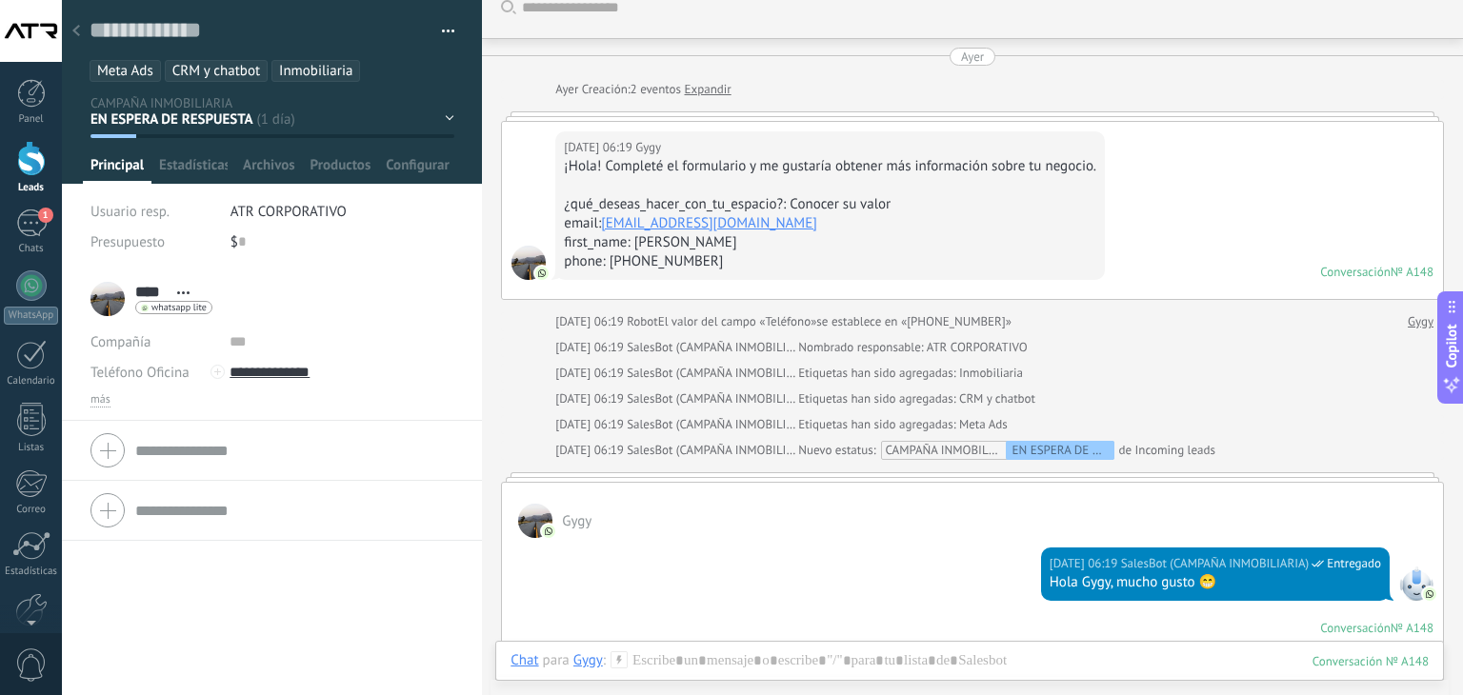
scroll to position [0, 0]
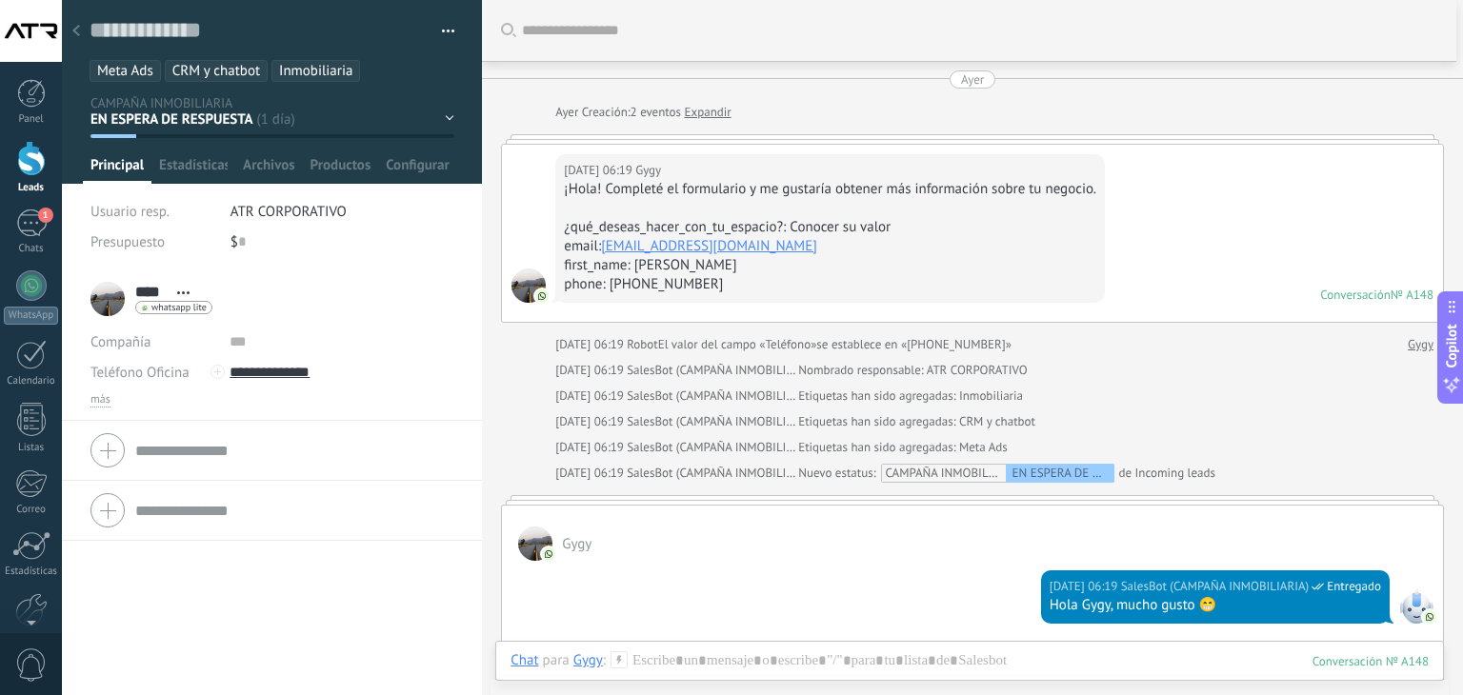
click at [316, 66] on span "Inmobiliaria" at bounding box center [315, 71] width 73 height 18
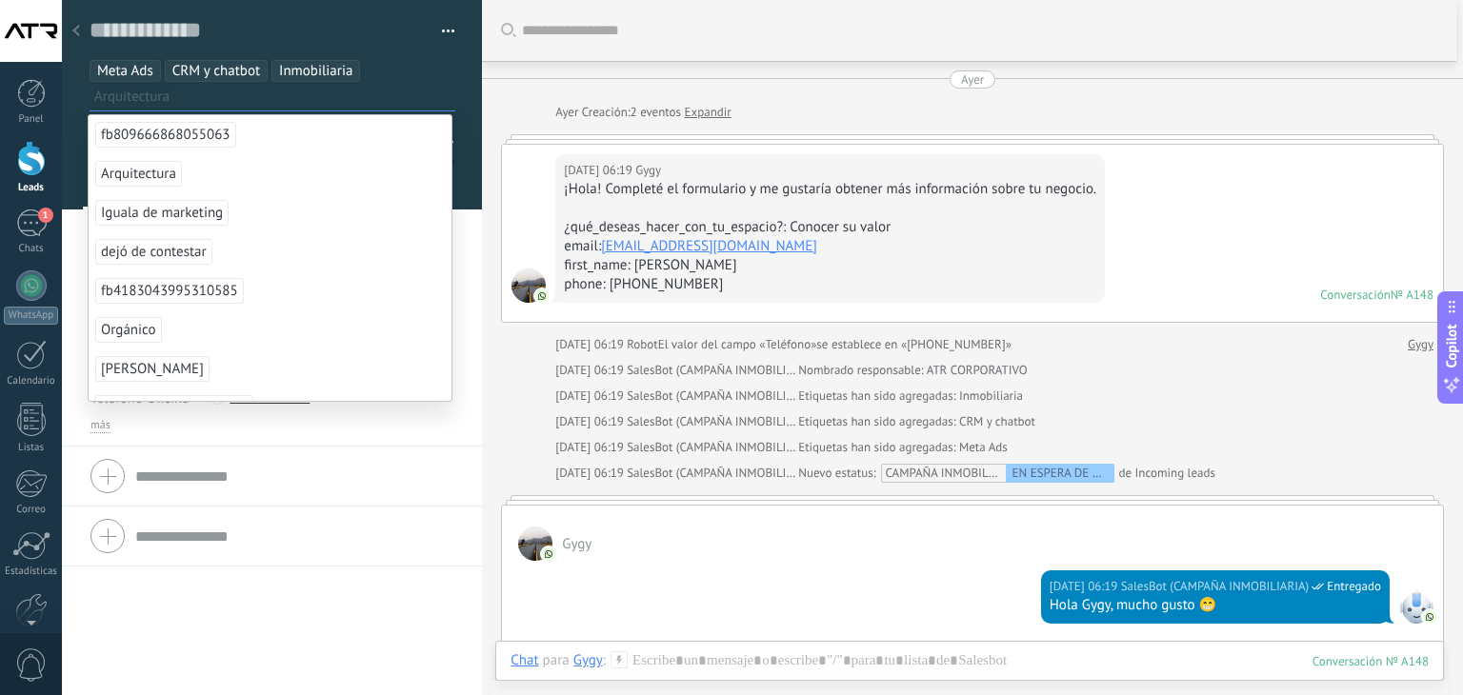
click at [165, 173] on span "Arquitectura" at bounding box center [138, 174] width 87 height 26
click at [339, 71] on span "Inmobiliaria" at bounding box center [315, 71] width 73 height 18
click at [482, 466] on div at bounding box center [482, 347] width 0 height 695
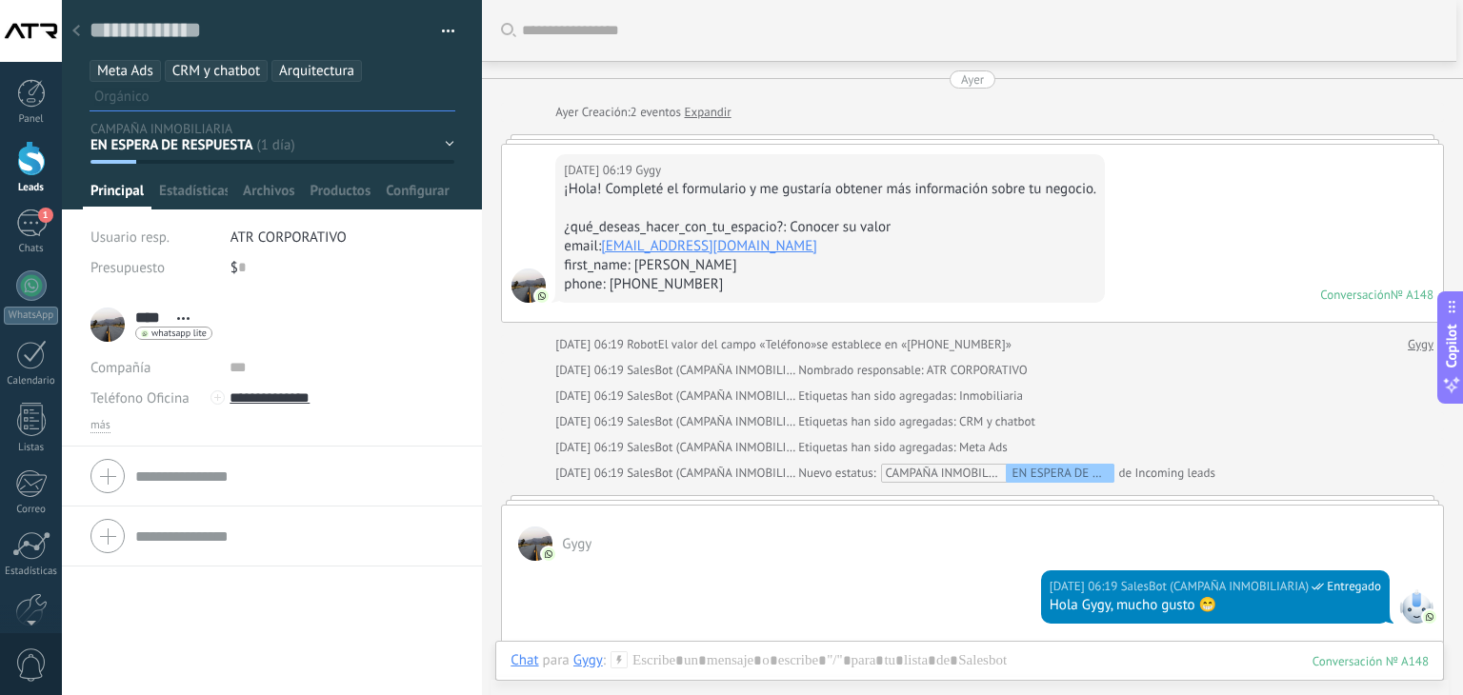
scroll to position [18, 0]
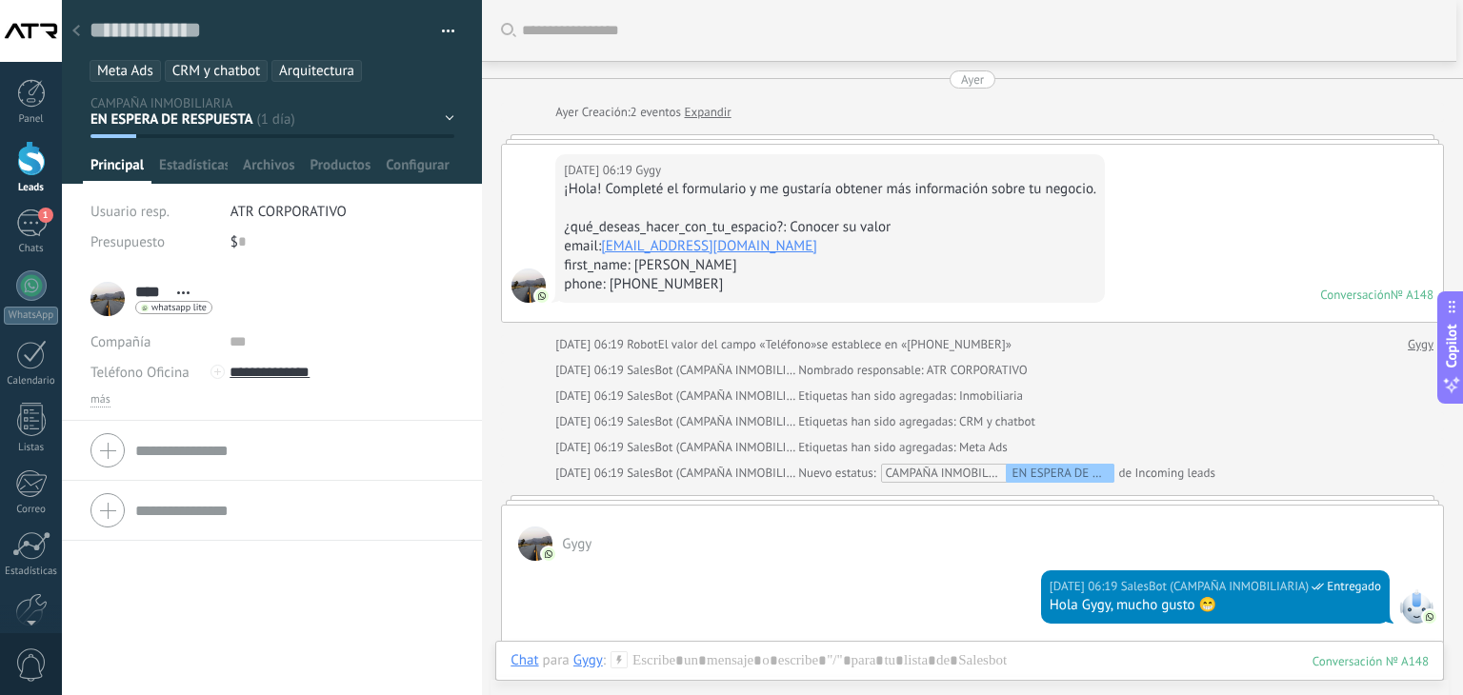
click at [0, 0] on div "EN ESPERA DE RESPUESTA EN ESPERA DE ASESOR CONVERSACIÓN INICIADA SEGUIMIENTO PO…" at bounding box center [0, 0] width 0 height 0
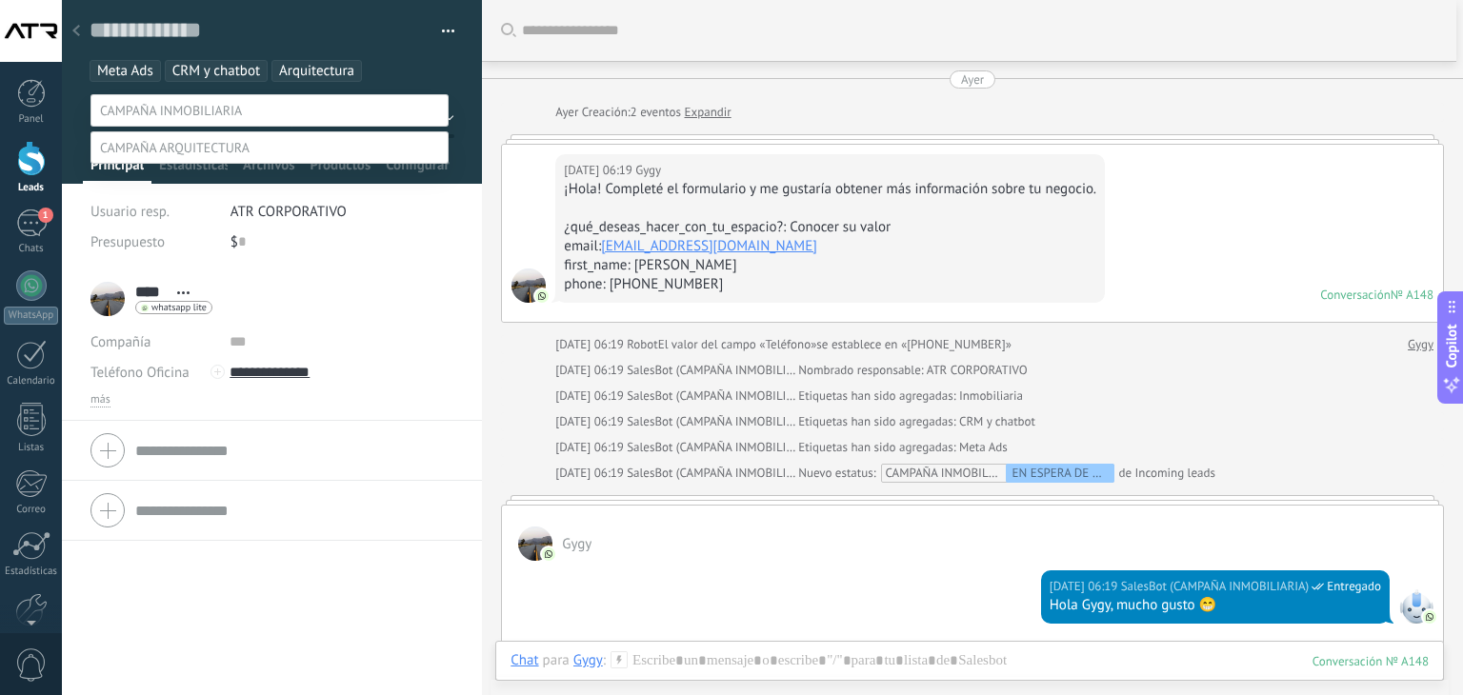
click at [229, 156] on span at bounding box center [175, 147] width 150 height 17
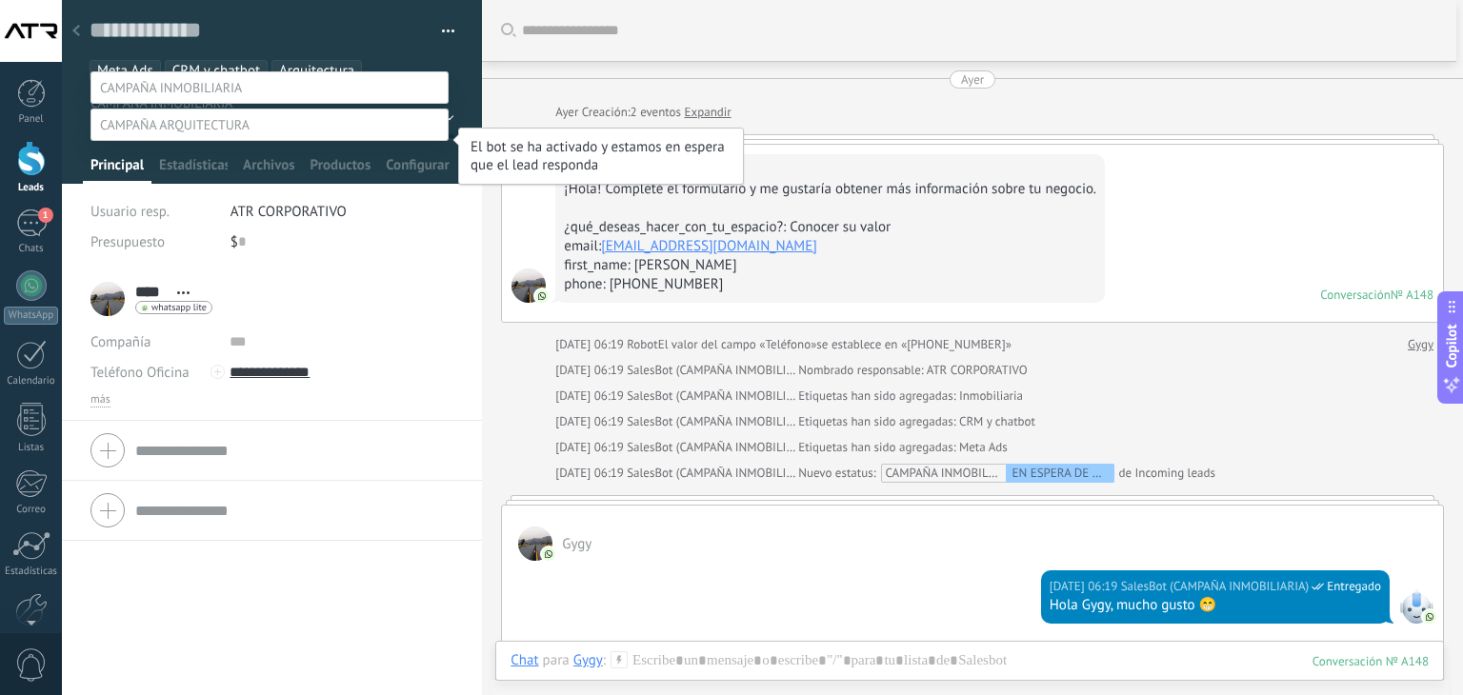
click at [0, 0] on label "EN ESPERA DE RESPUESTA" at bounding box center [0, 0] width 0 height 0
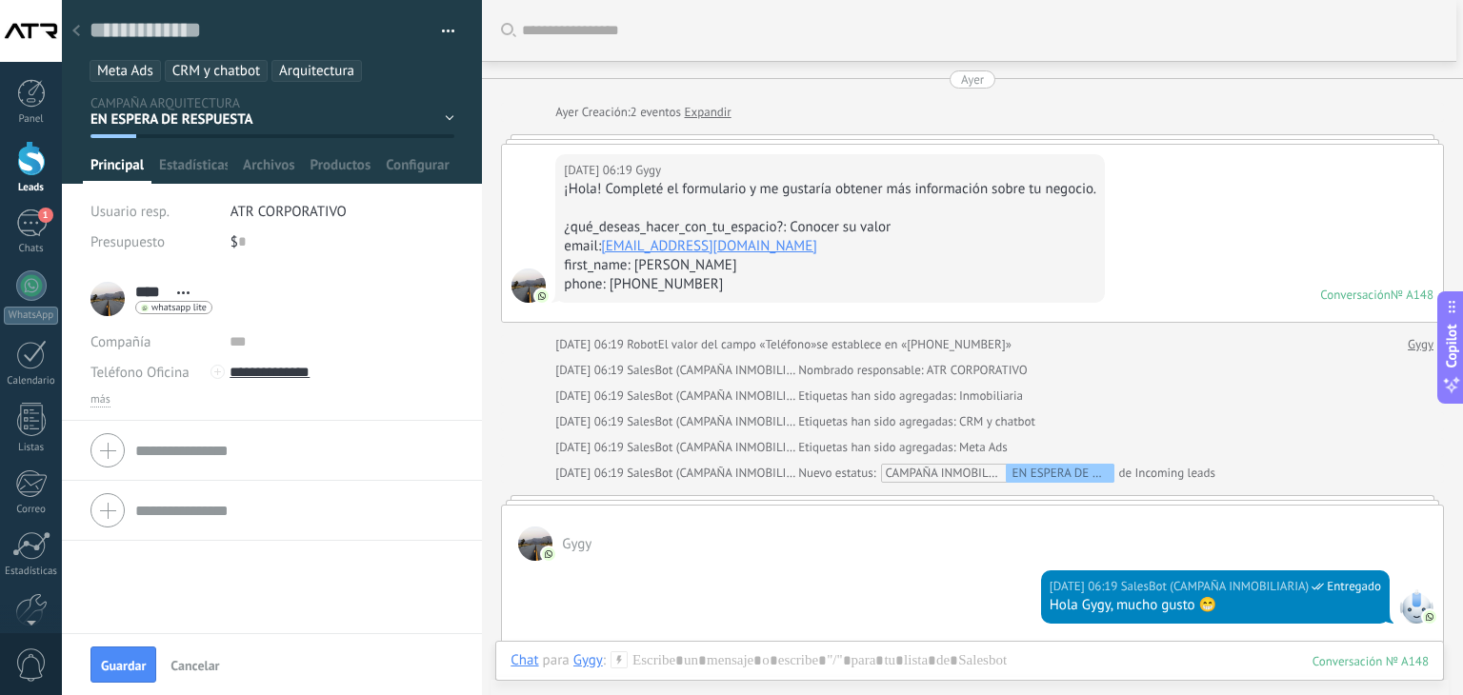
click at [76, 30] on use at bounding box center [76, 30] width 8 height 11
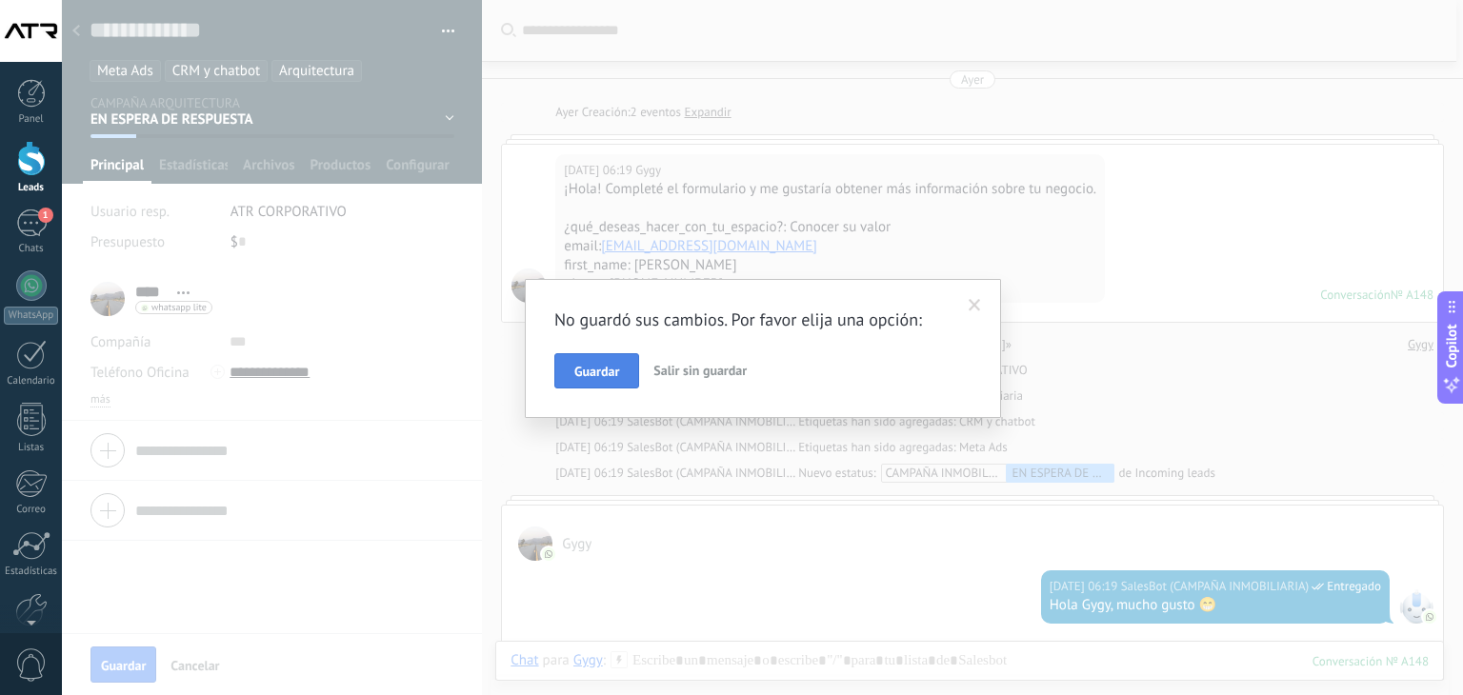
click at [592, 366] on span "Guardar" at bounding box center [596, 371] width 45 height 13
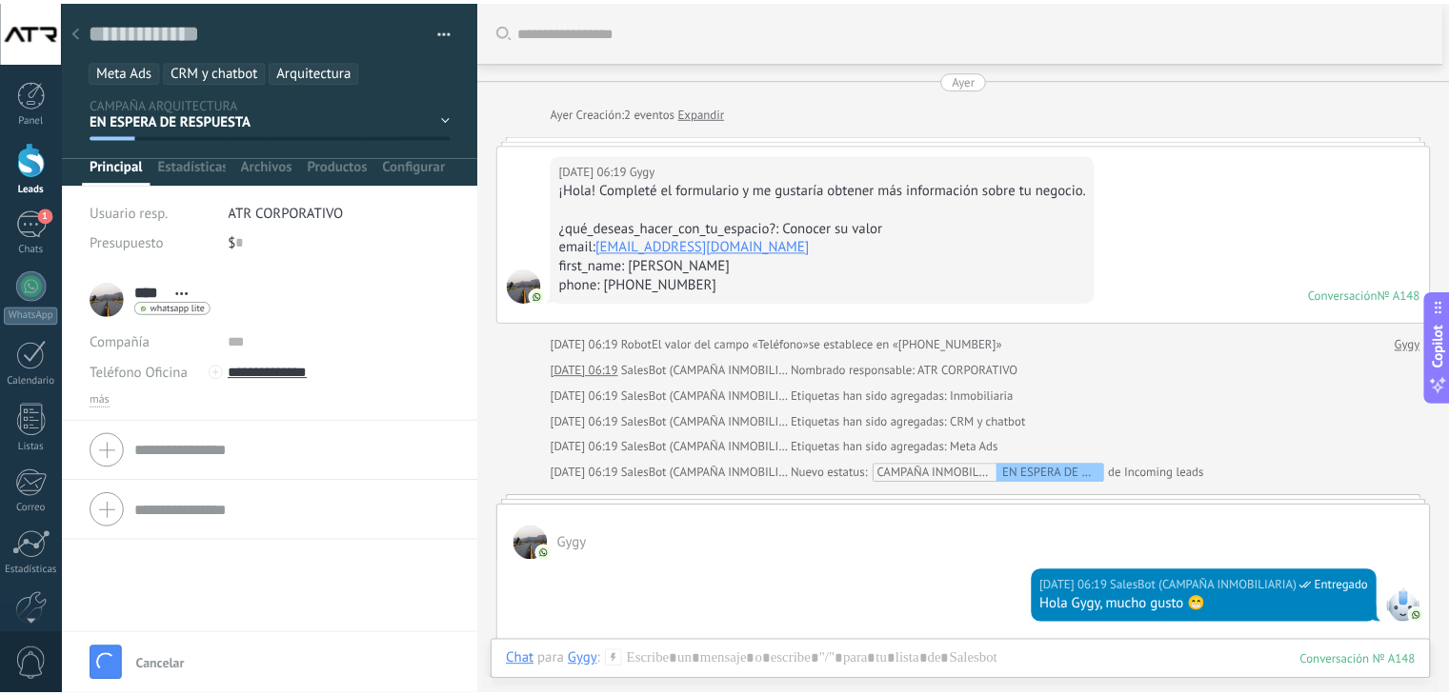
scroll to position [67, 0]
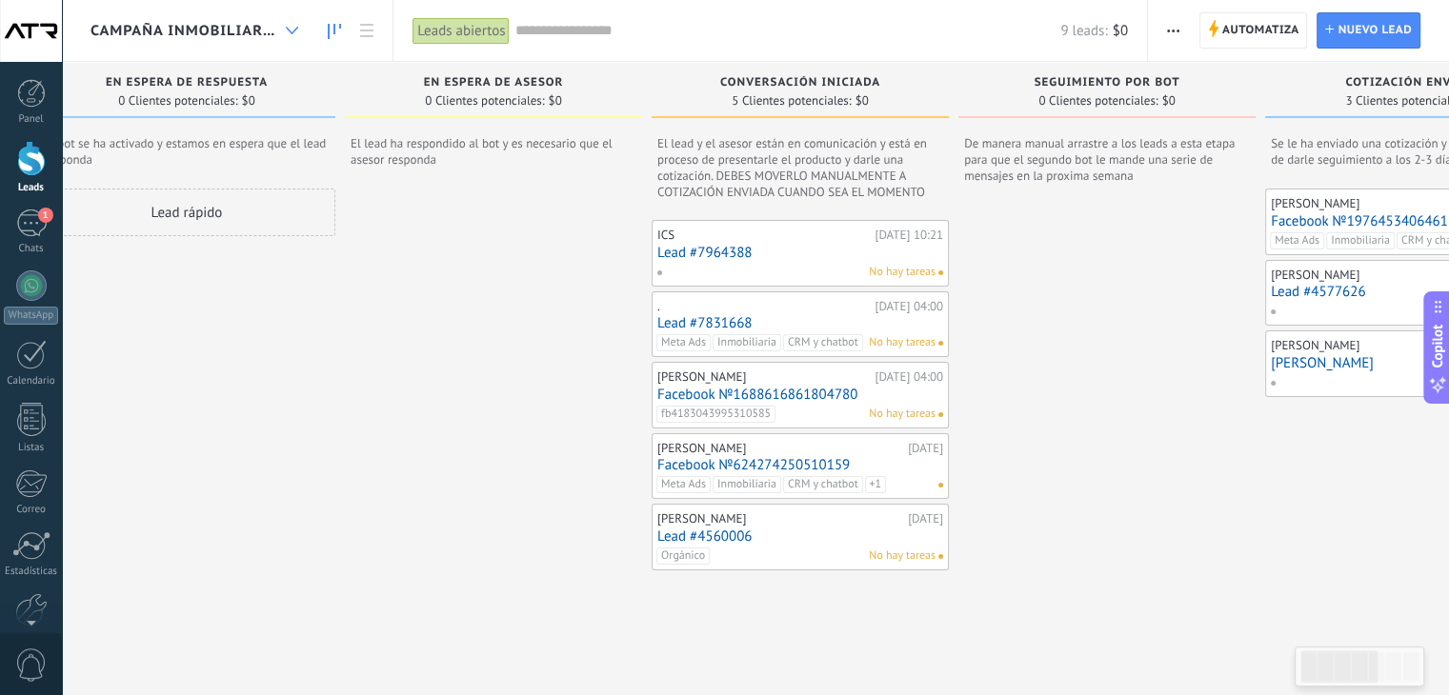
click at [291, 23] on div at bounding box center [291, 30] width 31 height 37
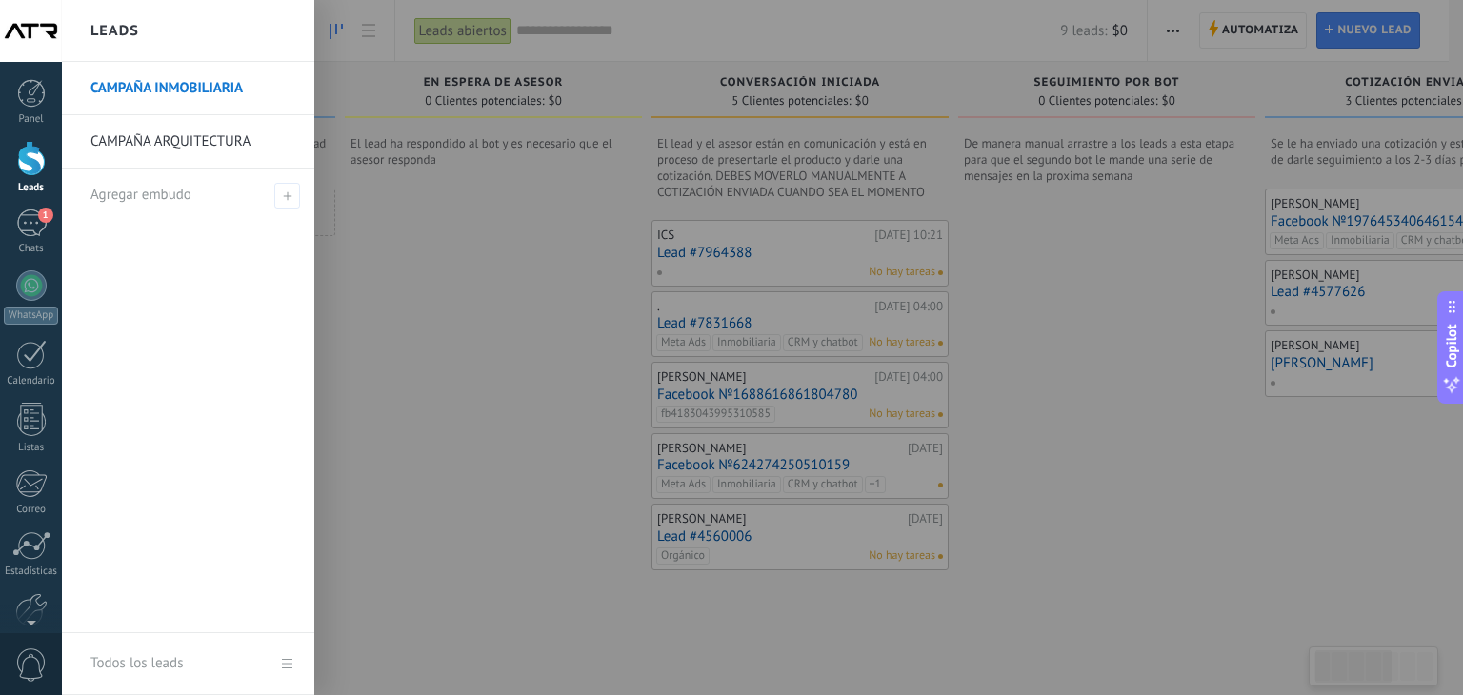
click at [207, 142] on link "CAMPAÑA ARQUITECTURA" at bounding box center [192, 141] width 205 height 53
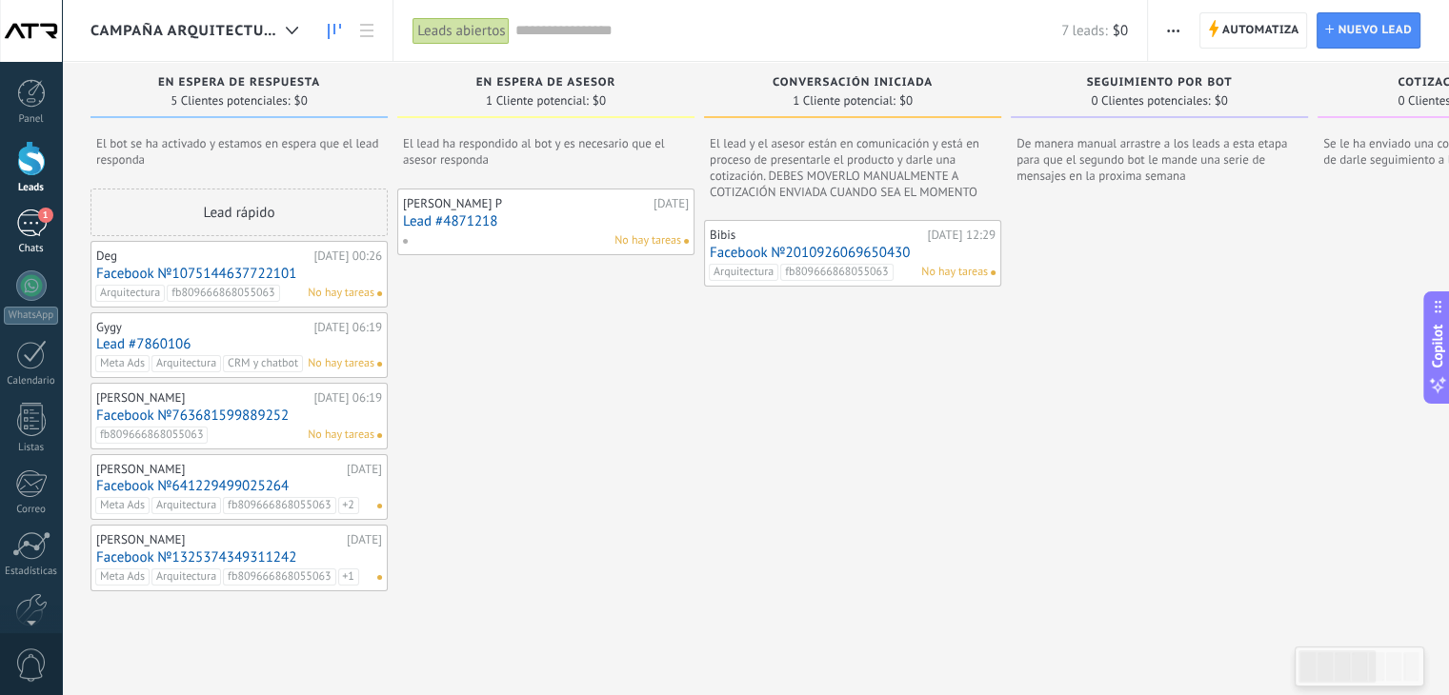
click at [30, 224] on div "1" at bounding box center [31, 224] width 30 height 28
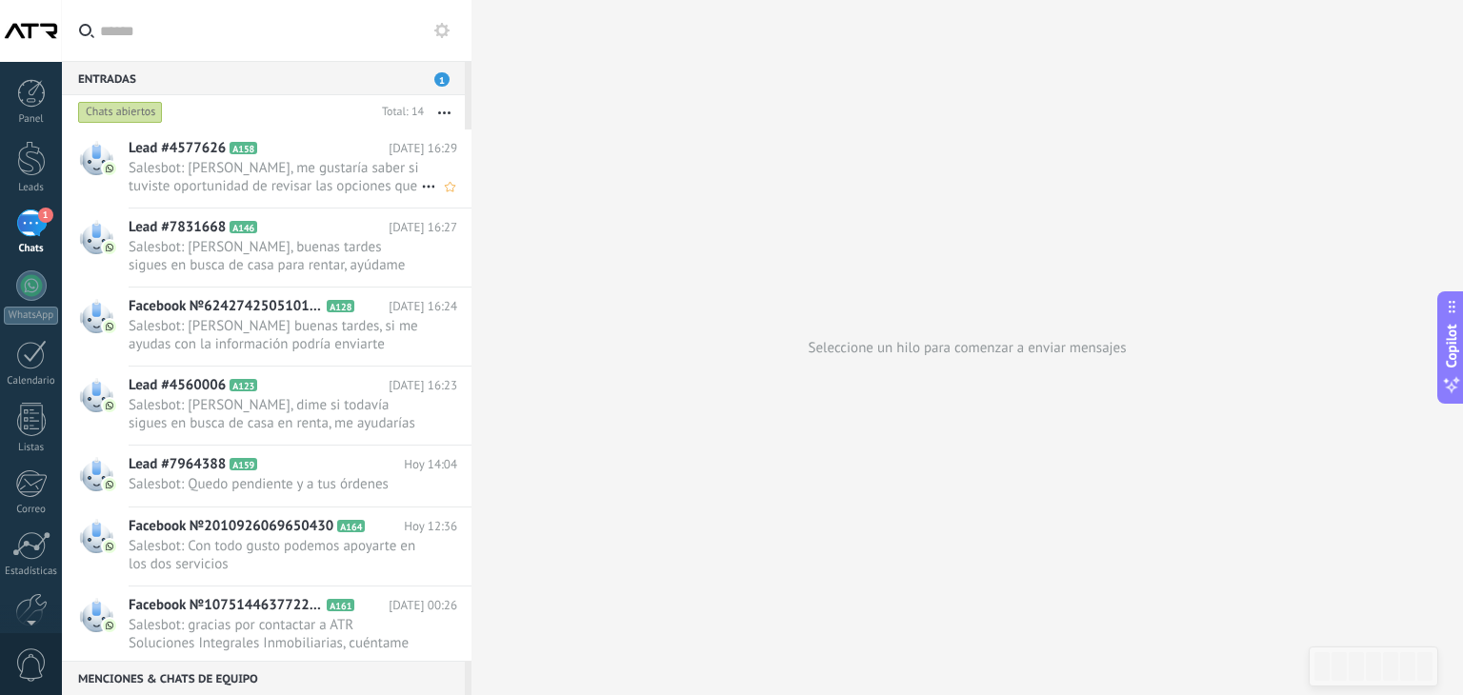
click at [290, 162] on span "Salesbot: [PERSON_NAME], me gustaría saber si tuviste oportunidad de revisar la…" at bounding box center [275, 177] width 292 height 36
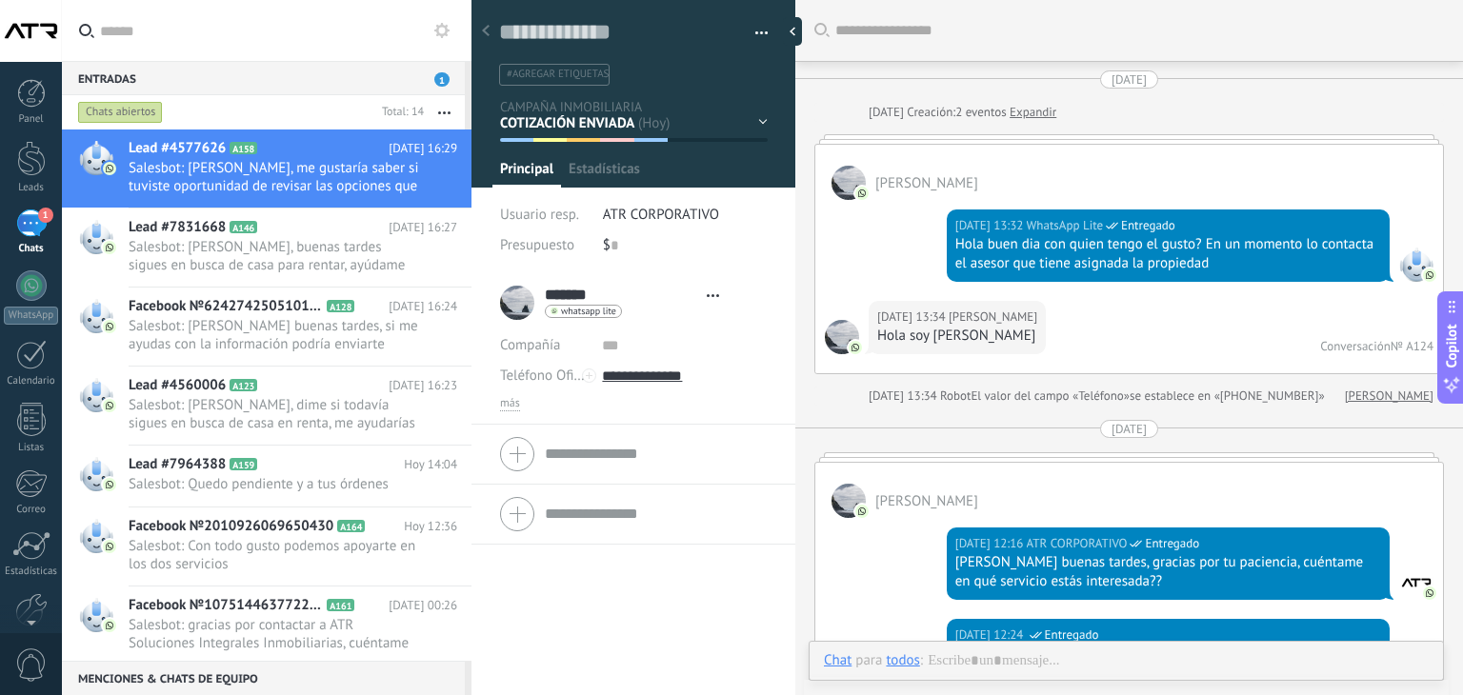
type textarea "**********"
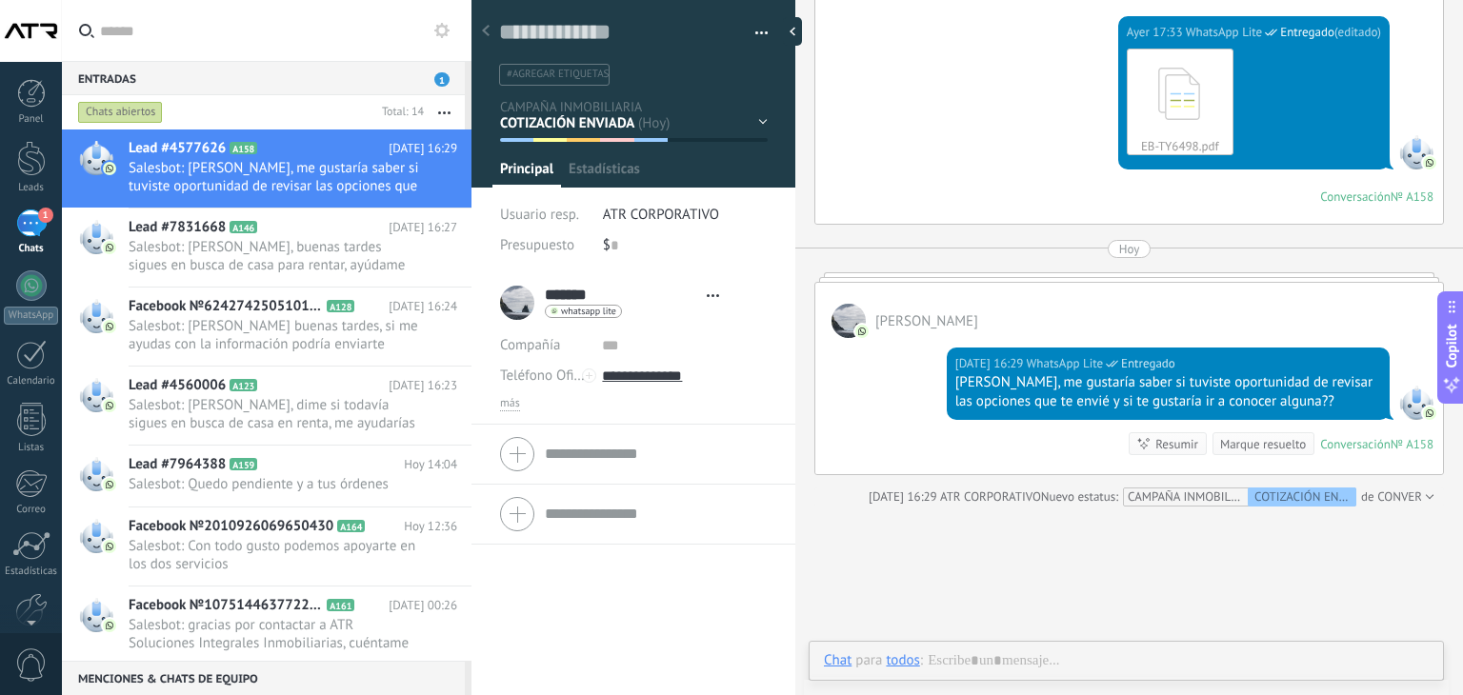
scroll to position [28, 0]
